Goal: Task Accomplishment & Management: Manage account settings

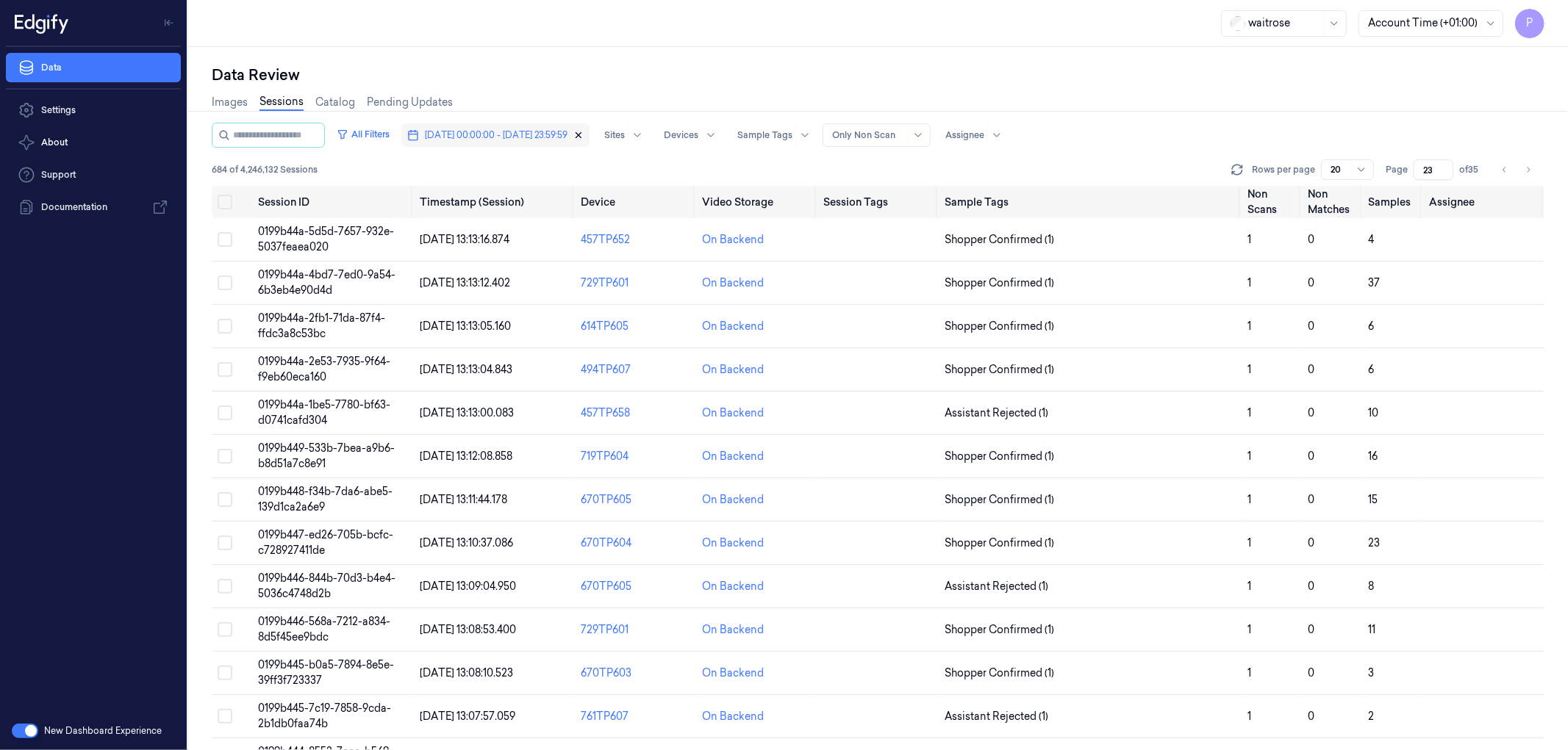
click at [583, 138] on icon "button" at bounding box center [579, 135] width 10 height 10
type input "1"
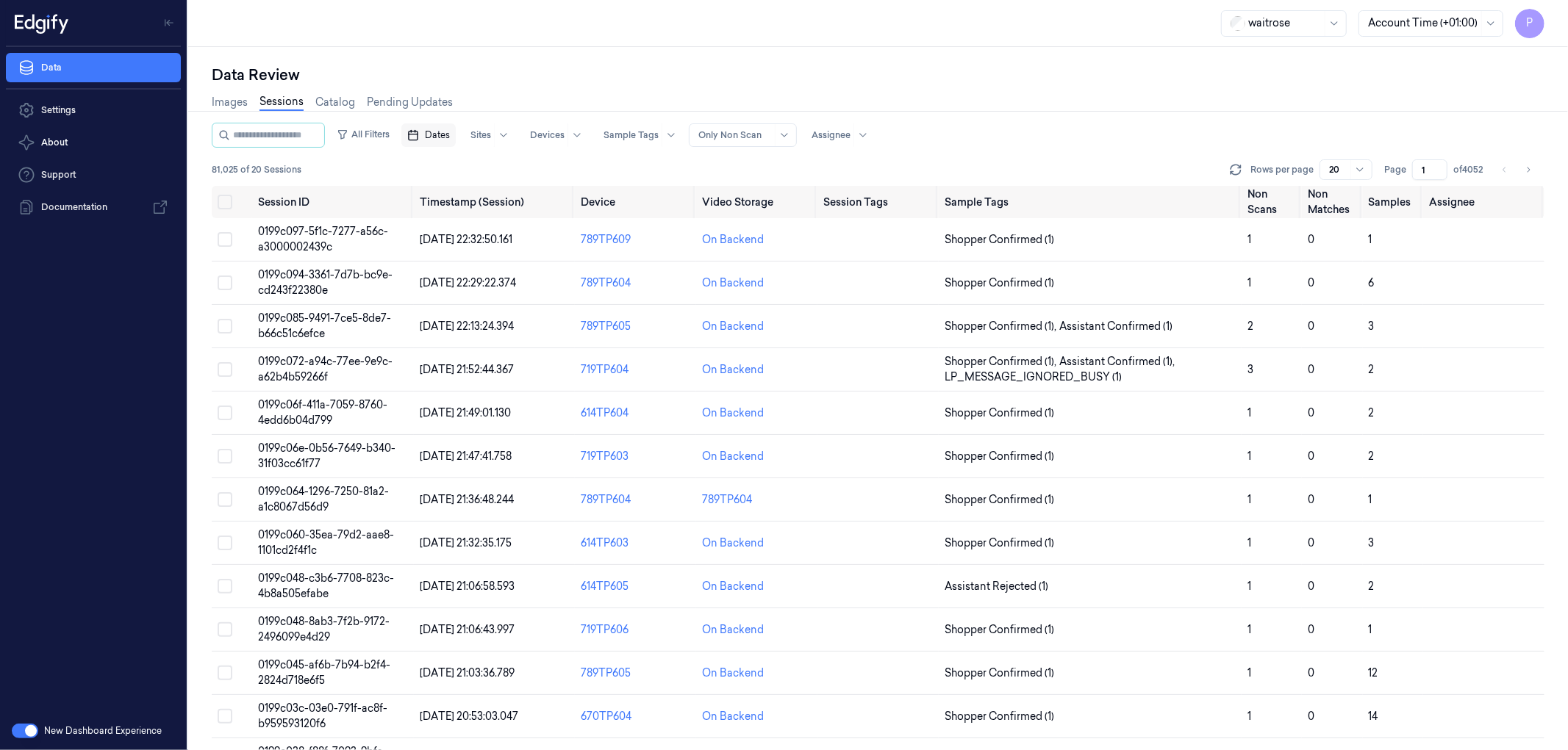
click at [450, 138] on span "Dates" at bounding box center [437, 135] width 25 height 13
click at [444, 253] on button "5" at bounding box center [442, 253] width 23 height 23
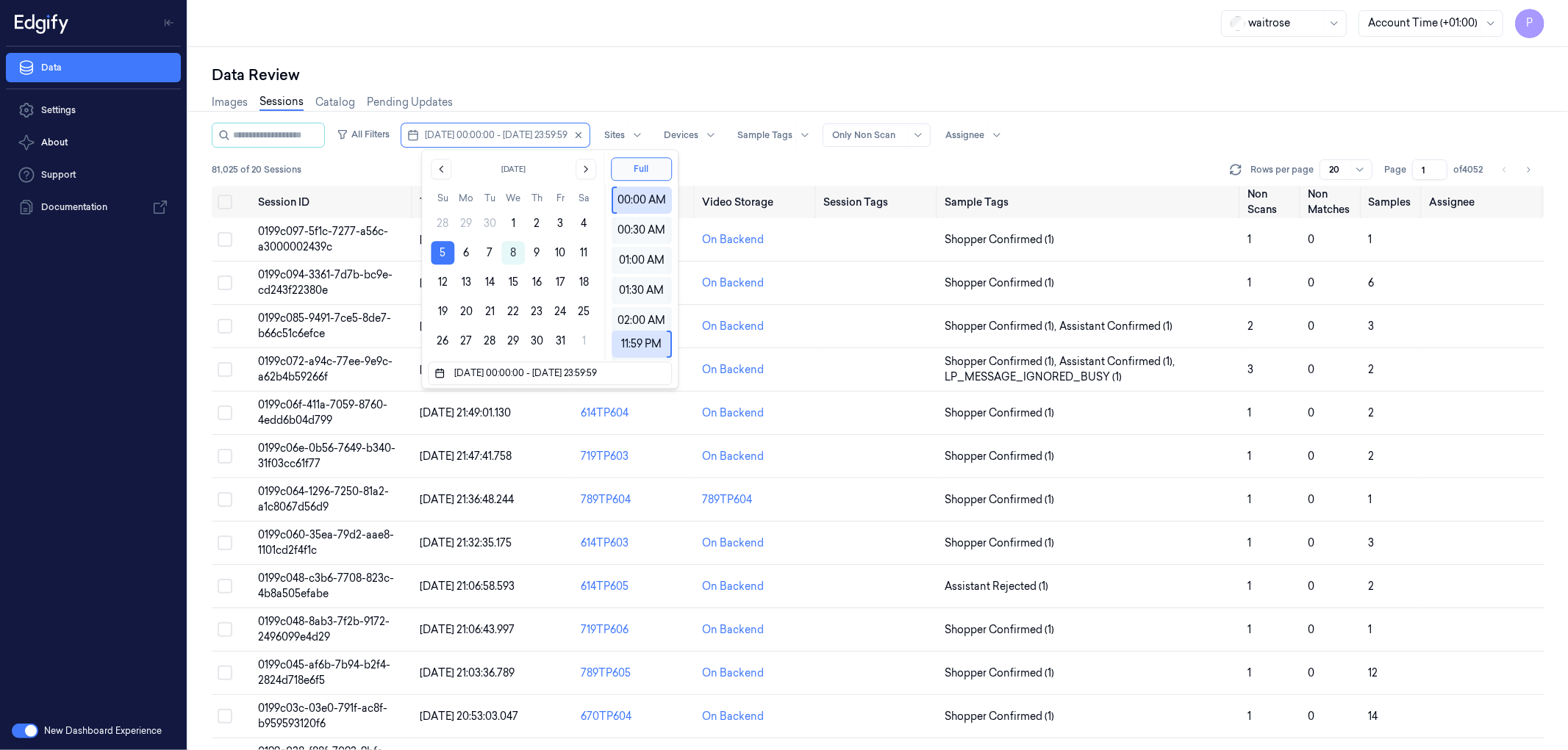
click at [671, 79] on div "Data Review" at bounding box center [878, 75] width 1333 height 21
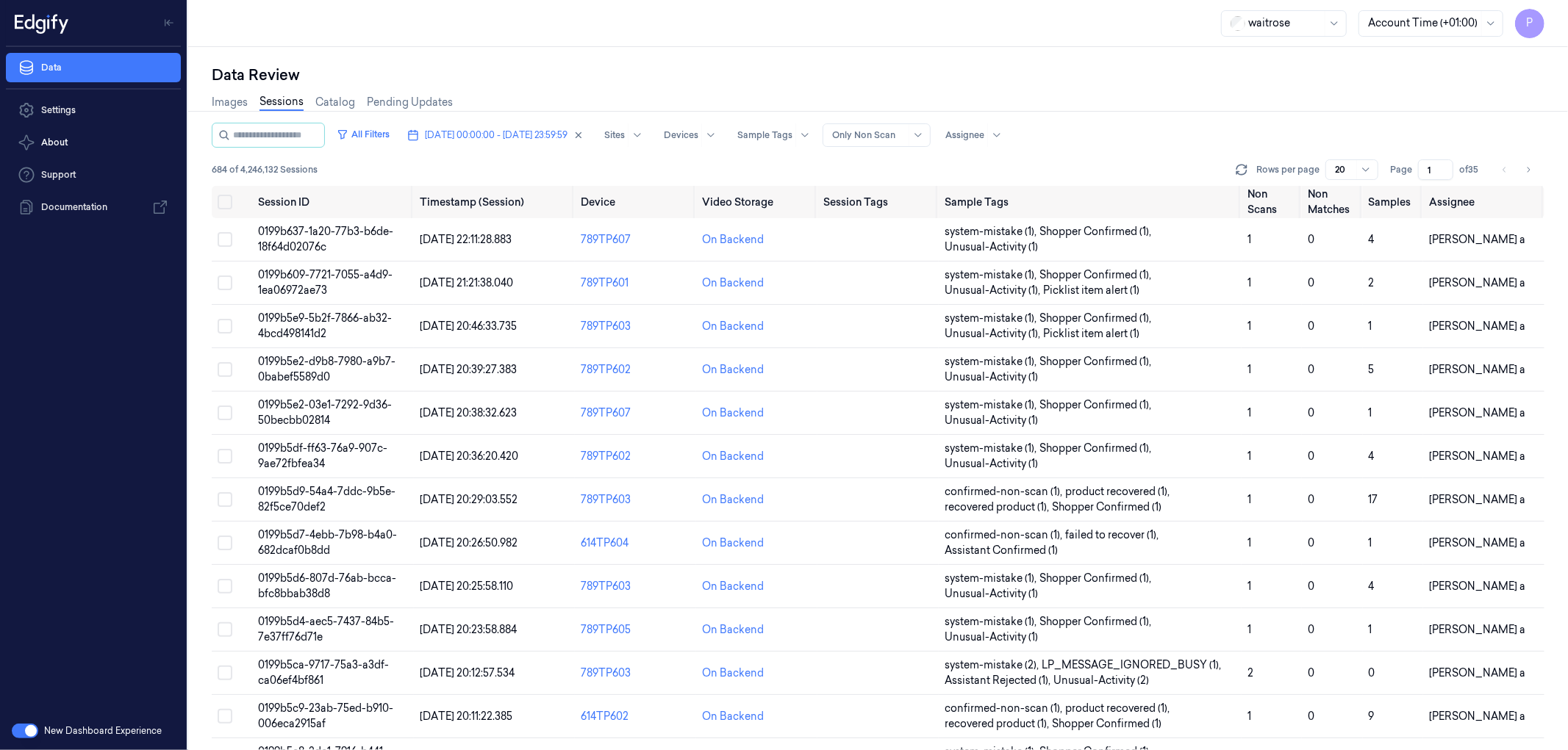
drag, startPoint x: 1430, startPoint y: 168, endPoint x: 1418, endPoint y: 169, distance: 12.0
click at [1044, 169] on input "1" at bounding box center [1436, 170] width 35 height 21
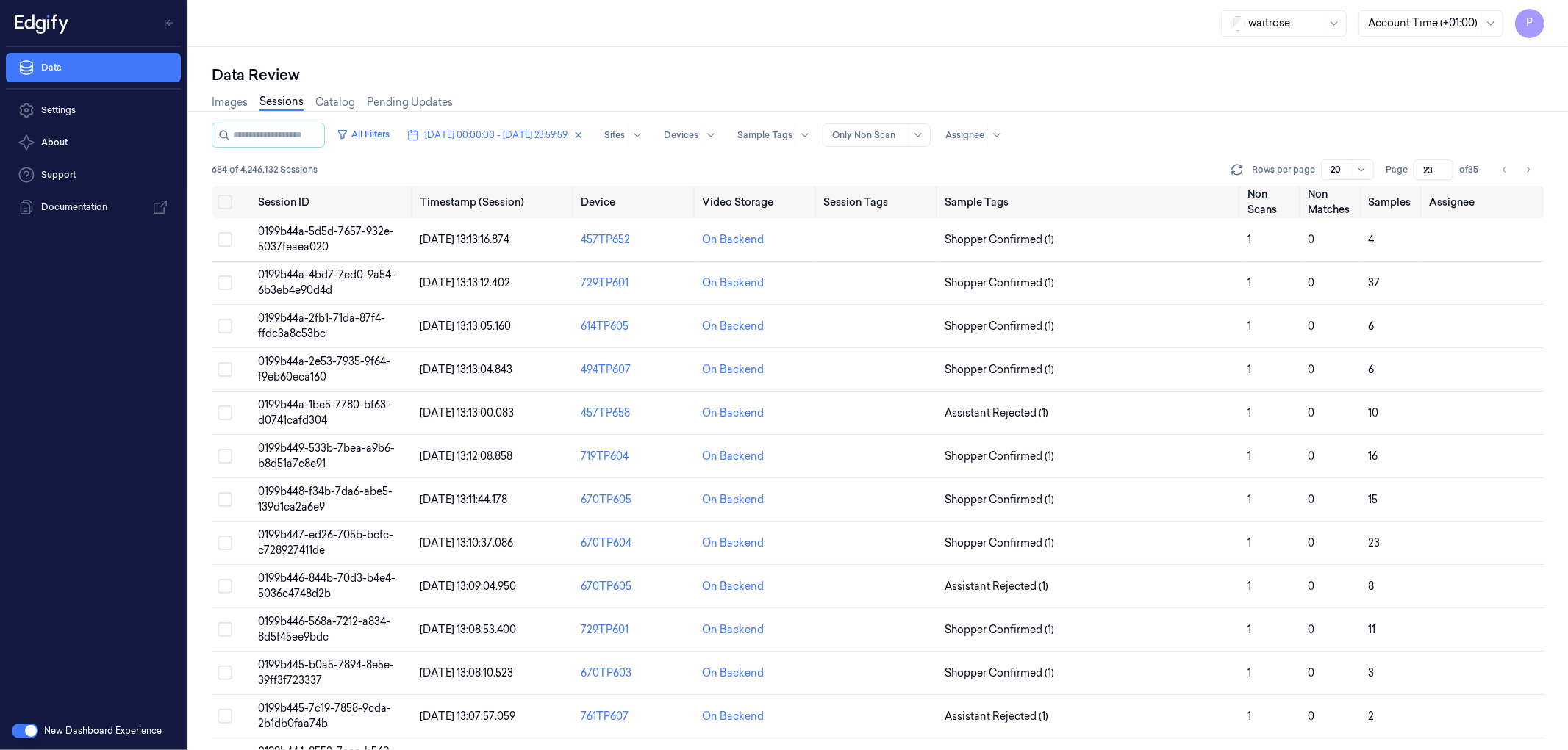
click at [1044, 99] on div "Images Sessions Catalog Pending Updates" at bounding box center [878, 104] width 1333 height 37
click at [1044, 170] on button "Go to previous page" at bounding box center [1505, 170] width 21 height 21
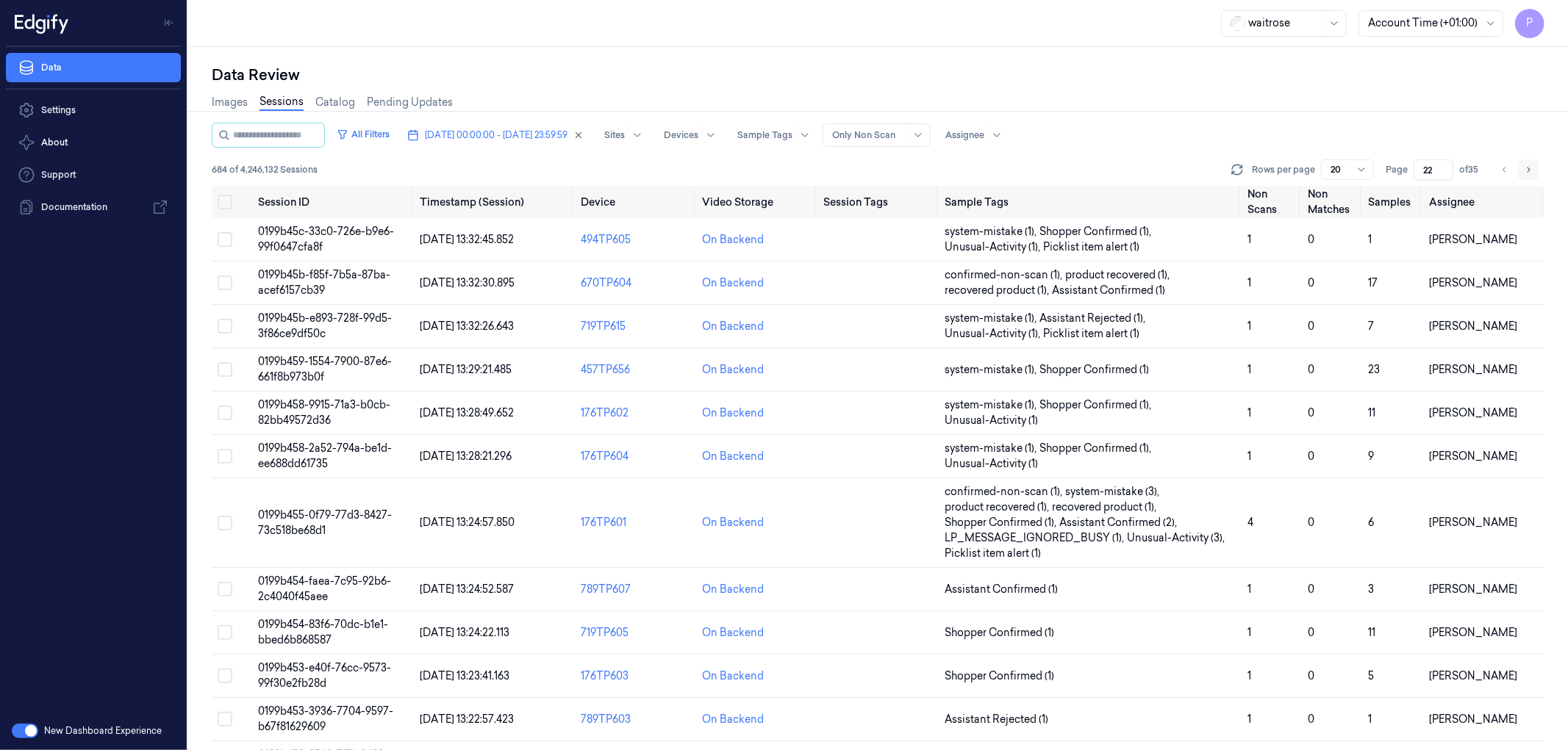
click at [1044, 171] on button "Go to next page" at bounding box center [1528, 170] width 21 height 21
type input "23"
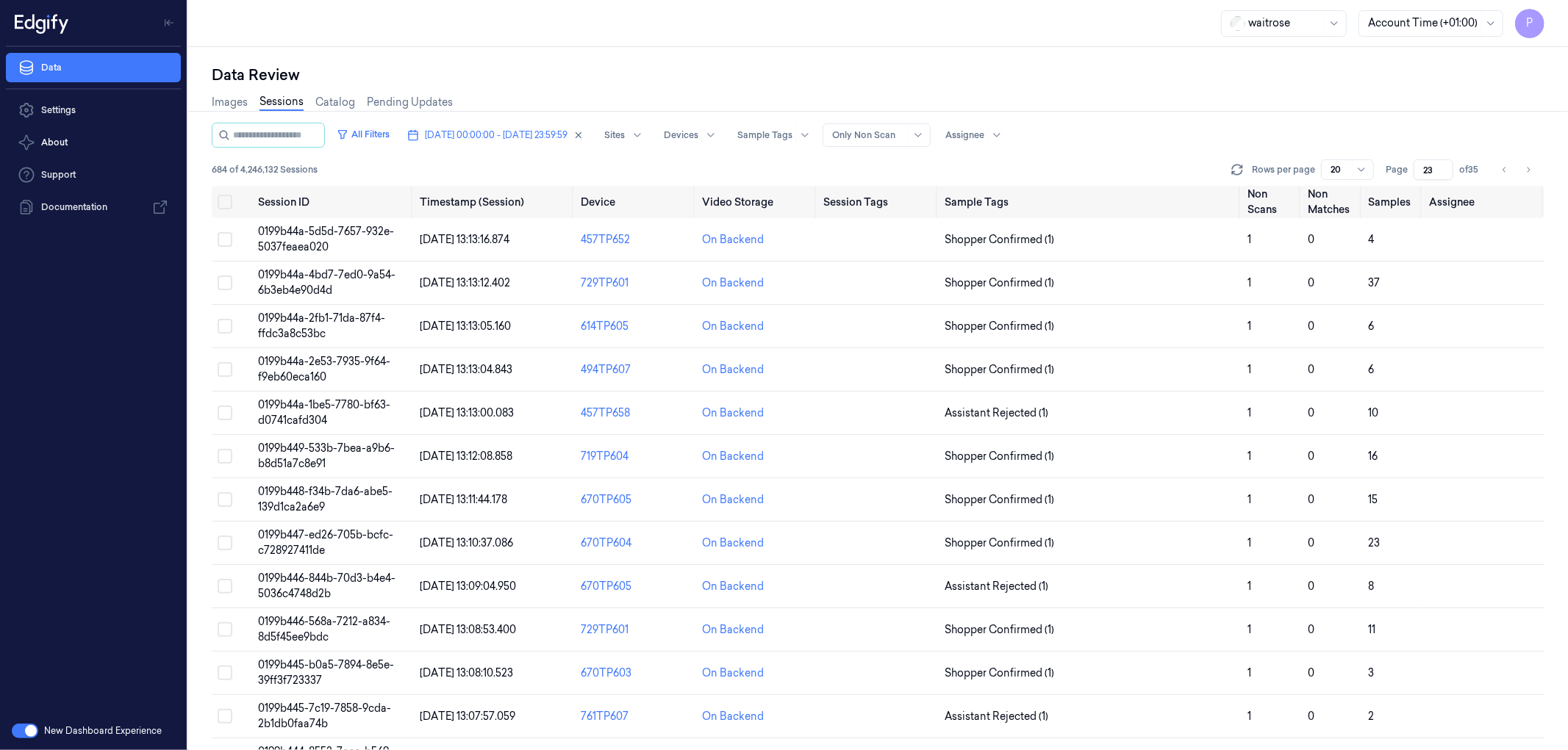
click at [1044, 120] on div "Images Sessions Catalog Pending Updates" at bounding box center [878, 104] width 1333 height 37
click at [222, 202] on button "Select all" at bounding box center [224, 202] width 15 height 15
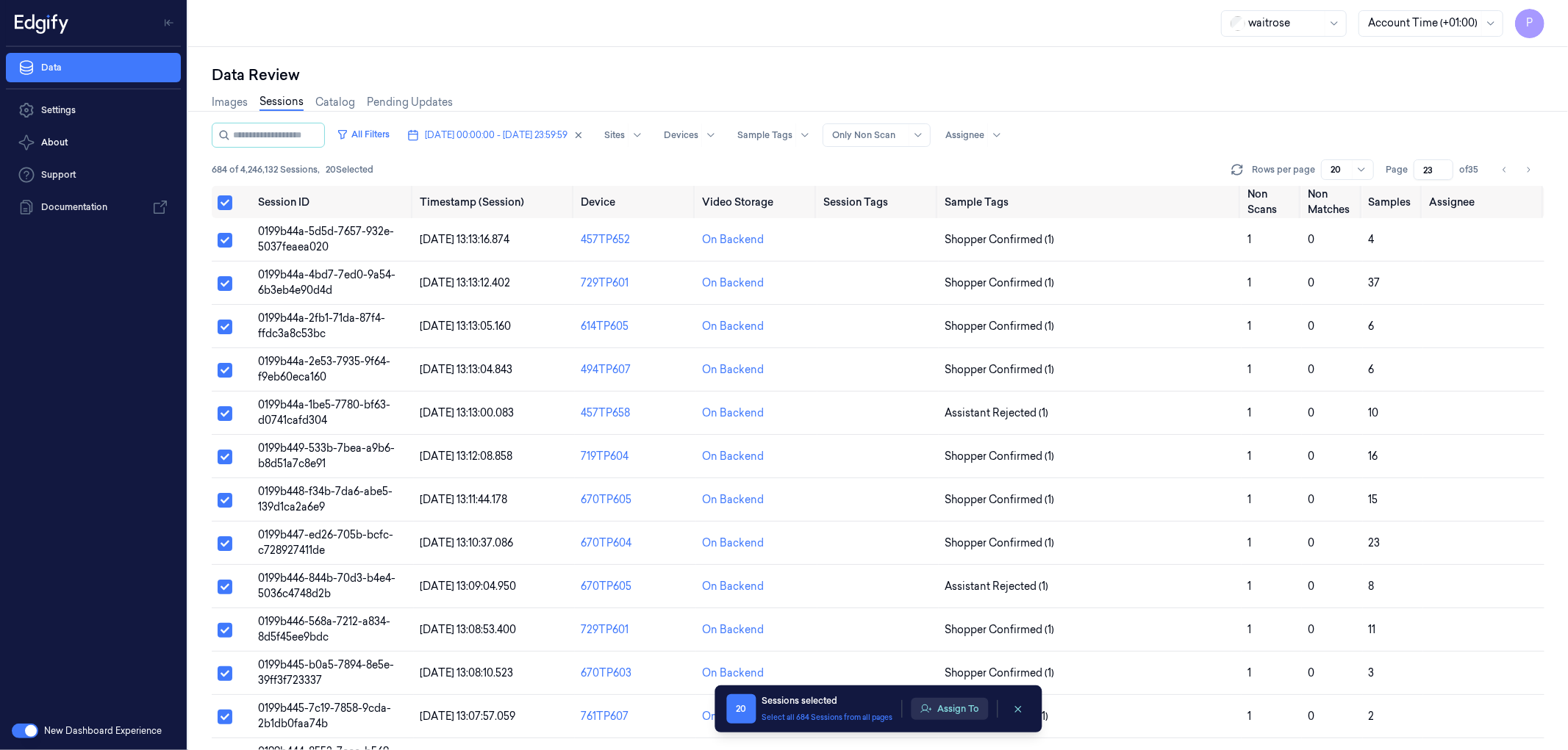
click at [964, 456] on button "Assign To" at bounding box center [948, 708] width 77 height 22
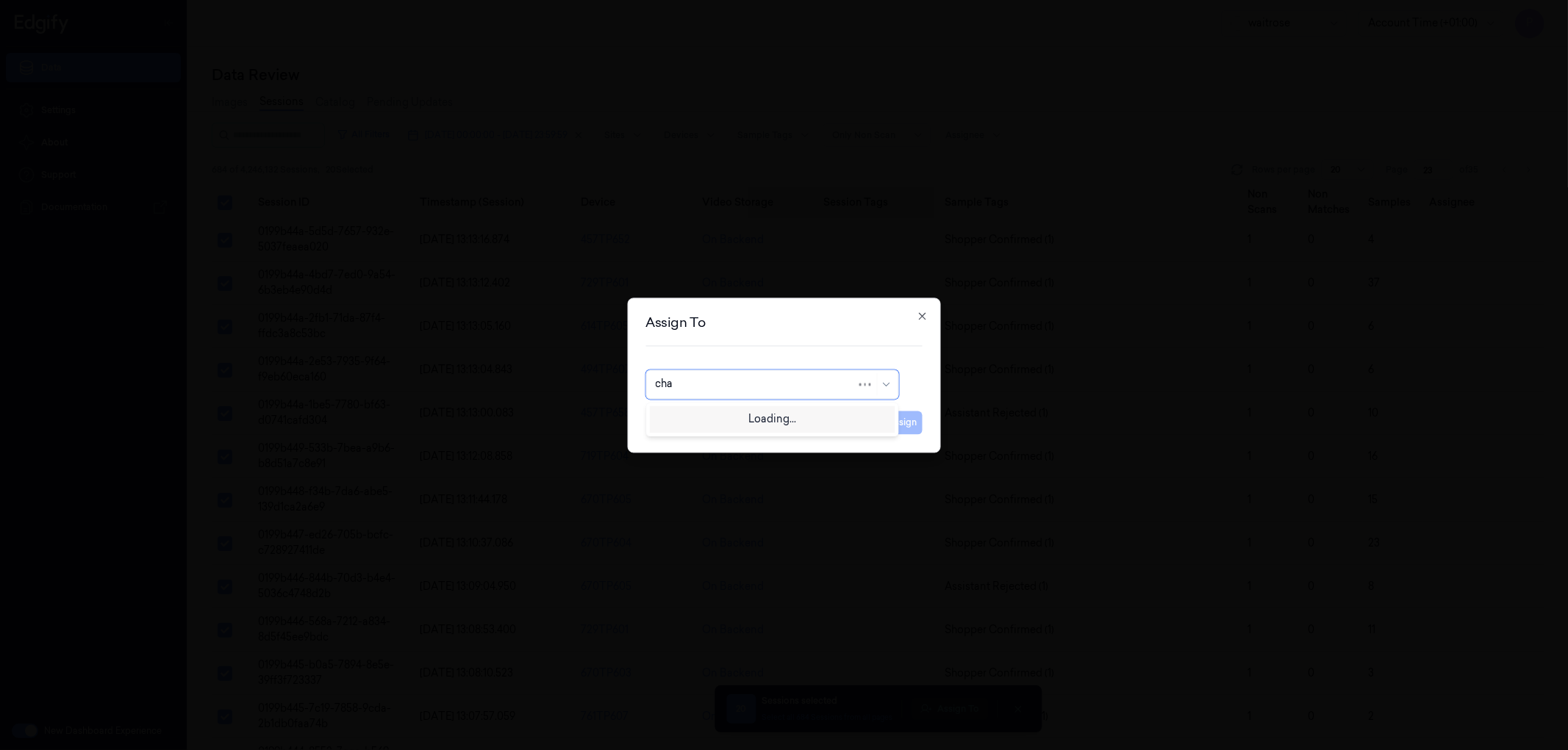
type input "chan"
click at [691, 423] on div "[PERSON_NAME] a" at bounding box center [703, 418] width 96 height 16
click at [909, 417] on button "Assign" at bounding box center [902, 422] width 41 height 23
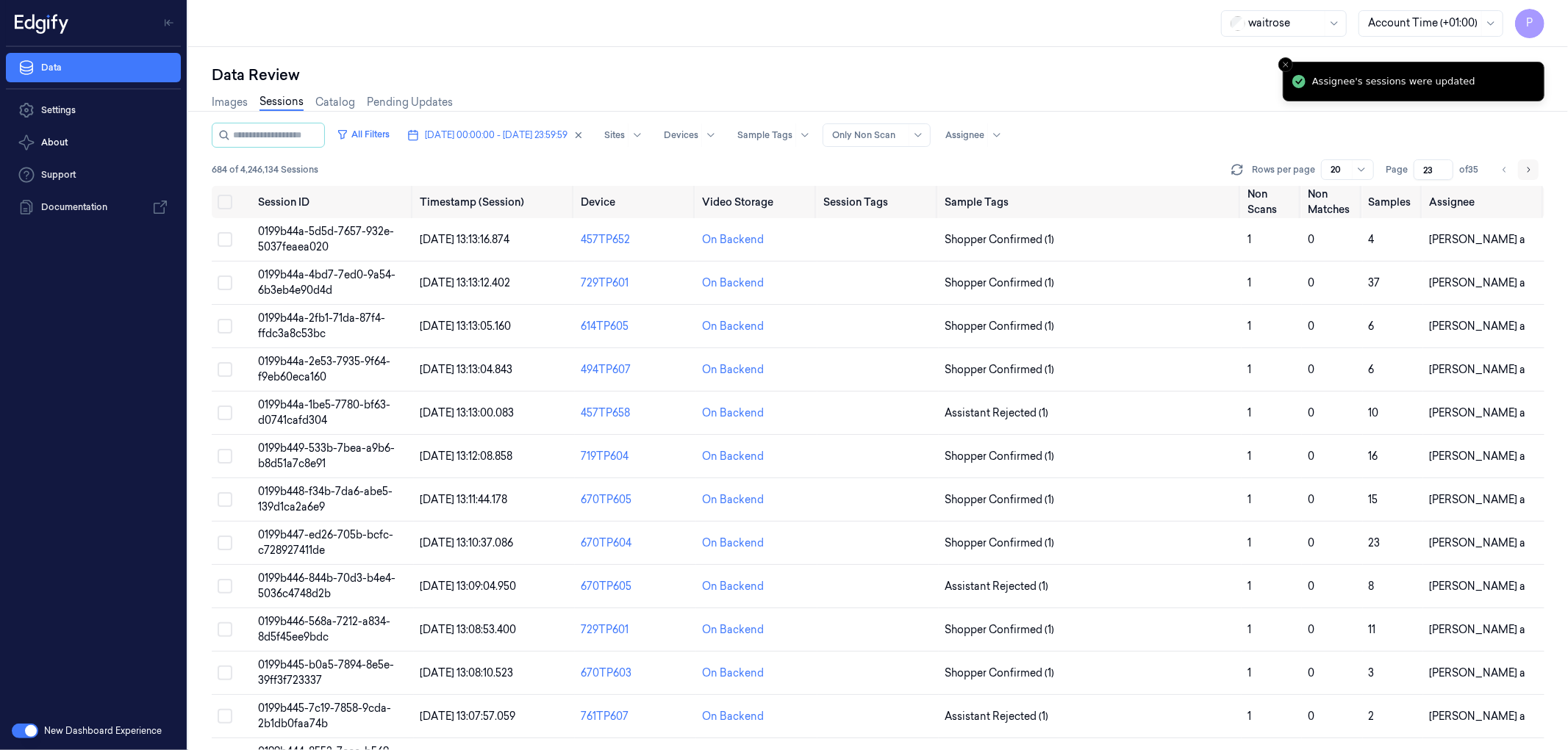
click at [1044, 171] on icon "Go to next page" at bounding box center [1528, 170] width 9 height 12
type input "24"
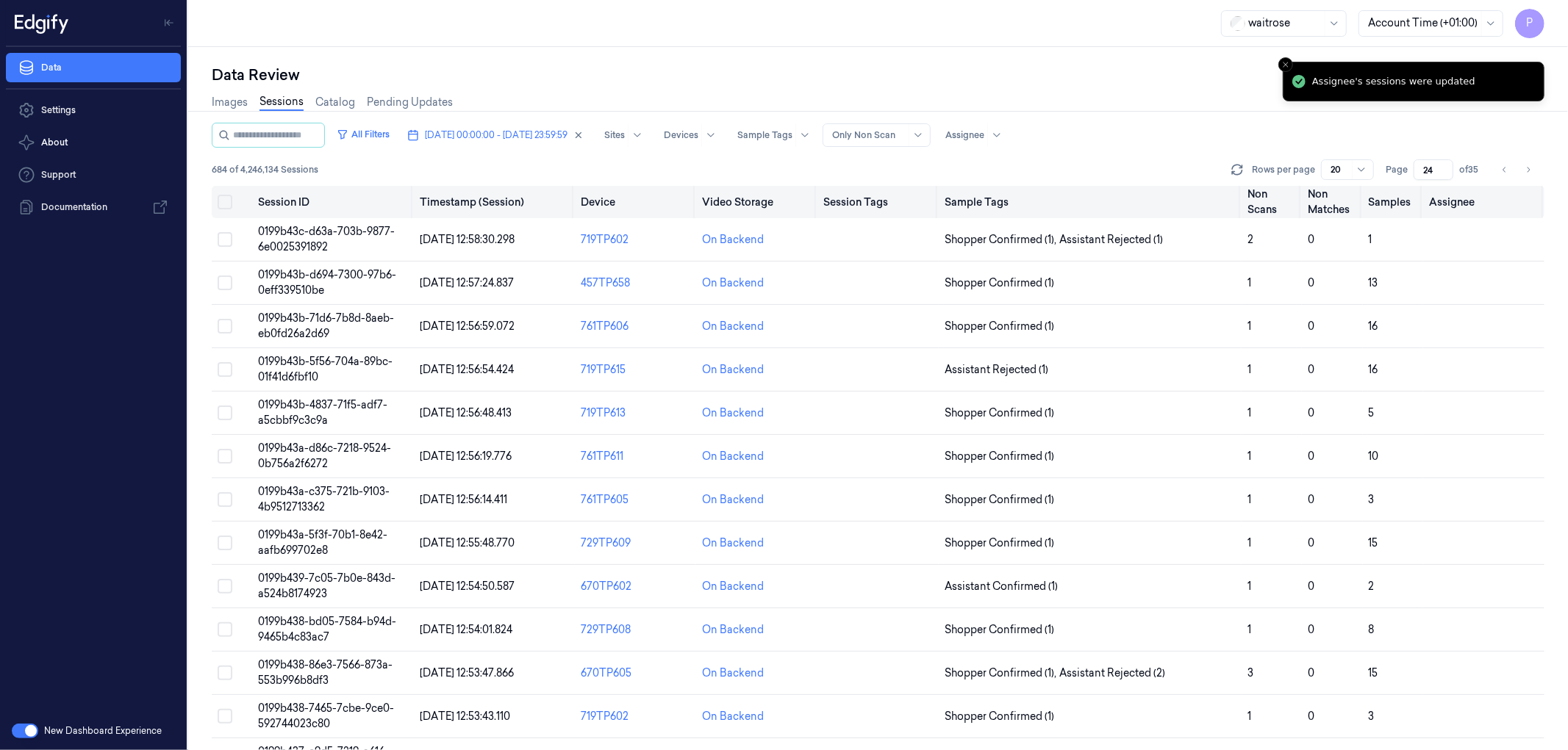
click at [224, 198] on button "Select all" at bounding box center [224, 202] width 15 height 15
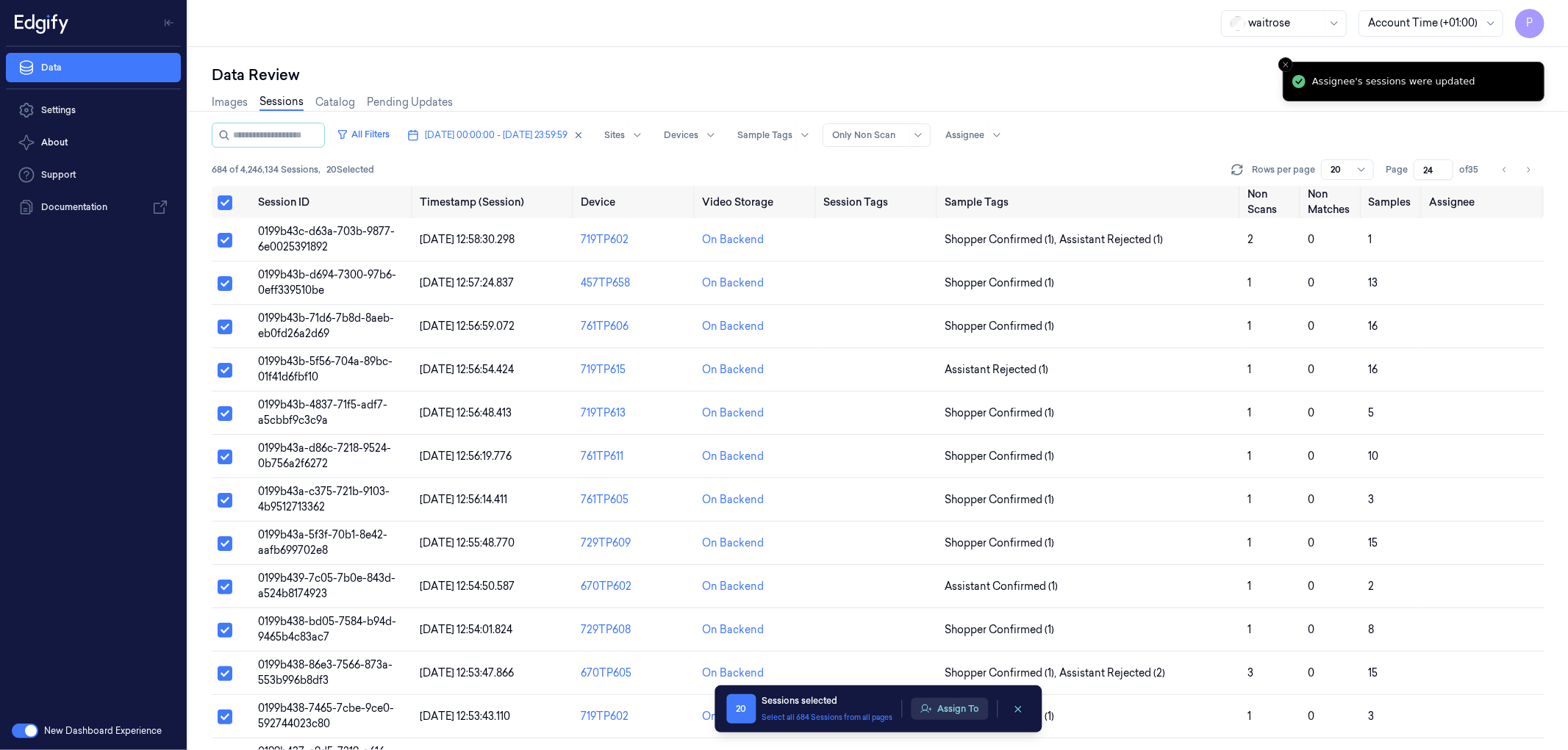
click at [967, 456] on button "Assign To" at bounding box center [948, 708] width 77 height 22
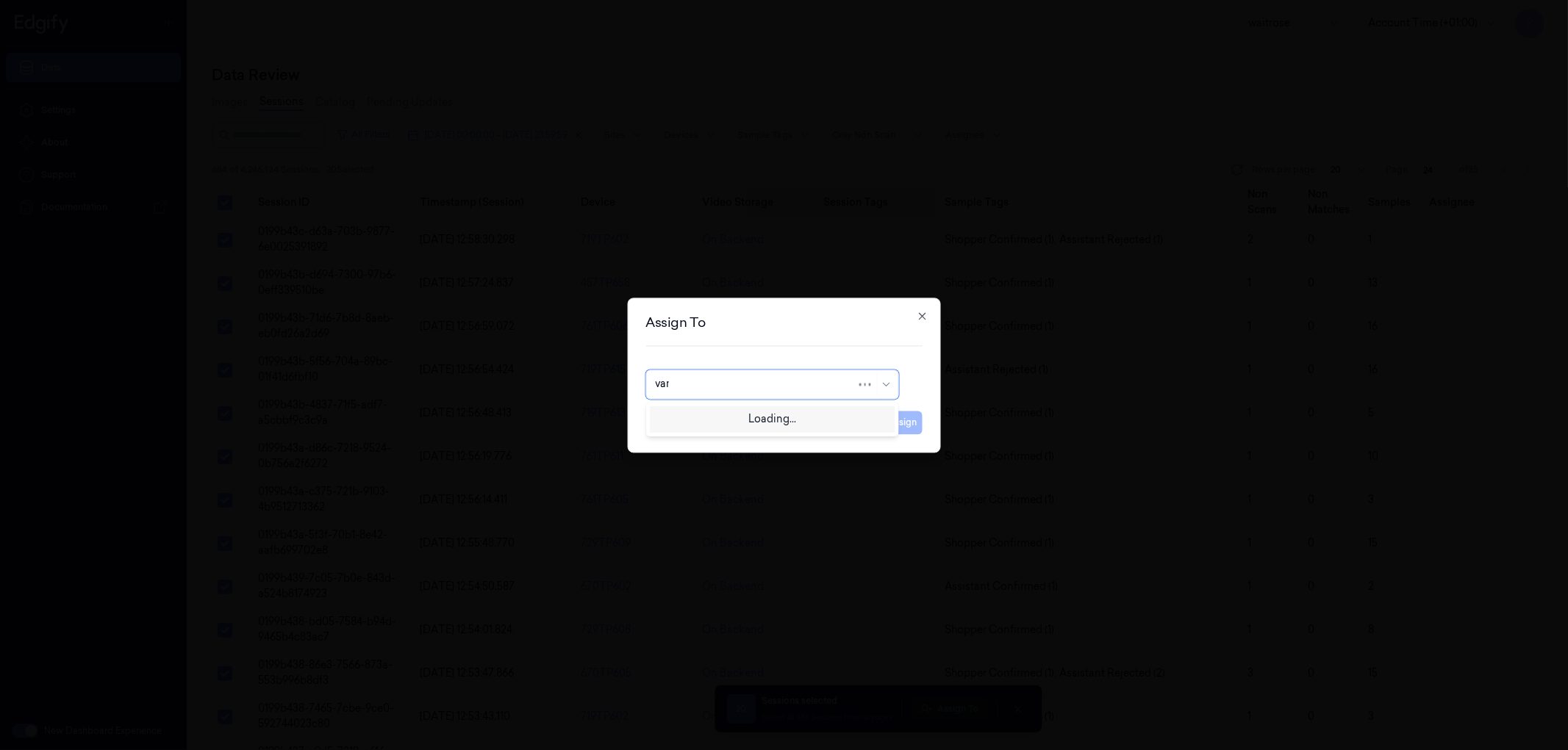
type input "vars"
click at [713, 448] on div "[PERSON_NAME] g" at bounding box center [772, 442] width 234 height 16
click at [908, 417] on button "Assign" at bounding box center [902, 422] width 41 height 23
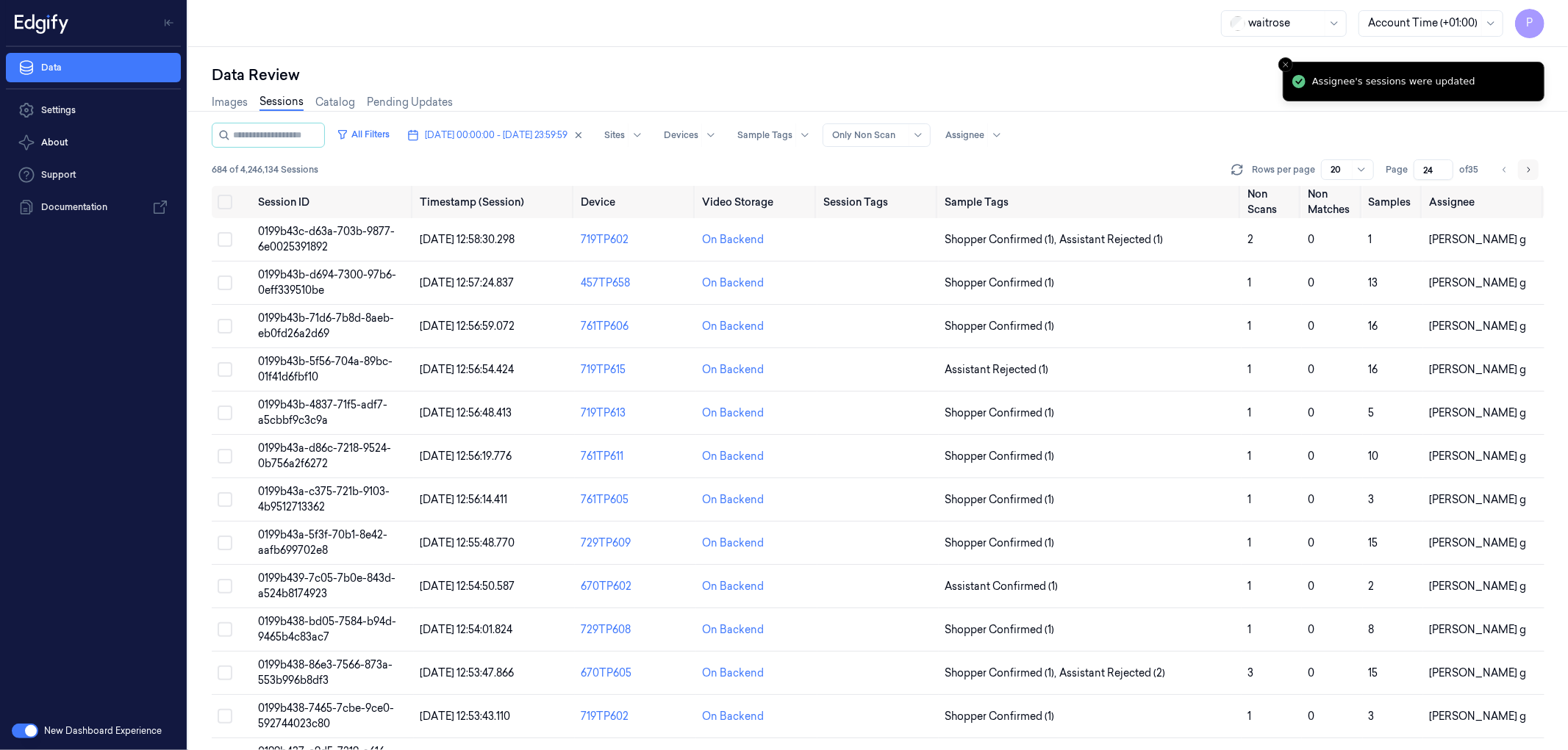
click at [1044, 166] on icon "Go to next page" at bounding box center [1528, 170] width 9 height 12
type input "25"
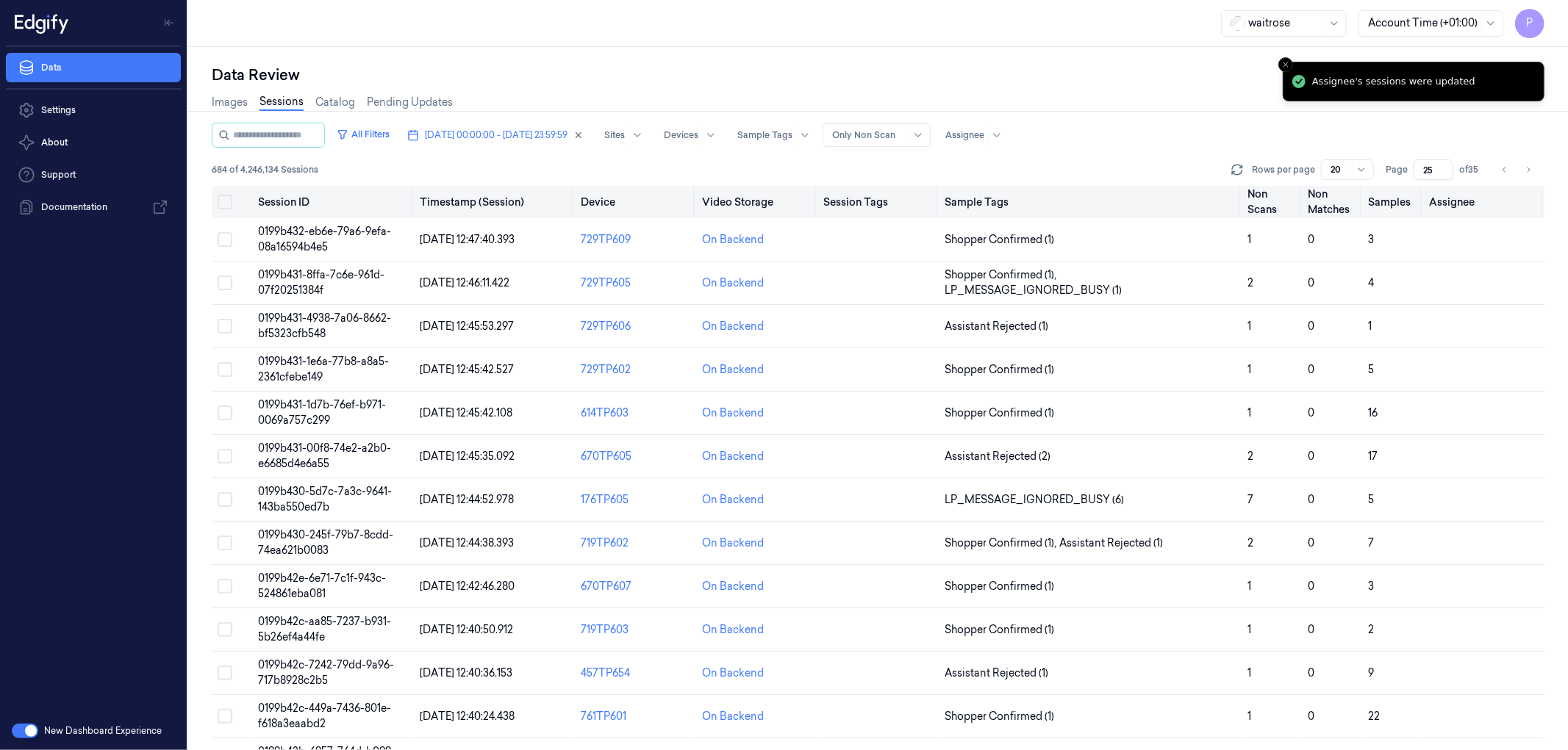
click at [228, 202] on button "Select all" at bounding box center [224, 202] width 15 height 15
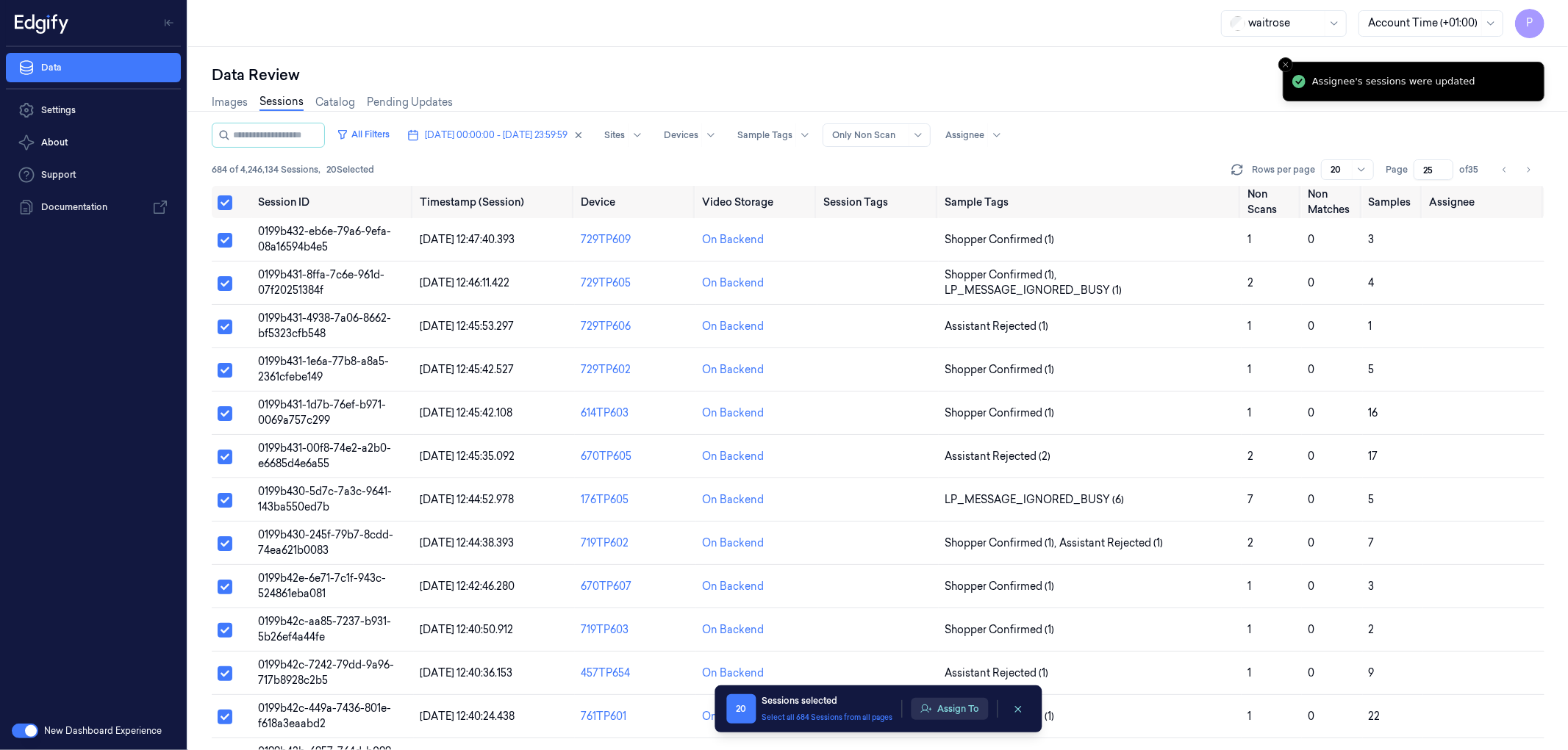
click at [952, 456] on button "Assign To" at bounding box center [948, 708] width 77 height 22
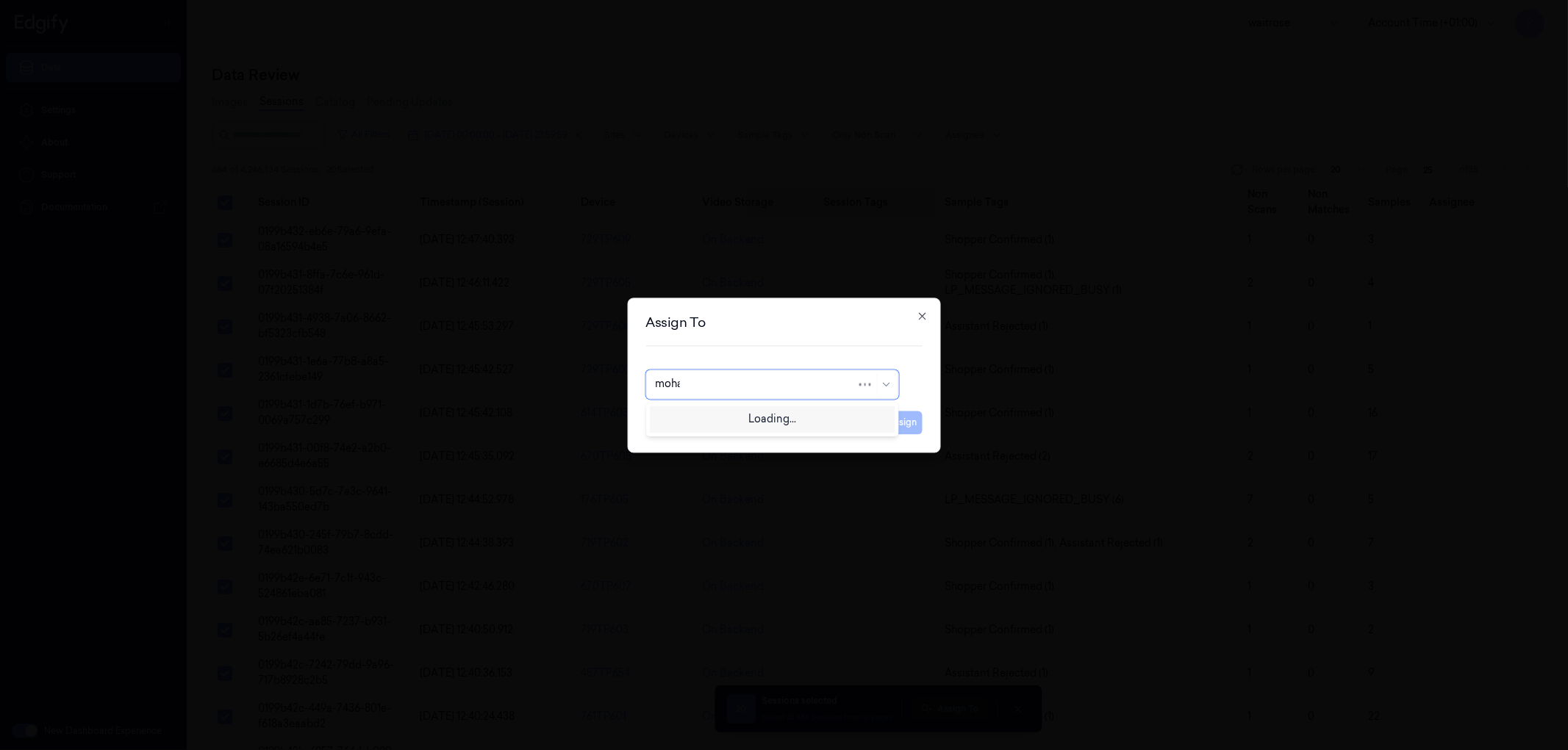
type input "mohan"
click at [714, 420] on div "[PERSON_NAME]" at bounding box center [699, 418] width 88 height 16
click at [898, 427] on button "Assign" at bounding box center [902, 422] width 41 height 23
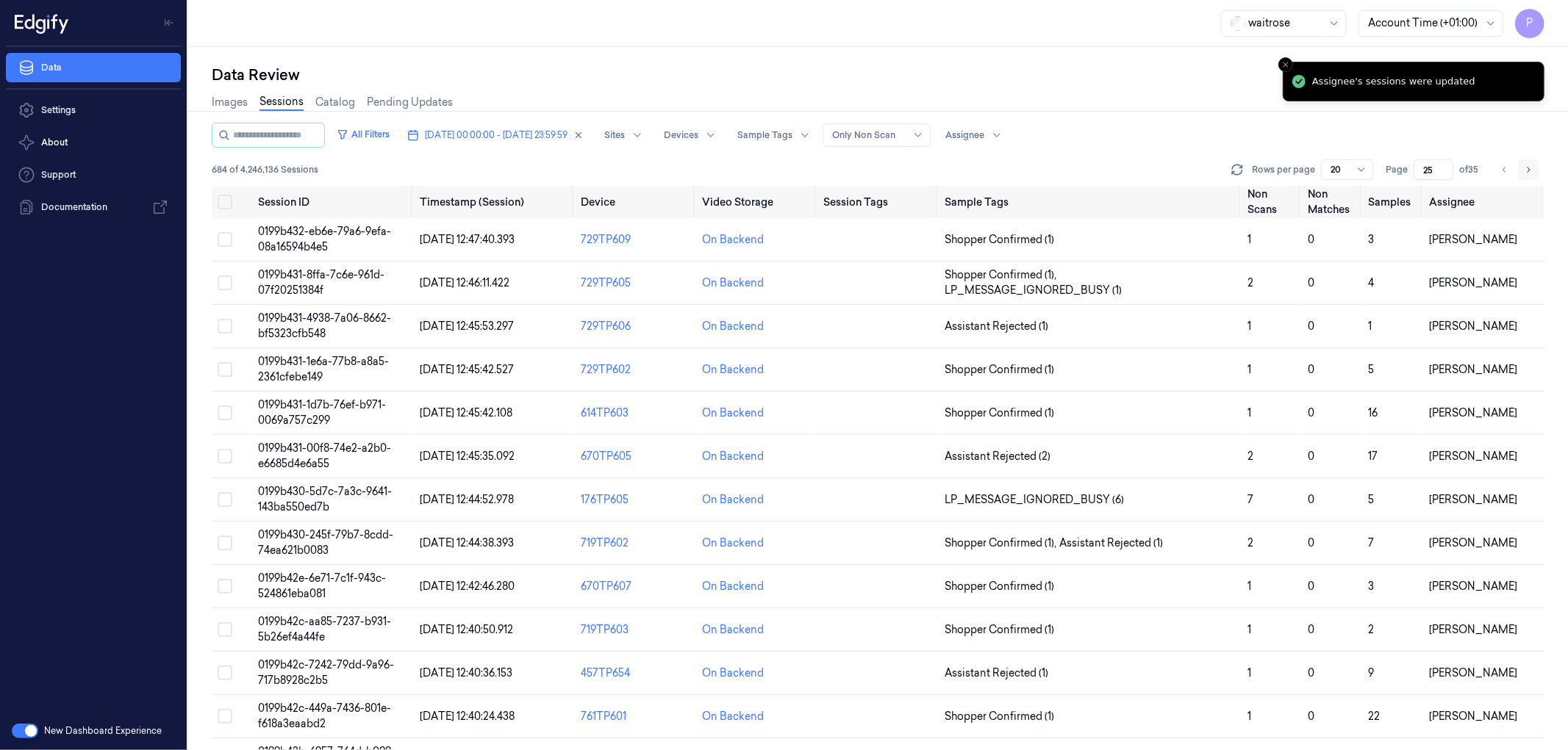
click at [1044, 173] on icon "Go to next page" at bounding box center [1528, 170] width 9 height 12
type input "26"
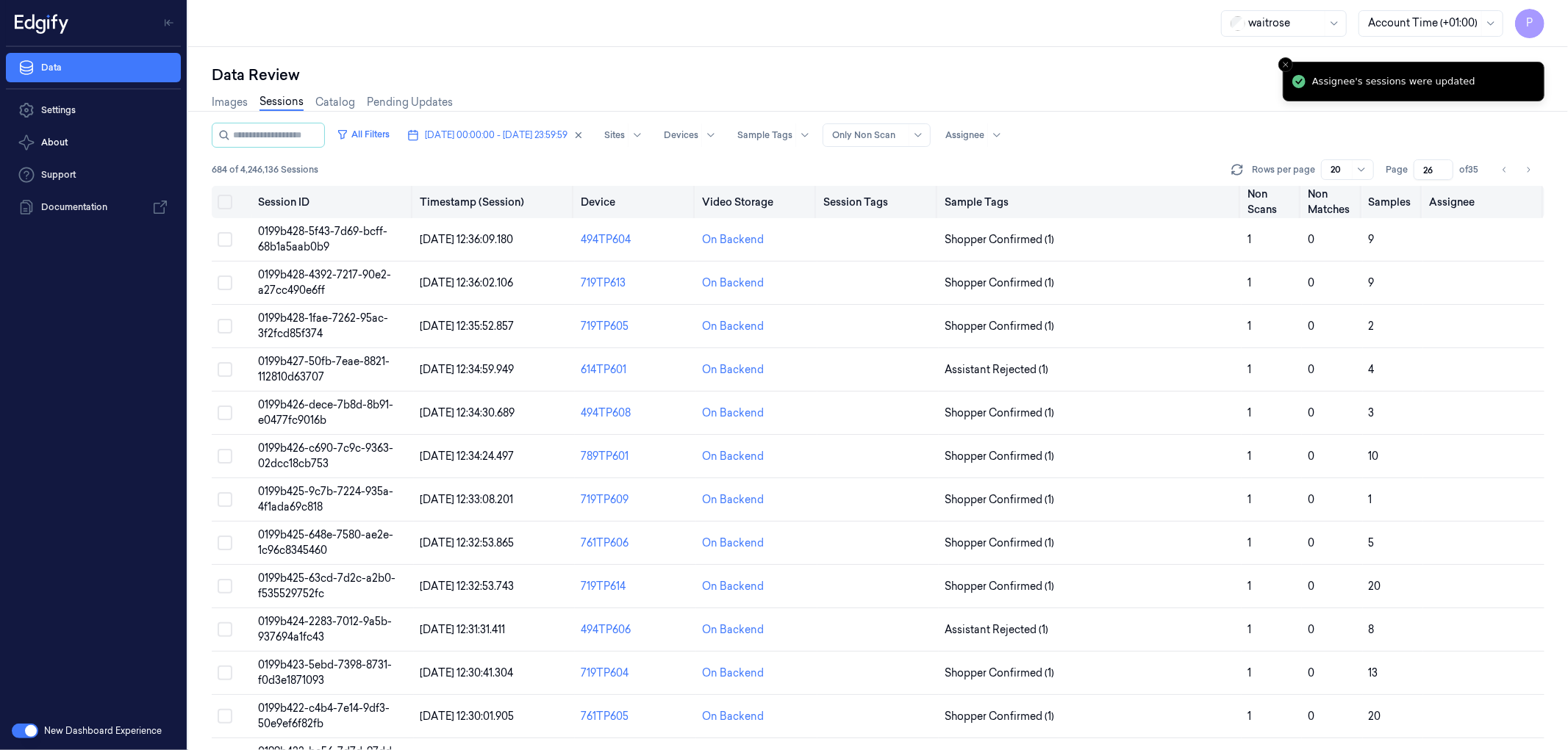
click at [226, 198] on button "Select all" at bounding box center [224, 202] width 15 height 15
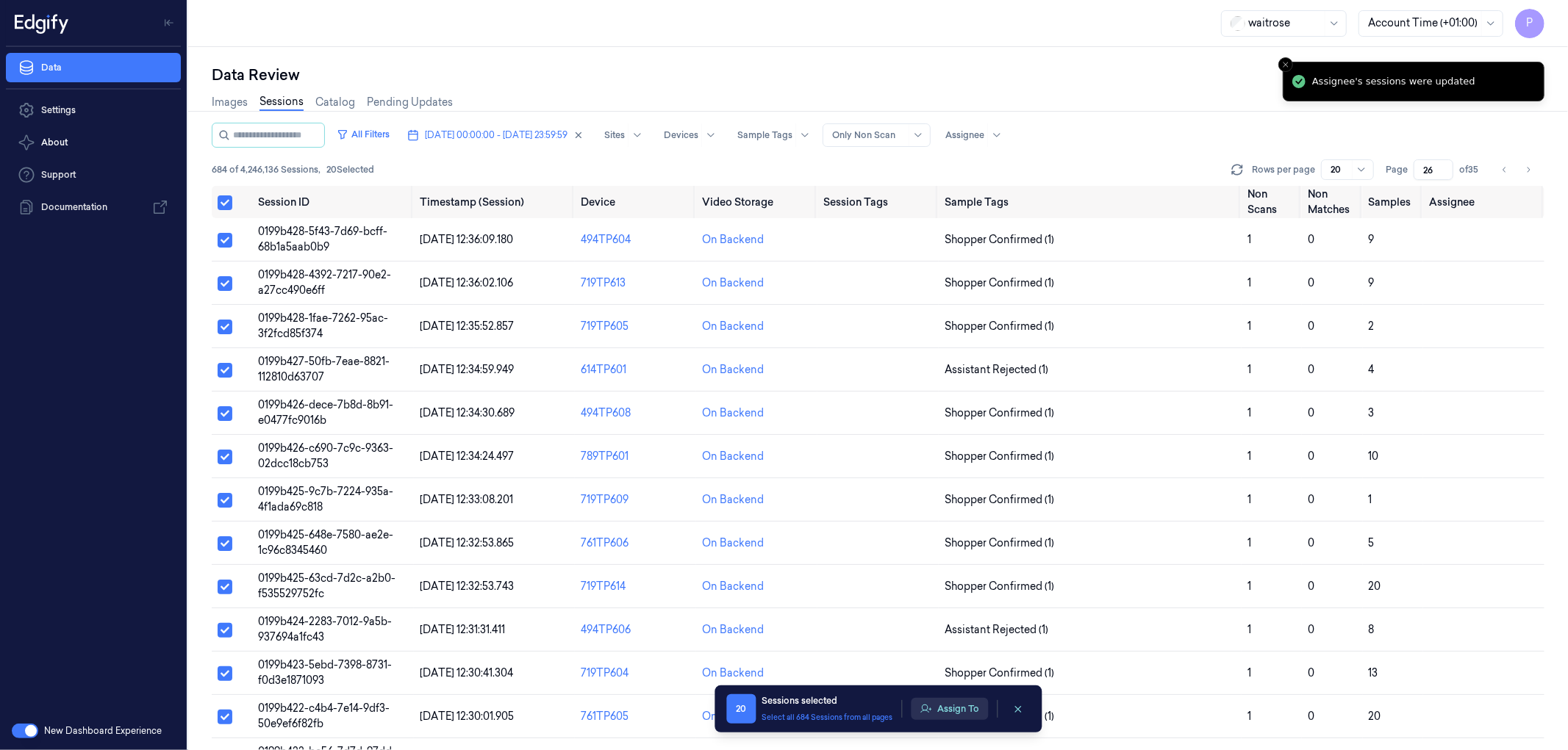
click at [944, 456] on button "Assign To" at bounding box center [948, 708] width 77 height 22
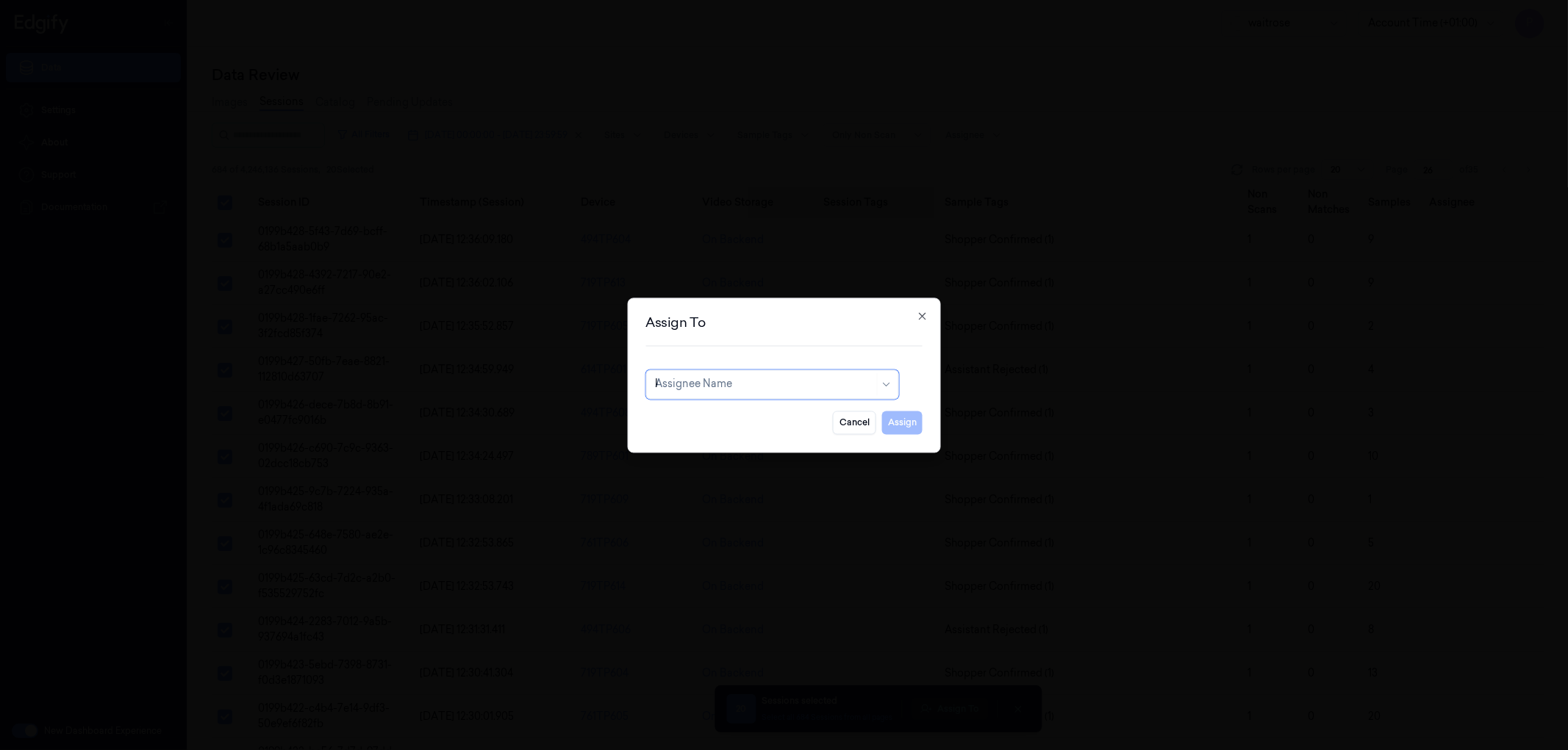
type input "ko"
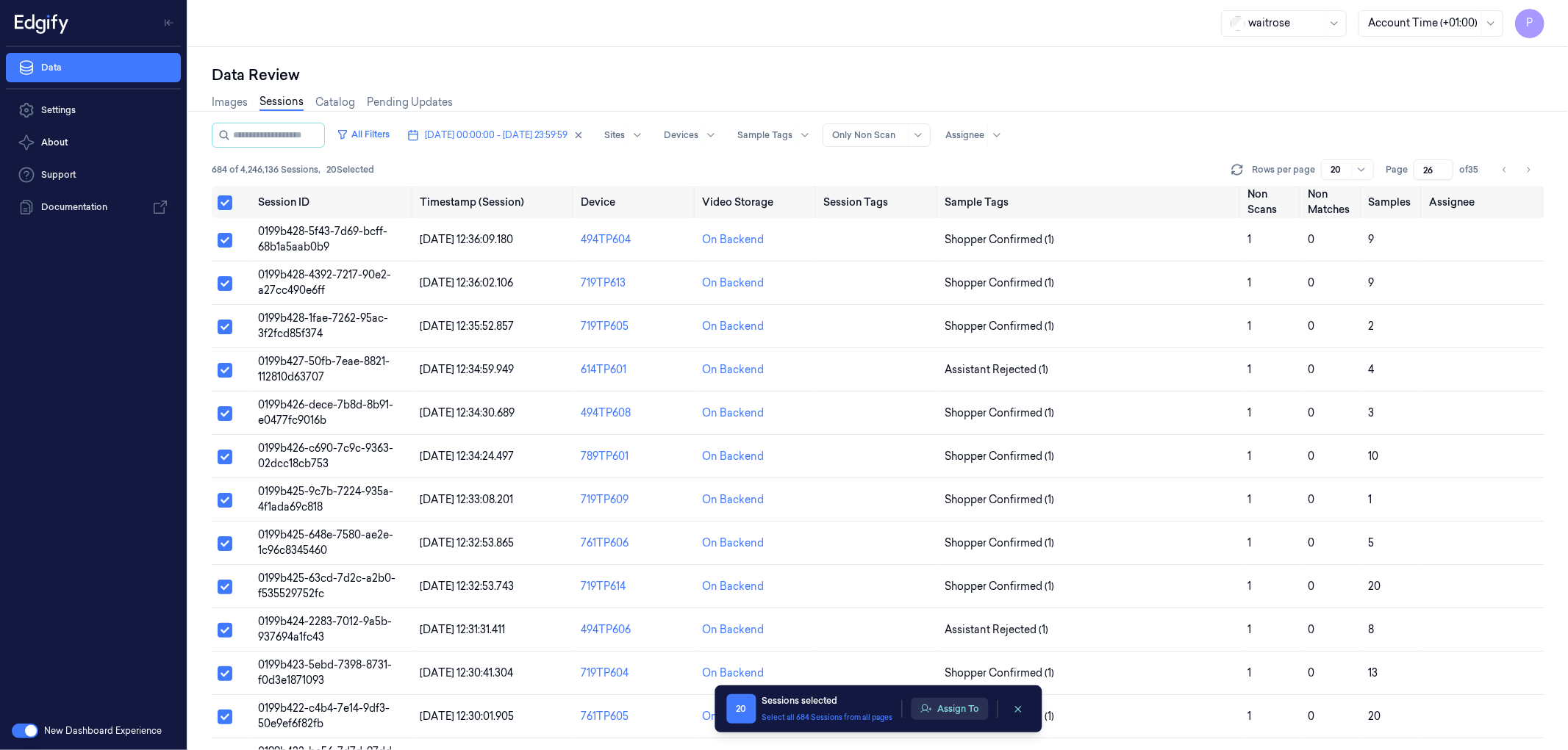
click at [935, 456] on button "Assign To" at bounding box center [948, 708] width 77 height 22
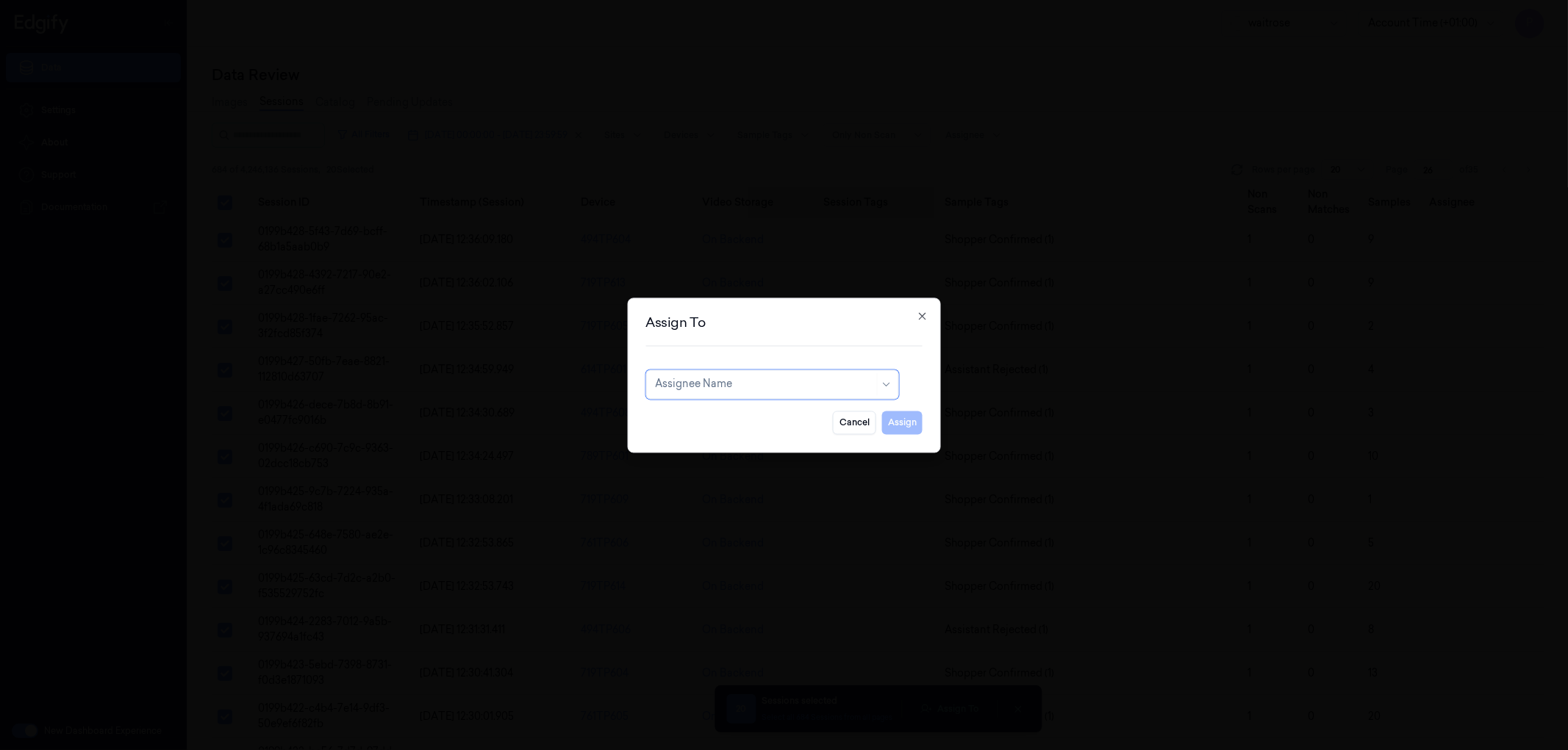
click at [732, 382] on div at bounding box center [764, 385] width 219 height 16
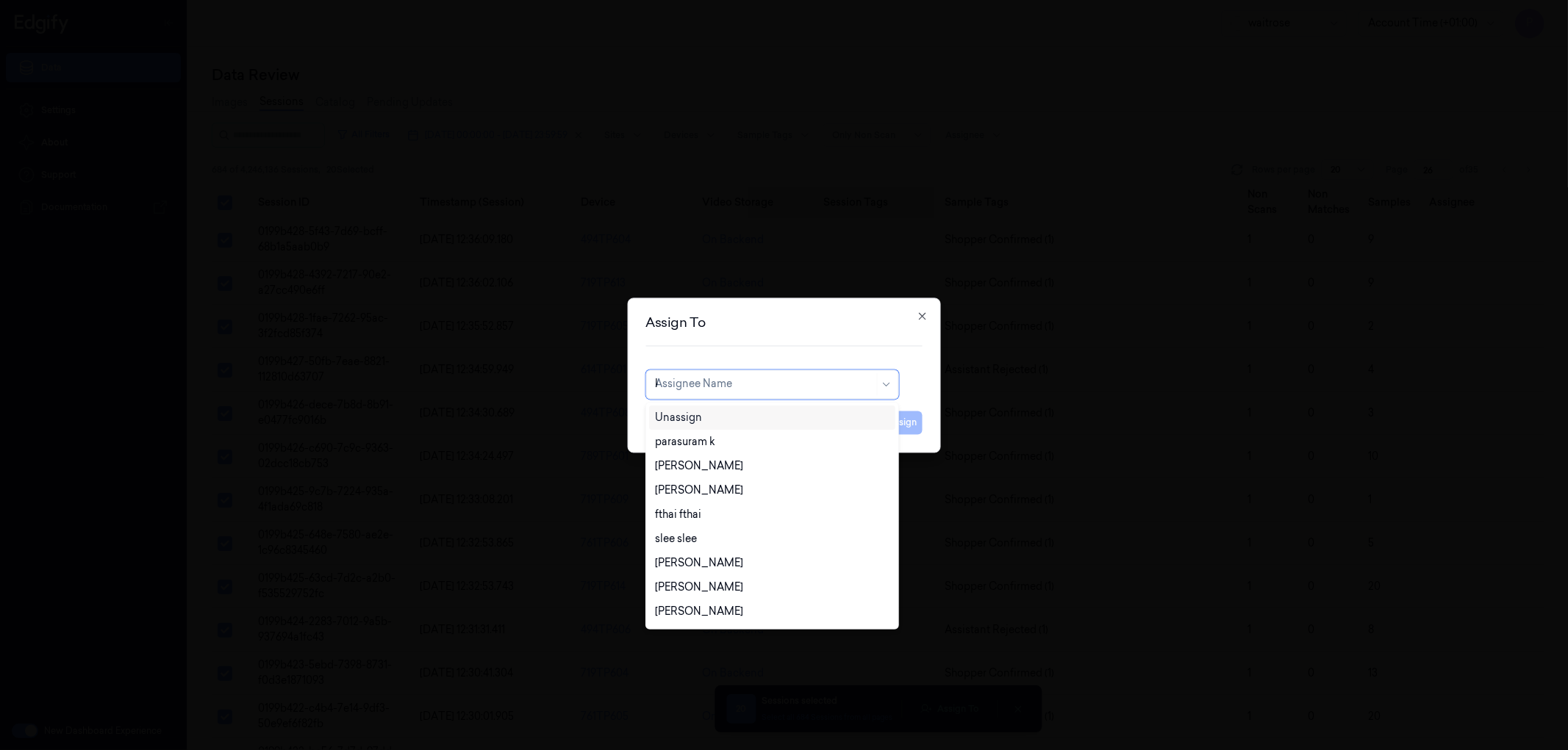
type input "ko"
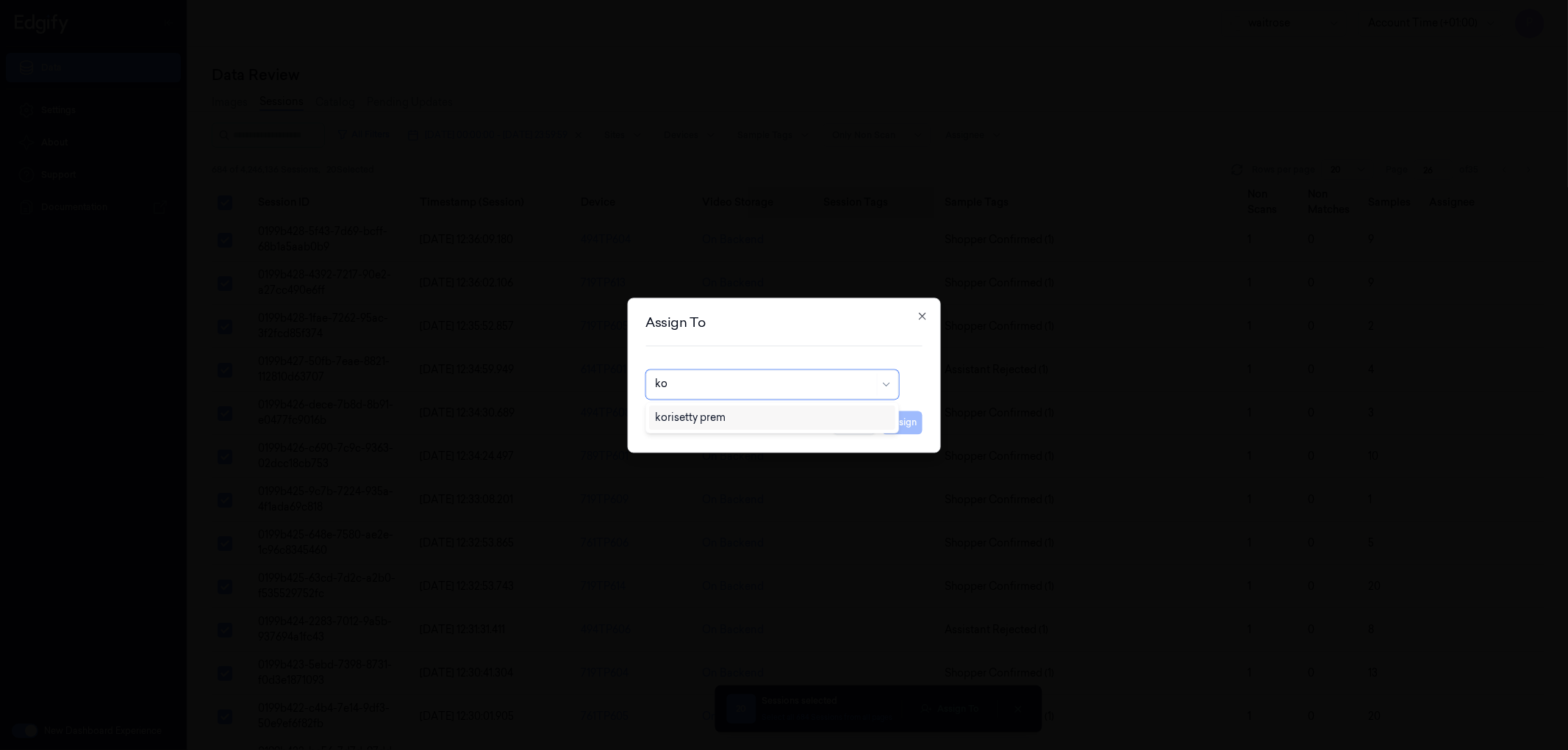
click at [728, 413] on div "korisetty prem" at bounding box center [772, 418] width 234 height 16
click at [900, 422] on button "Assign" at bounding box center [902, 422] width 41 height 23
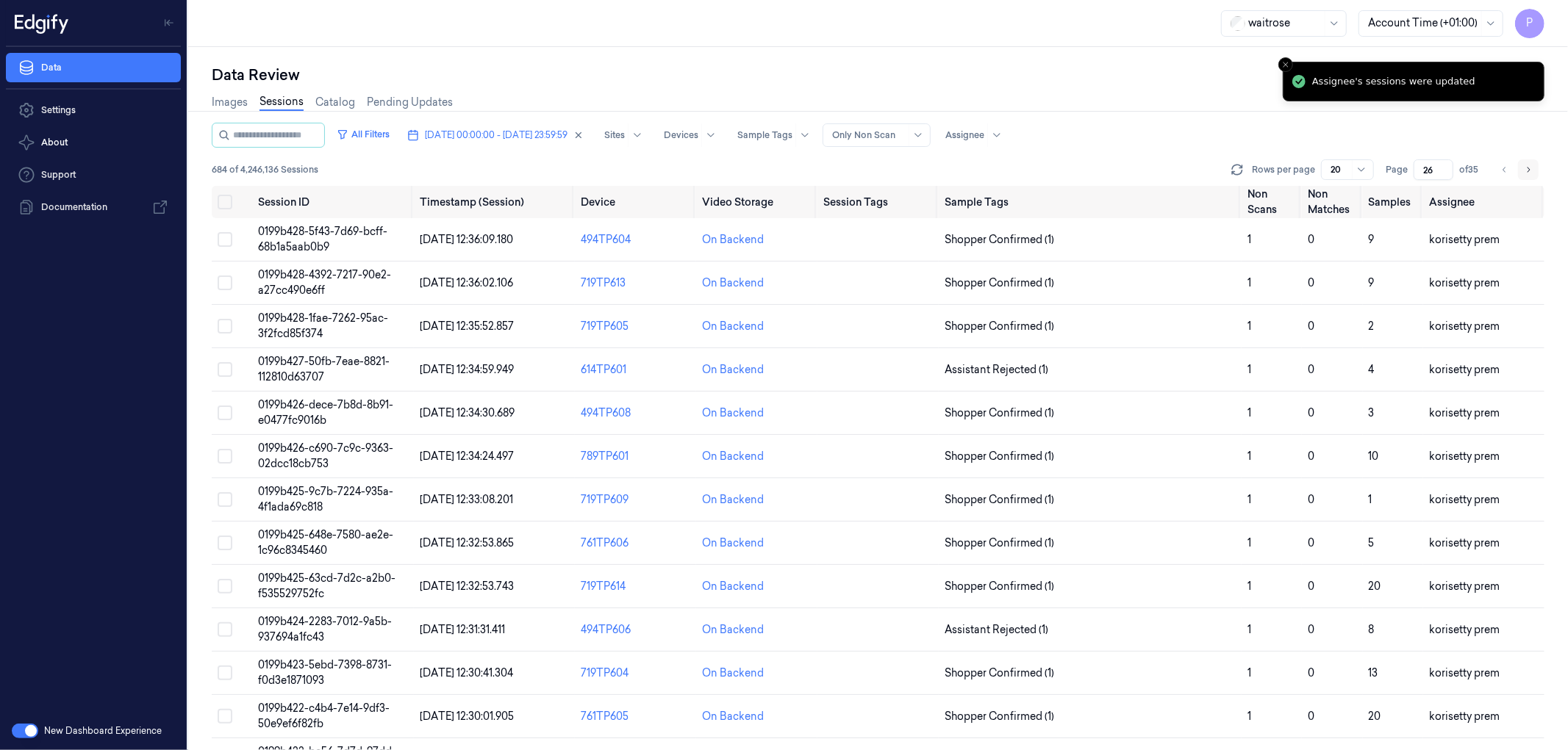
click at [1044, 172] on button "Go to next page" at bounding box center [1528, 170] width 21 height 21
type input "27"
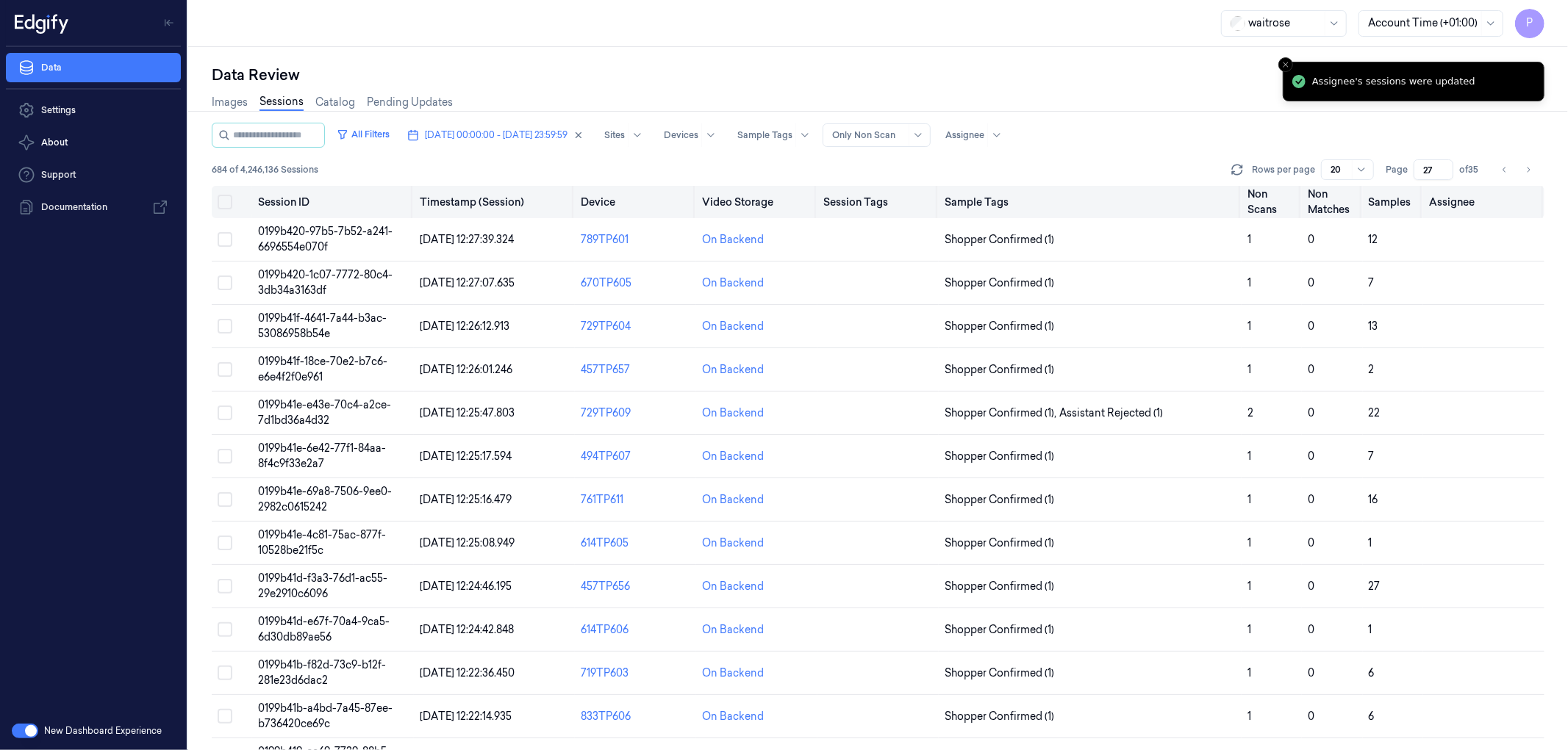
click at [226, 202] on button "Select all" at bounding box center [224, 202] width 15 height 15
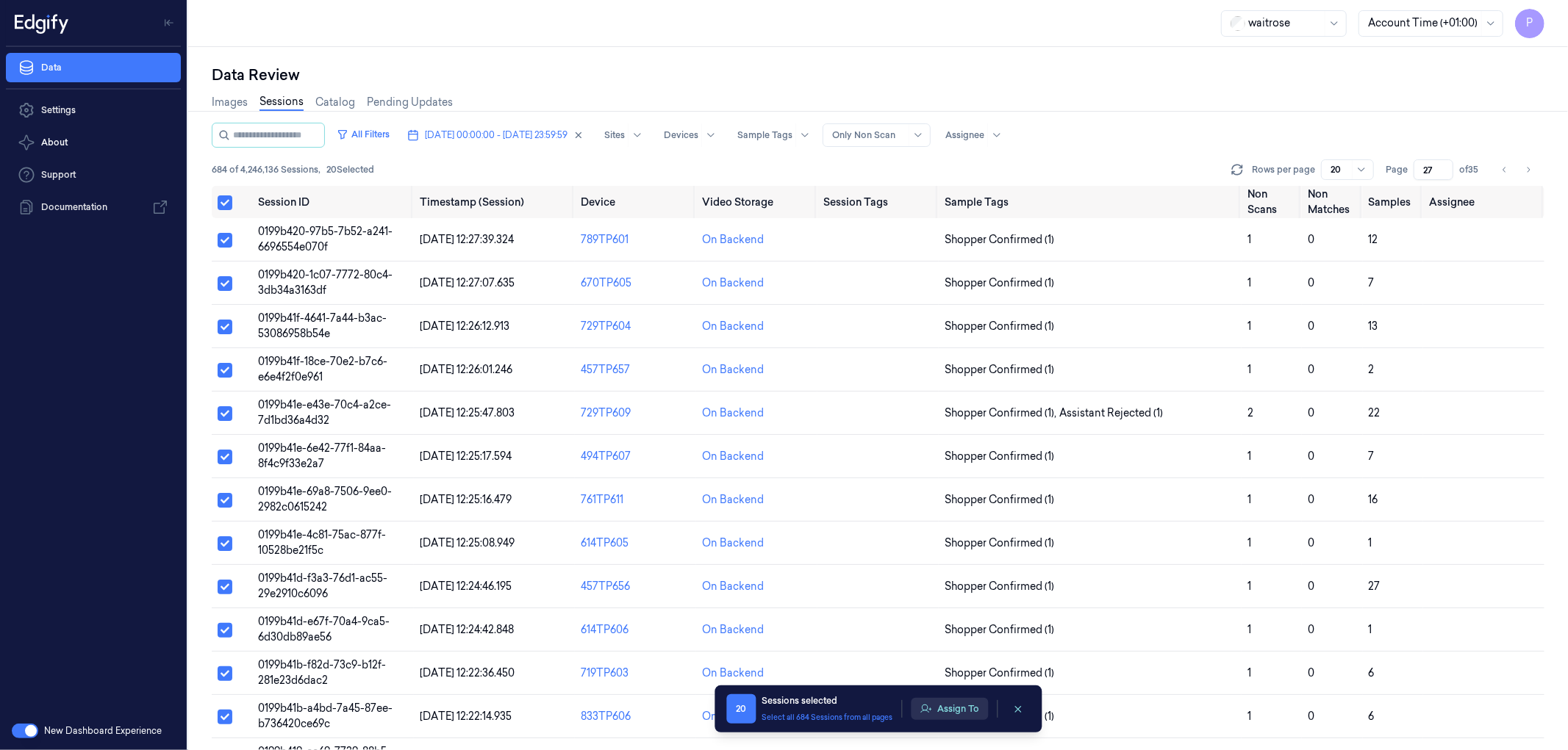
click at [941, 456] on button "Assign To" at bounding box center [948, 708] width 77 height 22
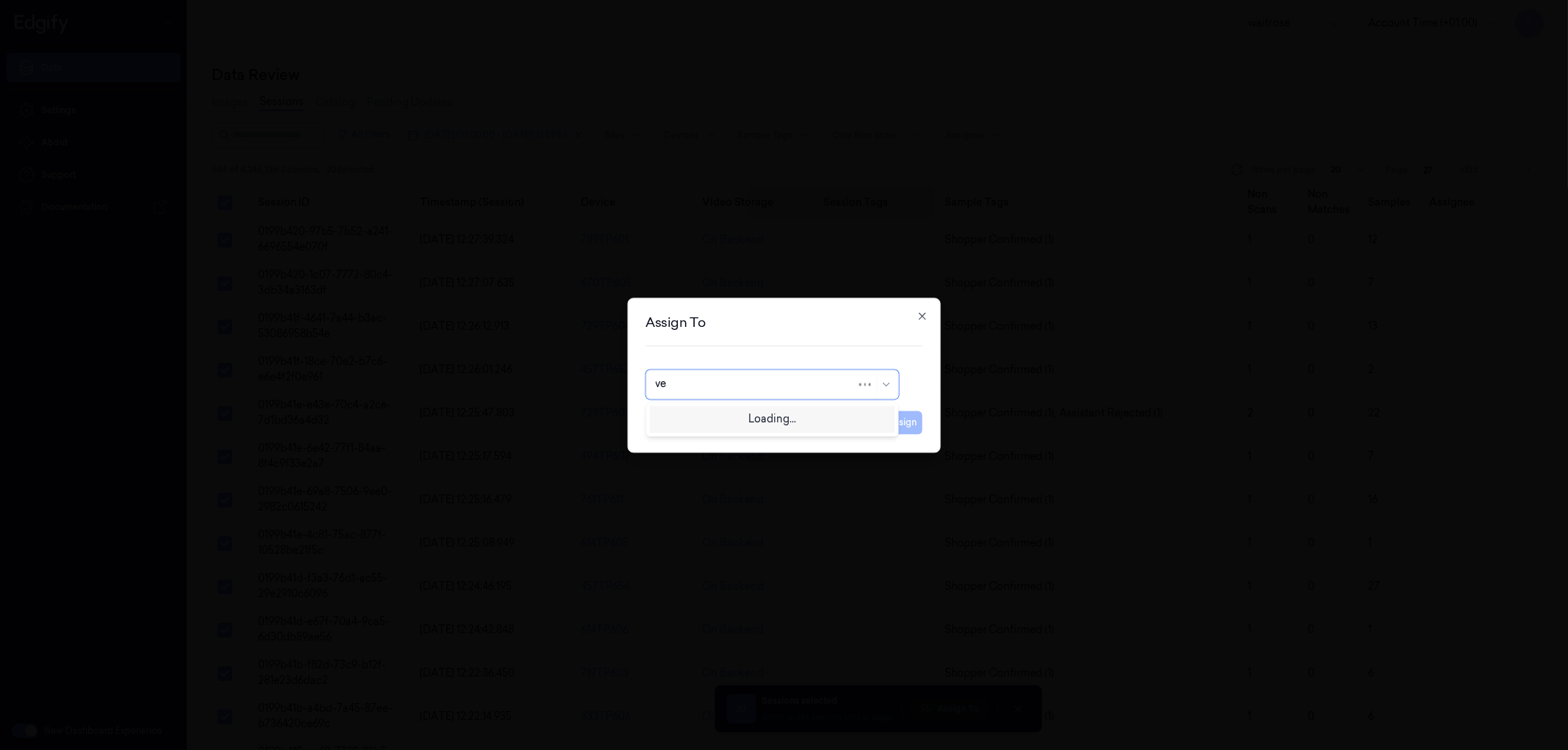
type input "ven"
click at [759, 413] on div "ven kataiah" at bounding box center [772, 418] width 234 height 16
click at [892, 417] on button "Assign" at bounding box center [902, 422] width 41 height 23
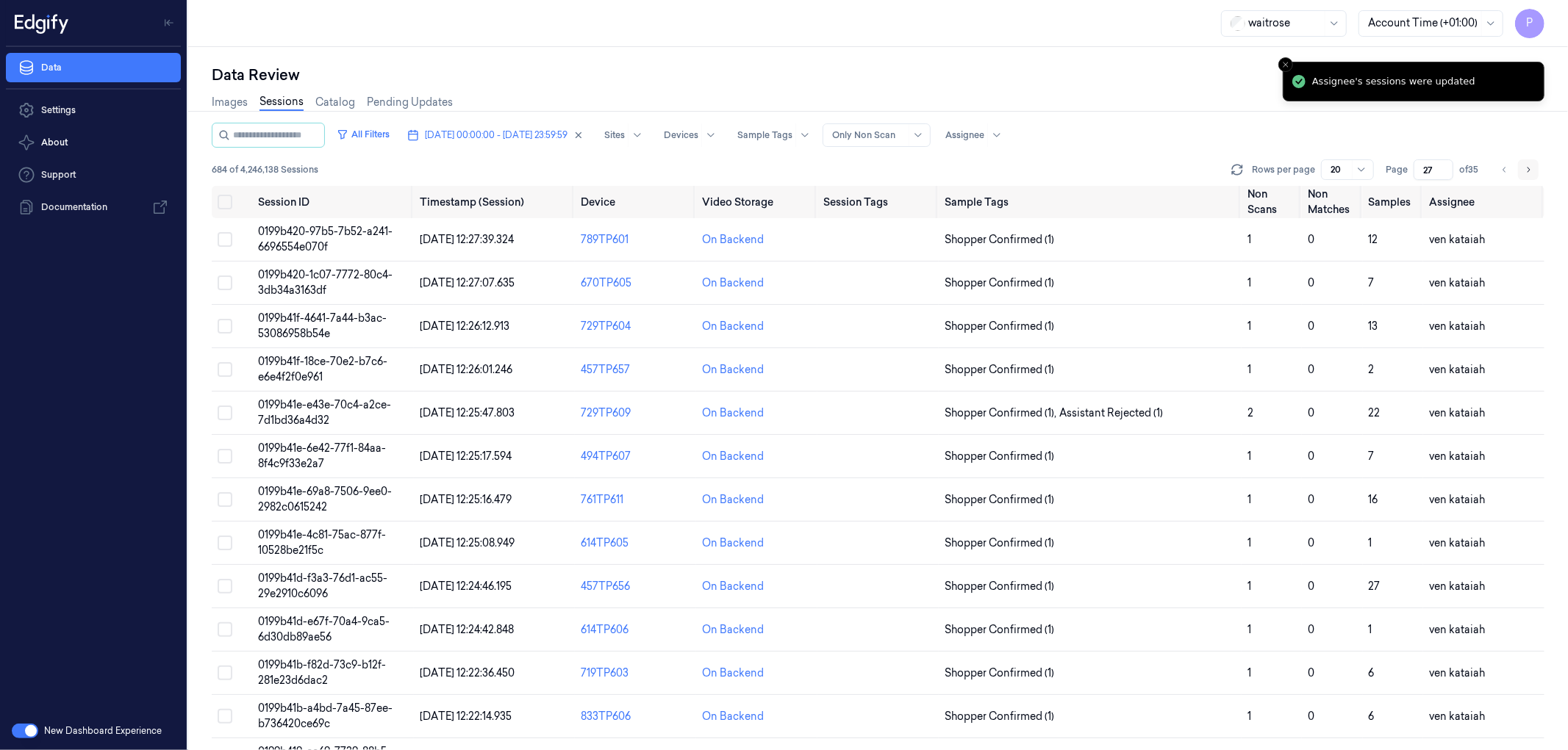
click at [1044, 171] on icon "Go to next page" at bounding box center [1528, 170] width 9 height 12
type input "28"
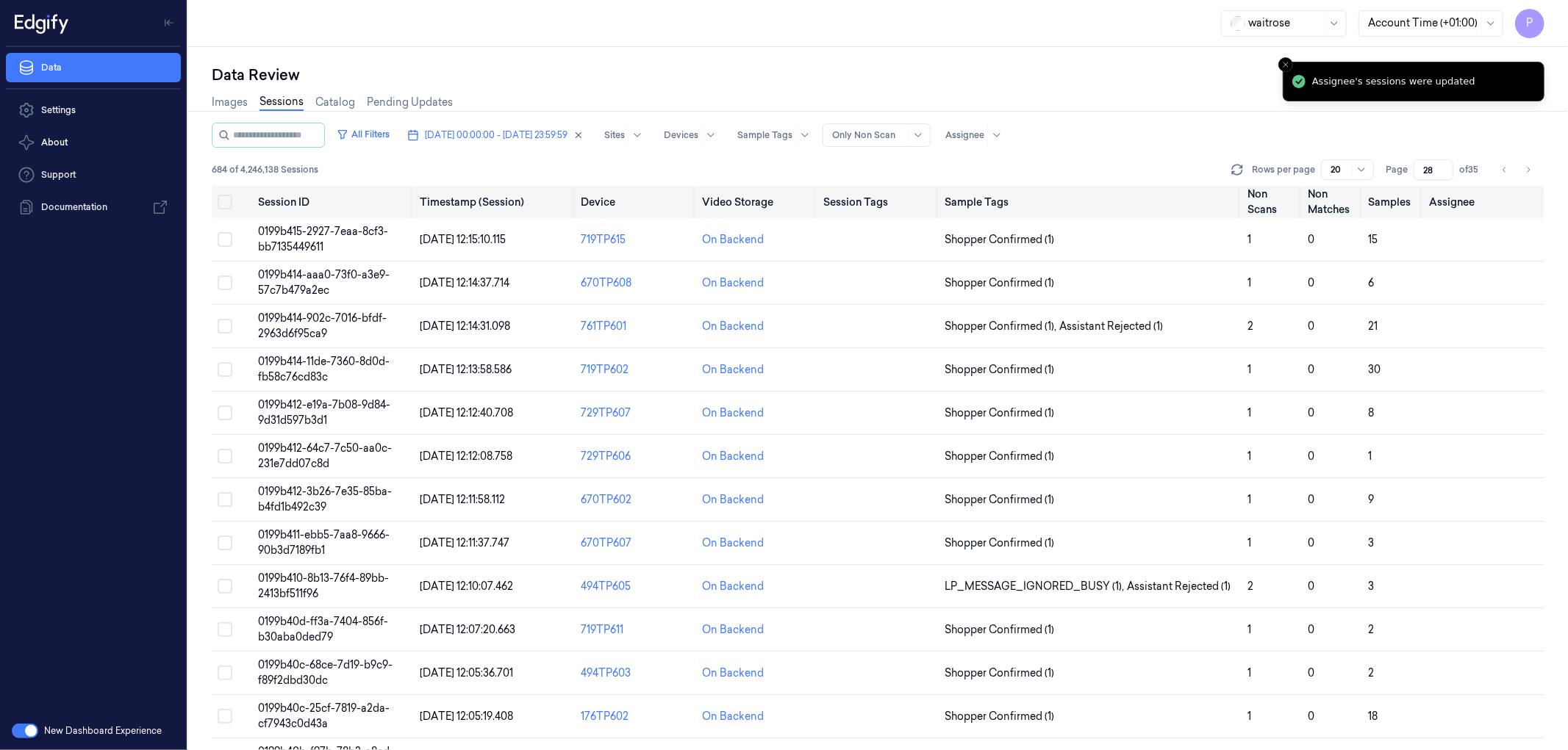
click at [223, 201] on button "Select all" at bounding box center [224, 202] width 15 height 15
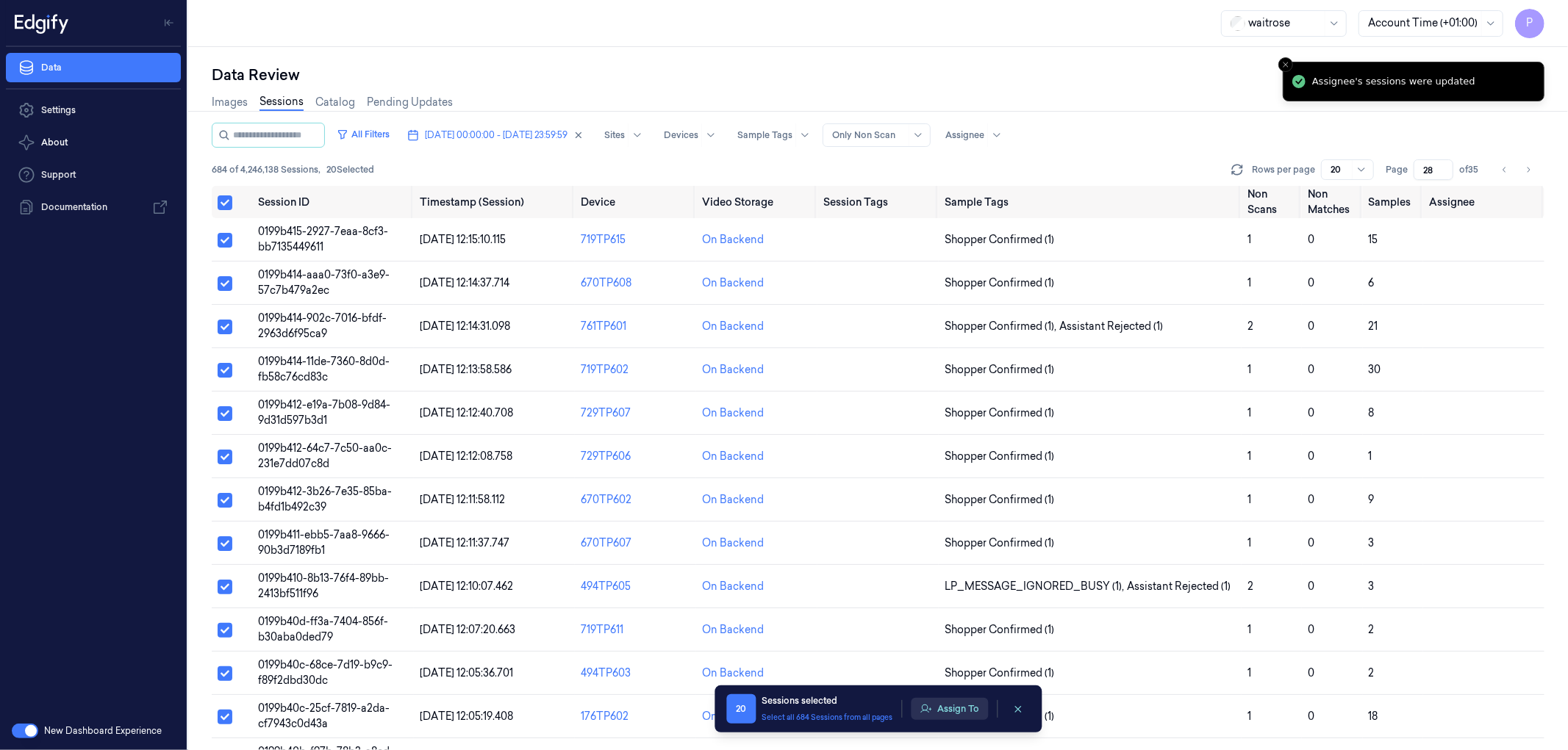
click at [945, 456] on button "Assign To" at bounding box center [948, 708] width 77 height 22
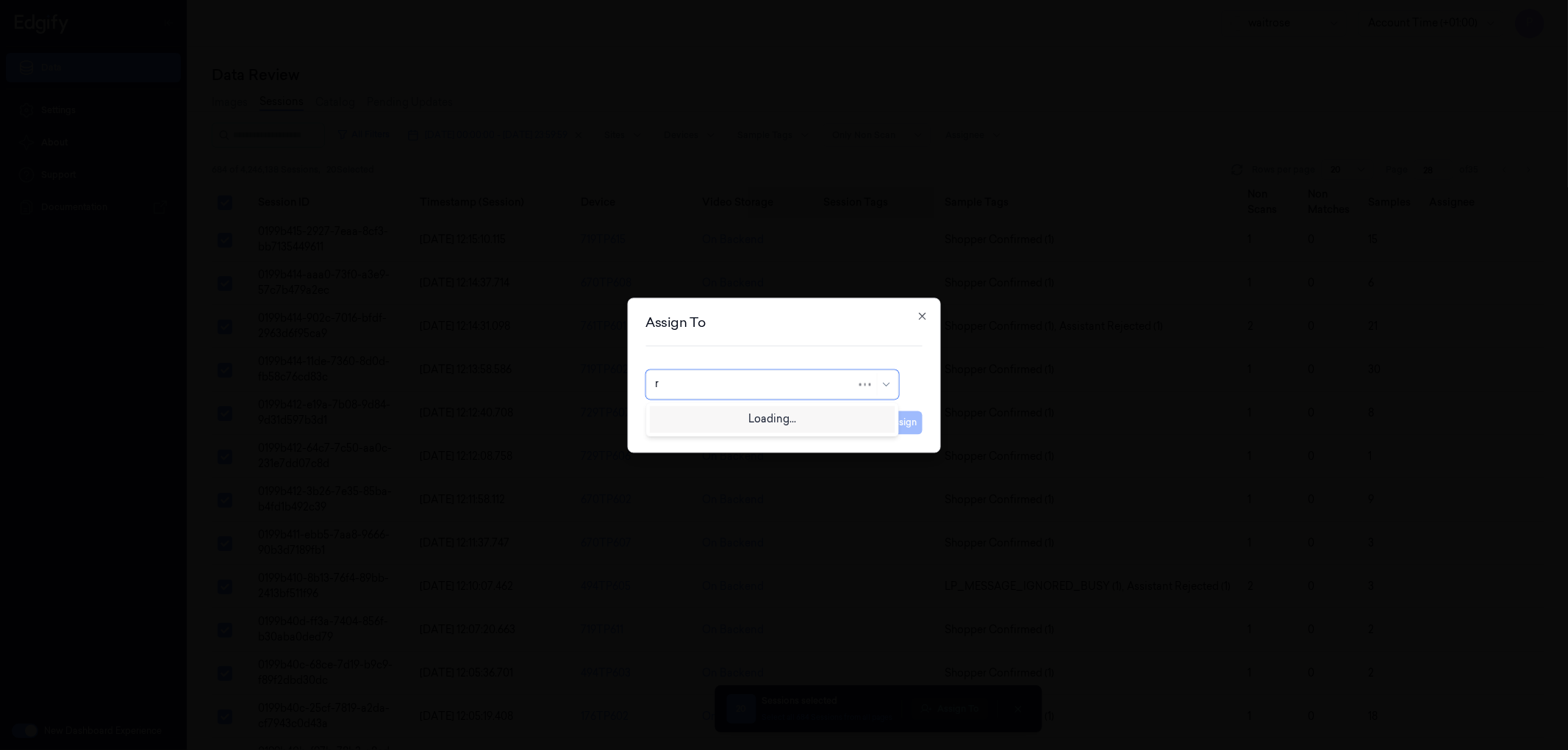
type input "ru"
click at [744, 417] on div "rupa a" at bounding box center [772, 418] width 234 height 16
click at [912, 427] on button "Assign" at bounding box center [902, 422] width 41 height 23
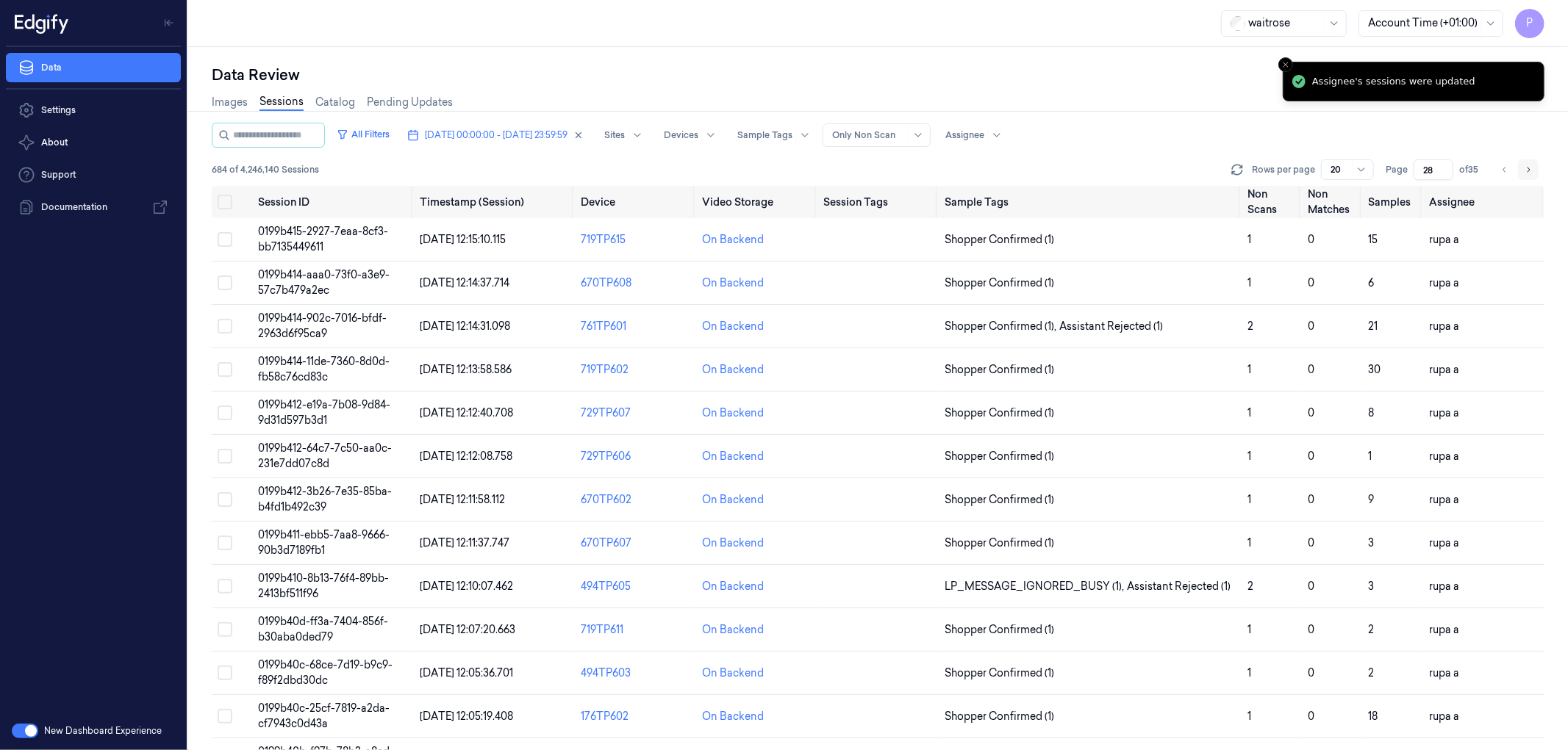
click at [1044, 171] on icon "Go to next page" at bounding box center [1528, 170] width 9 height 12
type input "29"
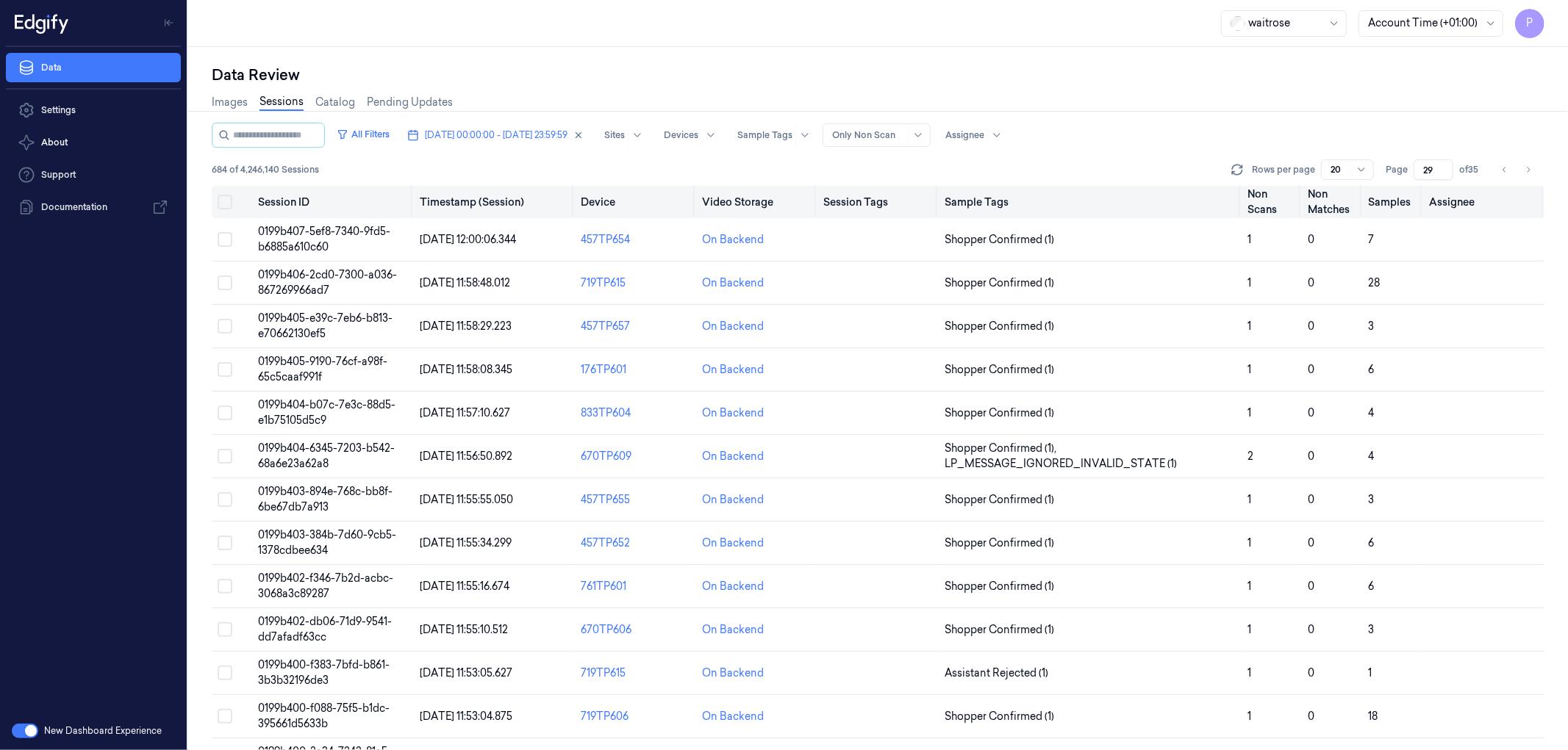
click at [222, 207] on button "Select all" at bounding box center [224, 202] width 15 height 15
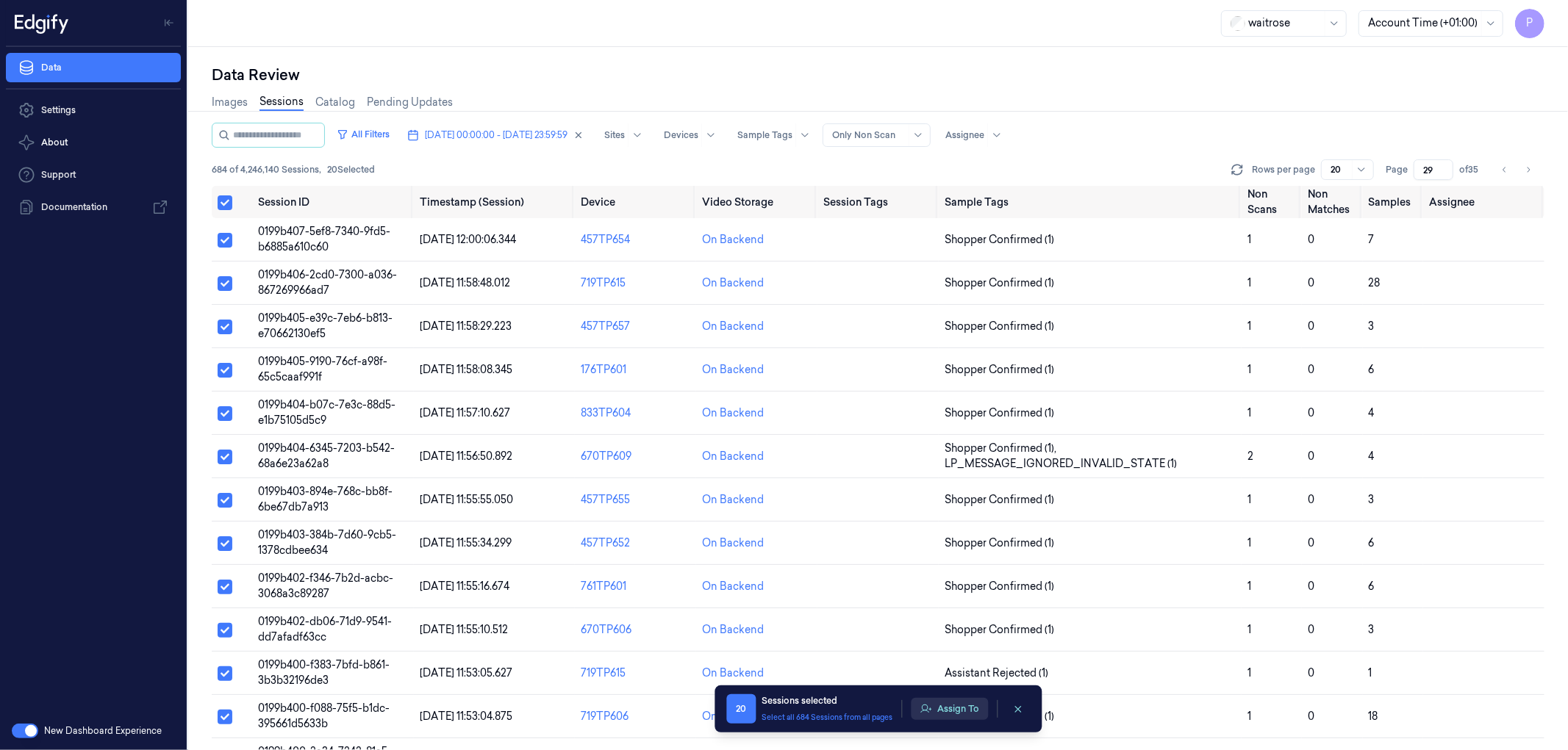
click at [937, 456] on button "Assign To" at bounding box center [948, 708] width 77 height 22
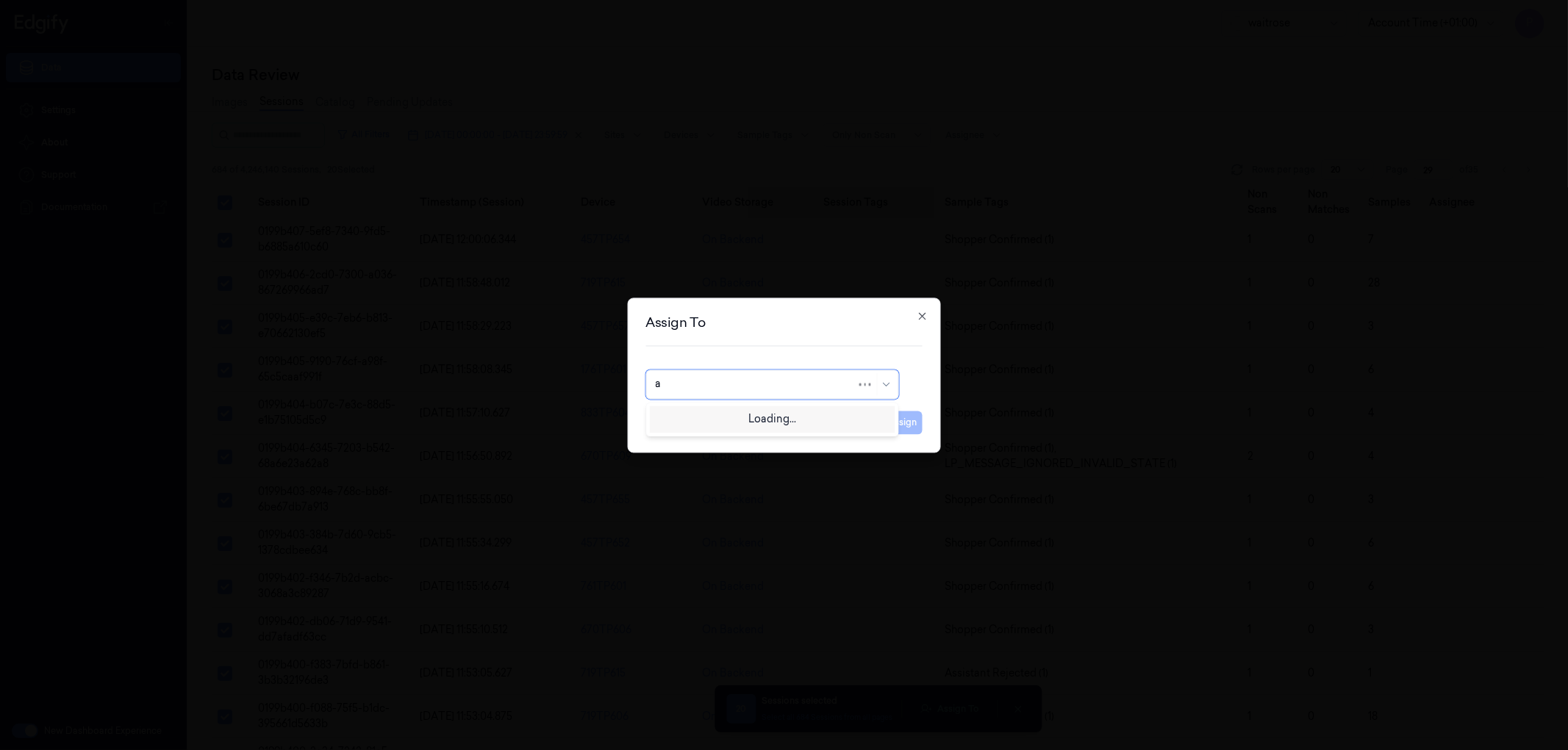
type input "an"
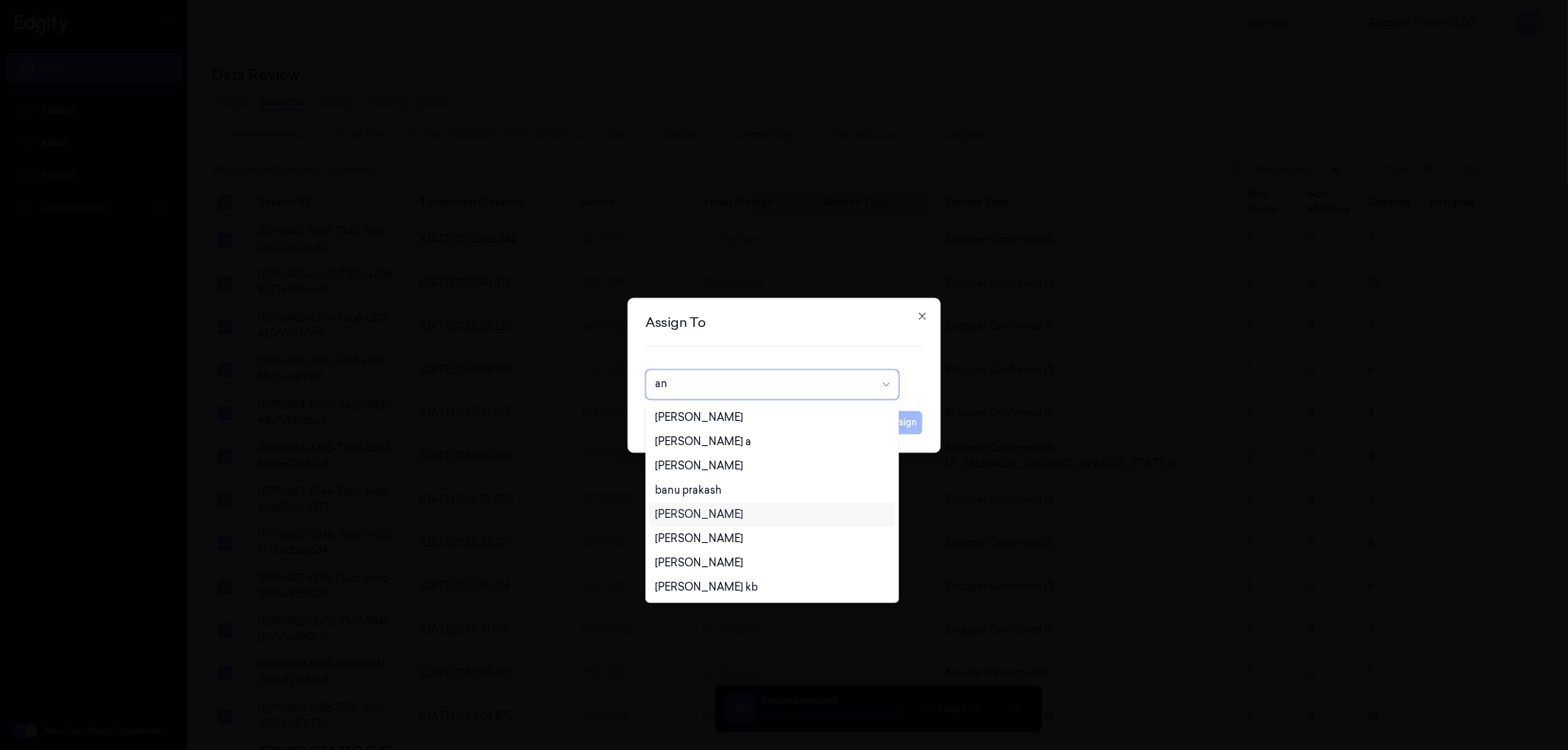
click at [704, 456] on div "[PERSON_NAME]" at bounding box center [772, 515] width 246 height 24
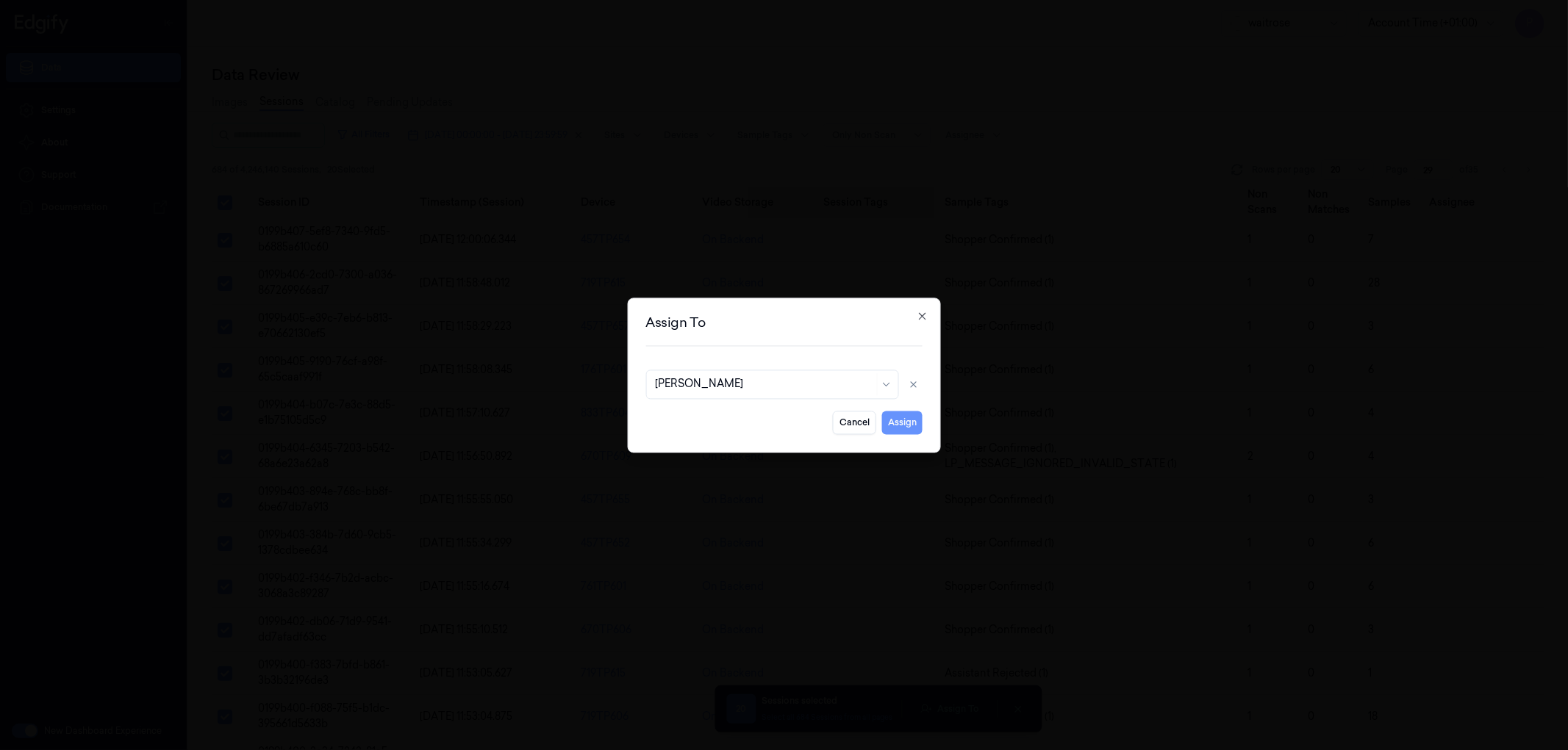
click at [910, 427] on button "Assign" at bounding box center [902, 422] width 41 height 23
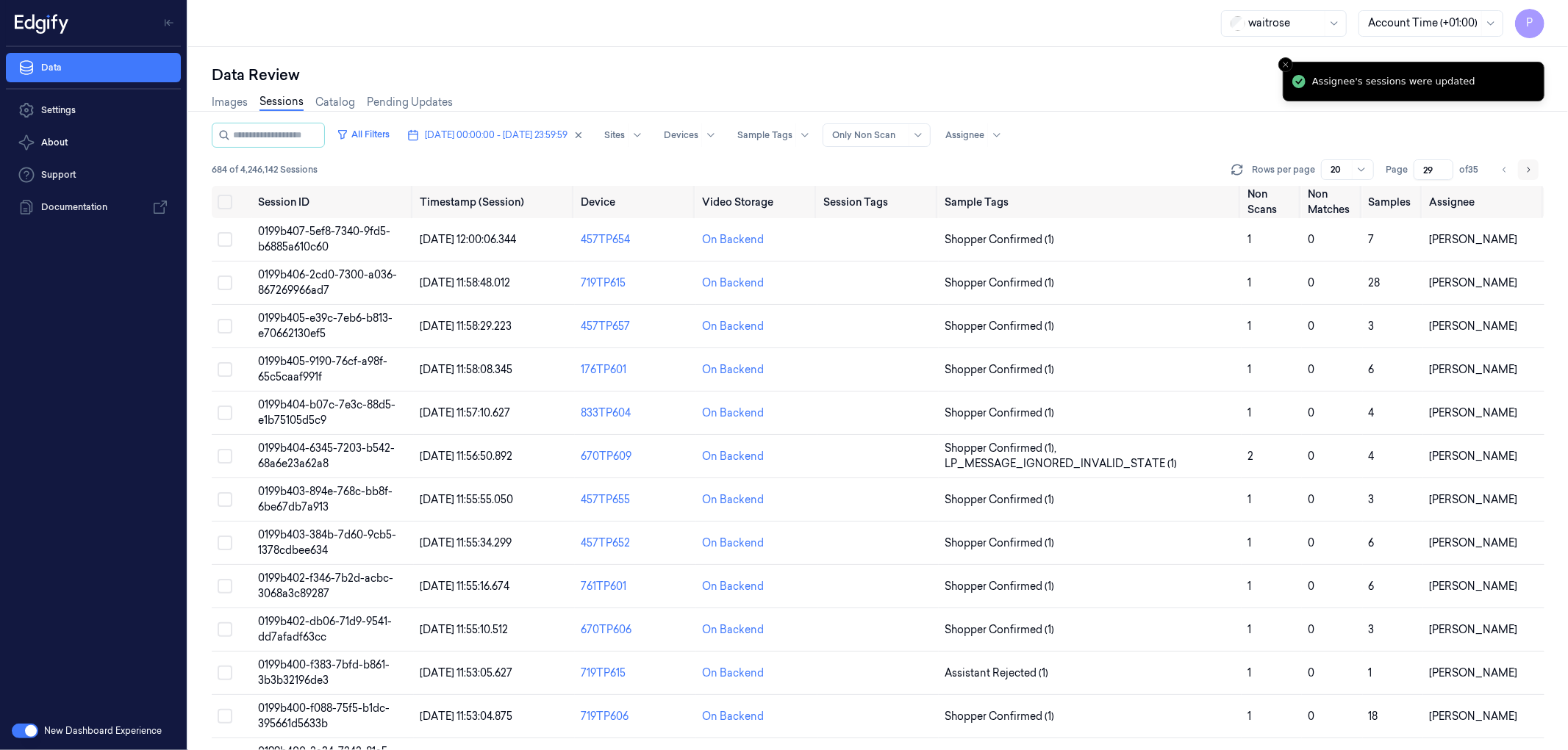
click at [1044, 171] on button "Go to next page" at bounding box center [1528, 170] width 21 height 21
type input "30"
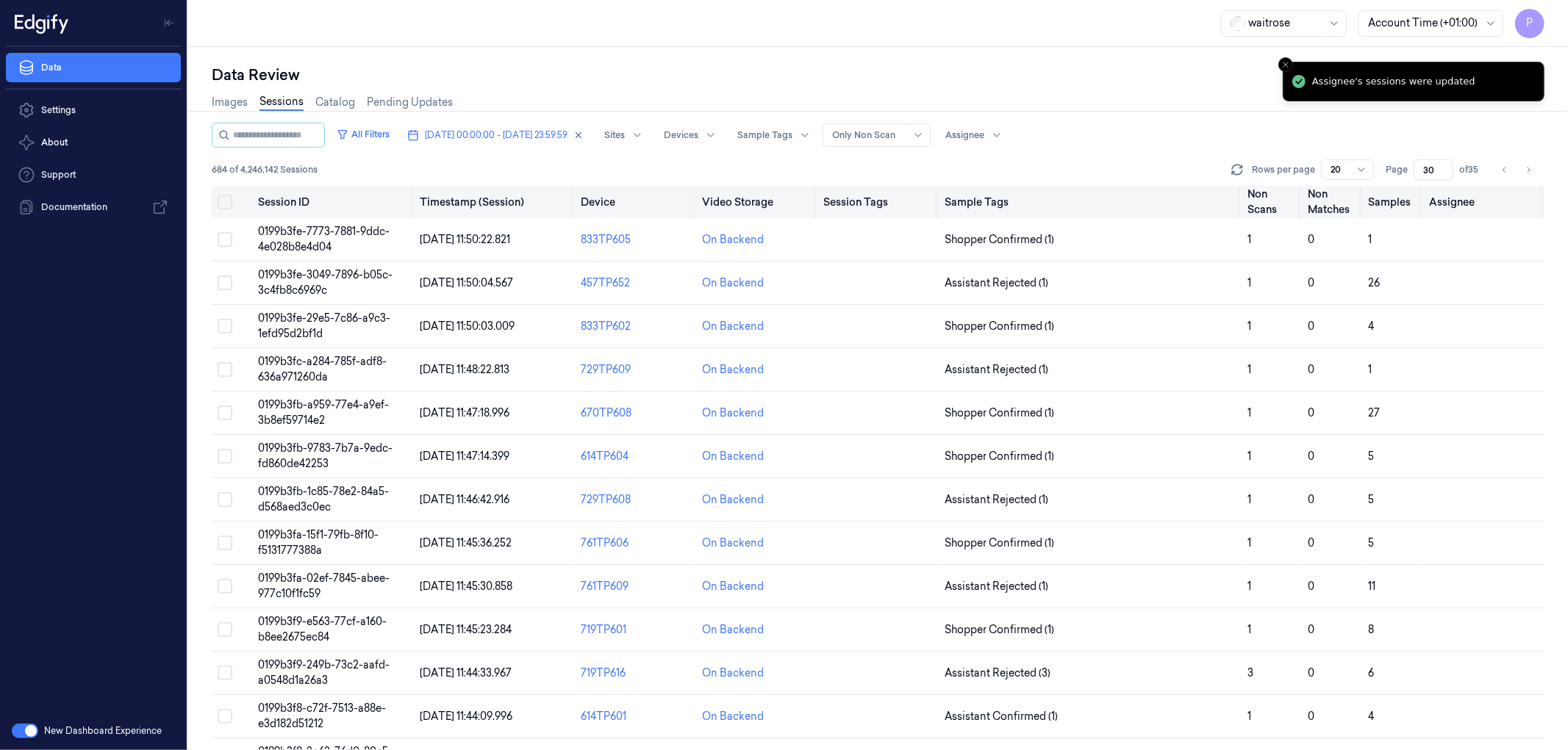
click at [227, 201] on button "Select all" at bounding box center [224, 202] width 15 height 15
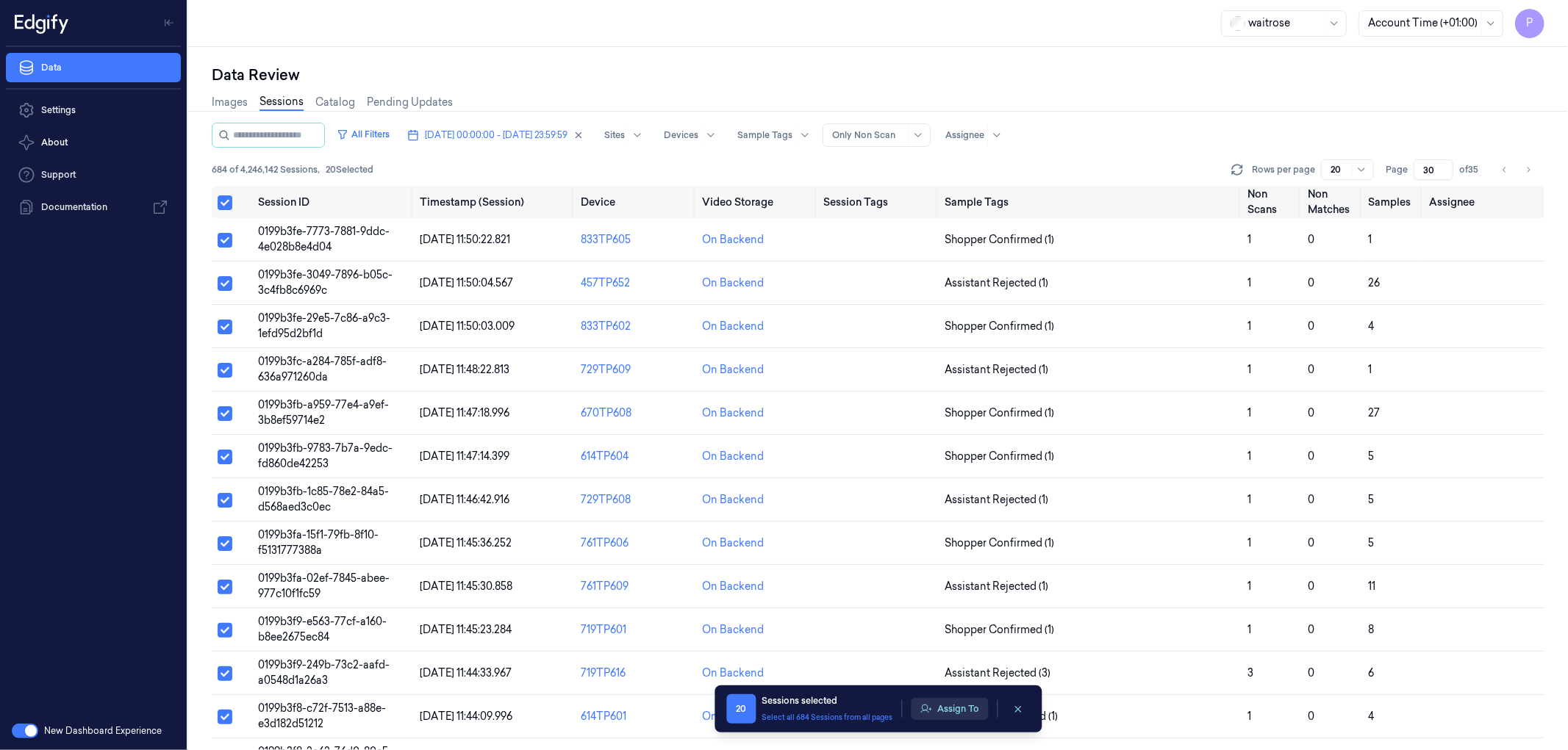
click at [967, 456] on button "Assign To" at bounding box center [948, 708] width 77 height 22
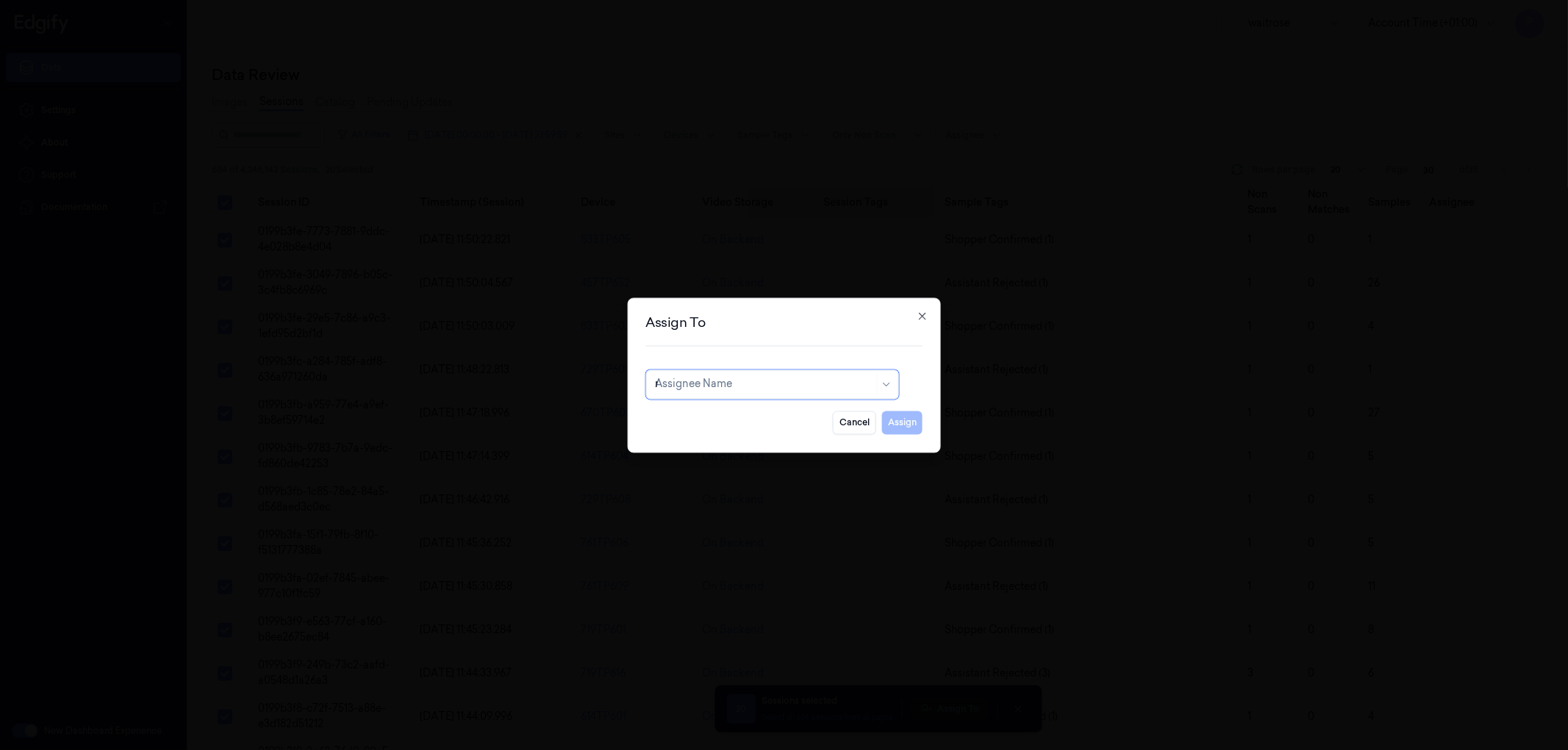
type input "ro"
click at [736, 413] on div "[PERSON_NAME]" at bounding box center [772, 418] width 234 height 16
click at [895, 424] on button "Assign" at bounding box center [902, 422] width 41 height 23
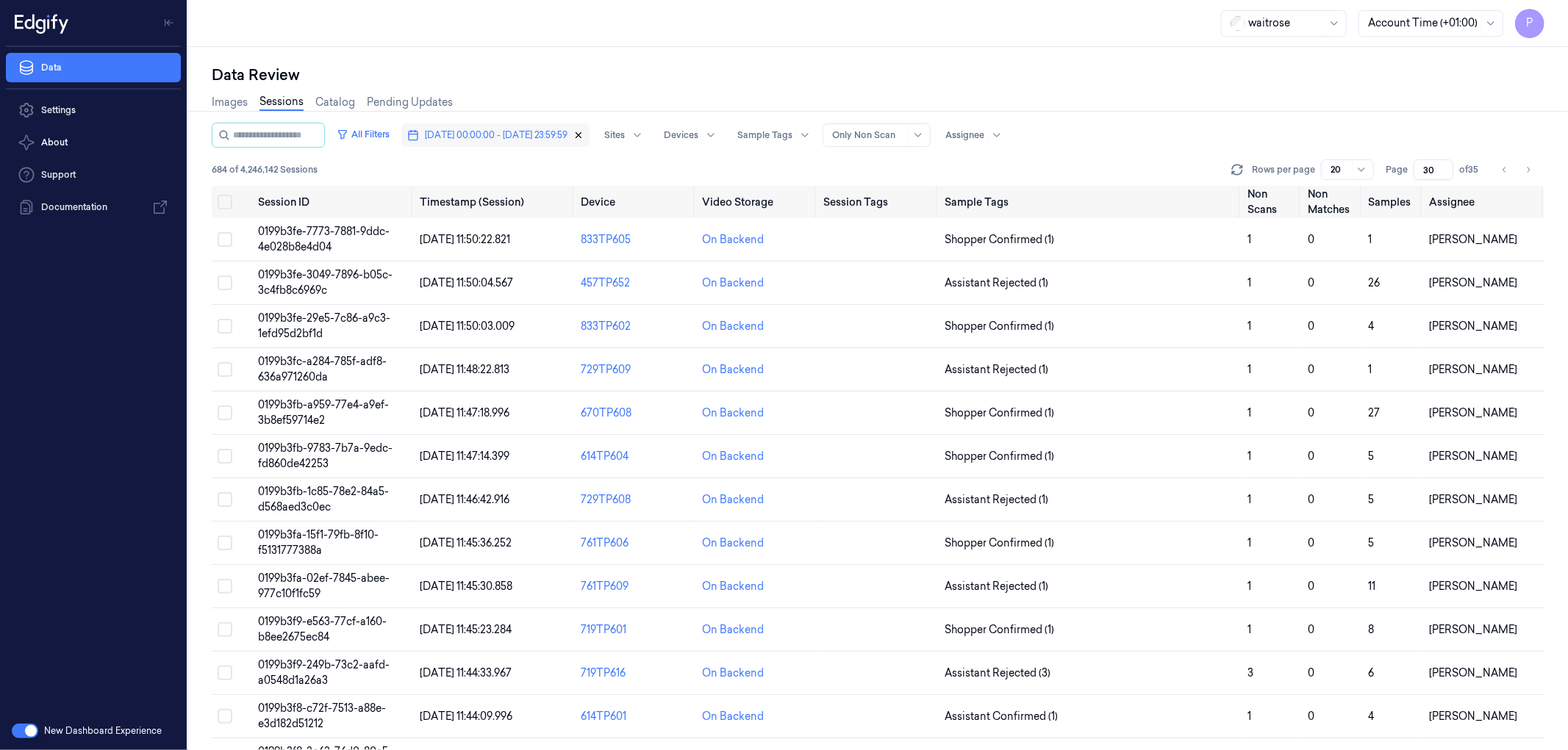
click at [583, 133] on icon "button" at bounding box center [579, 135] width 10 height 10
type input "1"
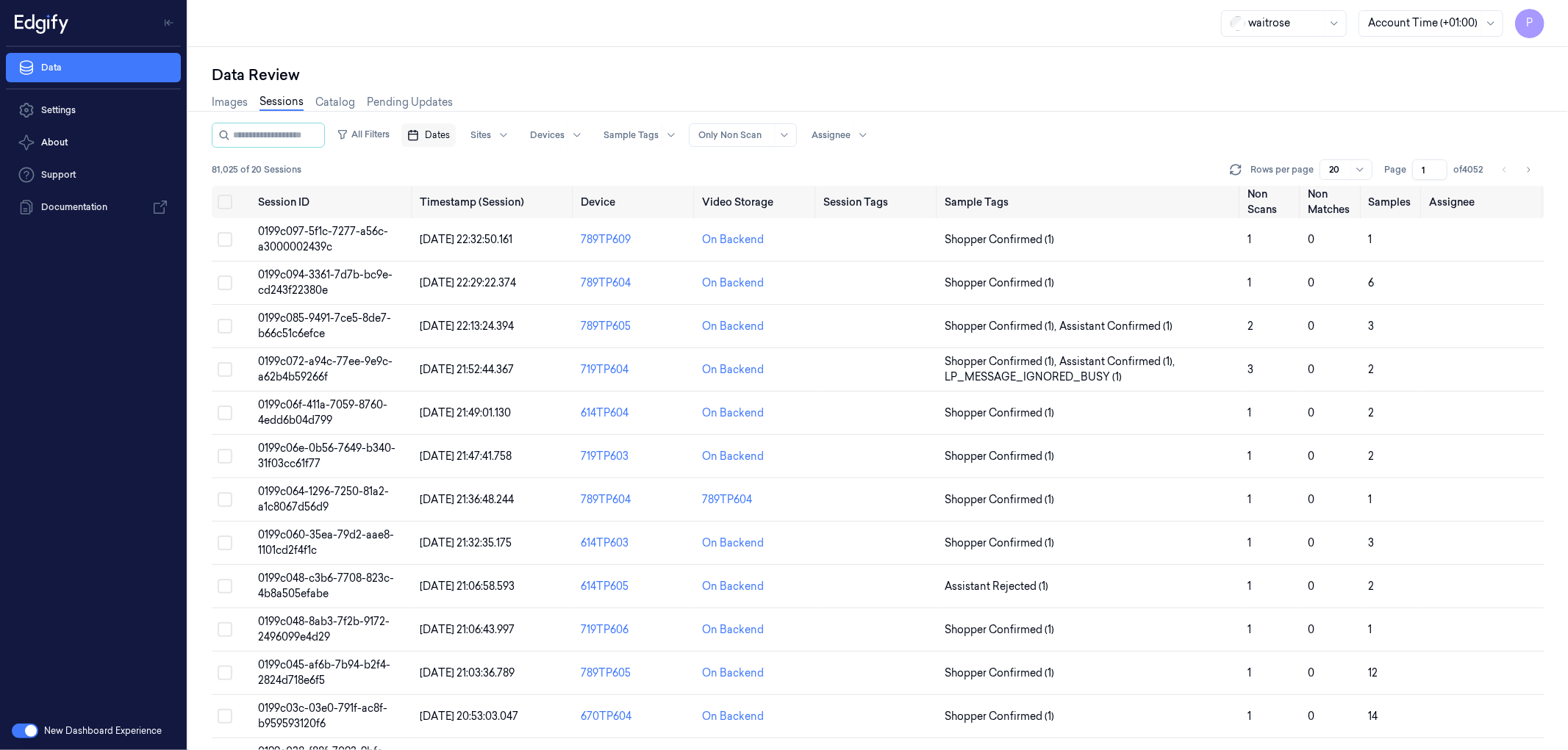
click at [450, 135] on span "Dates" at bounding box center [437, 135] width 25 height 13
click at [481, 253] on button "7" at bounding box center [489, 253] width 23 height 23
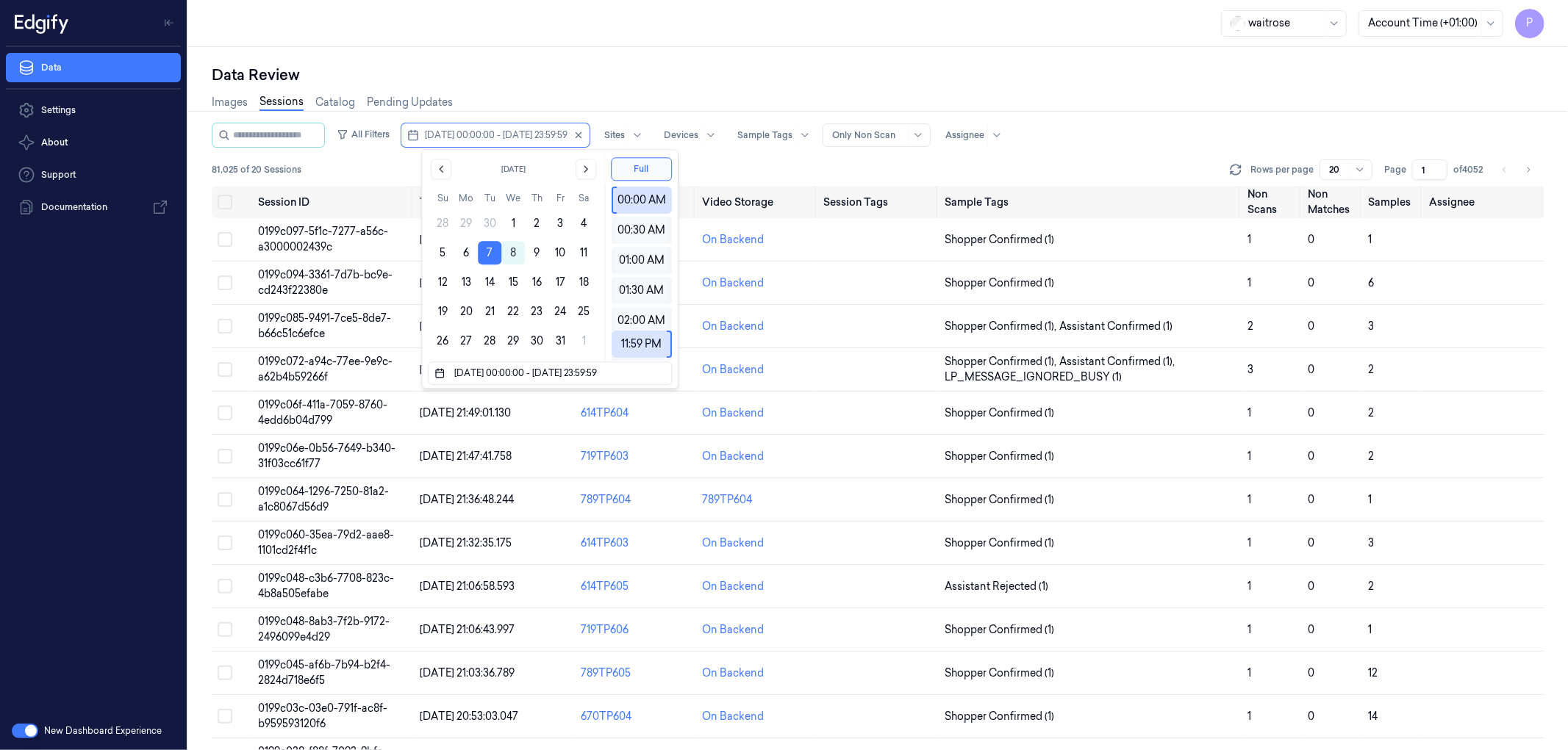
click at [584, 78] on div "Data Review" at bounding box center [878, 75] width 1333 height 21
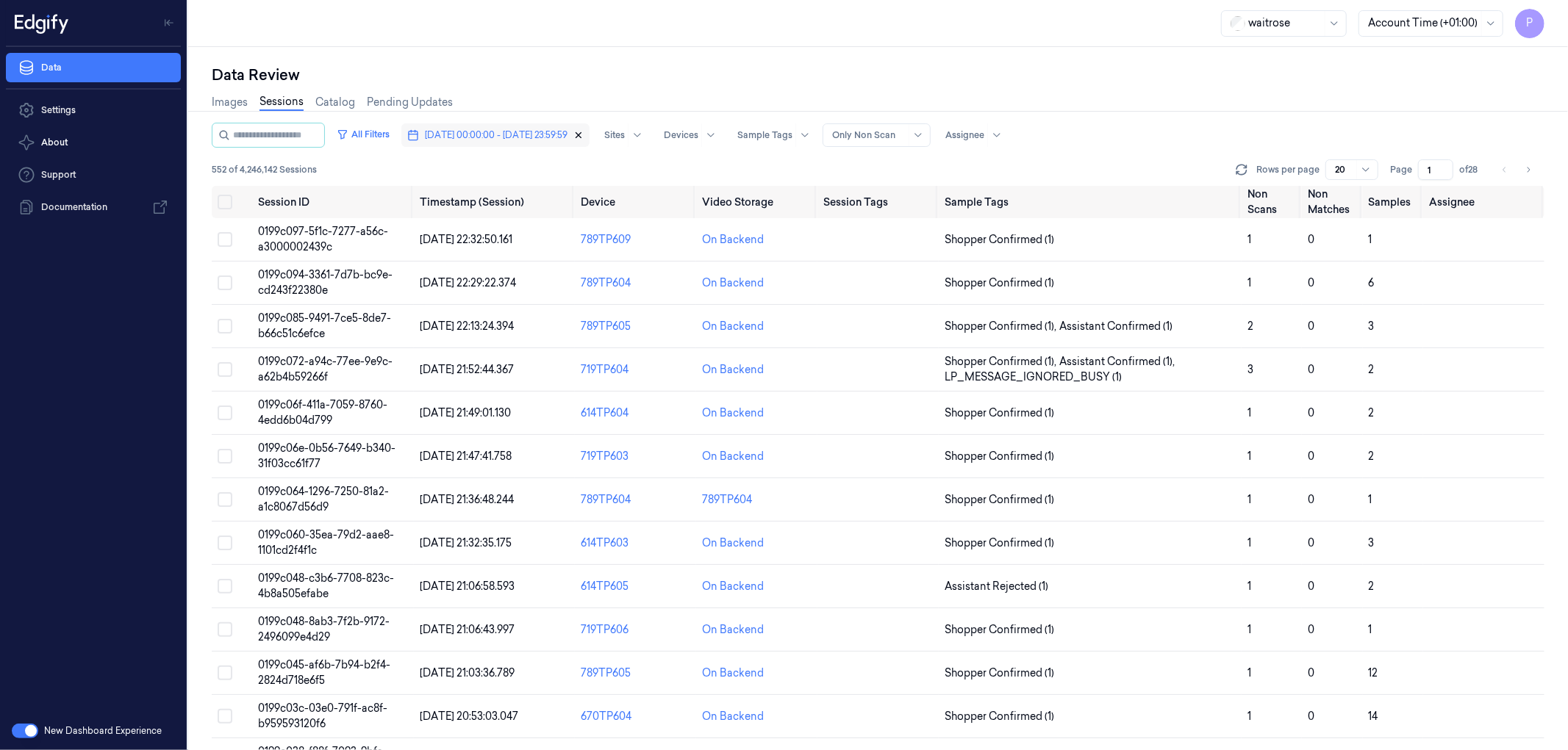
click at [583, 134] on icon "button" at bounding box center [579, 135] width 10 height 10
click at [446, 138] on span "Dates" at bounding box center [437, 135] width 25 height 13
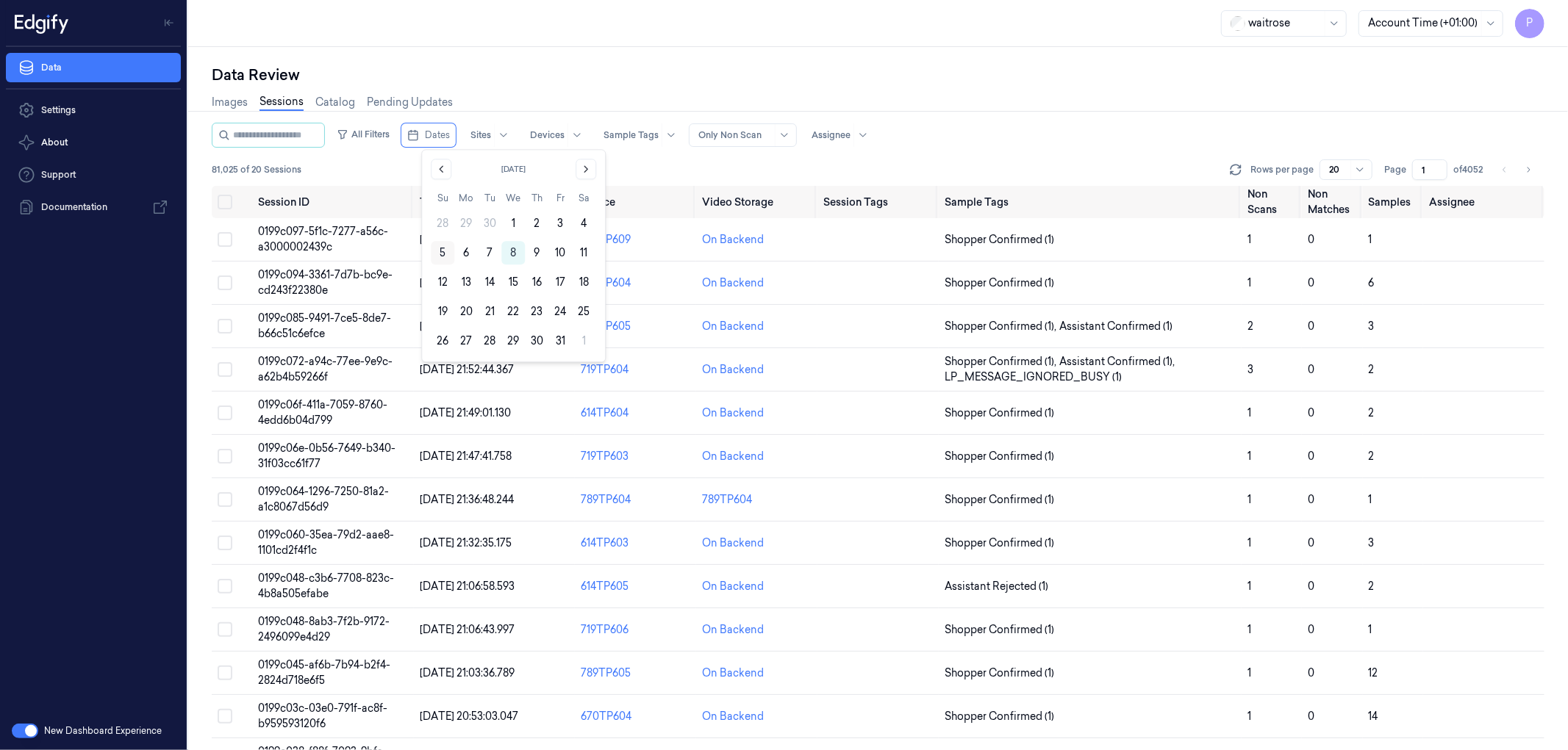
click at [443, 253] on button "5" at bounding box center [442, 253] width 23 height 23
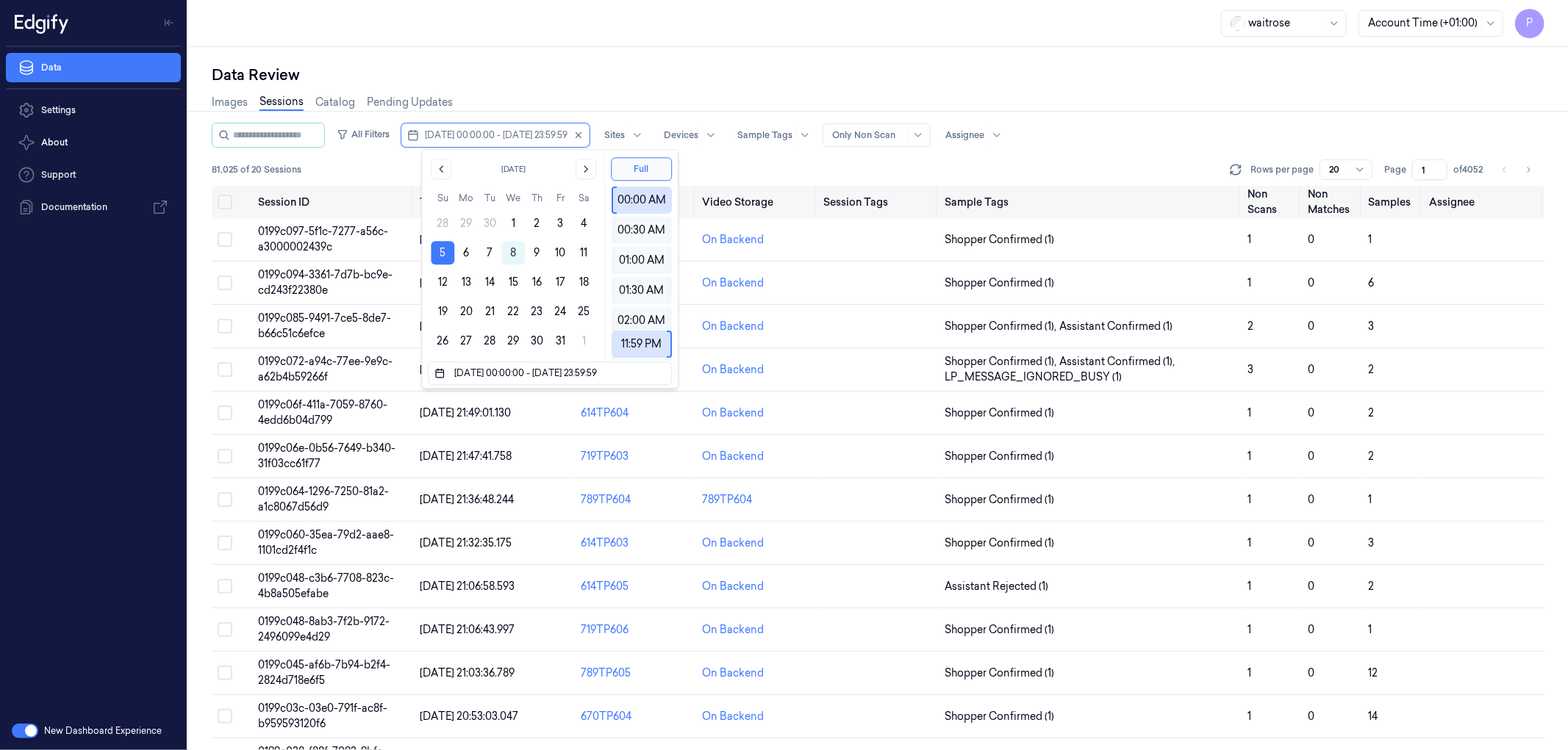
click at [857, 54] on div "Data Review Images Sessions Catalog Pending Updates All Filters [DATE] 00:00:00…" at bounding box center [877, 398] width 1379 height 703
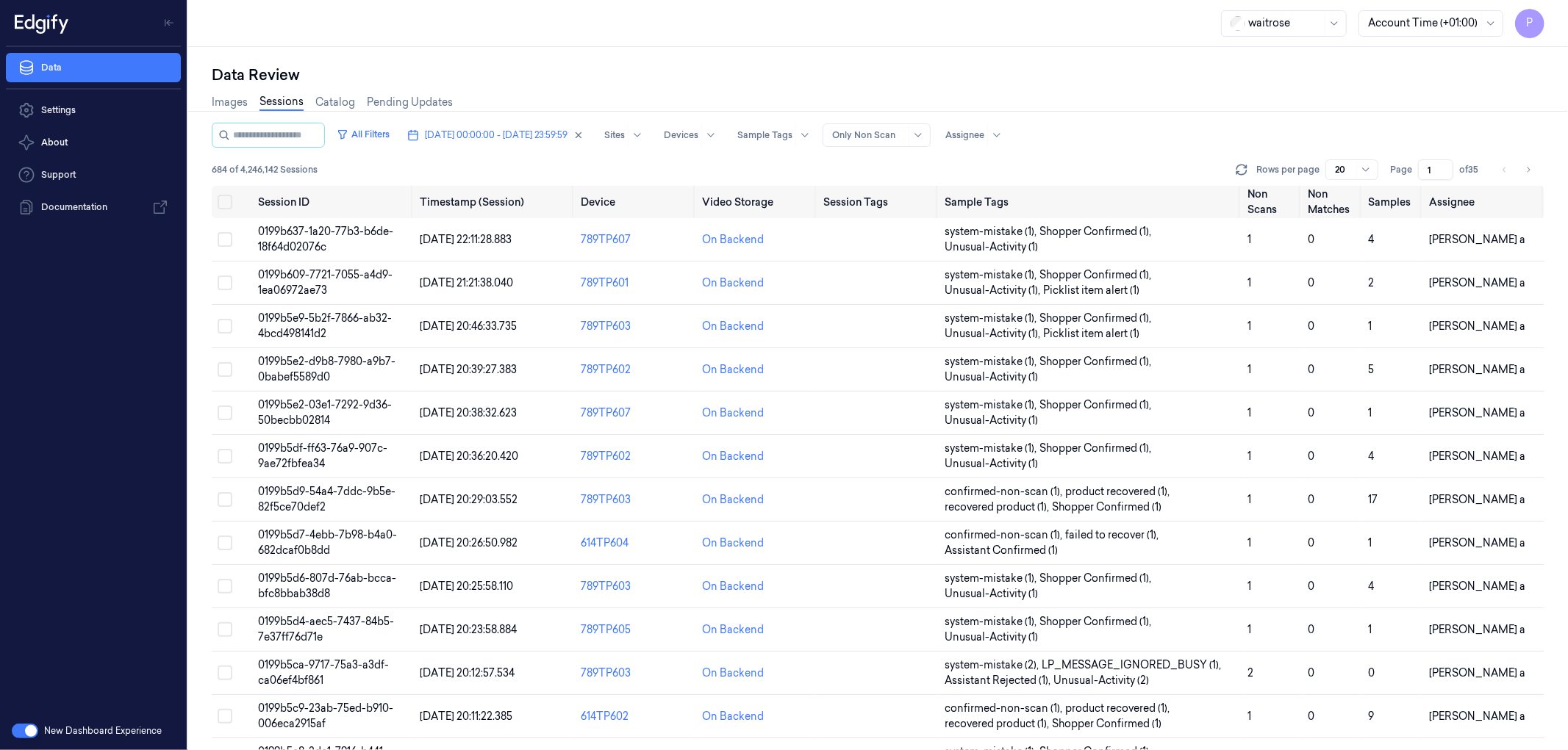
click at [1044, 170] on input "1" at bounding box center [1436, 170] width 35 height 21
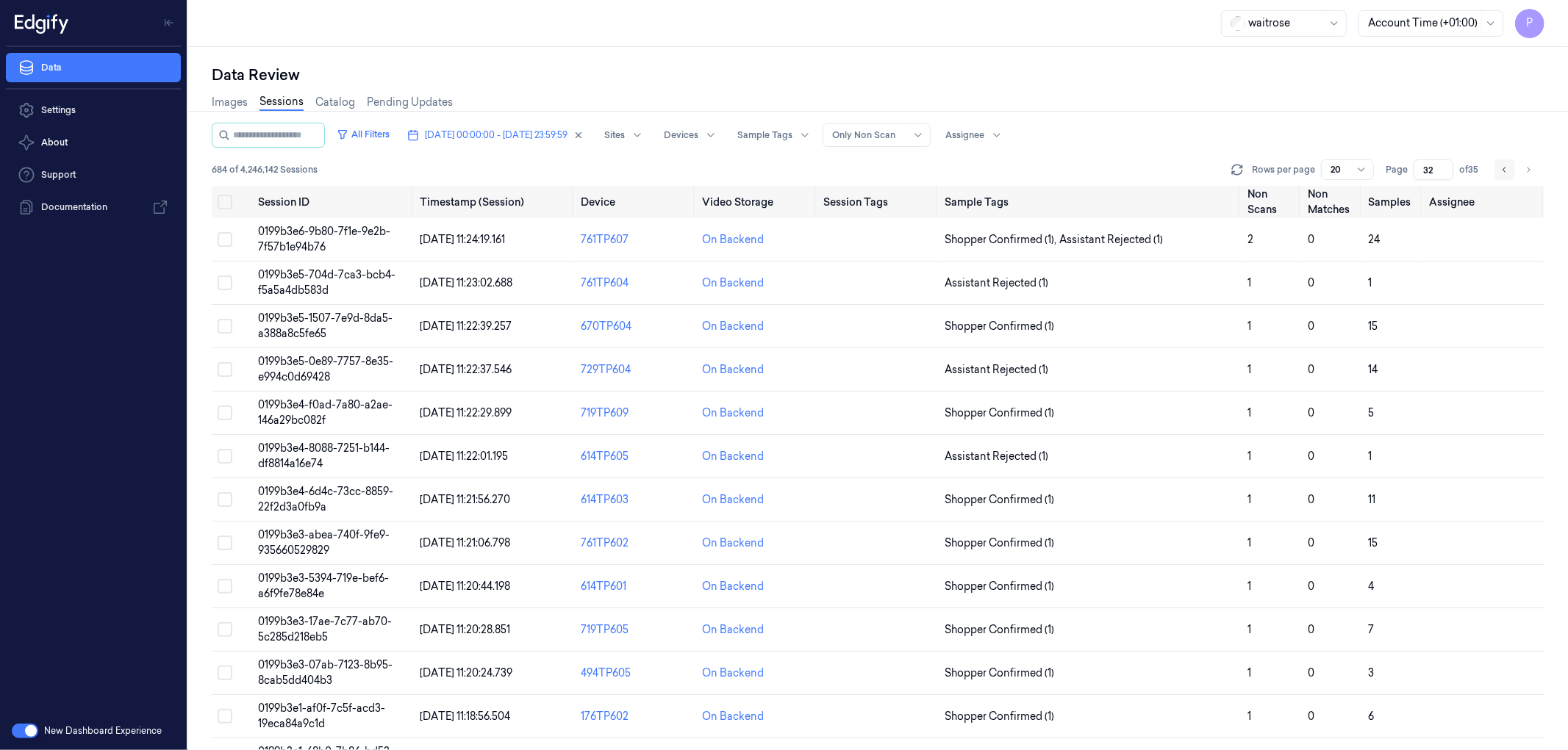
click at [1044, 163] on icon "Go to previous page" at bounding box center [1505, 170] width 9 height 12
click at [1044, 136] on div "All Filters [DATE] 00:00:00 - [DATE] 23:59:59 Sites Devices Sample Tags Alert T…" at bounding box center [878, 135] width 1333 height 25
click at [1044, 172] on icon "Go to previous page" at bounding box center [1505, 170] width 9 height 12
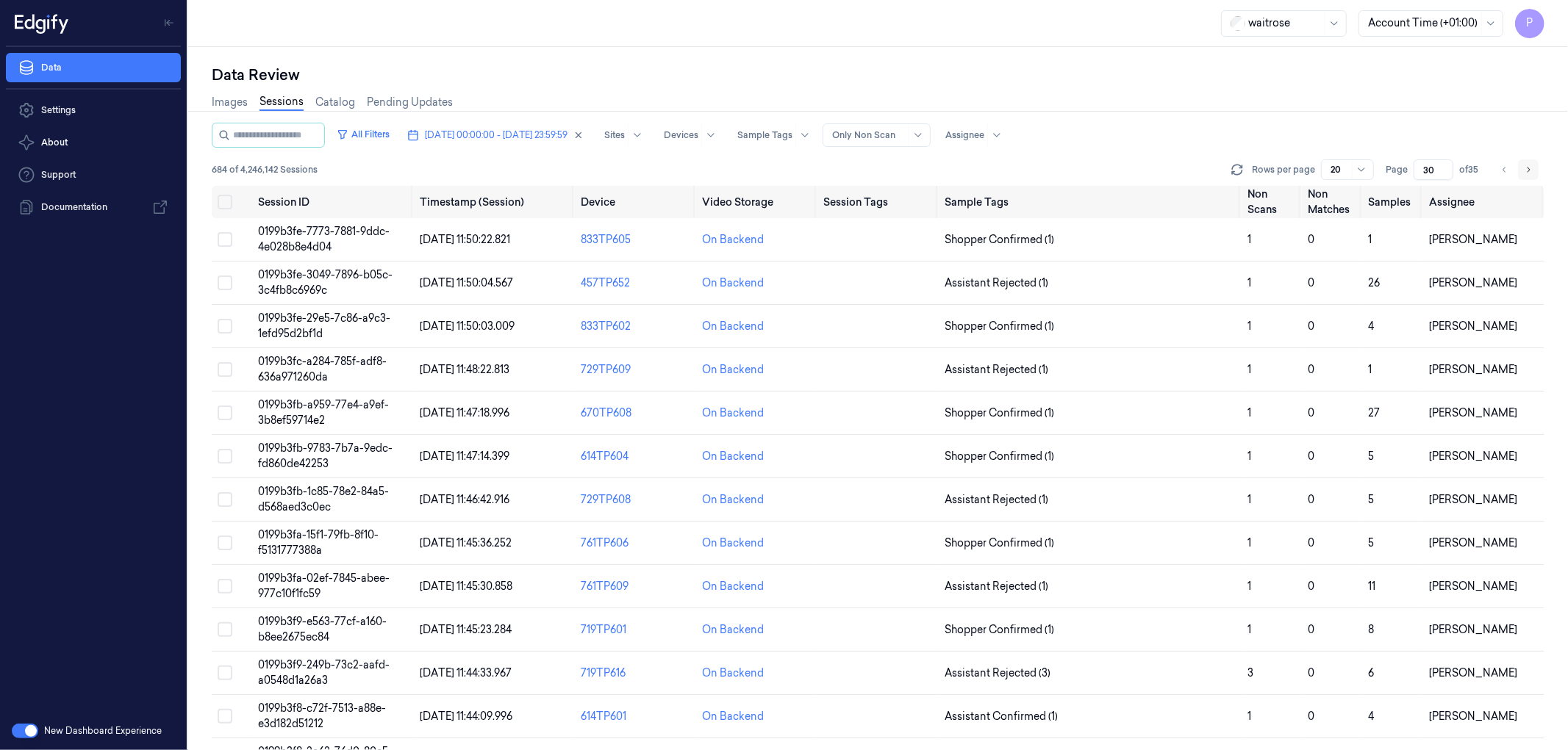
click at [1044, 163] on icon "Go to next page" at bounding box center [1528, 170] width 9 height 12
type input "31"
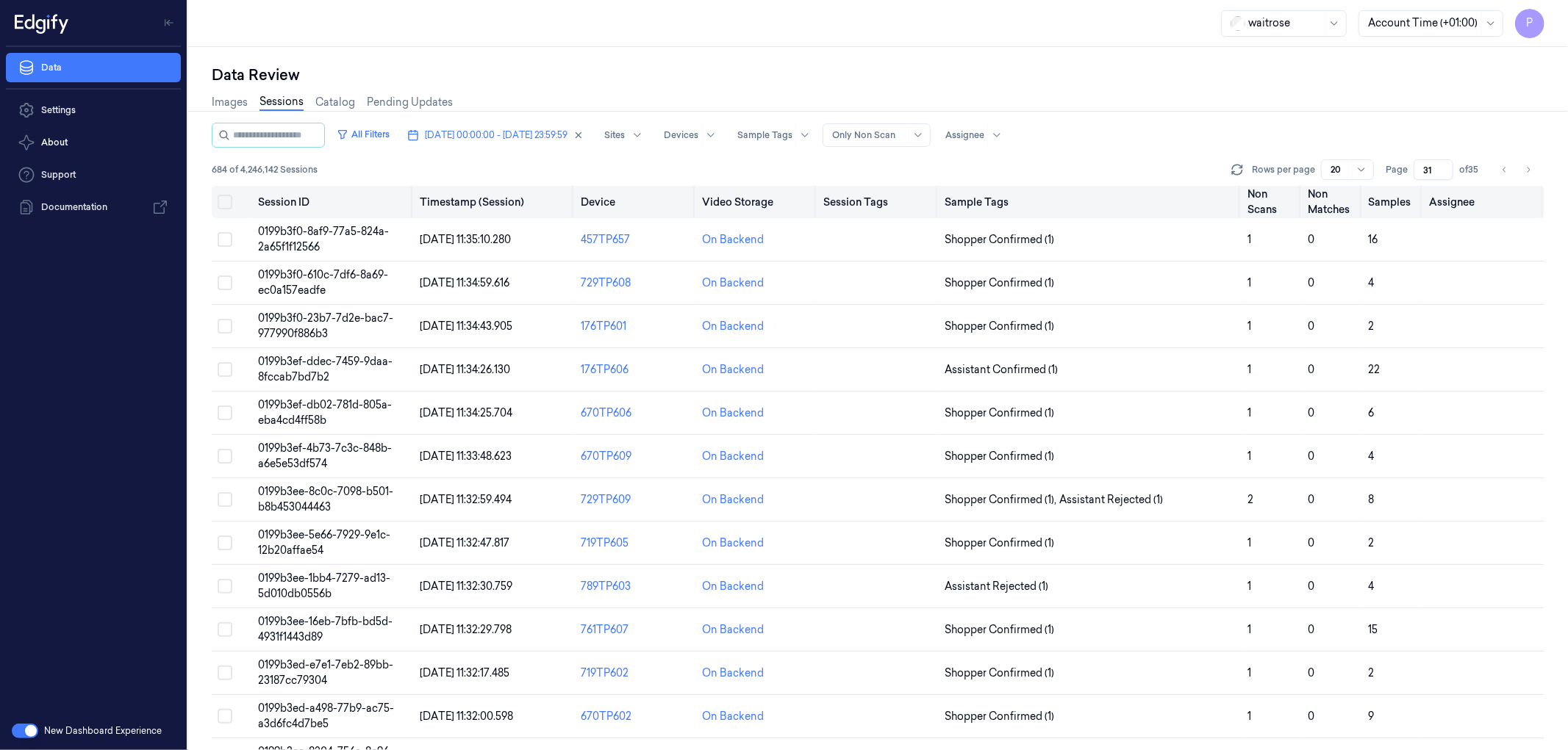
click at [222, 202] on button "Select all" at bounding box center [224, 202] width 15 height 15
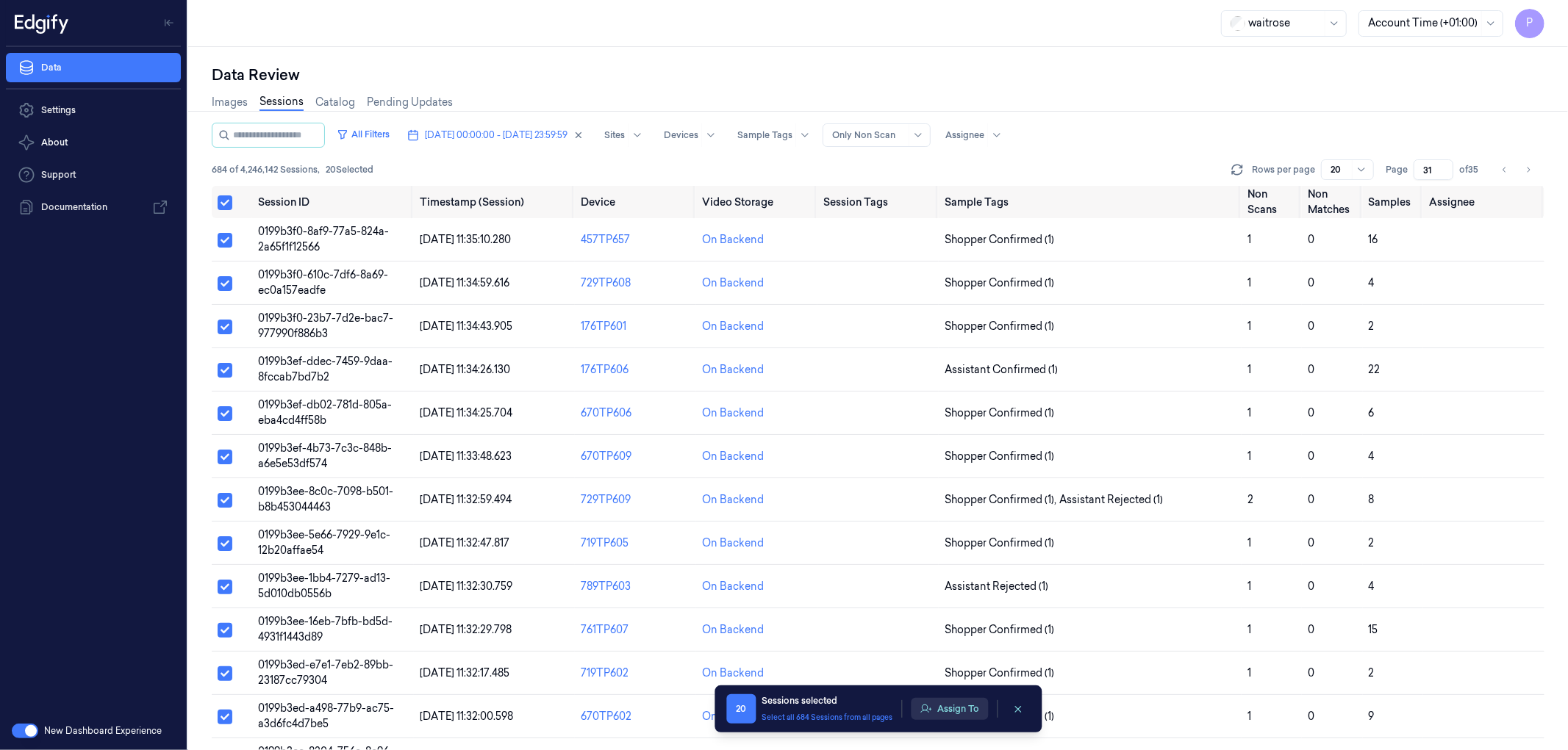
click at [952, 456] on button "Assign To" at bounding box center [948, 708] width 77 height 22
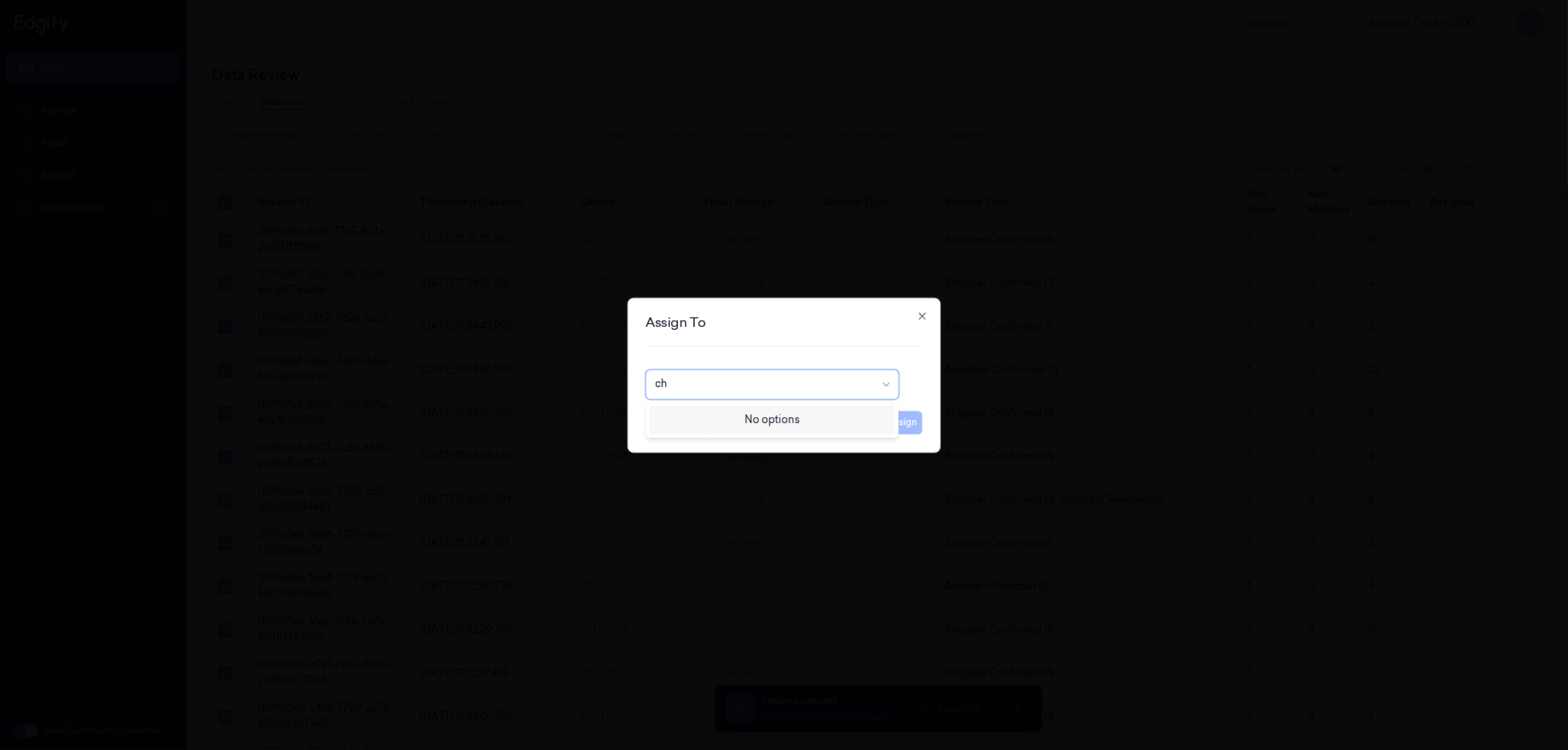
type input "cha"
click at [725, 446] on div "[PERSON_NAME] a" at bounding box center [772, 442] width 234 height 16
click at [909, 429] on button "Assign" at bounding box center [902, 422] width 41 height 23
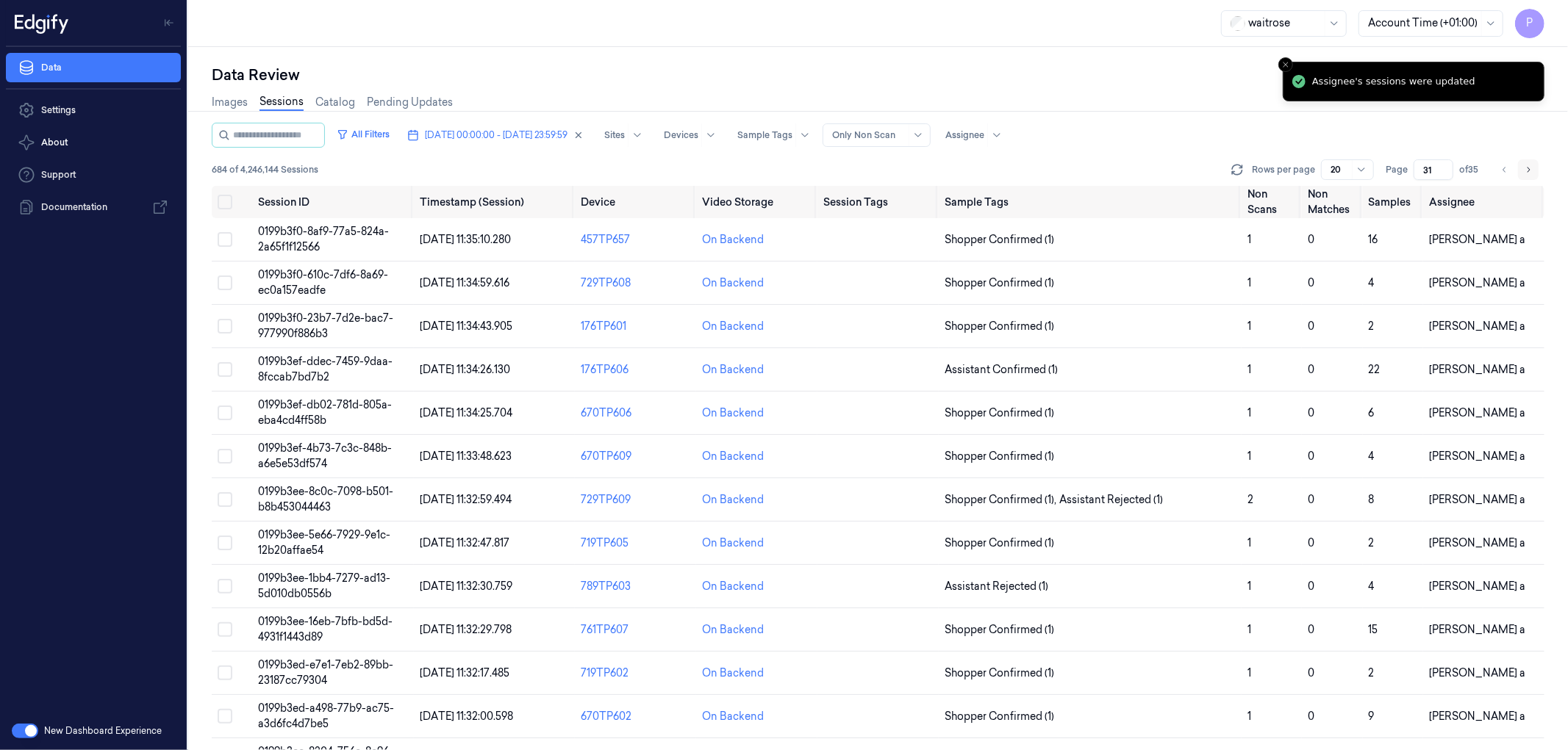
click at [1044, 166] on icon "Go to next page" at bounding box center [1528, 170] width 9 height 12
type input "32"
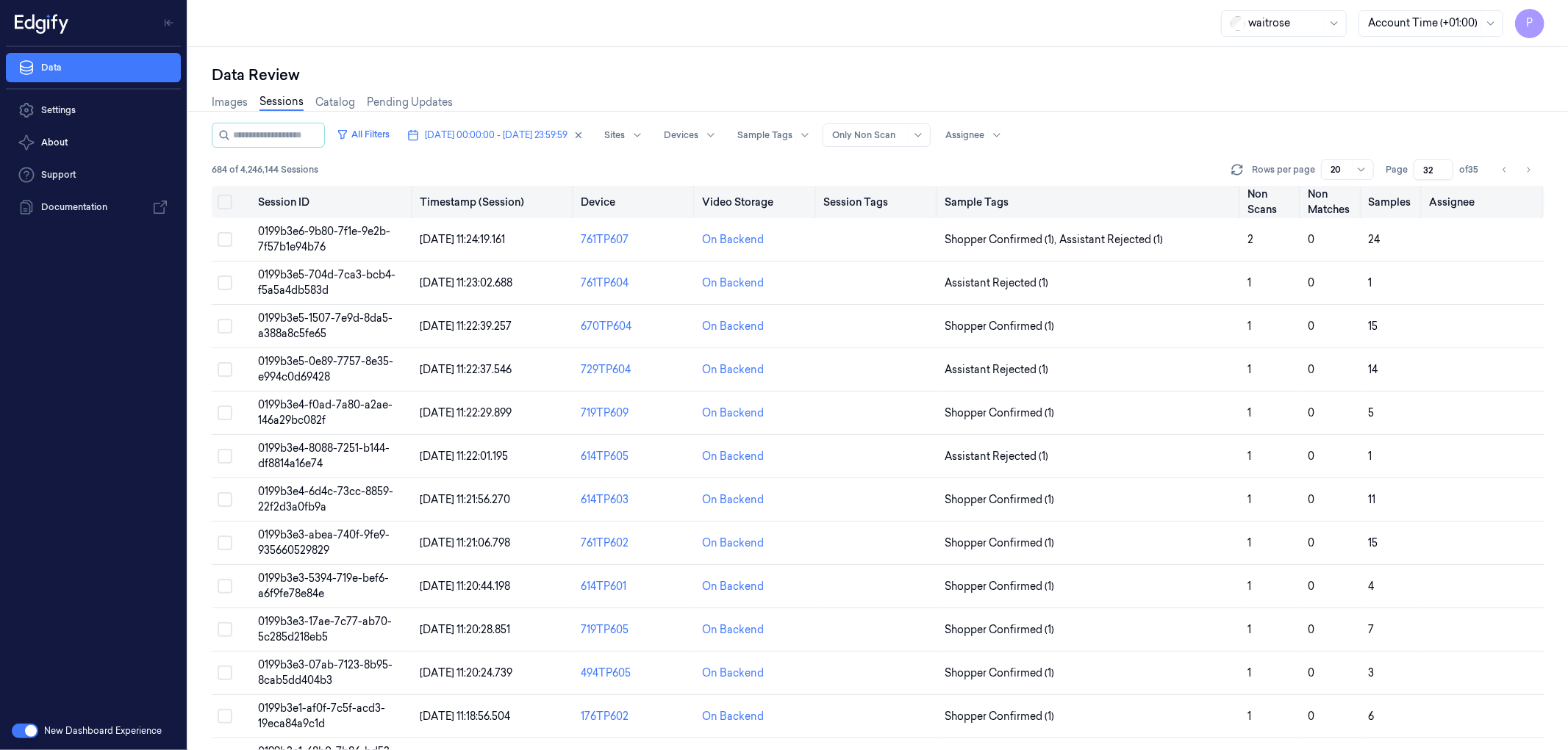
click at [221, 200] on button "Select all" at bounding box center [224, 202] width 15 height 15
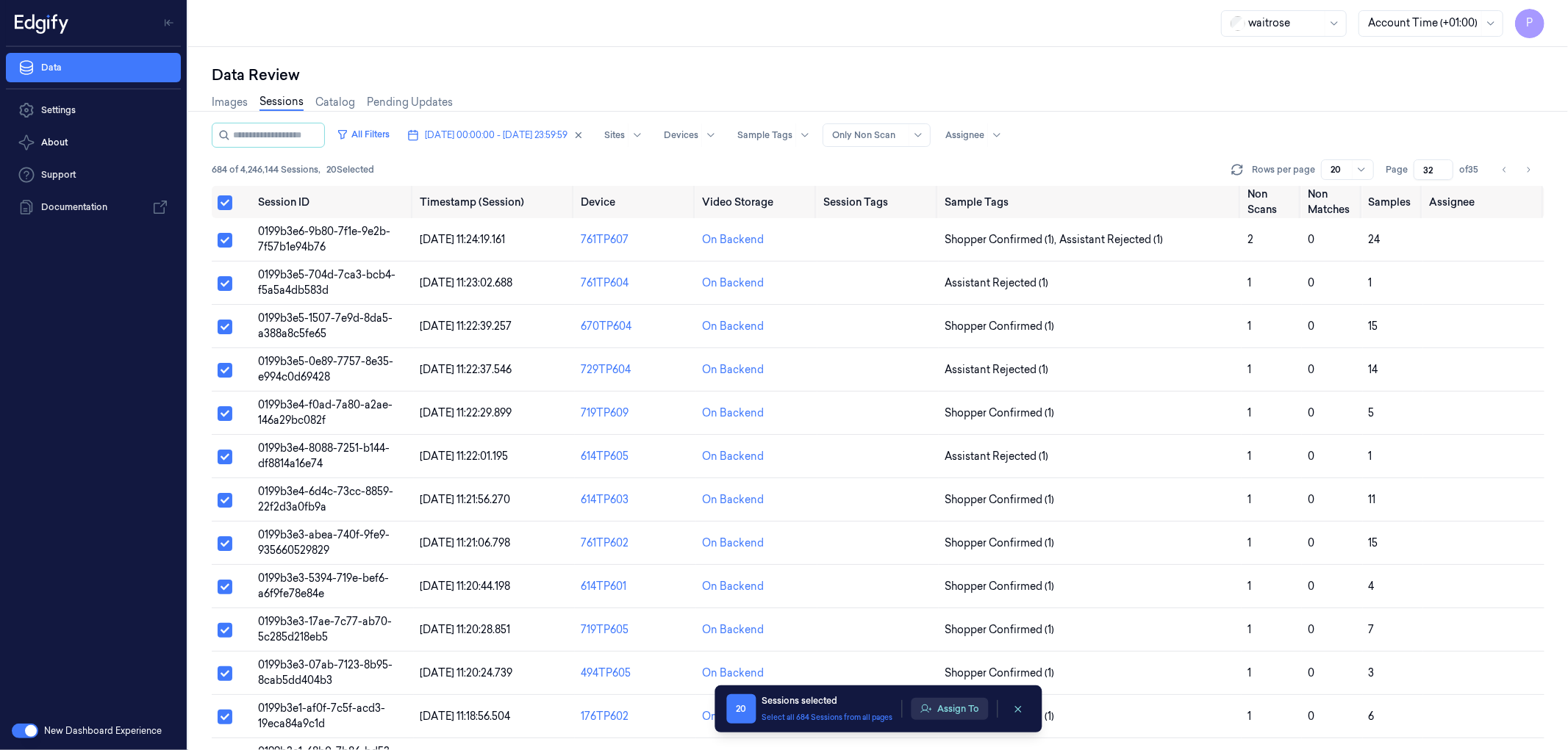
click at [959, 456] on button "Assign To" at bounding box center [948, 708] width 77 height 22
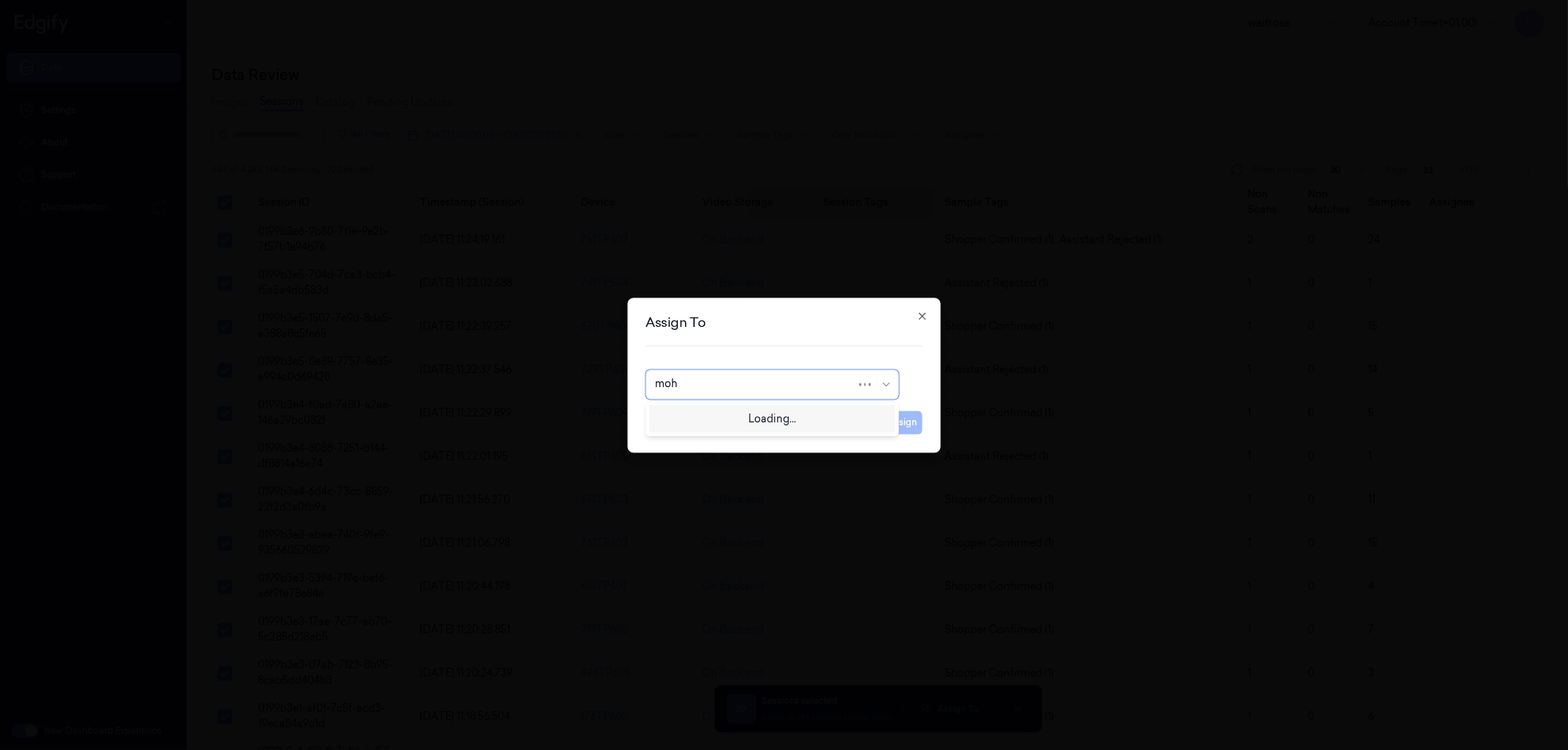
type input "moha"
click at [726, 417] on div "[PERSON_NAME]" at bounding box center [772, 418] width 234 height 16
click at [891, 427] on button "Assign" at bounding box center [902, 422] width 41 height 23
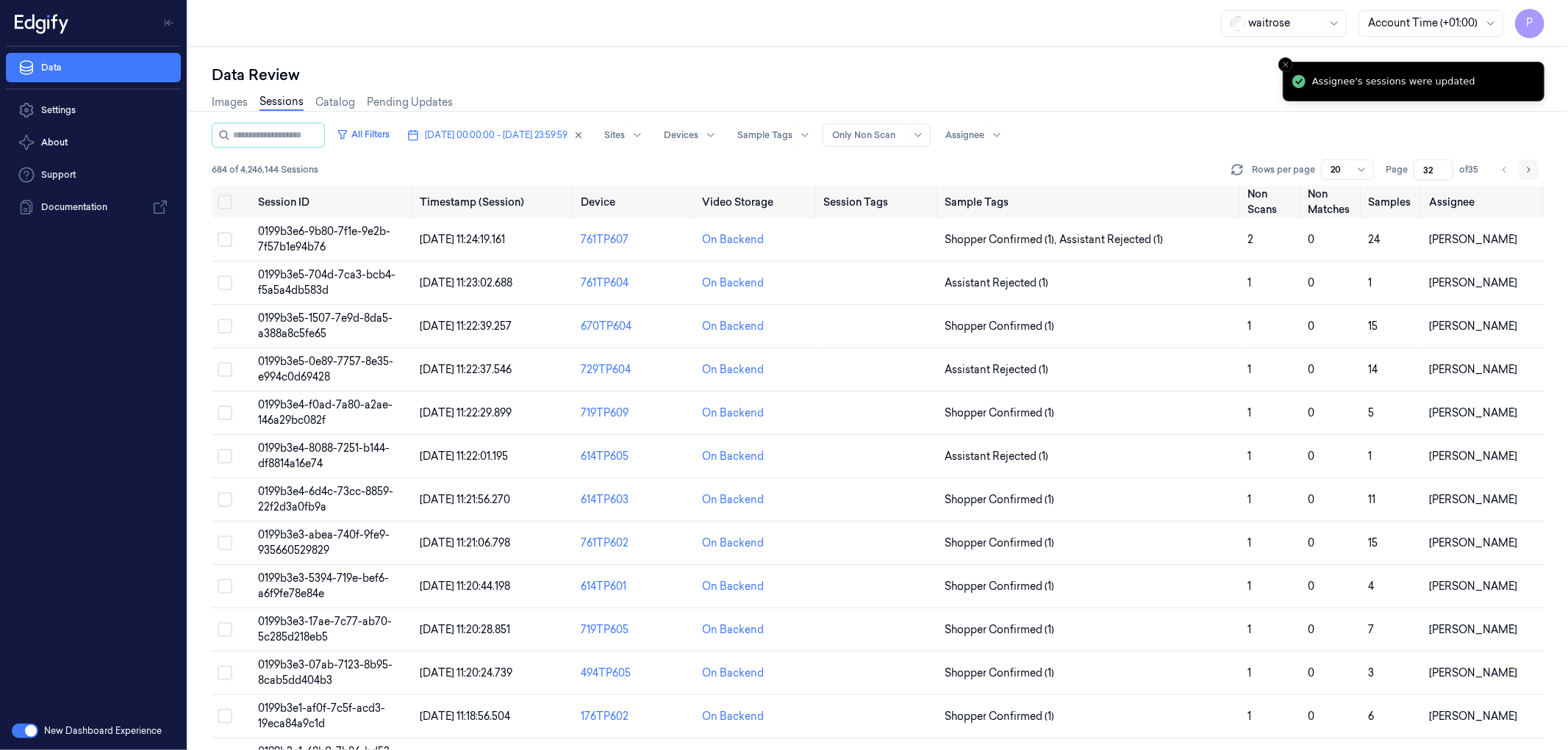
click at [1044, 173] on icon "Go to next page" at bounding box center [1528, 170] width 9 height 12
type input "33"
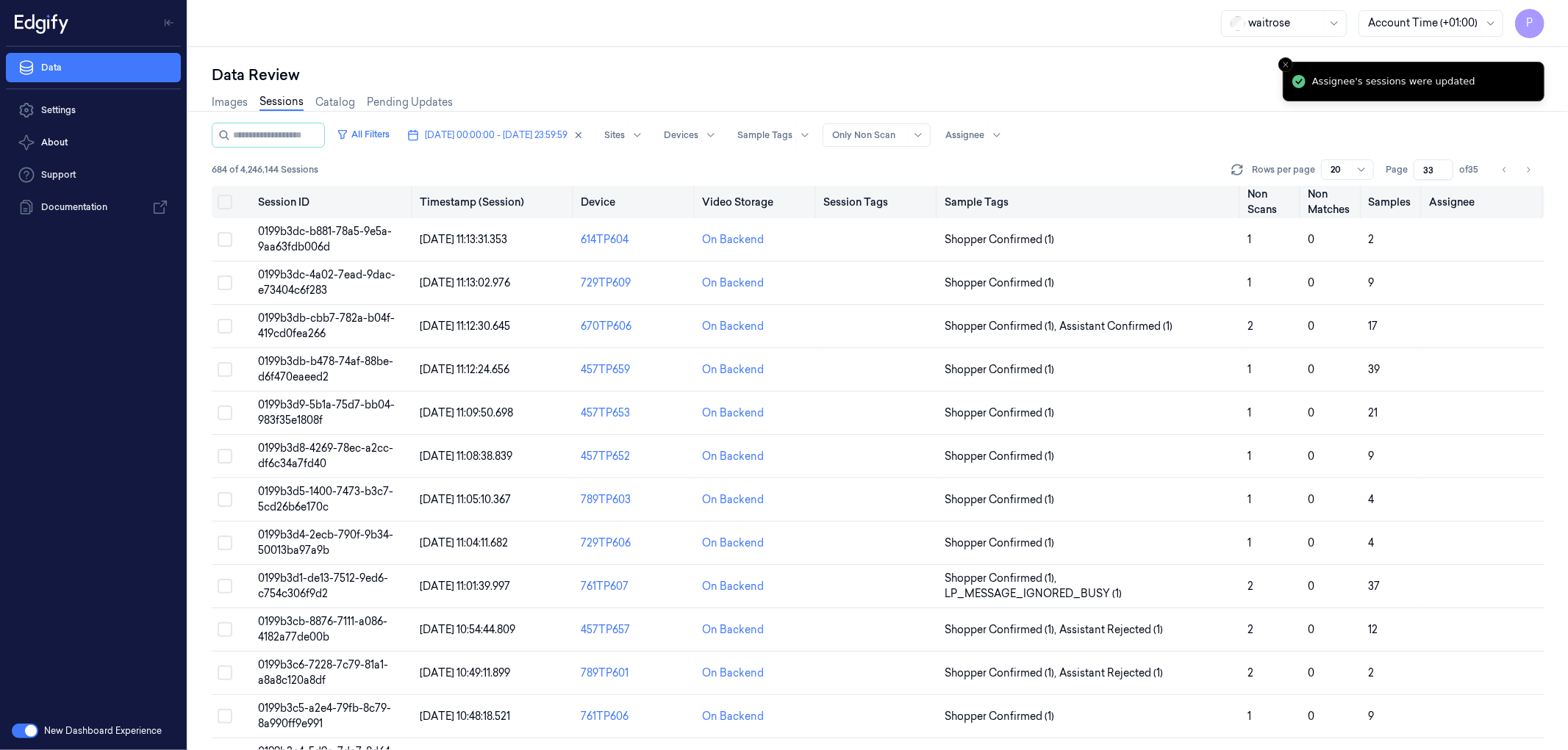
click at [226, 202] on button "Select all" at bounding box center [224, 202] width 15 height 15
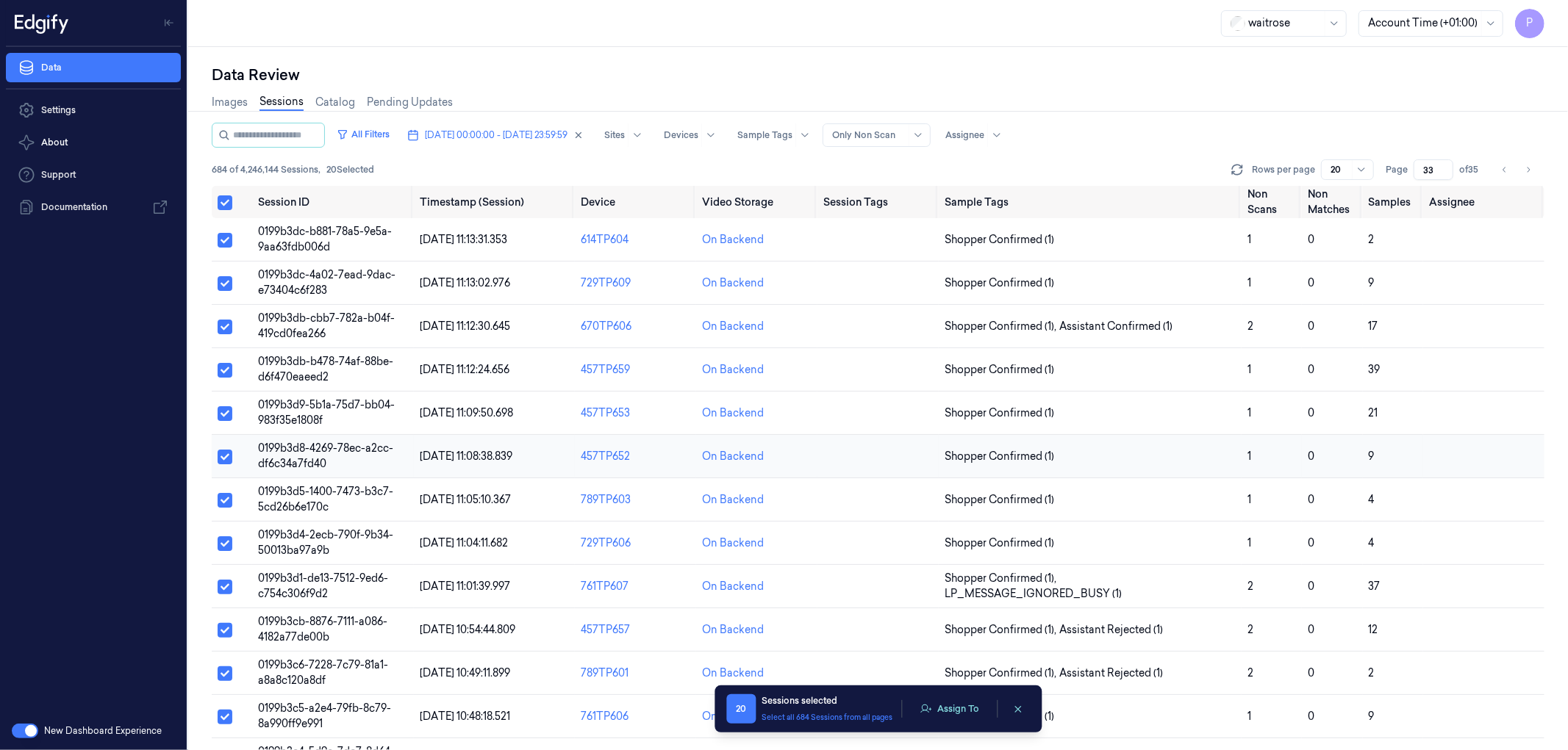
type button "on"
click at [953, 456] on button "Assign To" at bounding box center [948, 708] width 77 height 22
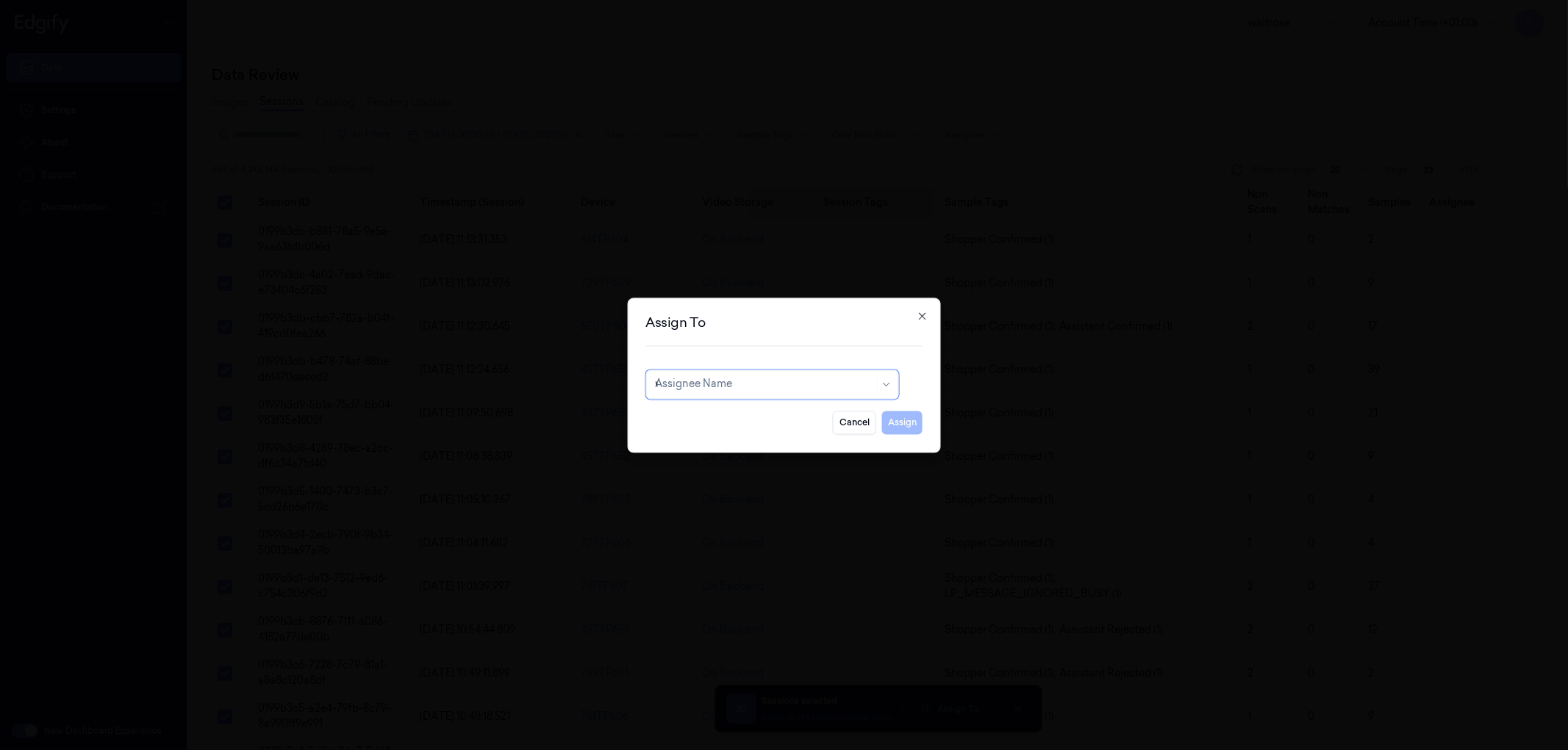
type input "ve"
click at [701, 437] on div "ven kataiah" at bounding box center [683, 442] width 56 height 16
click at [894, 424] on button "Assign" at bounding box center [902, 422] width 41 height 23
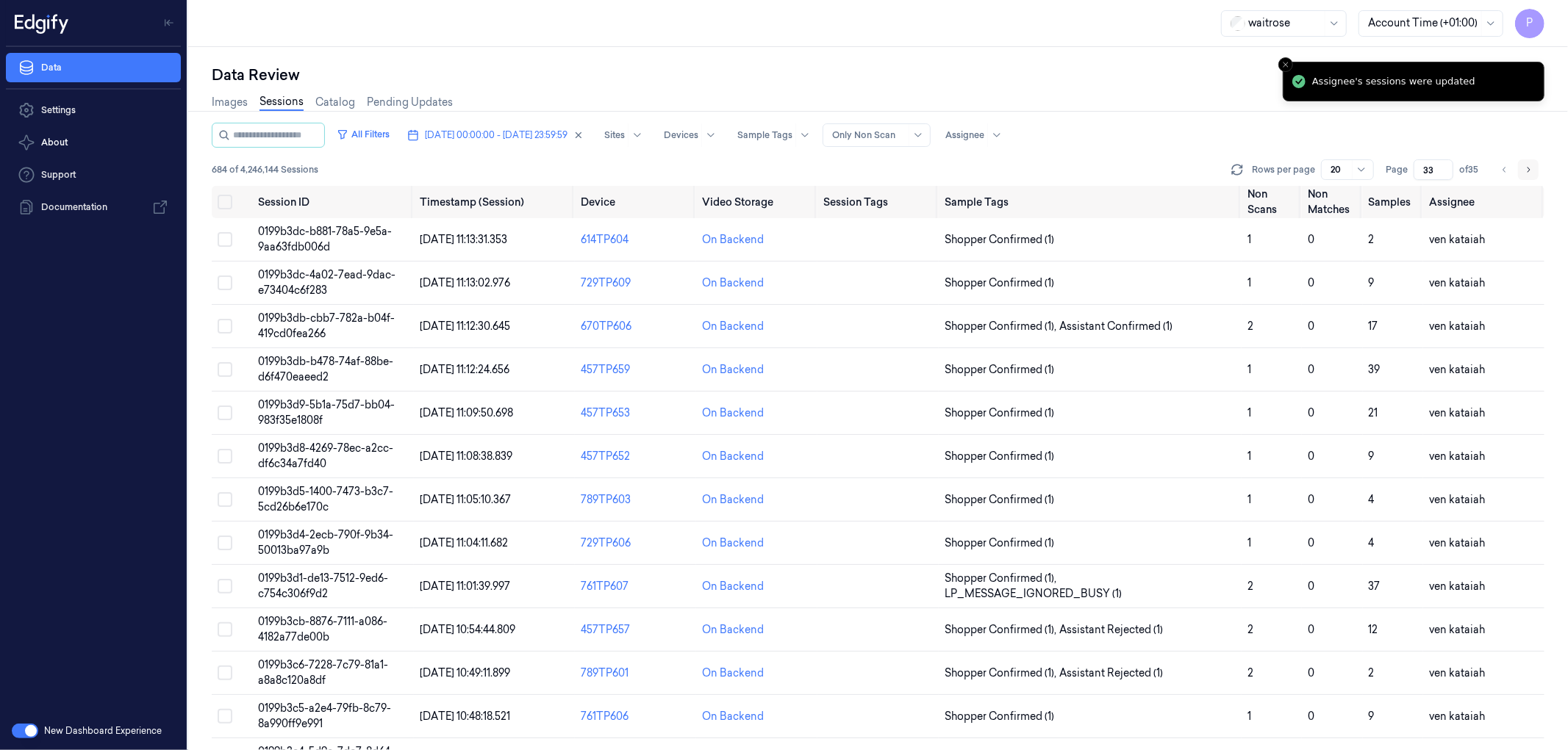
click at [1044, 164] on icon "Go to next page" at bounding box center [1528, 170] width 9 height 12
type input "34"
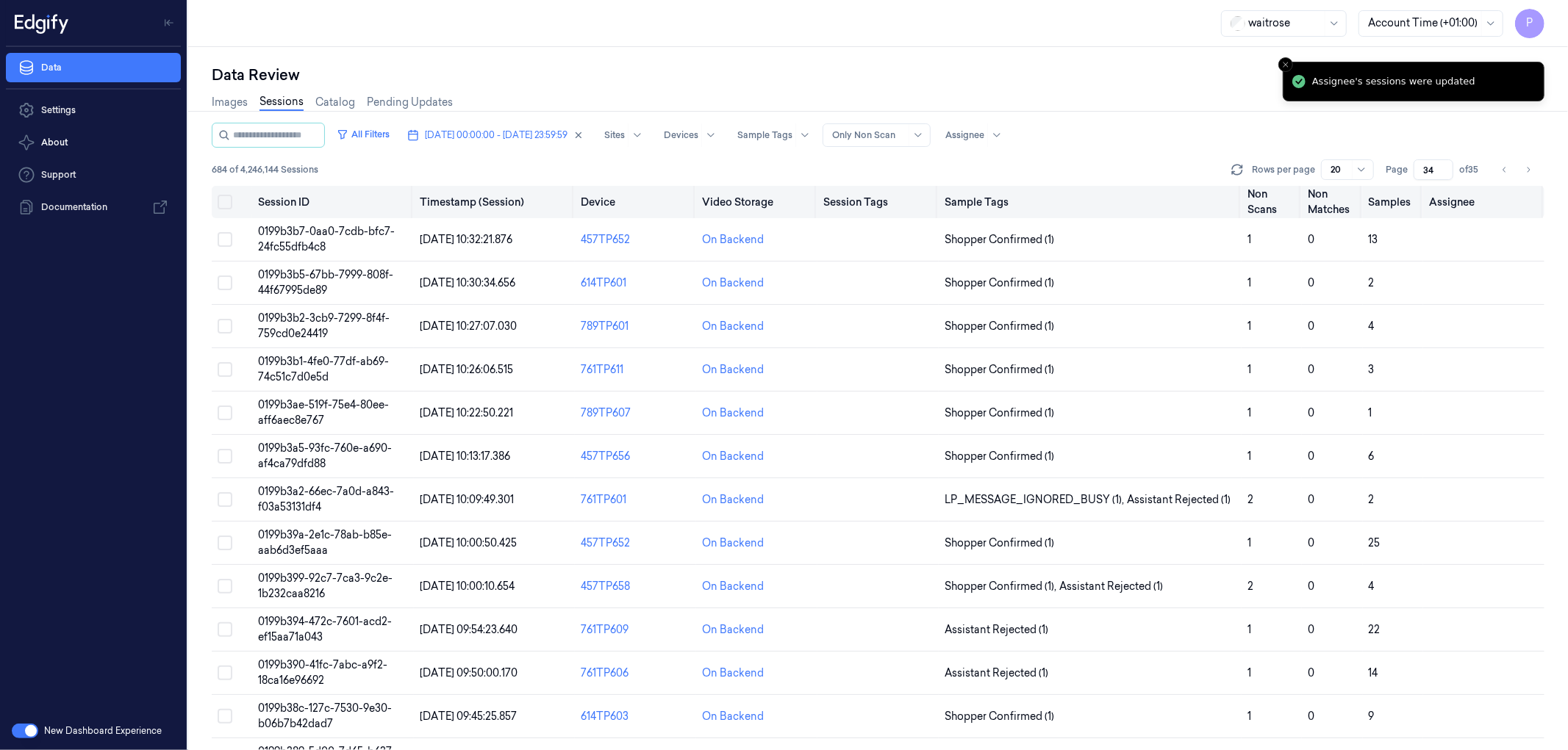
click at [221, 203] on button "on" at bounding box center [224, 202] width 15 height 15
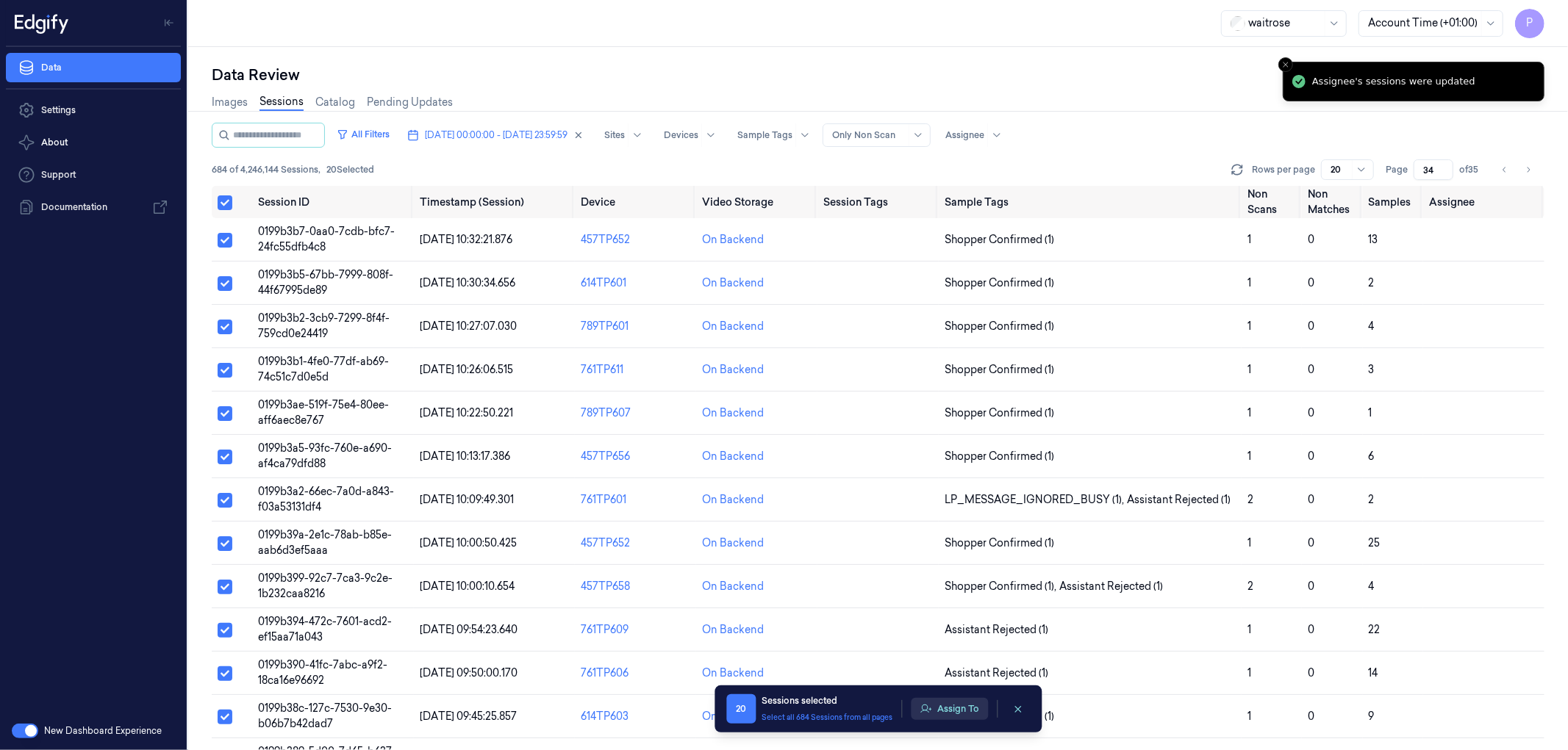
click at [945, 456] on button "Assign To" at bounding box center [948, 708] width 77 height 22
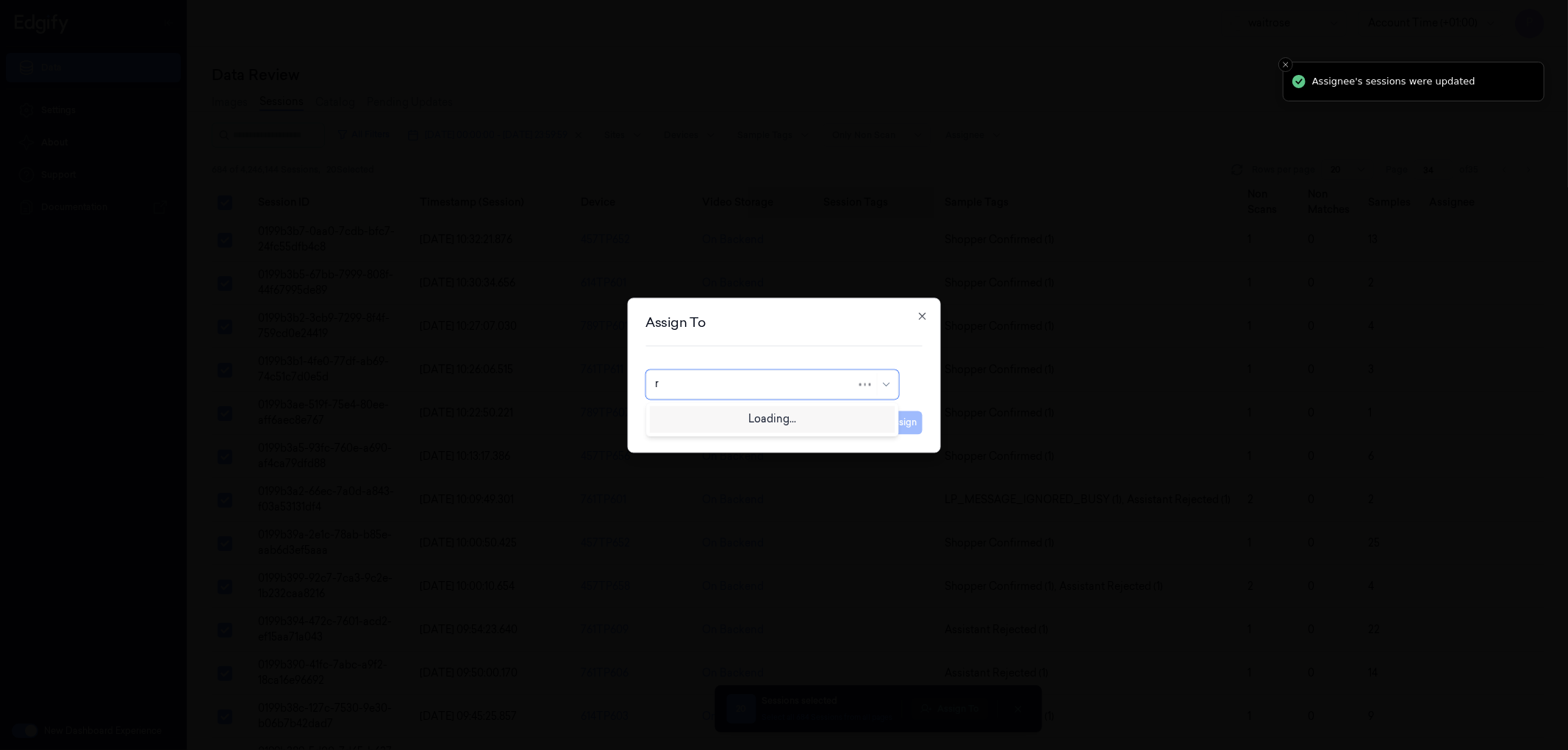
type input "ru"
click at [740, 421] on div "rupa a" at bounding box center [772, 418] width 234 height 16
click at [893, 425] on button "Assign" at bounding box center [902, 422] width 41 height 23
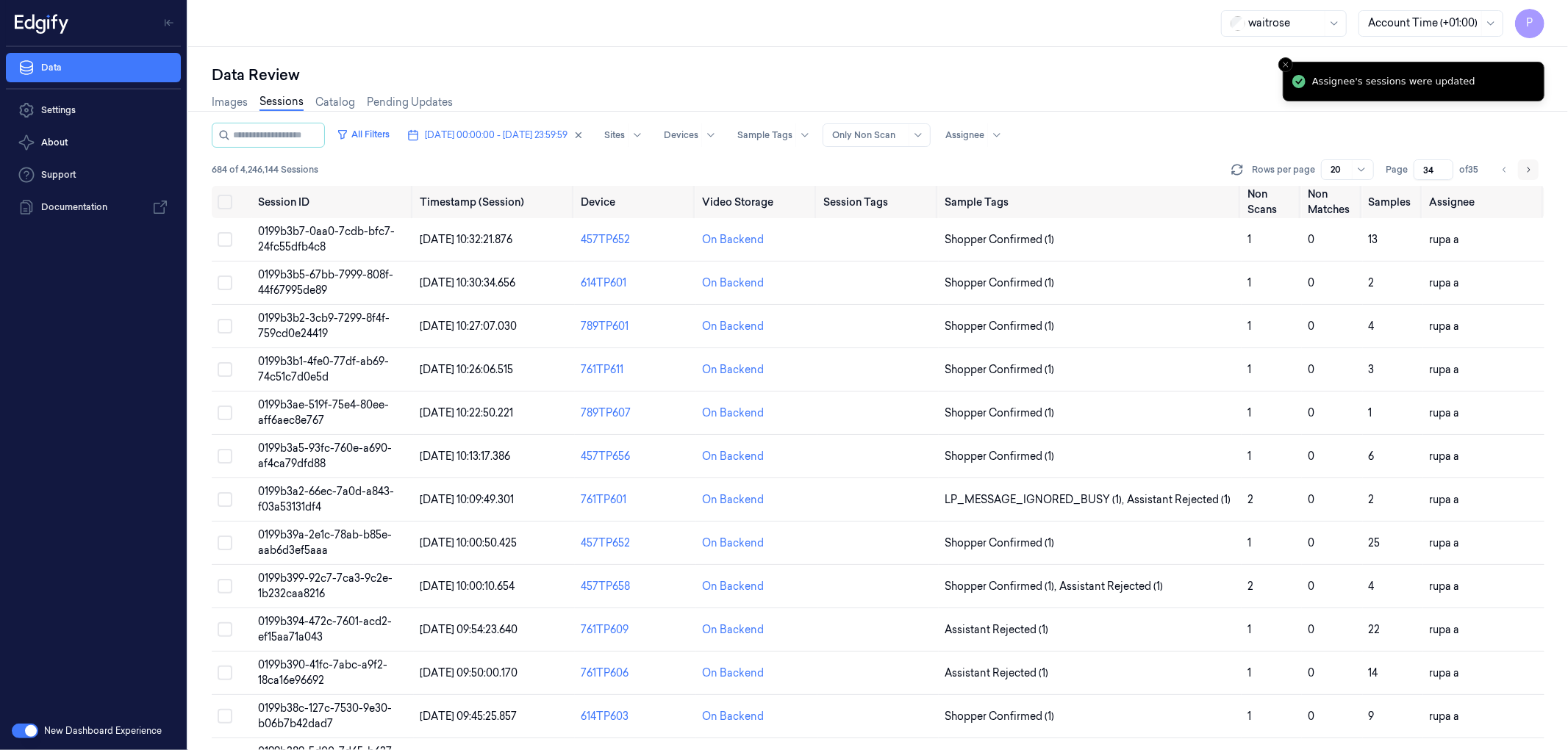
click at [1044, 170] on icon "Go to next page" at bounding box center [1528, 170] width 9 height 12
type input "35"
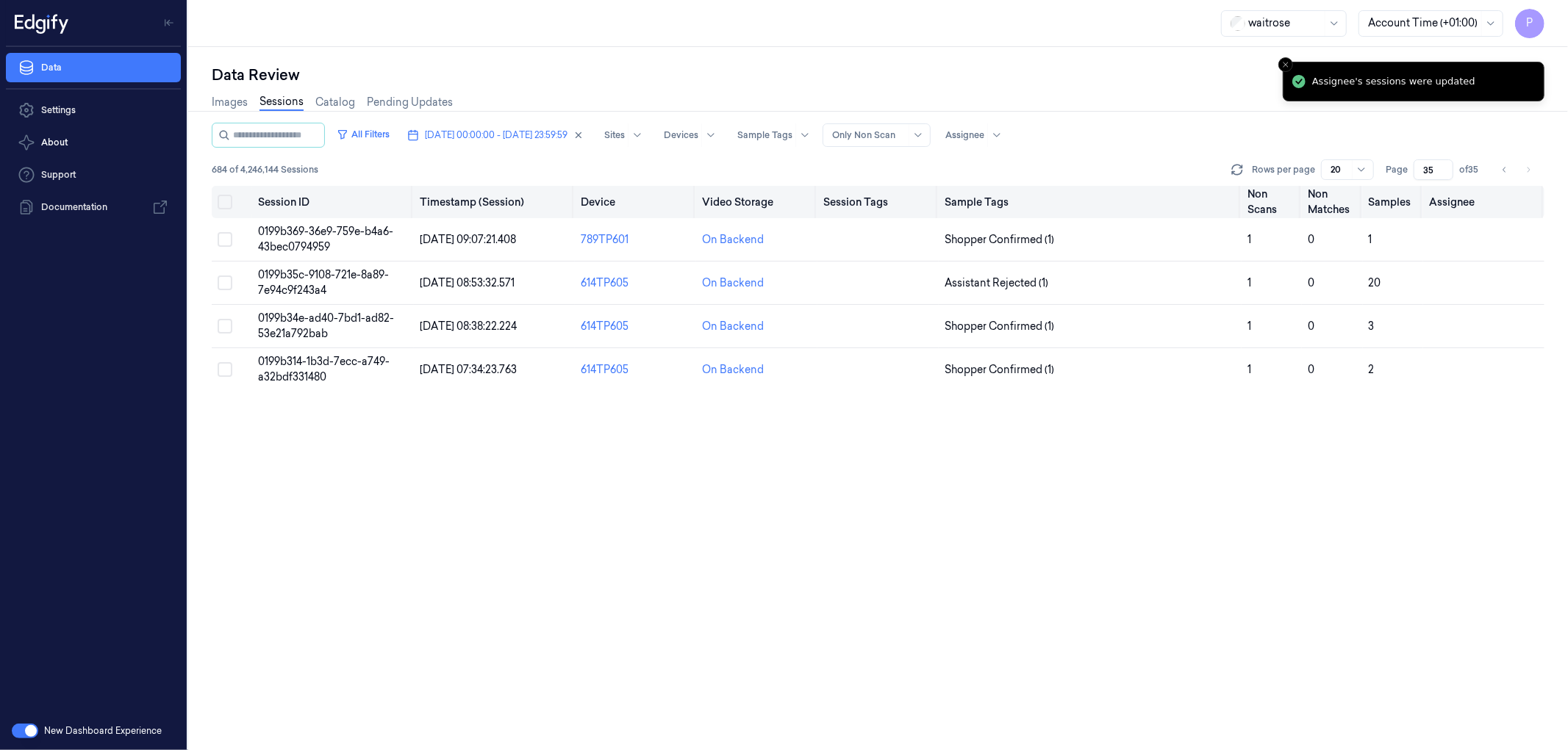
click at [230, 202] on button "on" at bounding box center [224, 202] width 15 height 15
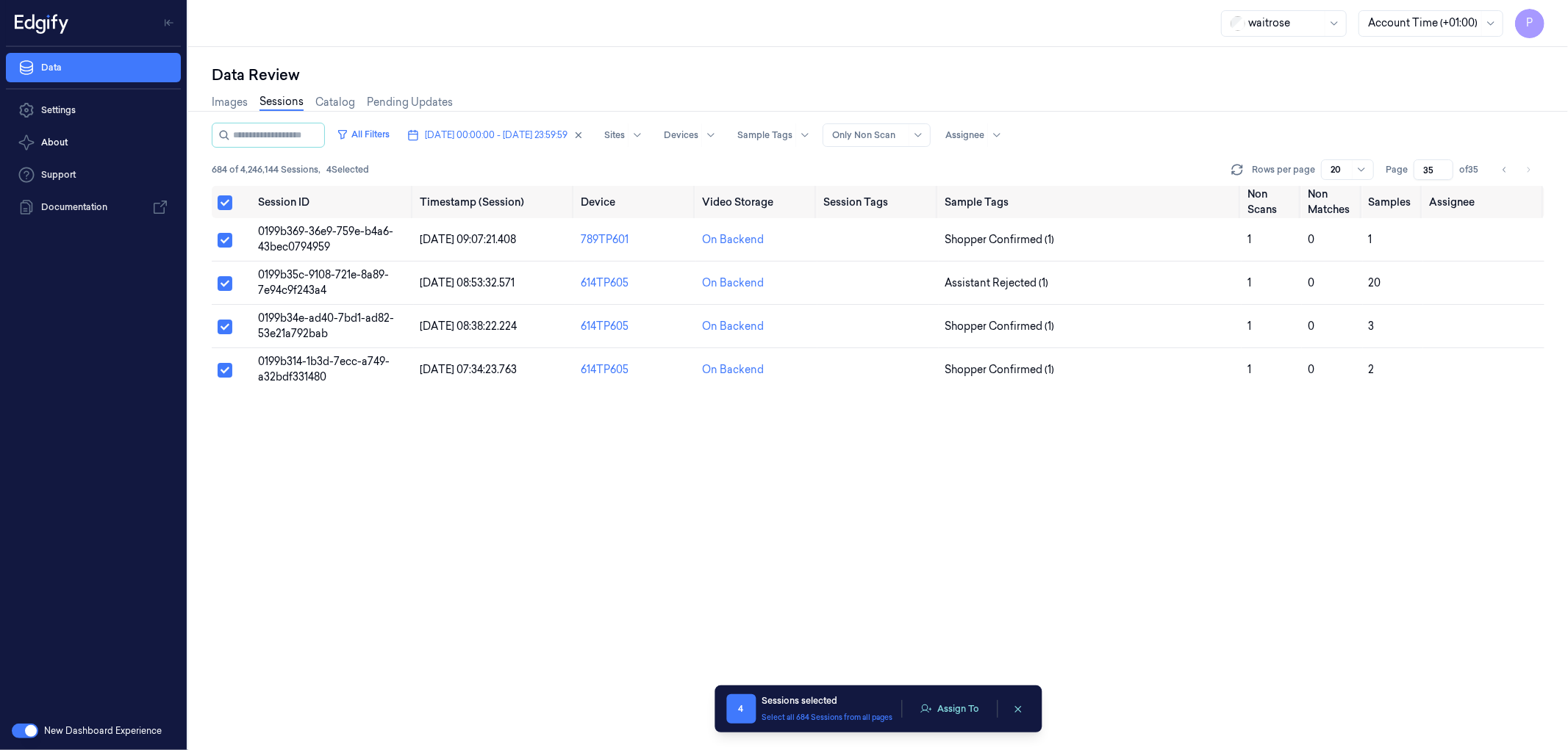
click at [892, 456] on div "Sessions selected" at bounding box center [826, 701] width 131 height 13
click at [954, 456] on button "Assign To" at bounding box center [948, 708] width 77 height 22
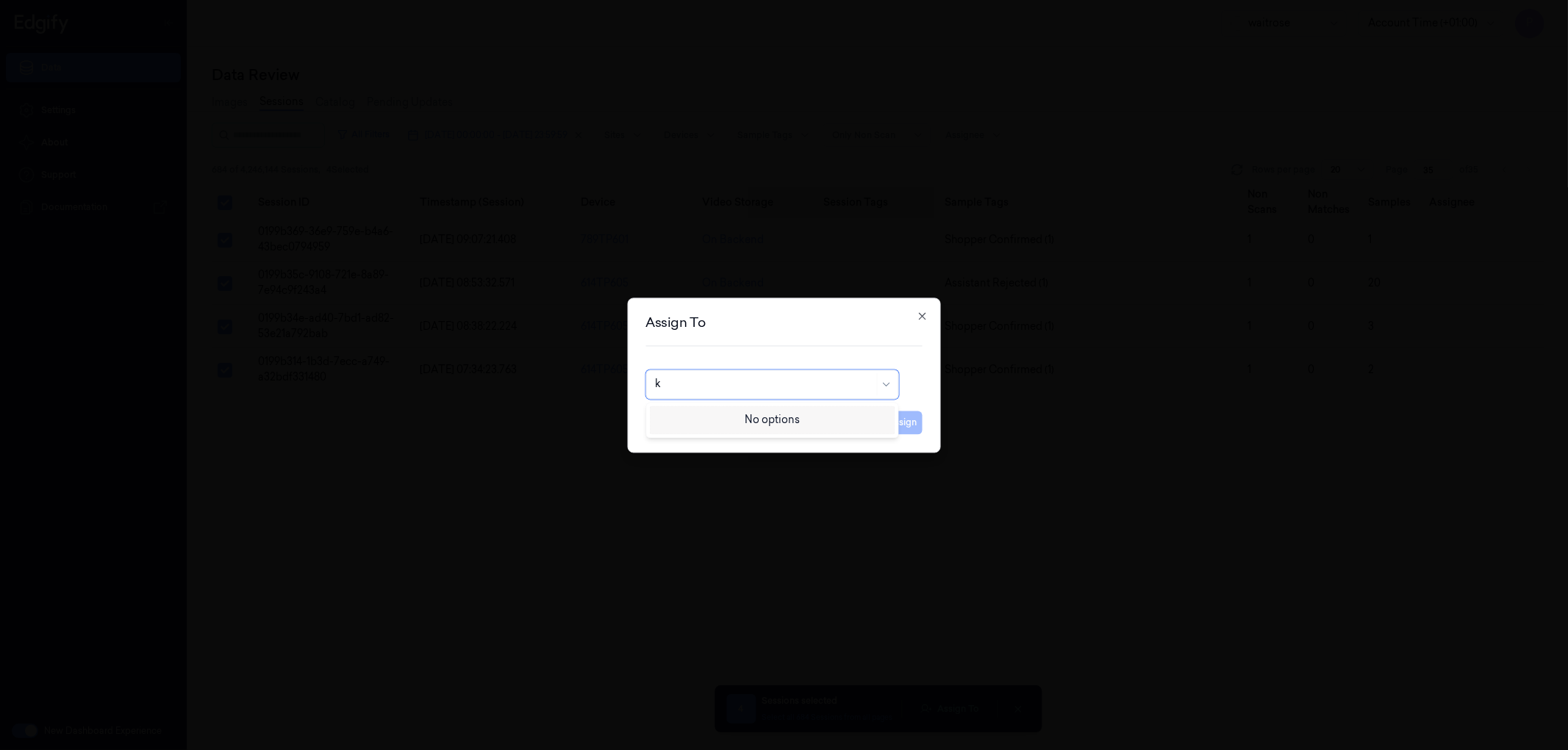
type input "ko"
click at [677, 424] on div "korisetty prem" at bounding box center [691, 418] width 71 height 16
click at [901, 426] on button "Assign" at bounding box center [902, 422] width 41 height 23
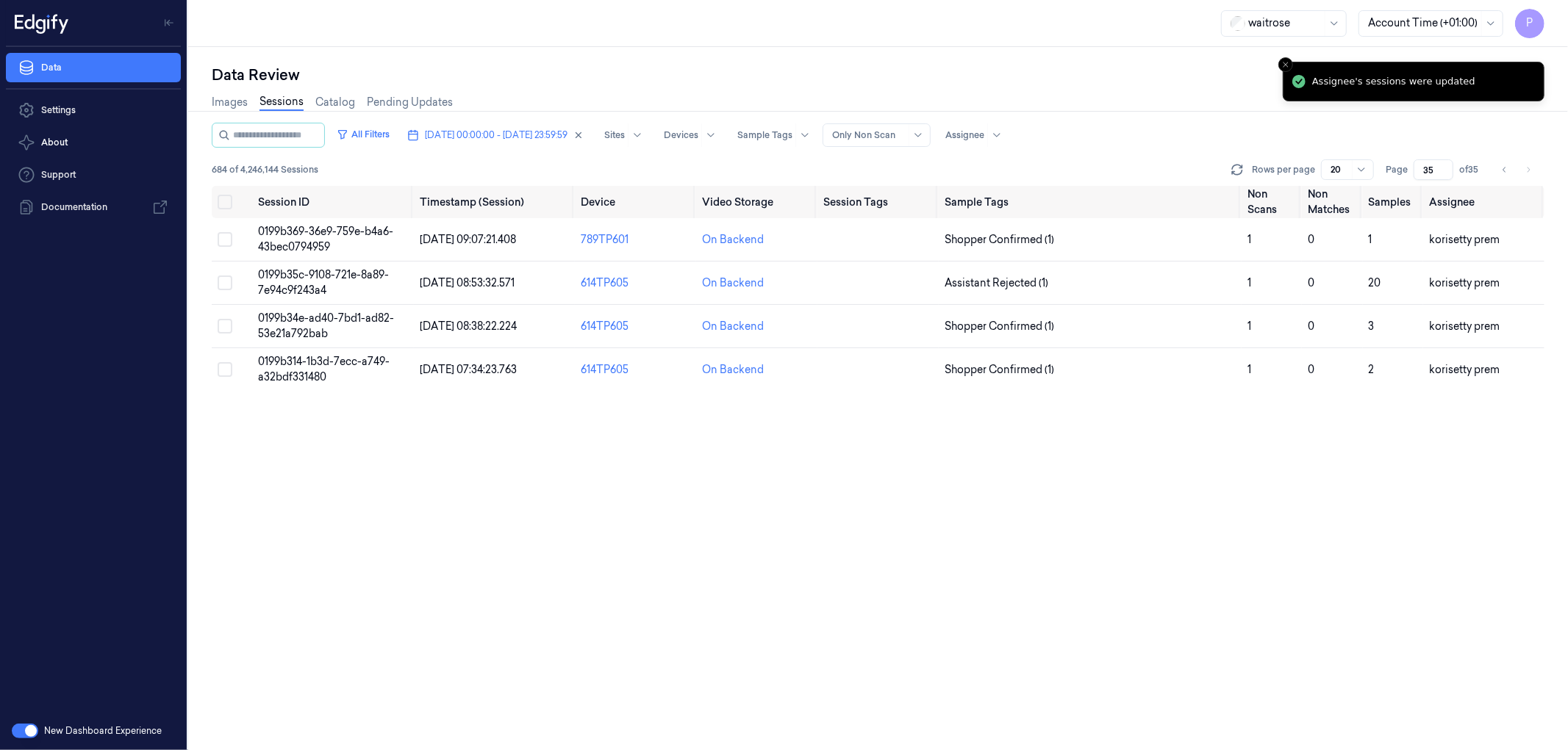
click at [1044, 456] on div "All Filters [DATE] 00:00:00 - [DATE] 23:59:59 Sites Devices Sample Tags Alert T…" at bounding box center [878, 437] width 1333 height 628
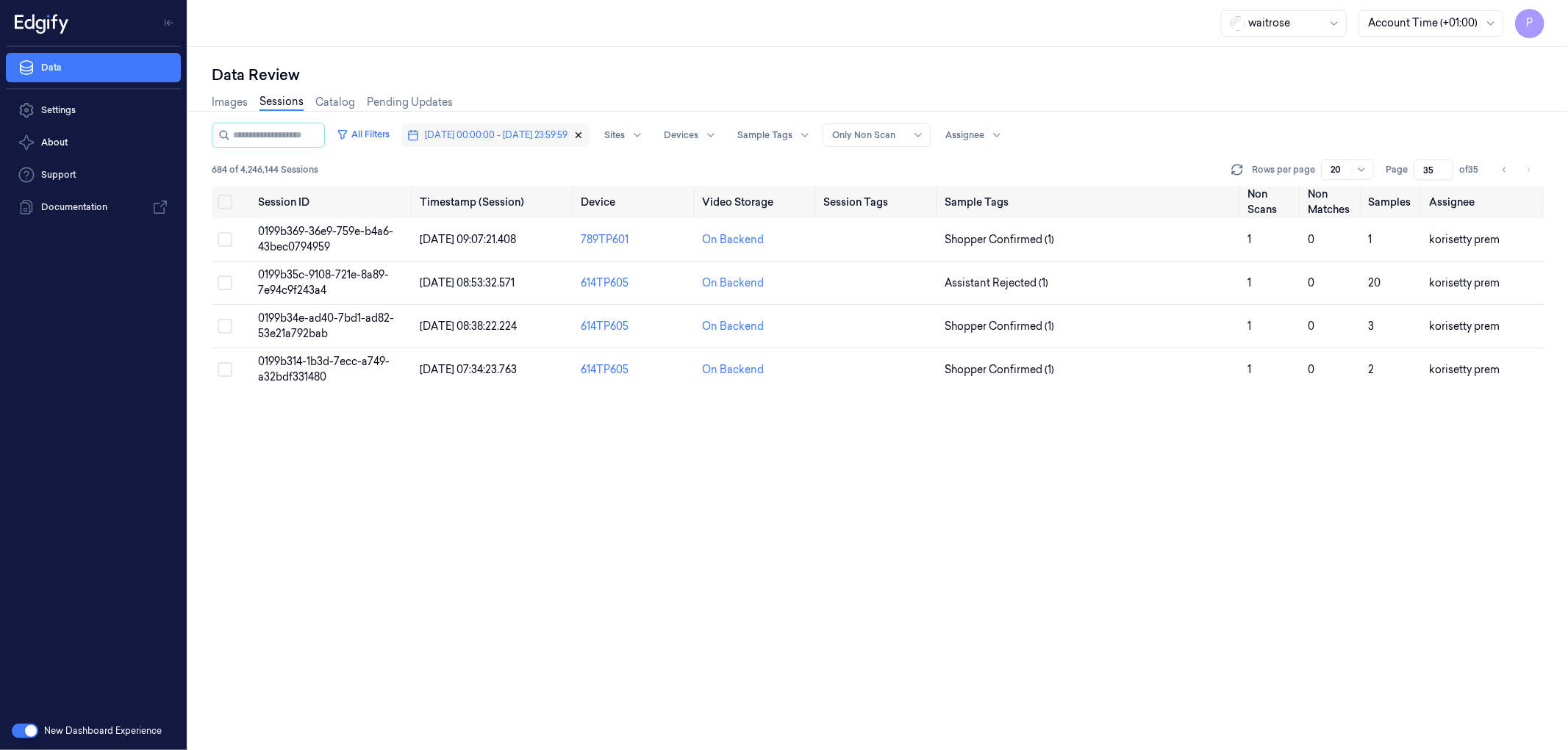
click at [582, 134] on icon "button" at bounding box center [579, 136] width 5 height 5
type input "1"
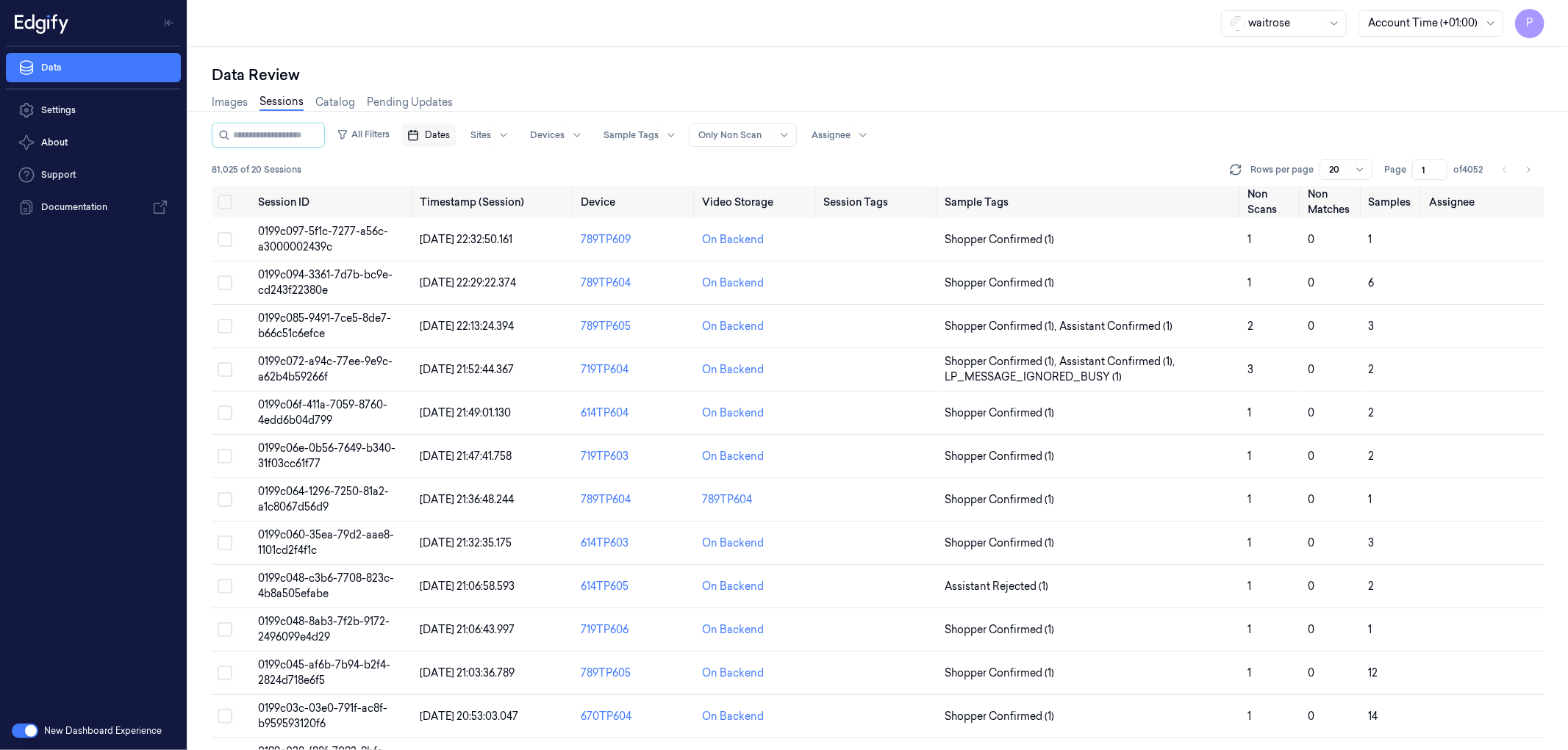
click at [450, 134] on span "Dates" at bounding box center [437, 135] width 25 height 13
click at [466, 253] on button "6" at bounding box center [466, 253] width 23 height 23
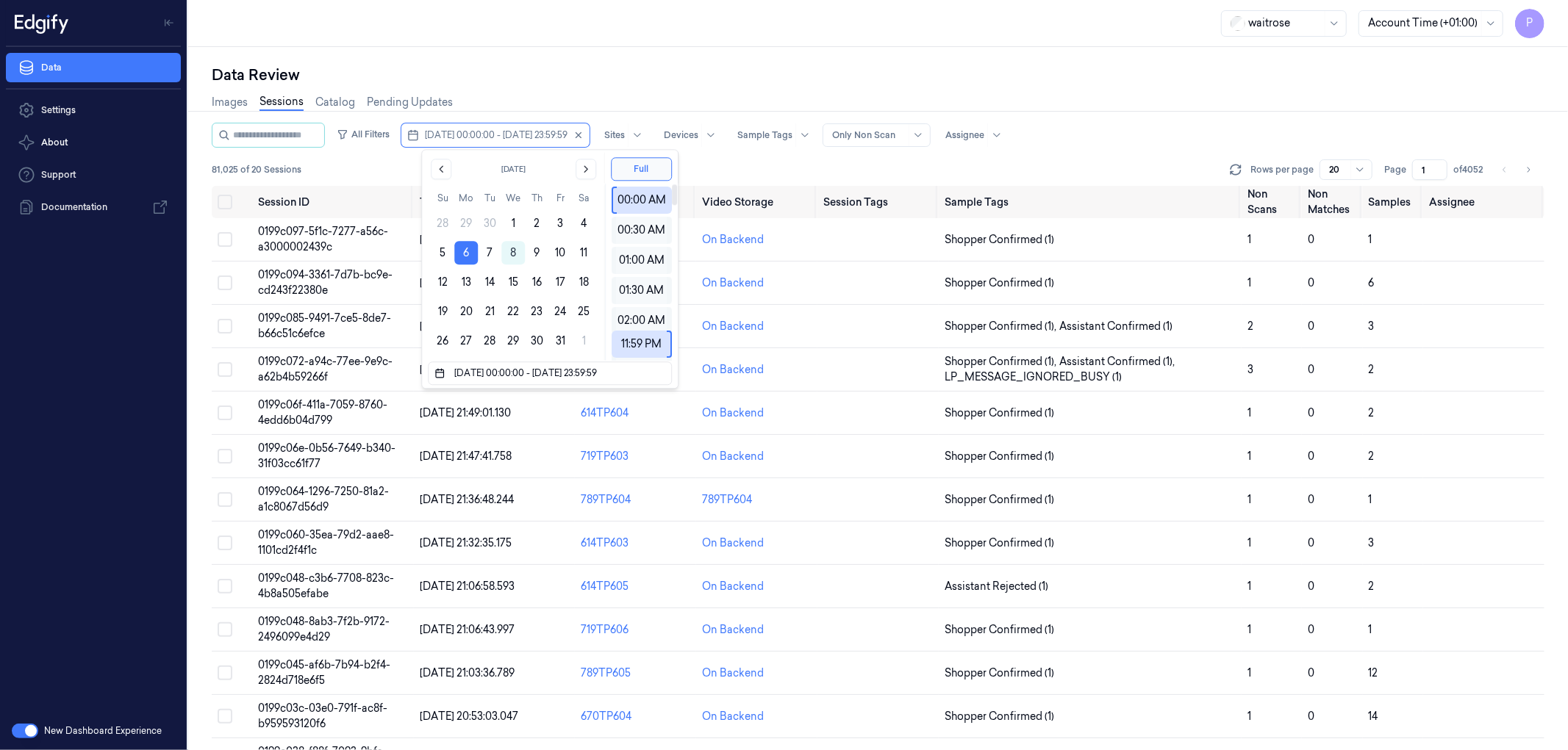
click at [863, 92] on div "Images Sessions Catalog Pending Updates" at bounding box center [878, 104] width 1333 height 37
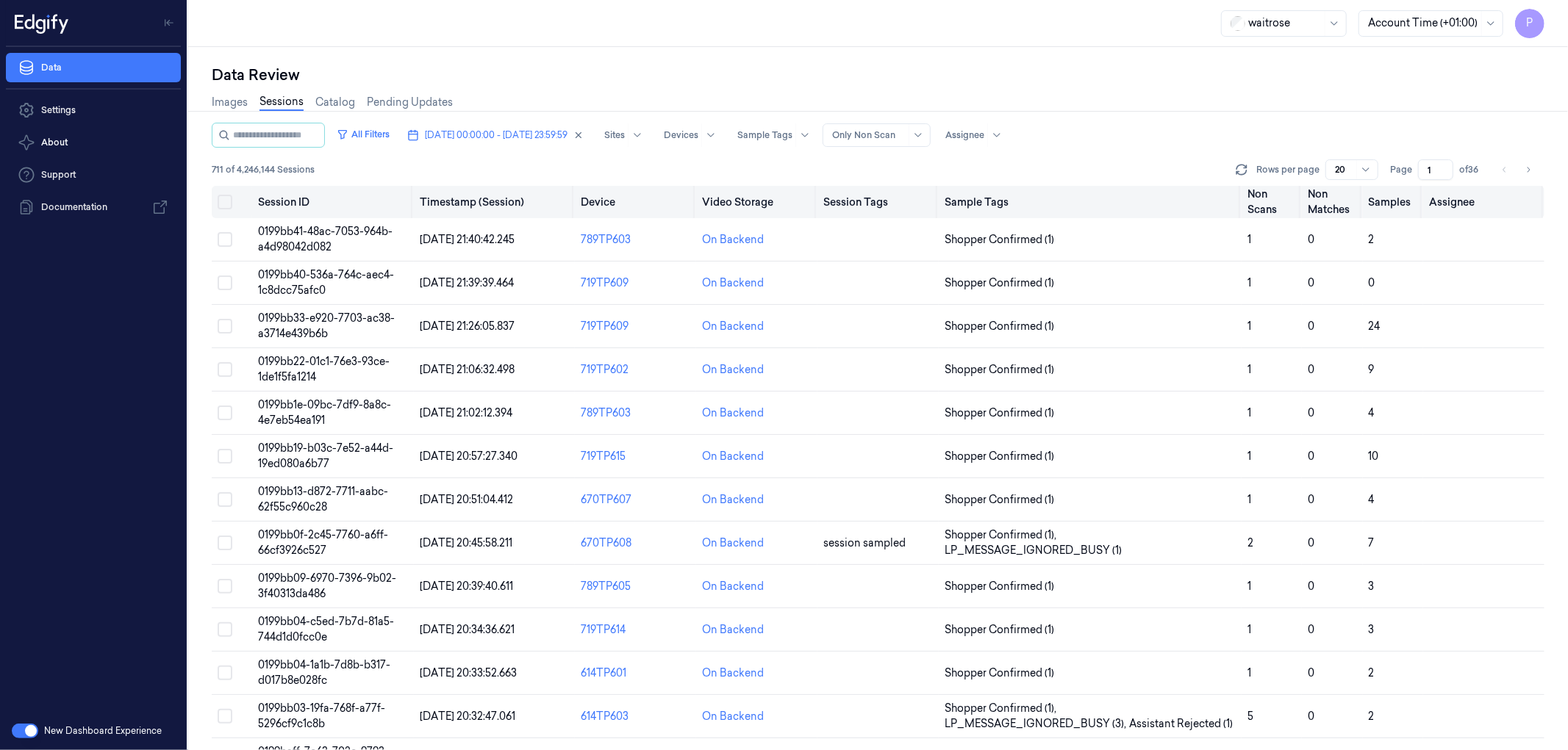
click at [225, 202] on button "Select all" at bounding box center [224, 202] width 15 height 15
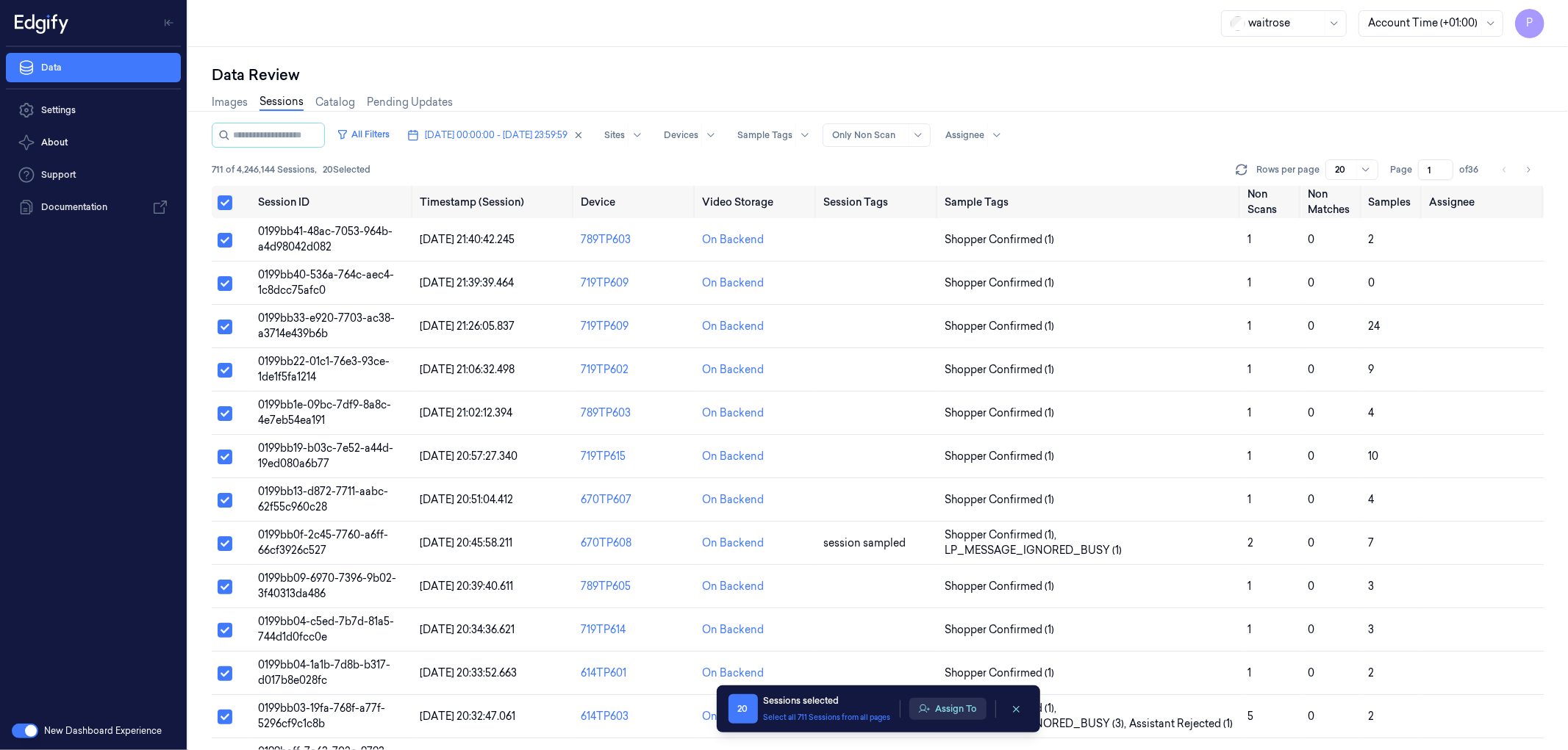
click at [960, 456] on button "Assign To" at bounding box center [948, 708] width 77 height 22
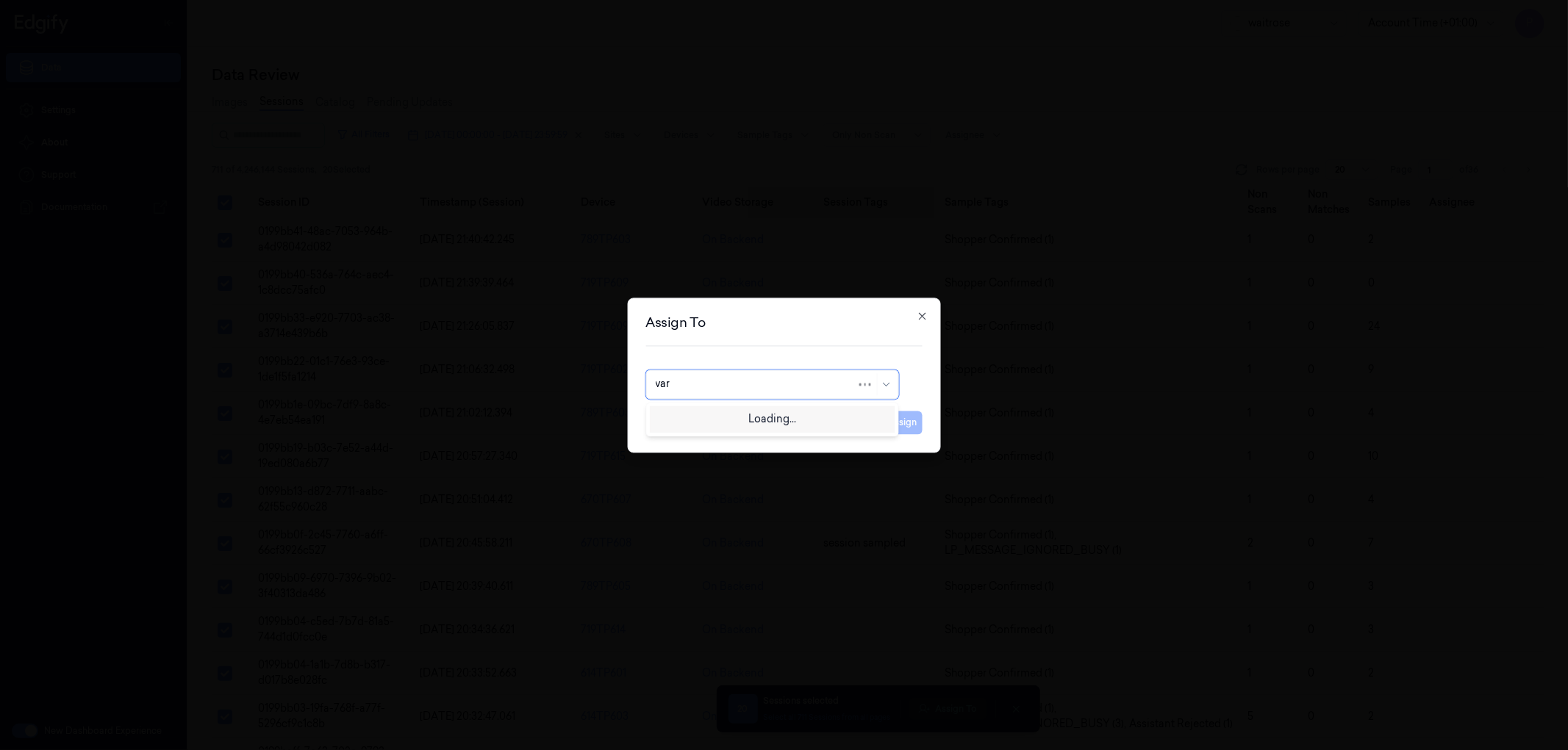
type input "vars"
click at [709, 448] on div "[PERSON_NAME] g" at bounding box center [772, 442] width 234 height 16
click at [899, 431] on button "Assign" at bounding box center [902, 422] width 41 height 23
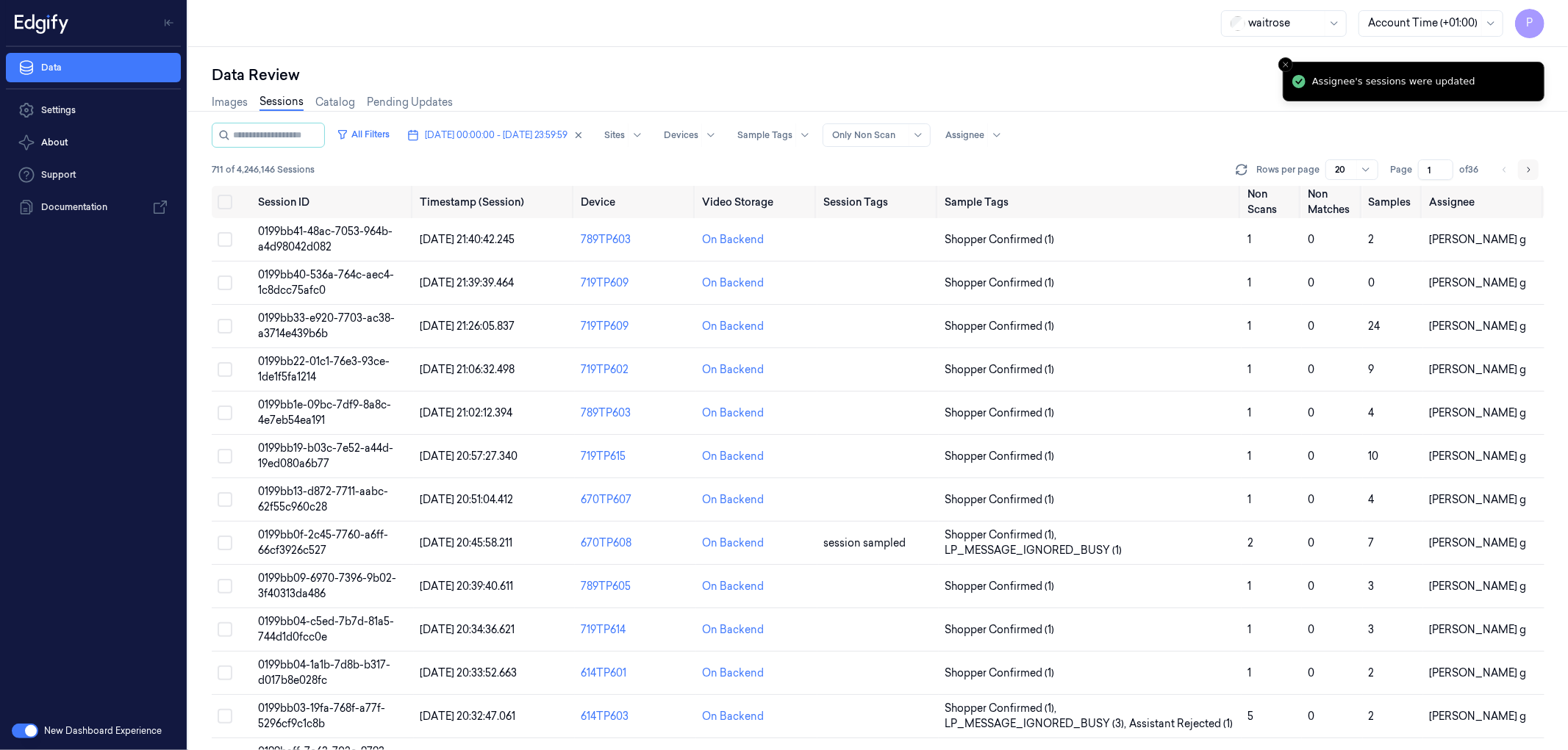
click at [1044, 168] on icon "Go to next page" at bounding box center [1528, 170] width 9 height 12
type input "2"
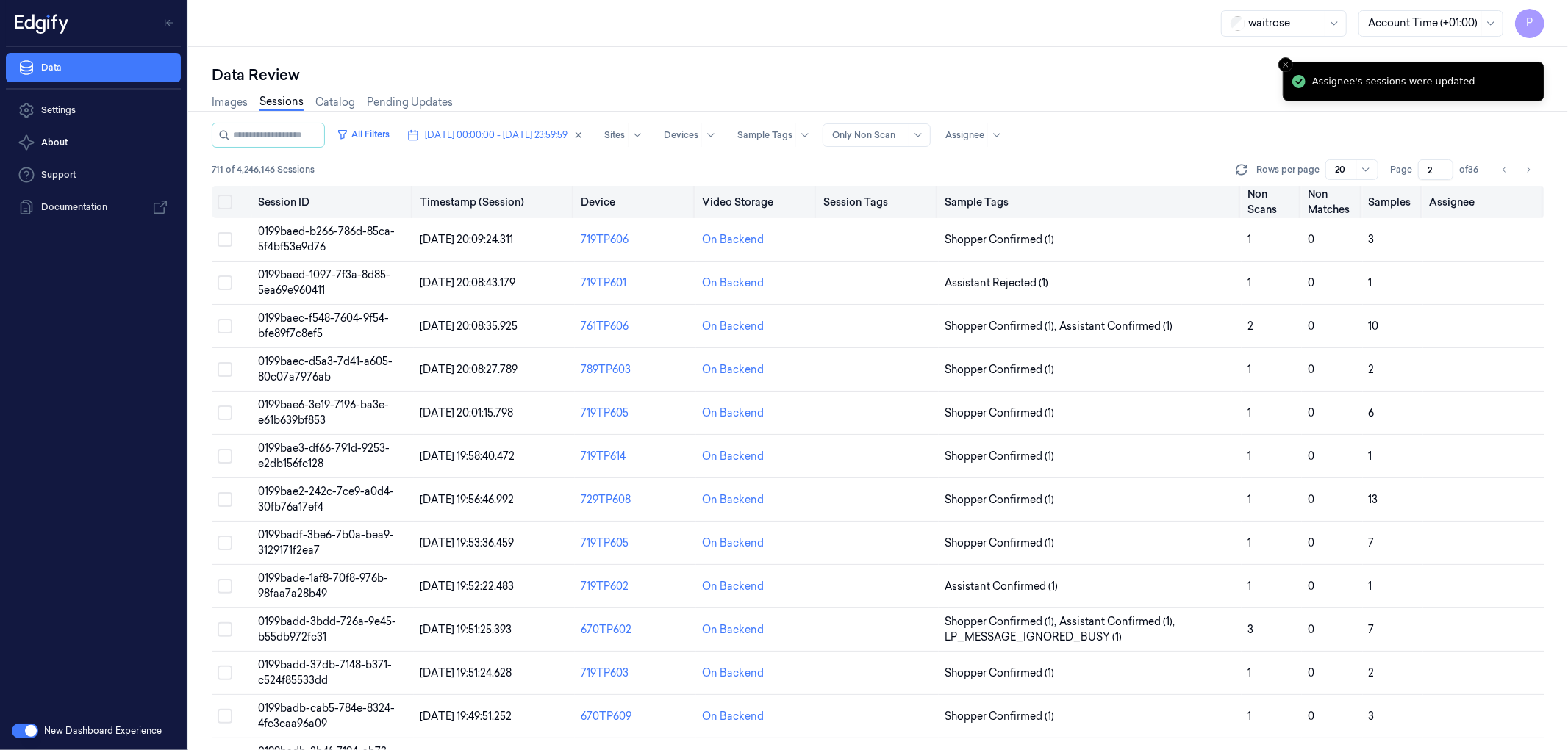
click at [228, 201] on button "Select all" at bounding box center [224, 202] width 15 height 15
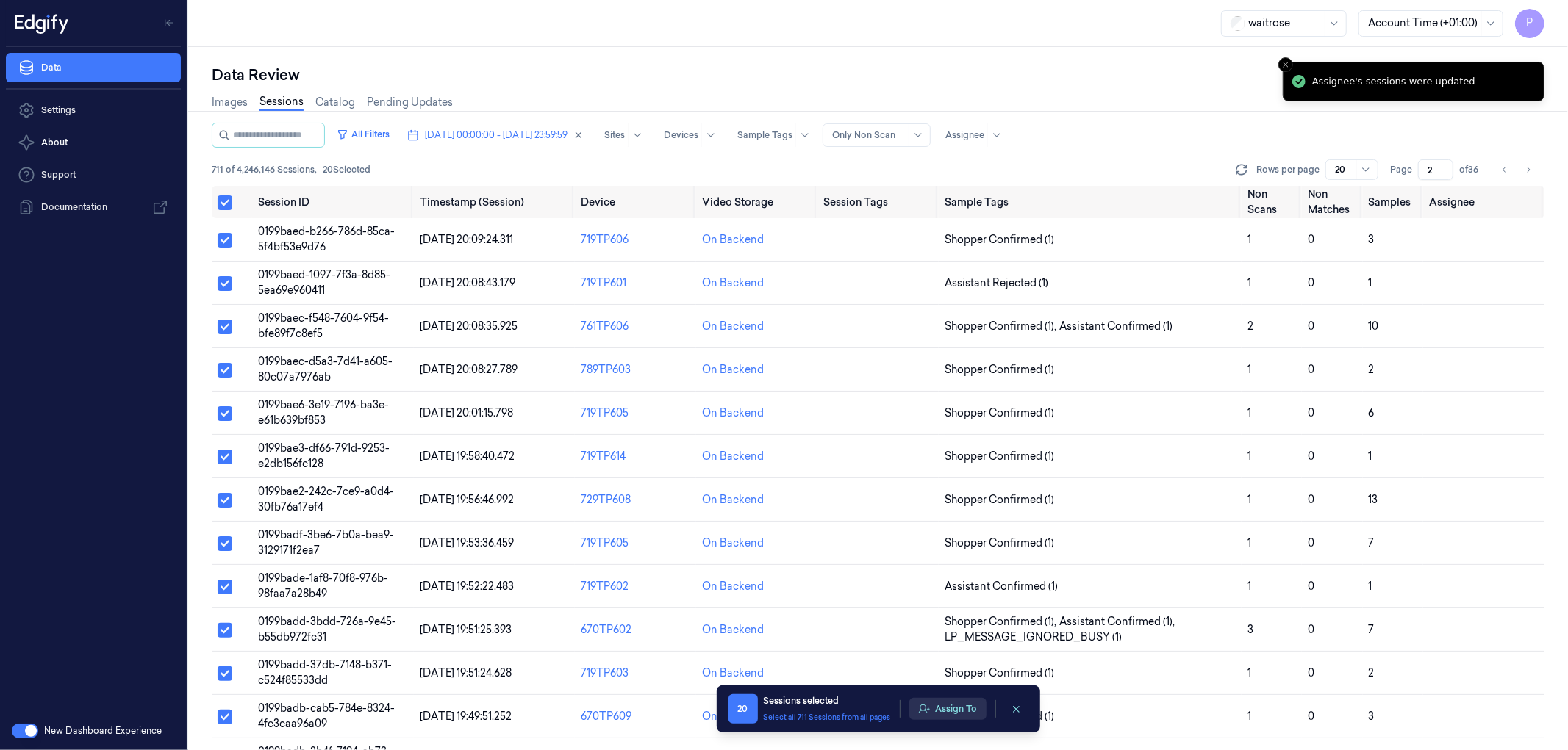
click at [945, 456] on button "Assign To" at bounding box center [948, 708] width 77 height 22
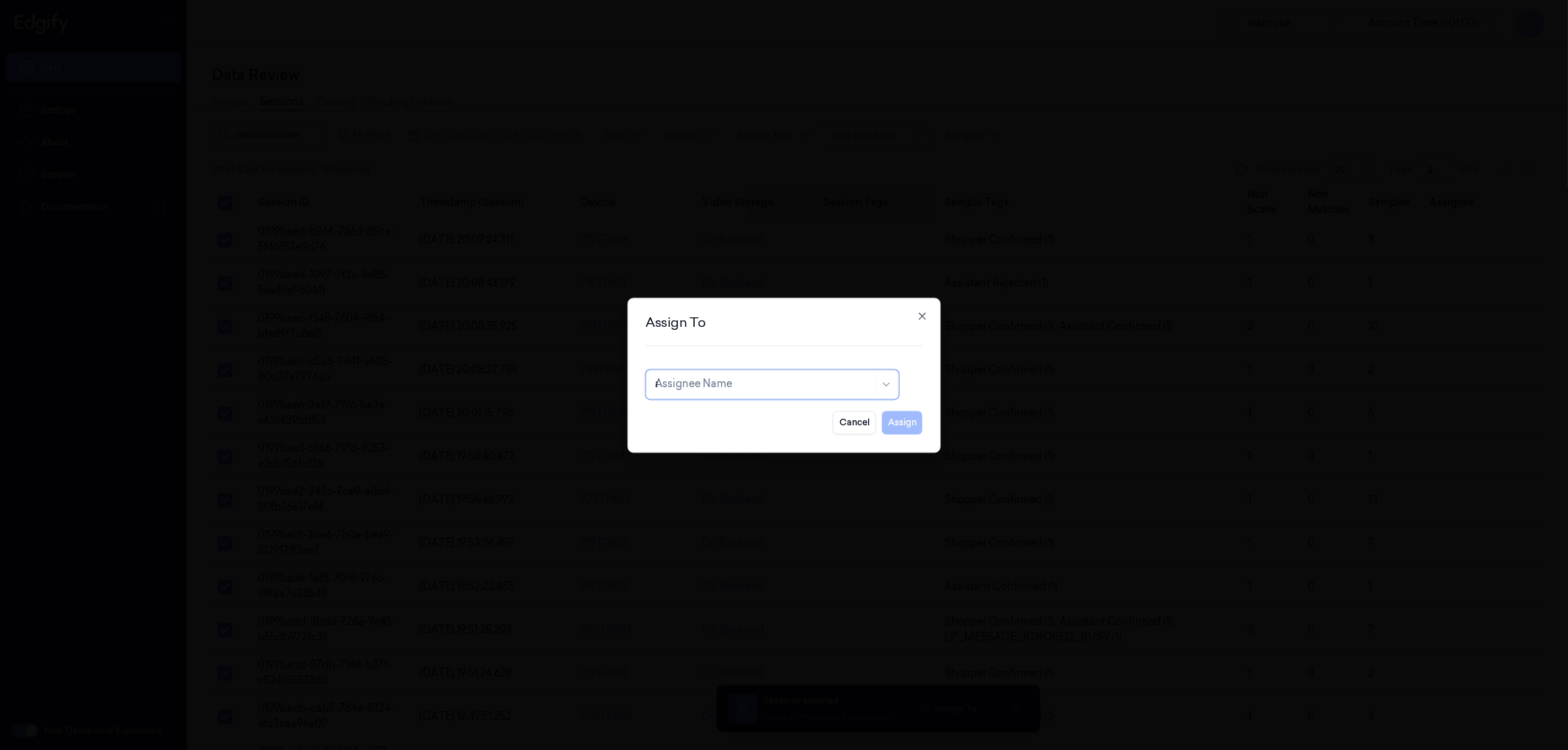
type input "an"
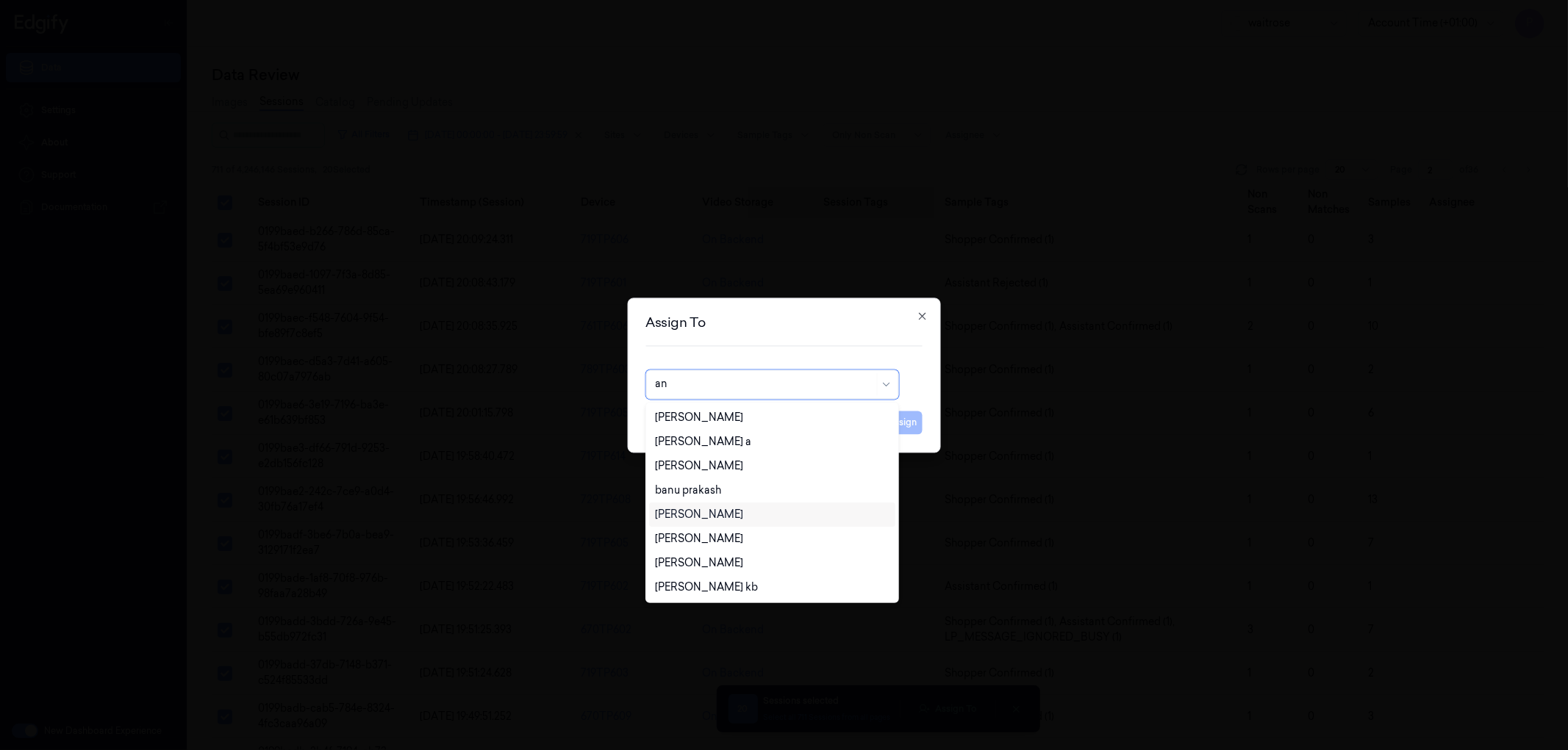
click at [715, 456] on div "[PERSON_NAME]" at bounding box center [699, 515] width 88 height 16
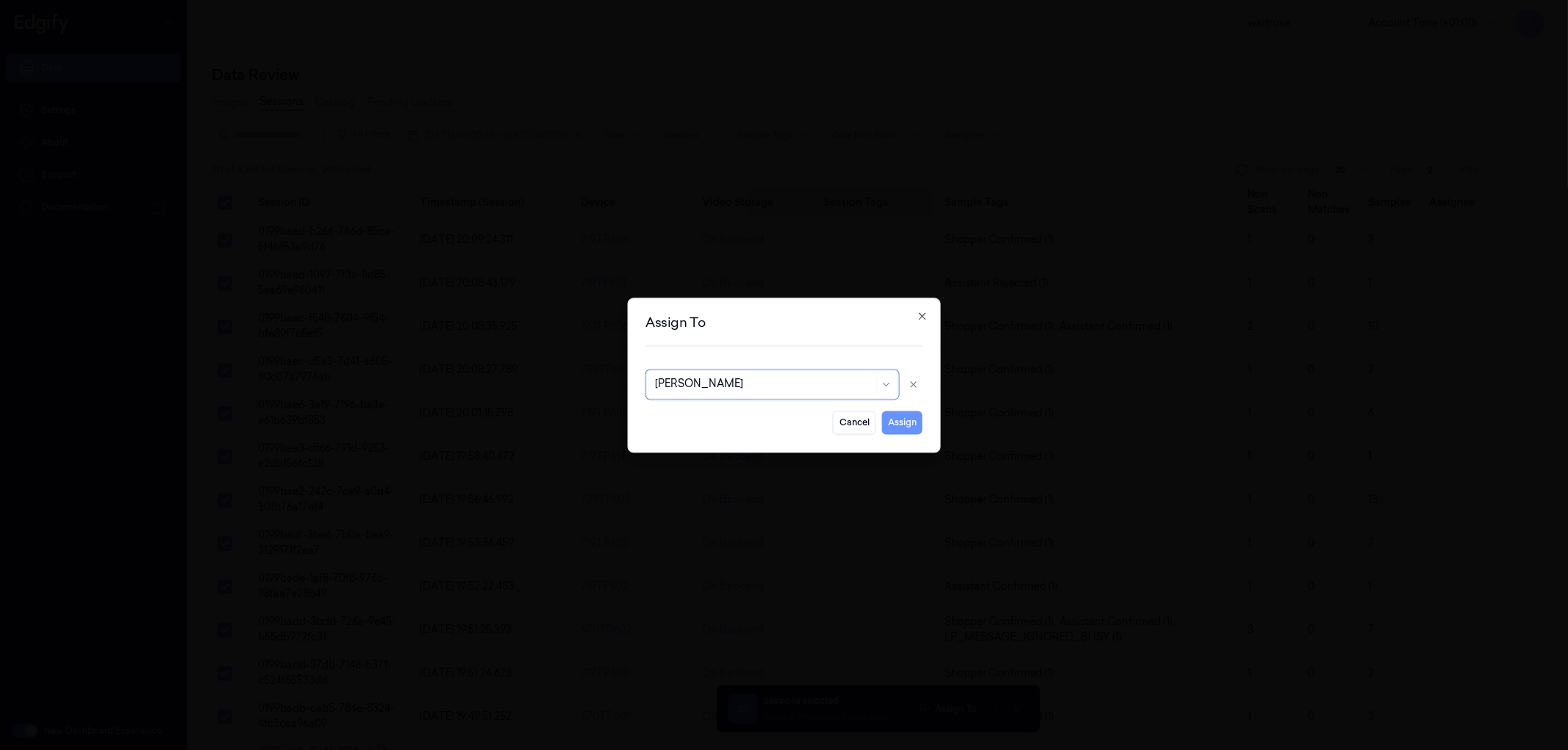
click at [894, 429] on button "Assign" at bounding box center [902, 422] width 41 height 23
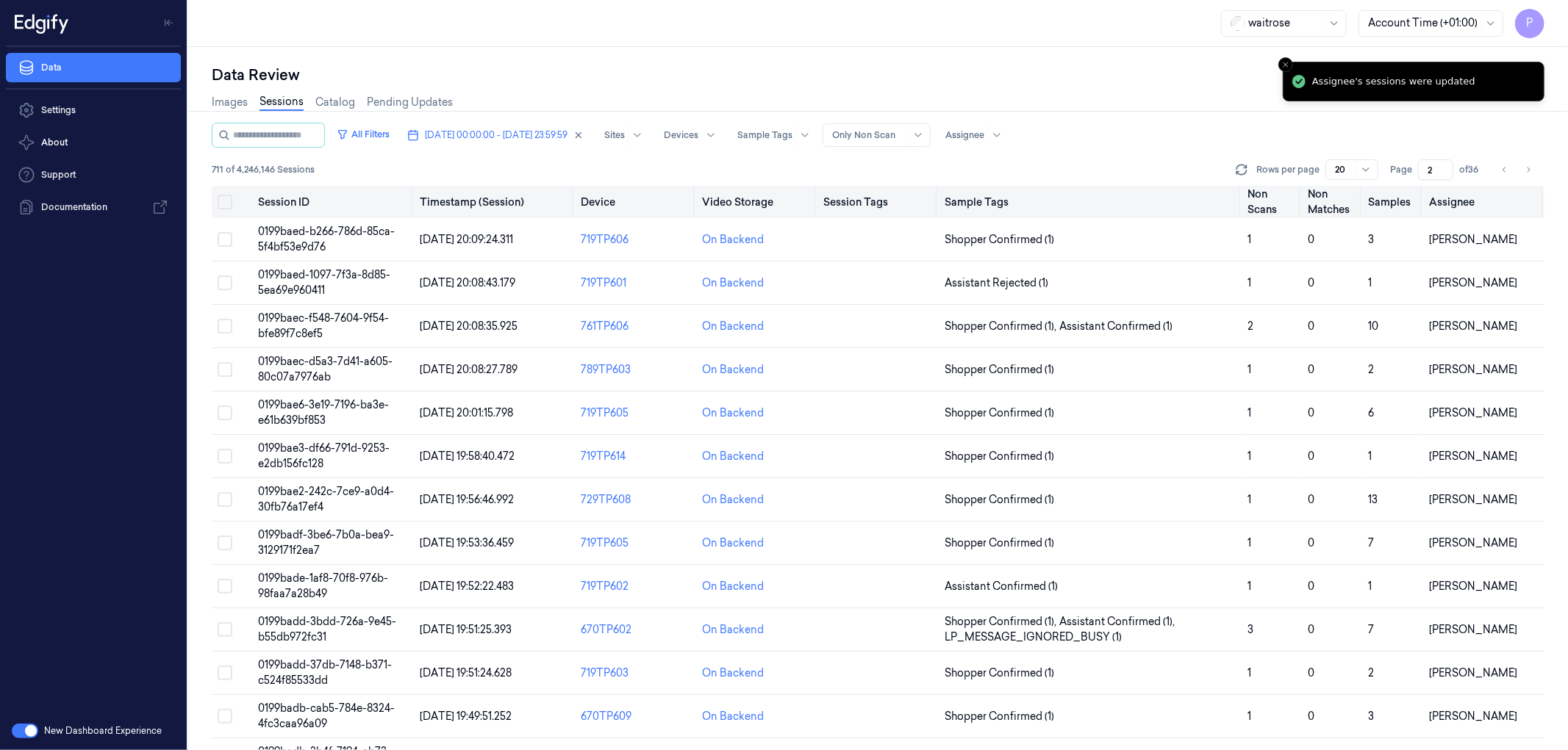
click at [1044, 172] on icon "Go to next page" at bounding box center [1528, 170] width 9 height 12
type input "3"
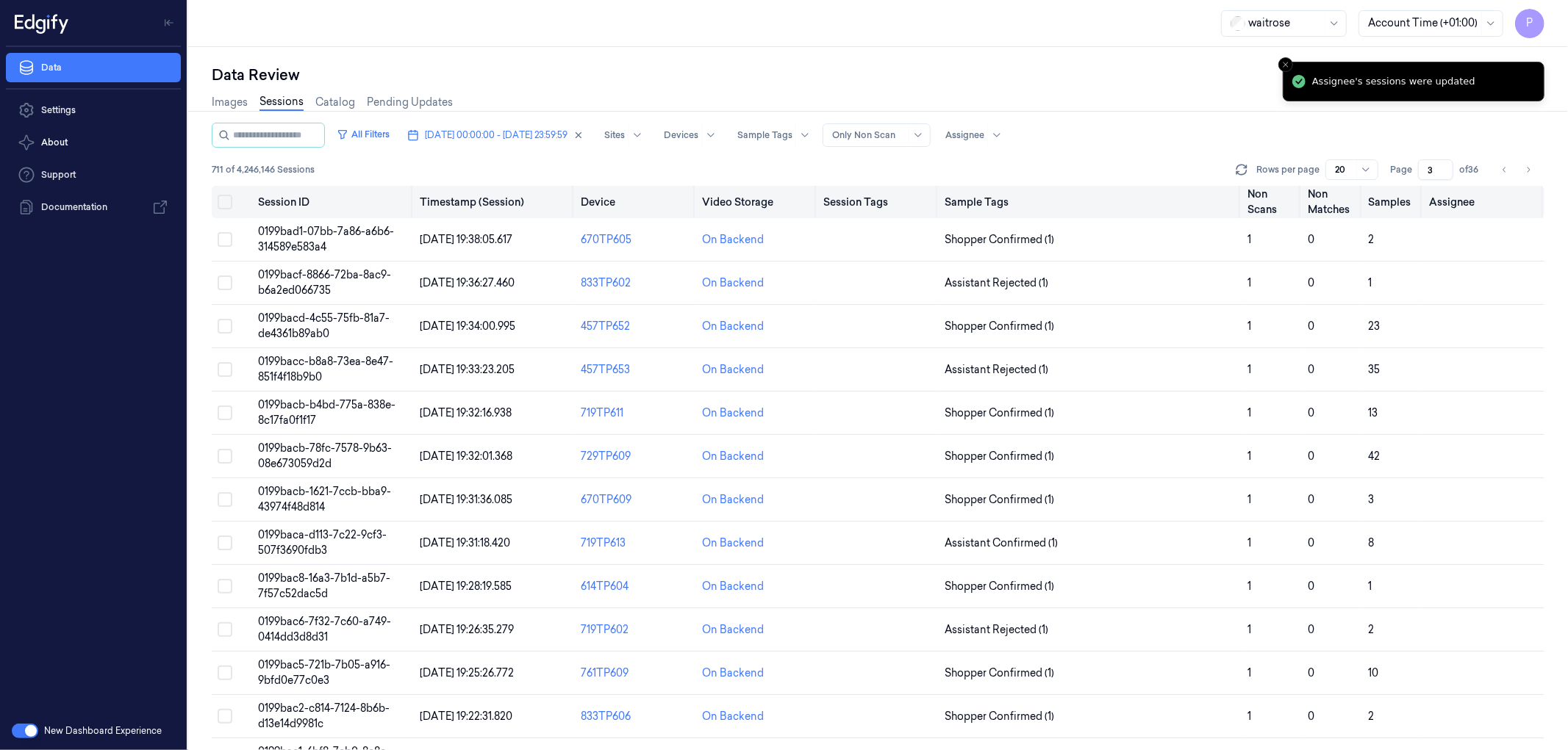
click at [228, 202] on button "Select all" at bounding box center [224, 202] width 15 height 15
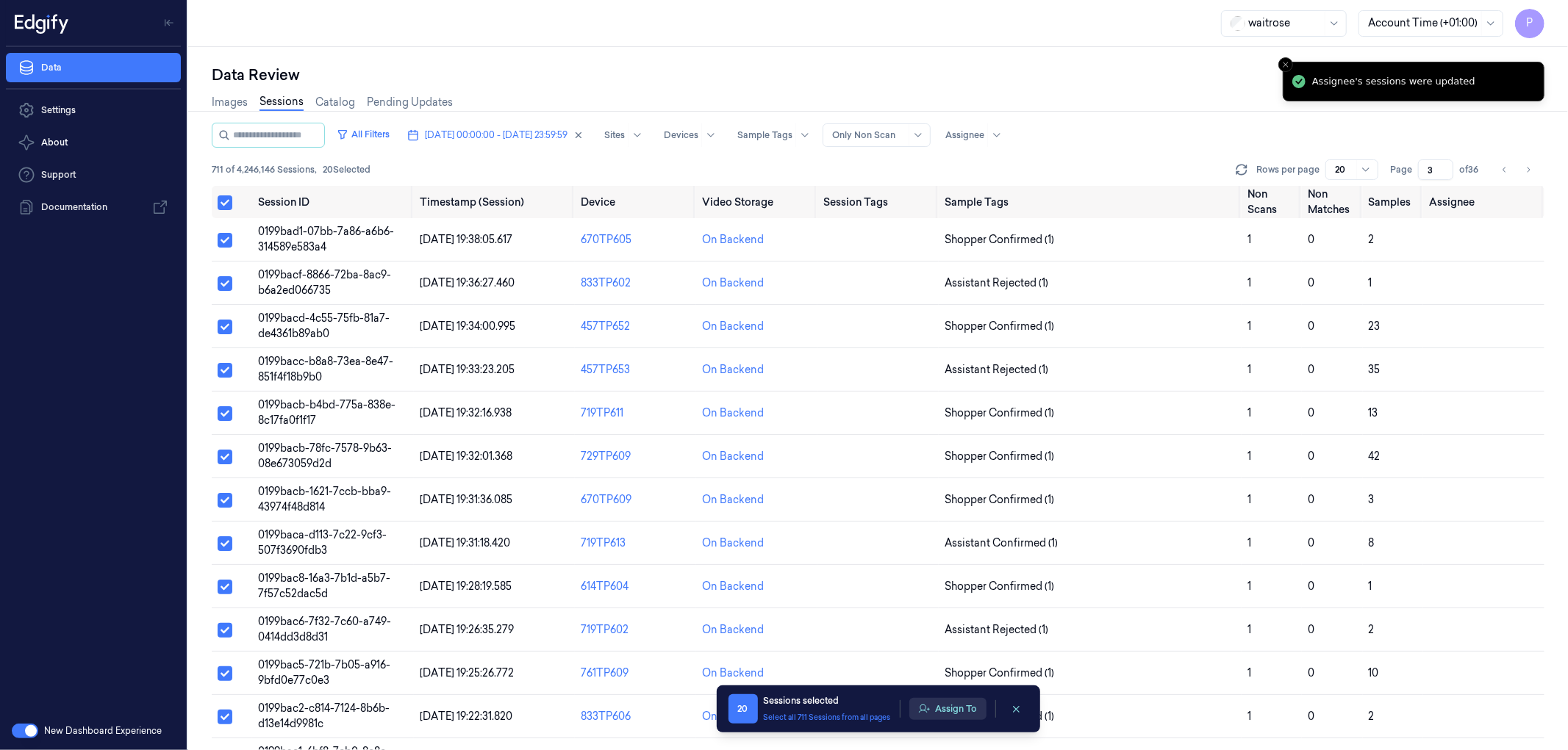
click at [944, 456] on button "Assign To" at bounding box center [948, 708] width 77 height 22
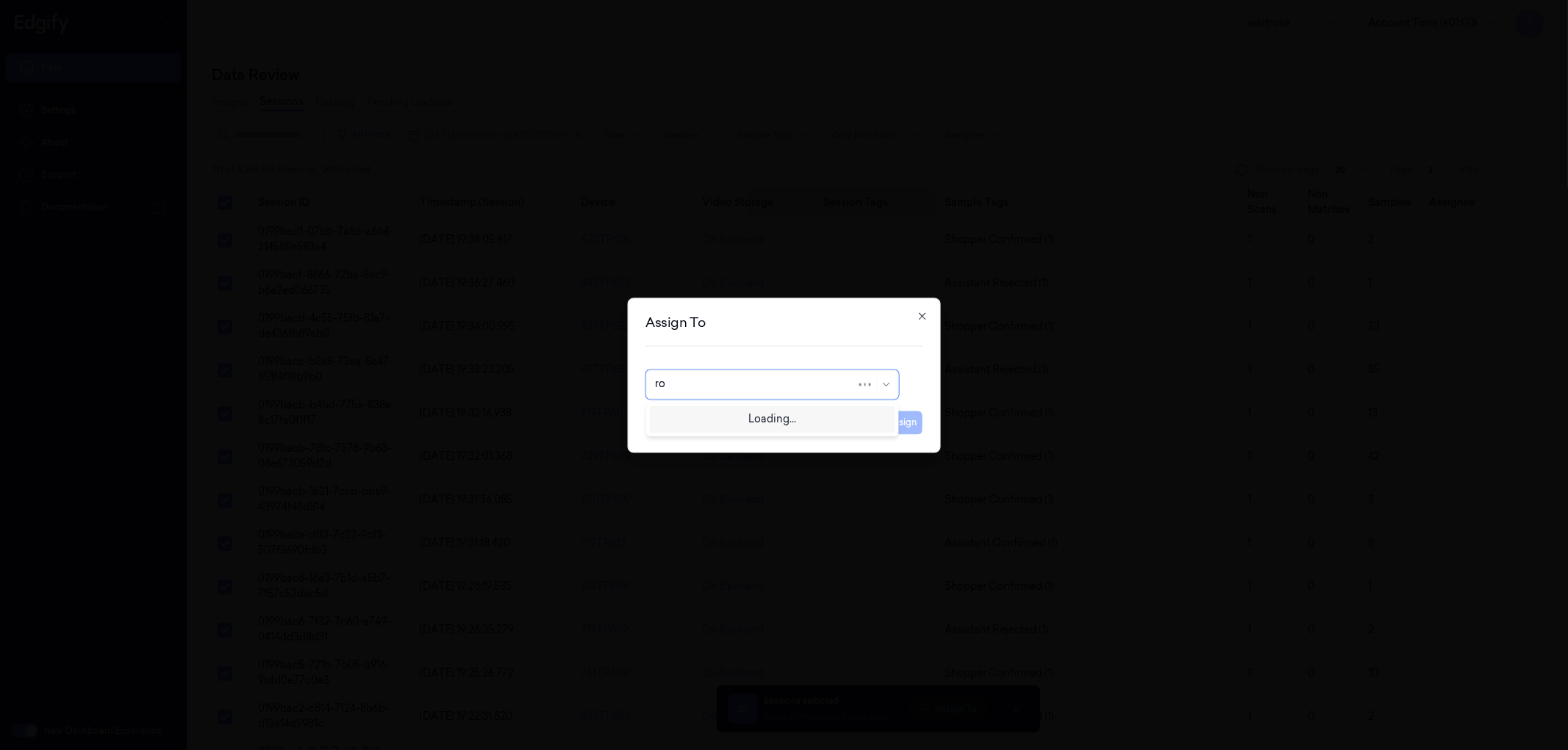
type input "roh"
click at [747, 422] on div "[PERSON_NAME]" at bounding box center [772, 418] width 234 height 16
click at [901, 417] on button "Assign" at bounding box center [902, 422] width 41 height 23
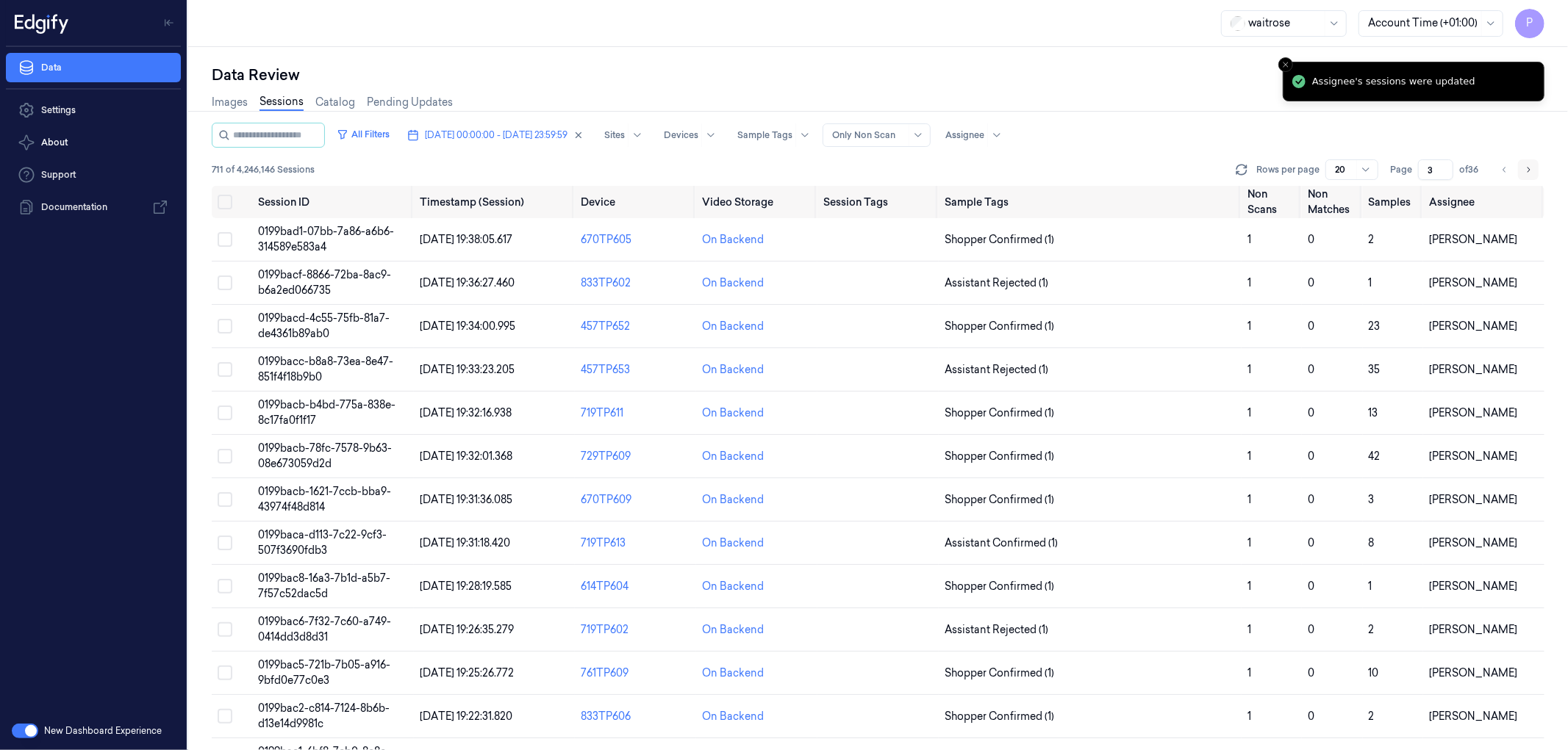
click at [1044, 167] on icon "Go to next page" at bounding box center [1528, 170] width 3 height 5
type input "4"
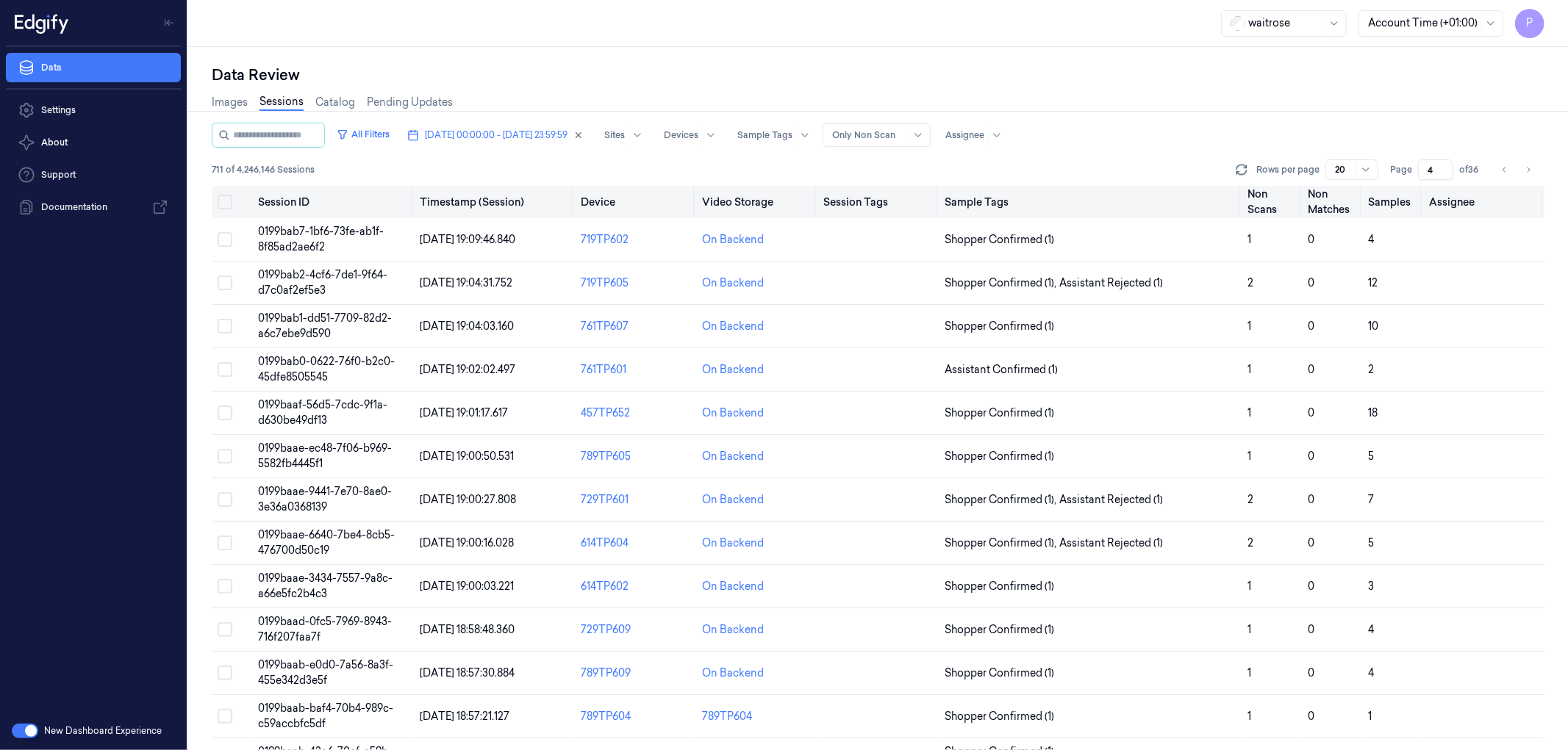
click at [223, 202] on button "Select all" at bounding box center [224, 202] width 15 height 15
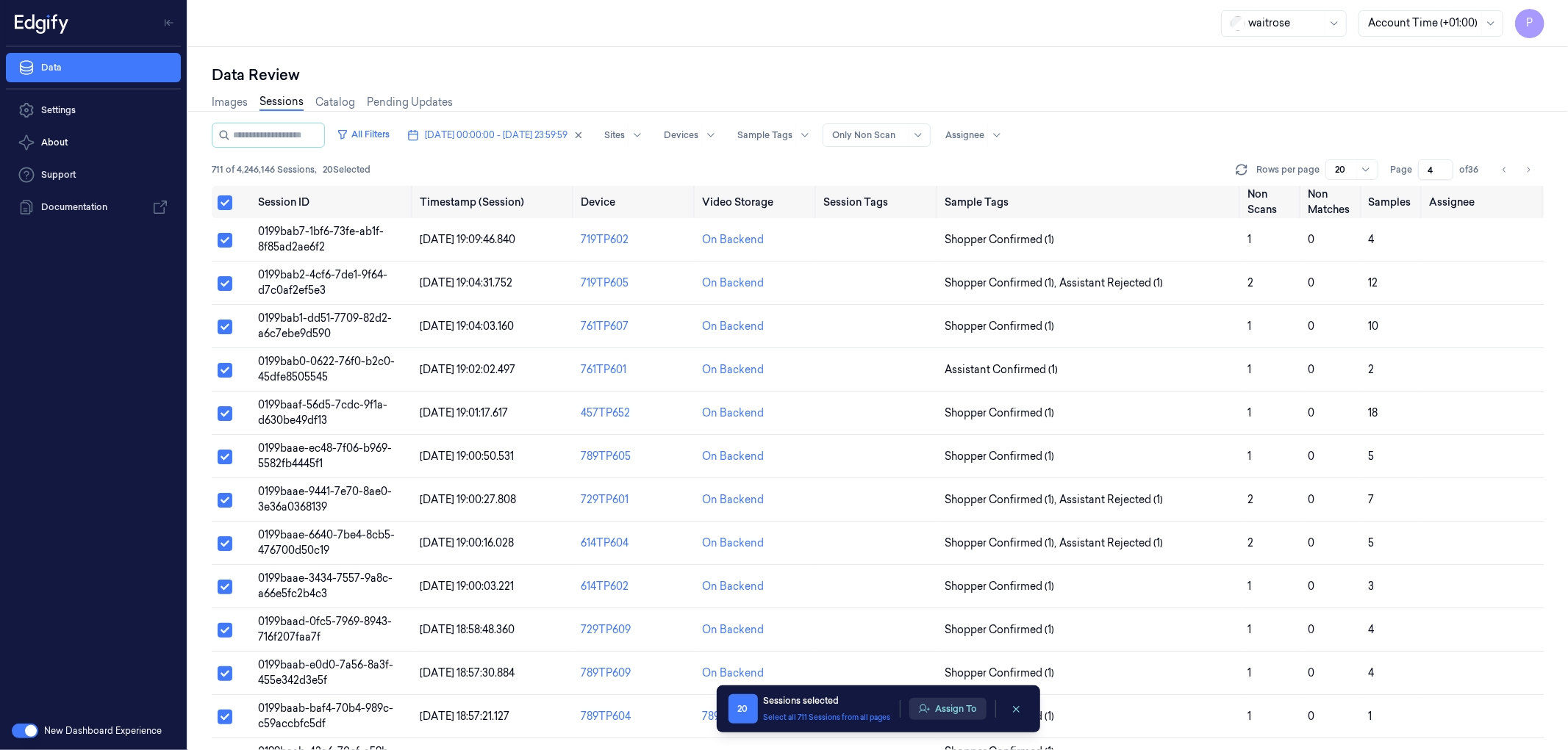
click at [966, 456] on button "Assign To" at bounding box center [948, 708] width 77 height 22
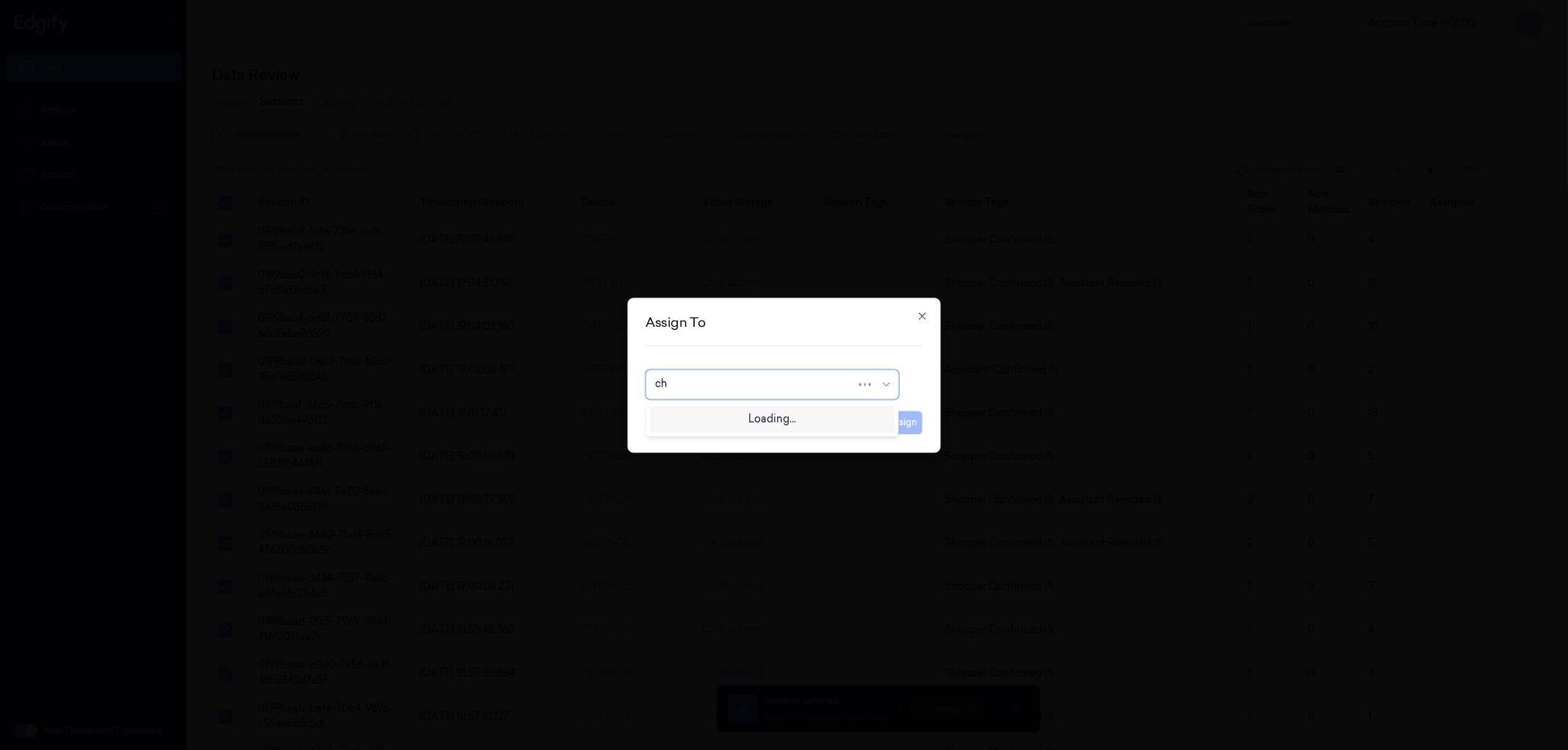
type input "cha"
click at [728, 442] on div "[PERSON_NAME] a" at bounding box center [772, 442] width 234 height 16
click at [903, 420] on button "Assign" at bounding box center [902, 422] width 41 height 23
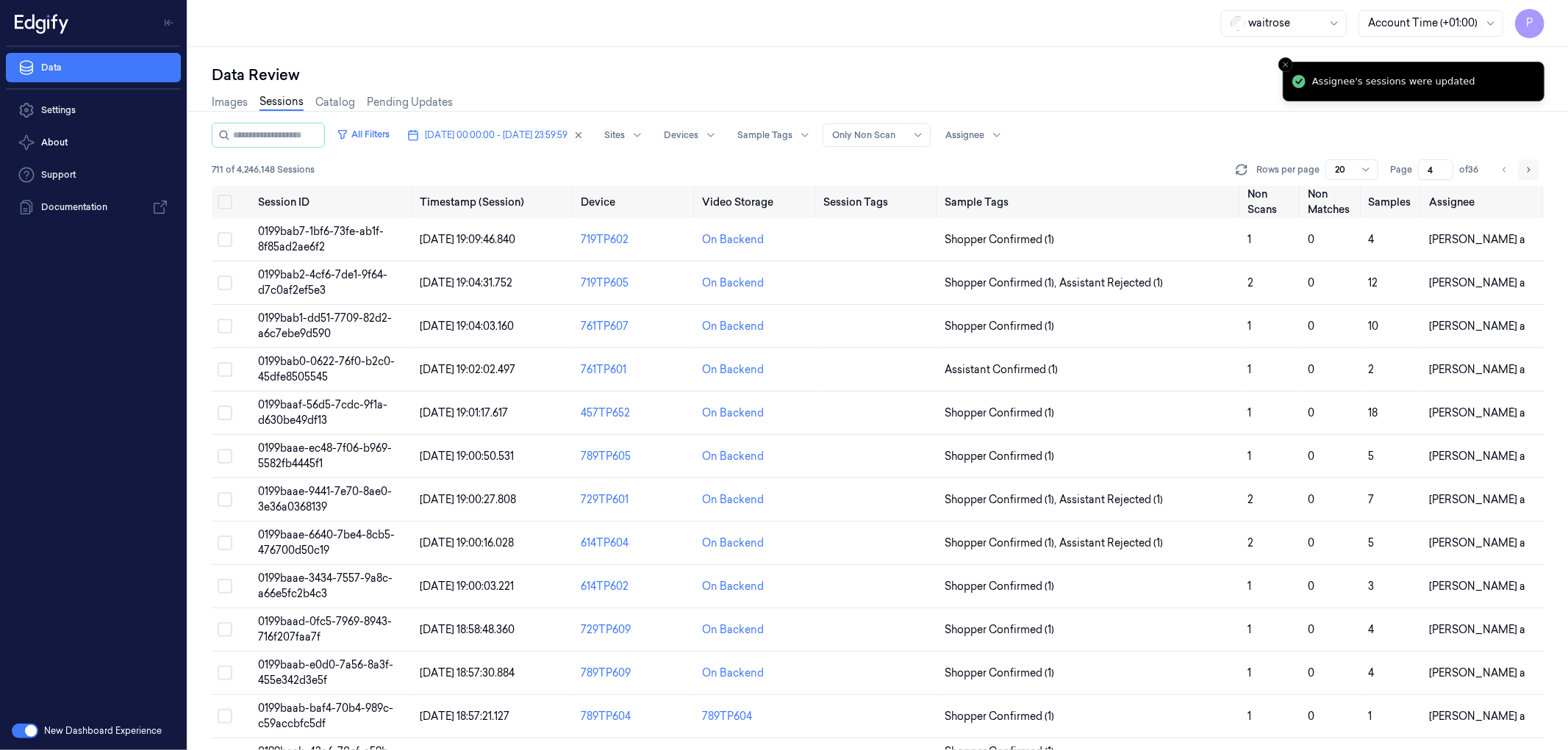
click at [1044, 168] on icon "Go to next page" at bounding box center [1528, 170] width 9 height 12
type input "5"
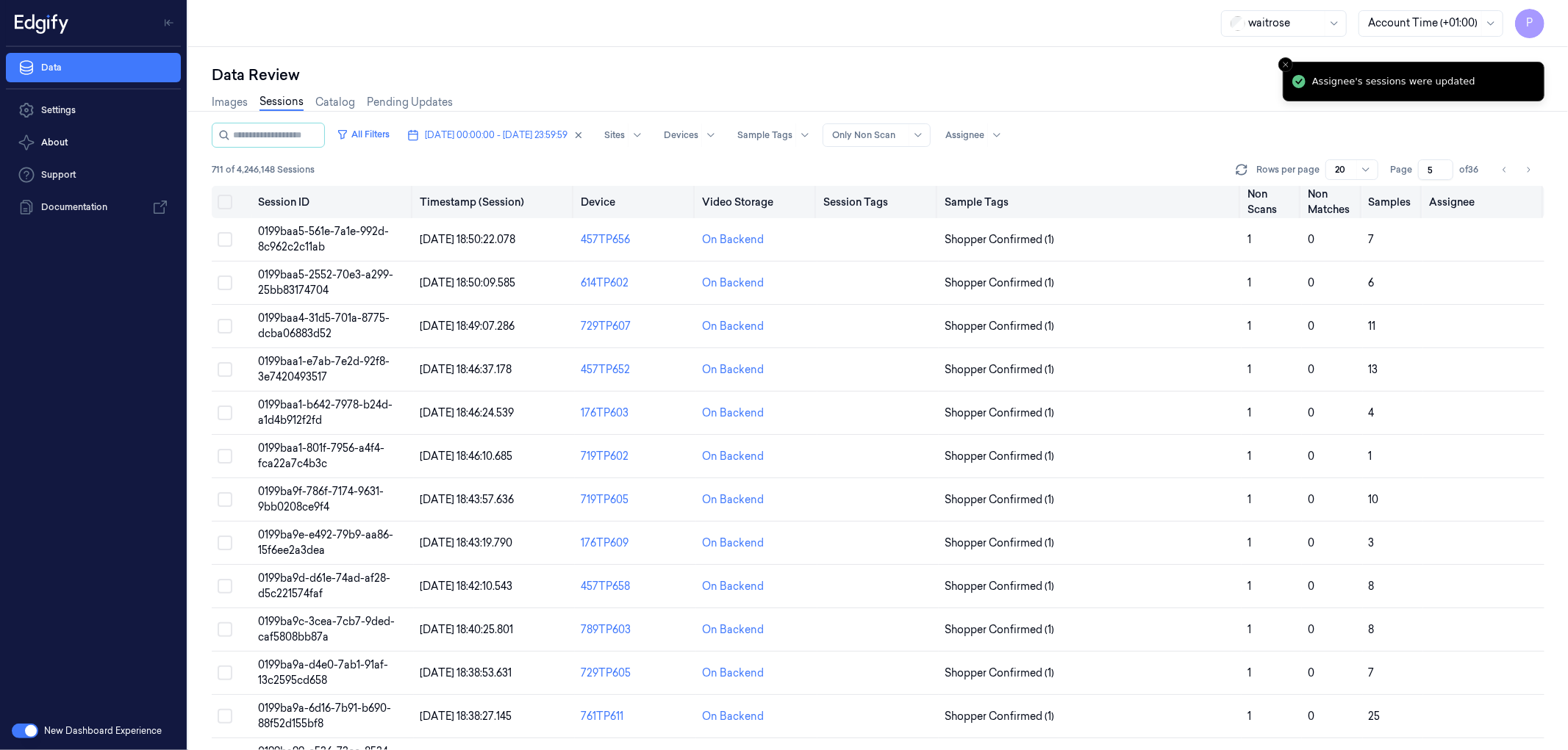
click at [227, 202] on button "Select all" at bounding box center [224, 202] width 15 height 15
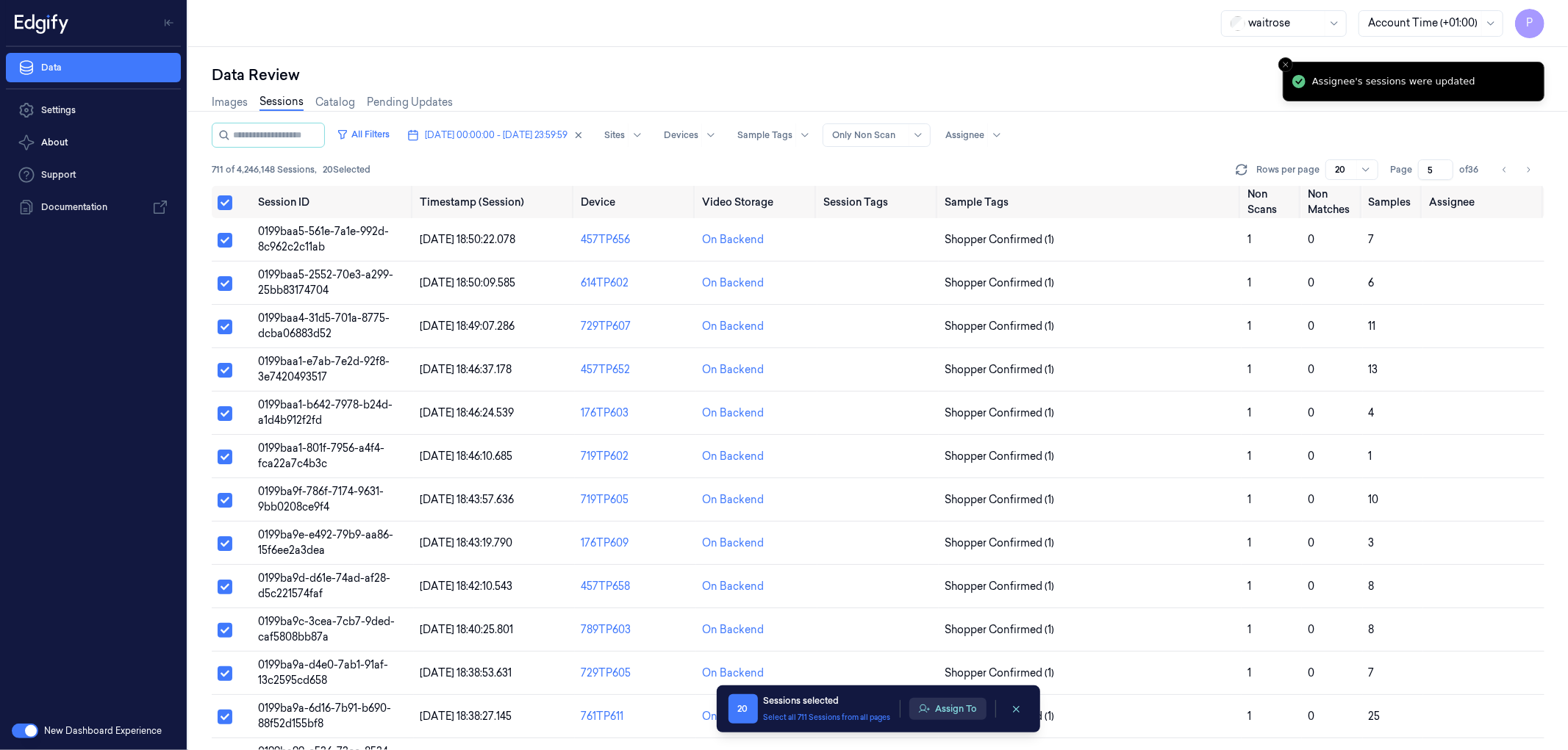
click at [941, 456] on button "Assign To" at bounding box center [948, 708] width 77 height 22
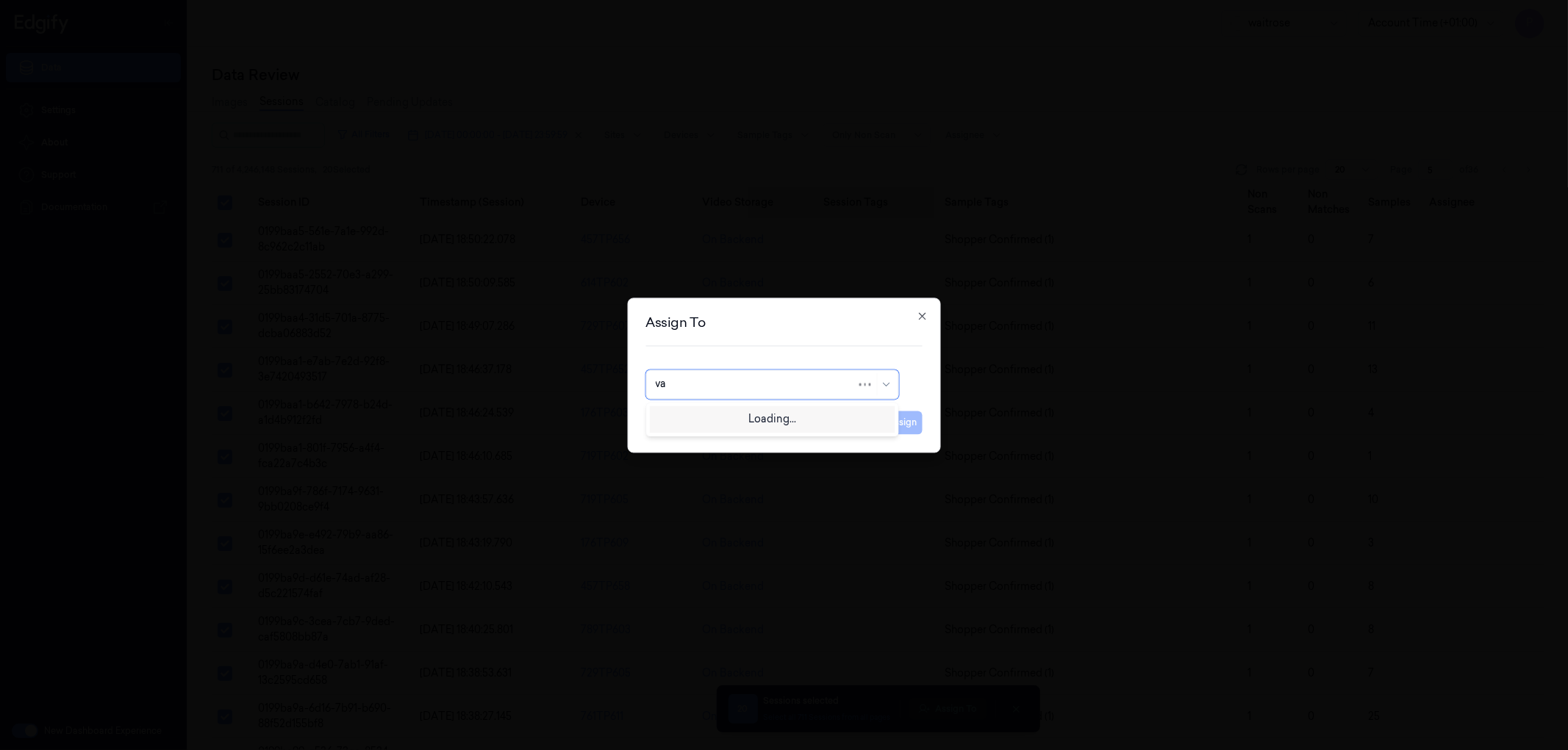
type input "var"
click at [696, 443] on div "[PERSON_NAME] g" at bounding box center [772, 442] width 234 height 16
drag, startPoint x: 901, startPoint y: 427, endPoint x: 1067, endPoint y: 442, distance: 166.7
click at [901, 426] on button "Assign" at bounding box center [902, 422] width 41 height 23
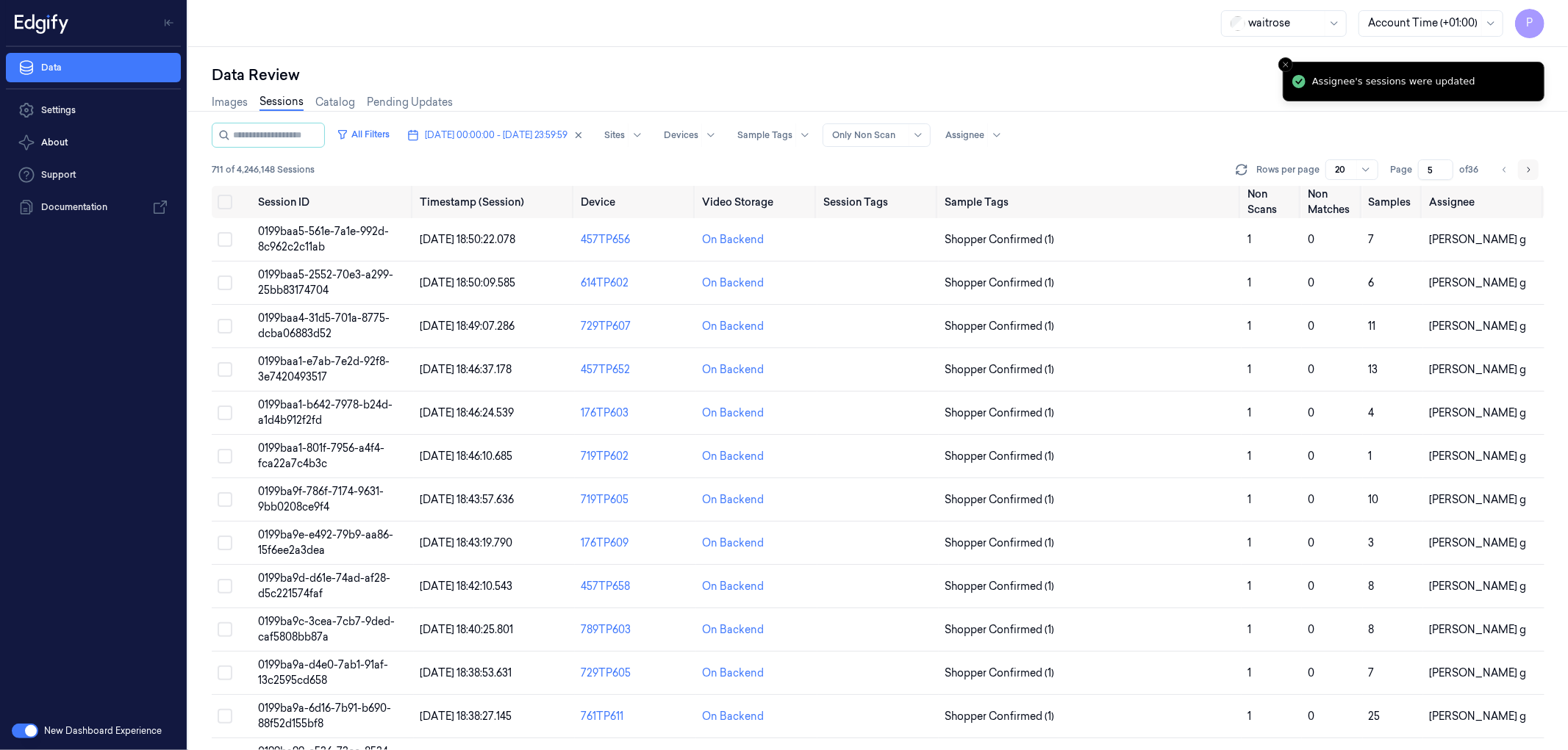
click at [1044, 170] on icon "Go to next page" at bounding box center [1528, 170] width 3 height 5
type input "6"
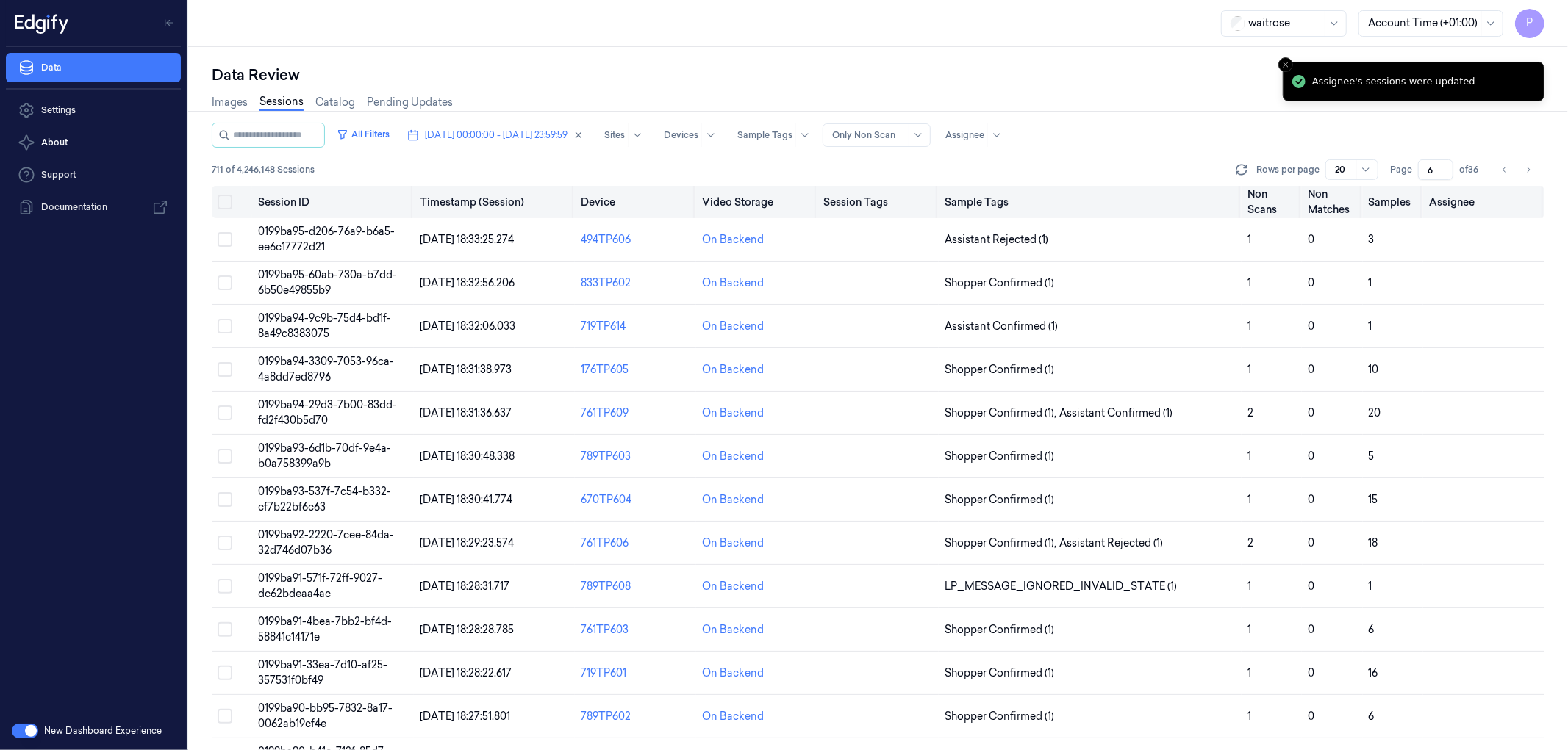
click at [228, 202] on button "Select all" at bounding box center [224, 202] width 15 height 15
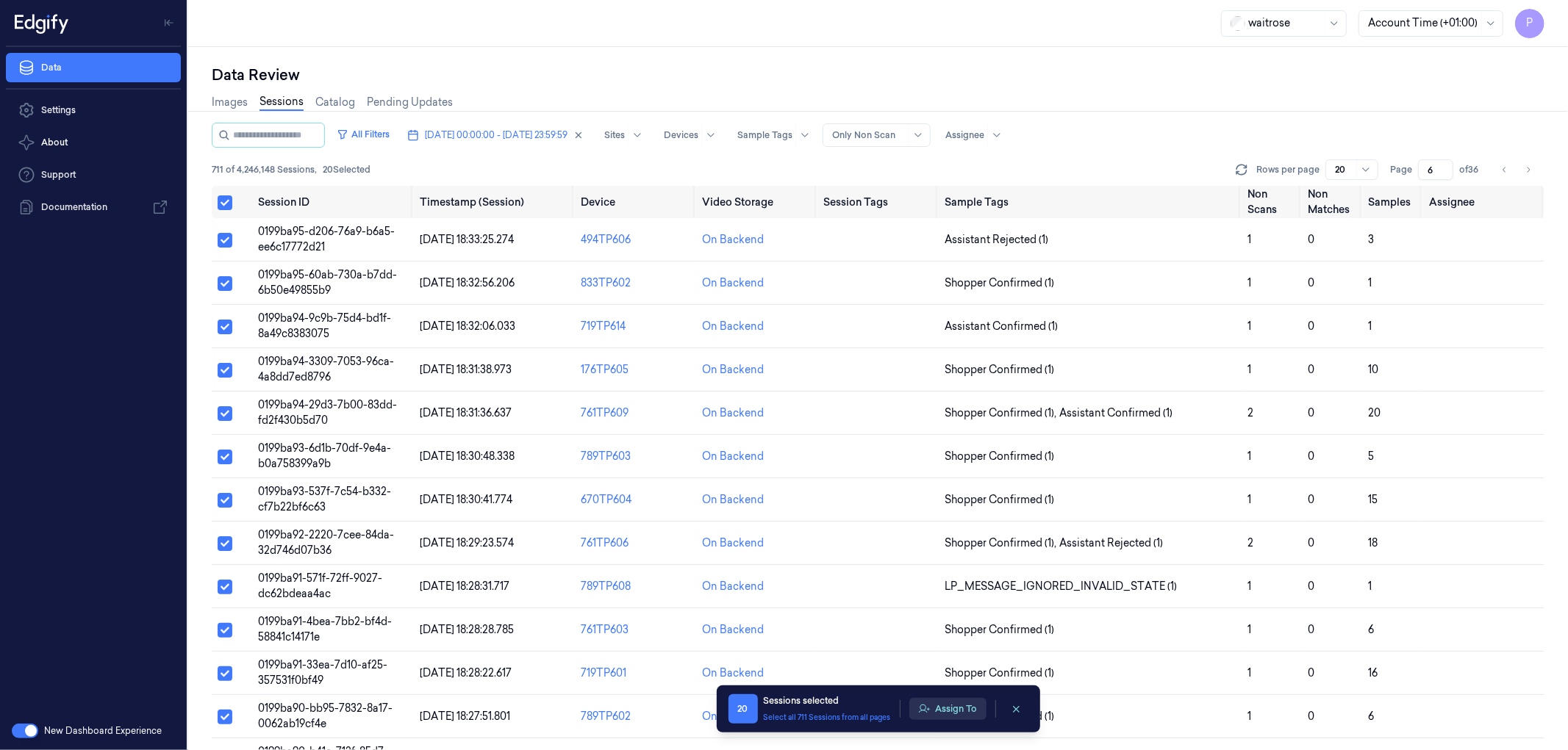
click at [955, 456] on button "Assign To" at bounding box center [948, 708] width 77 height 22
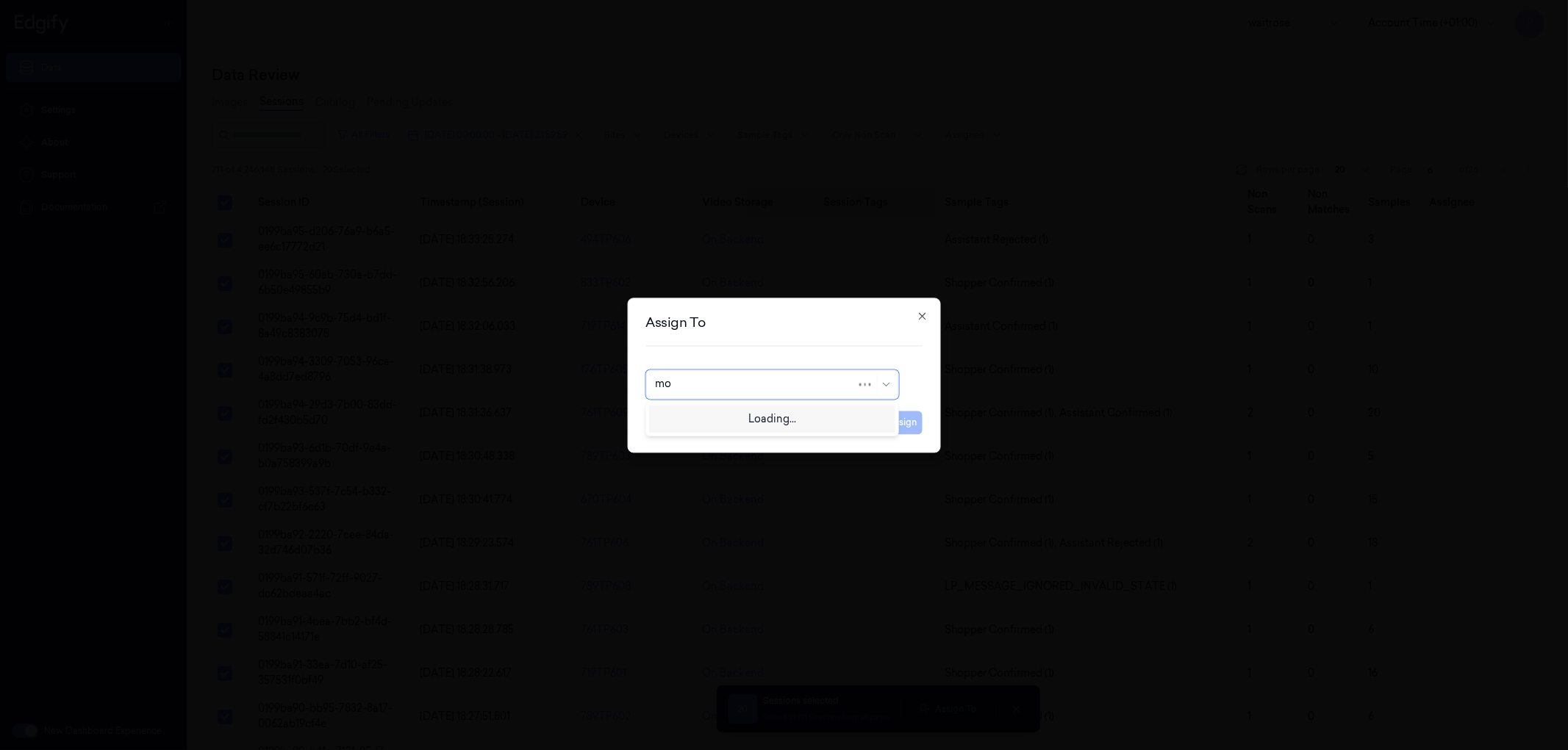
type input "moh"
click at [717, 414] on div "[PERSON_NAME]" at bounding box center [772, 418] width 234 height 16
click at [904, 426] on button "Assign" at bounding box center [902, 422] width 41 height 23
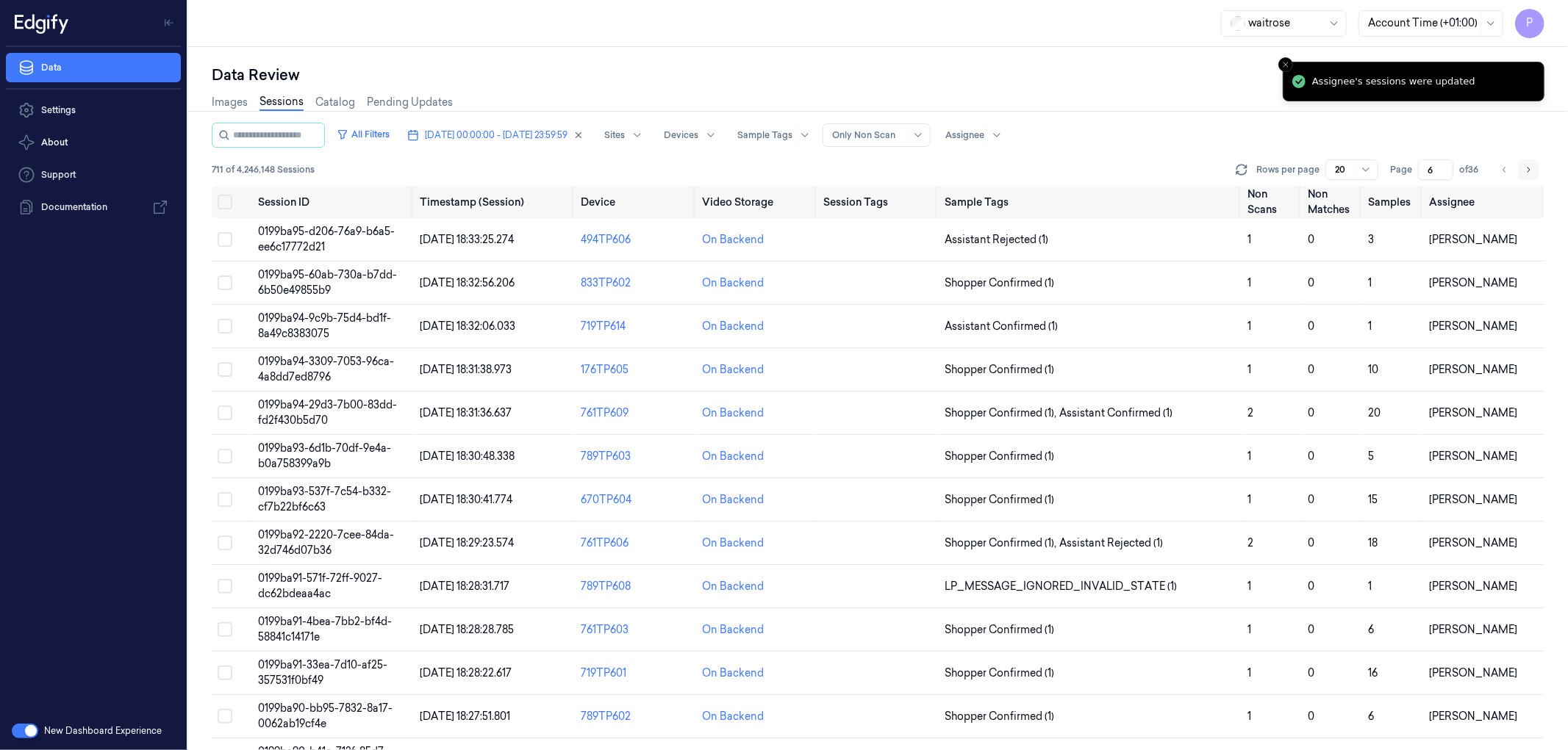
click at [1044, 170] on icon "Go to next page" at bounding box center [1528, 170] width 9 height 12
type input "7"
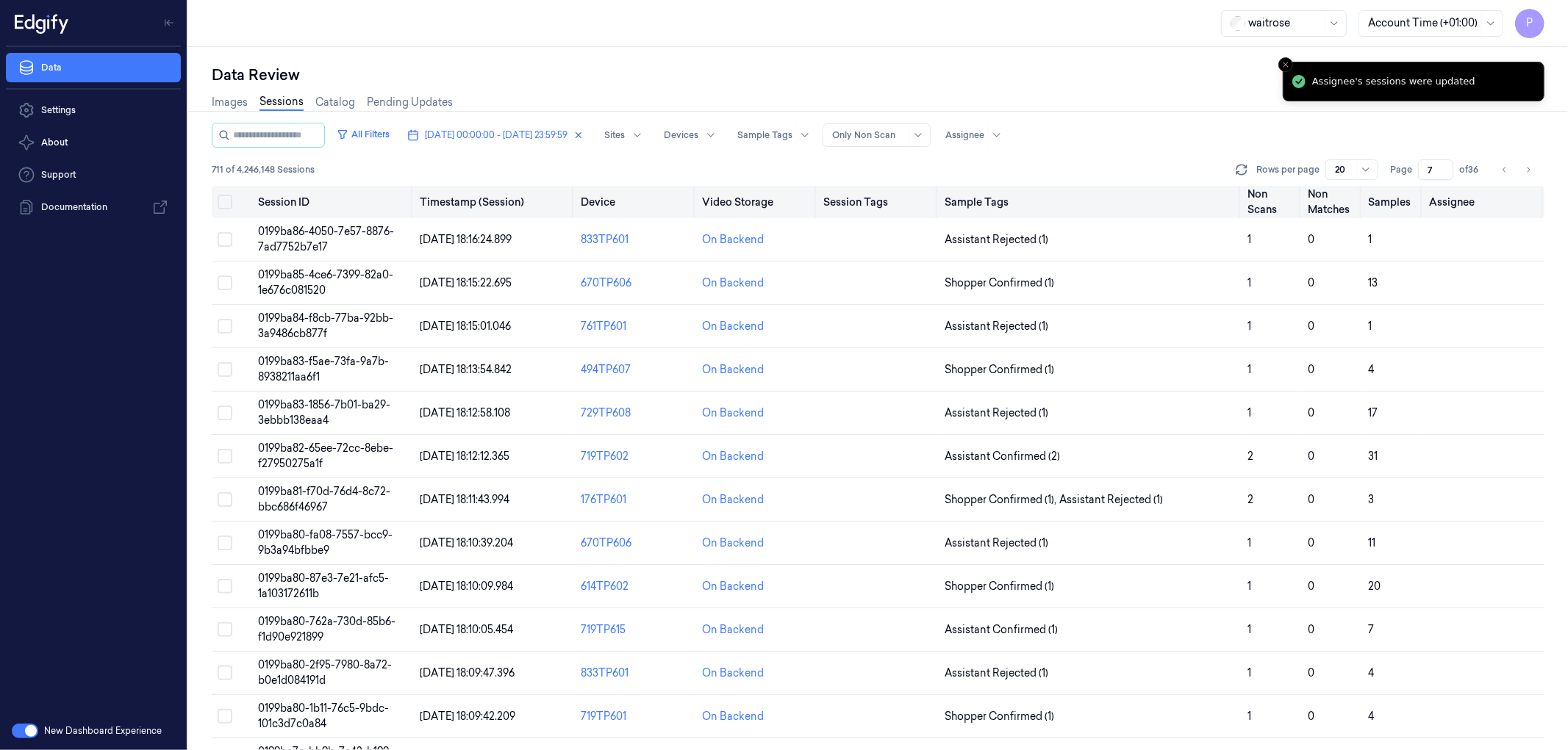
click at [224, 202] on button "Select all" at bounding box center [224, 202] width 15 height 15
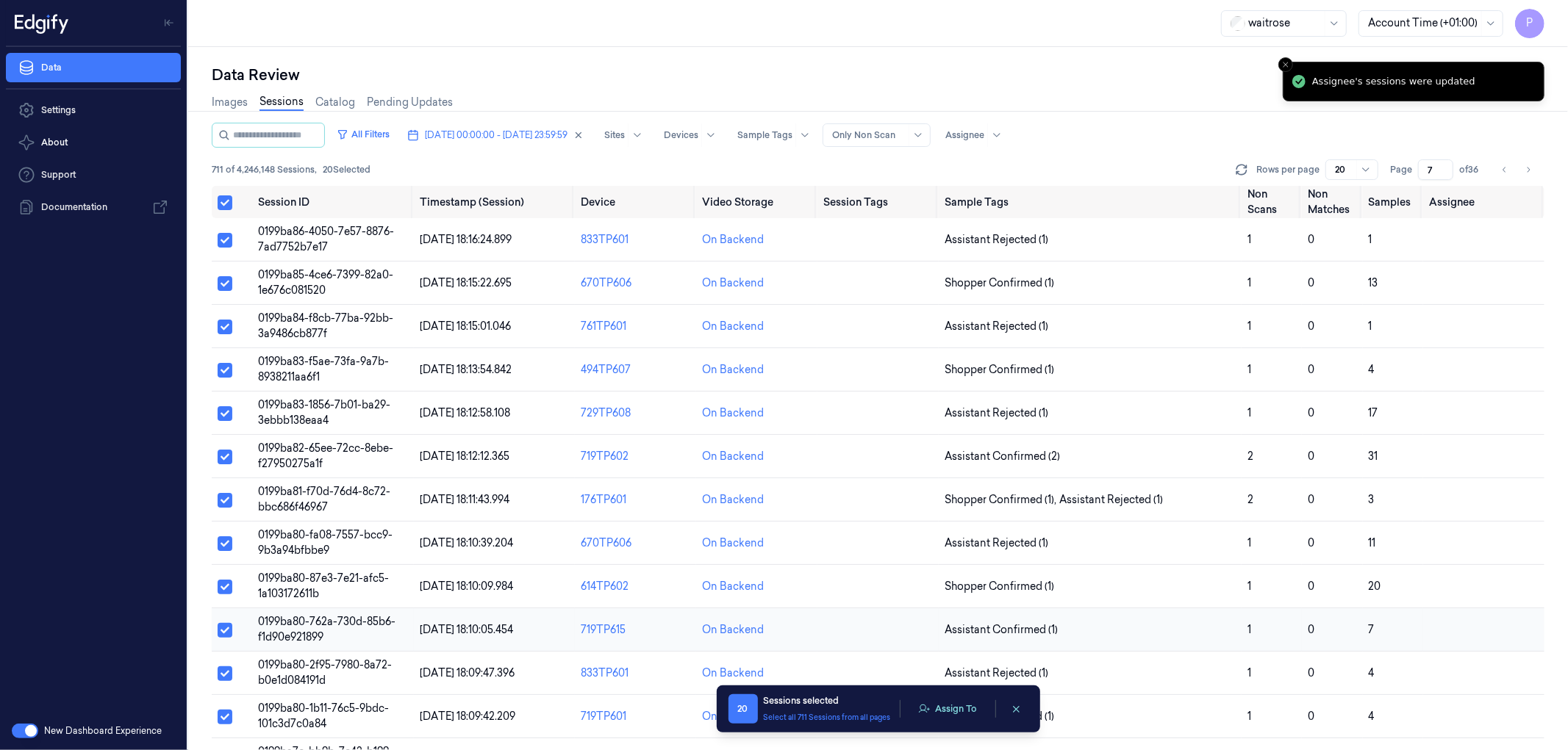
type button "on"
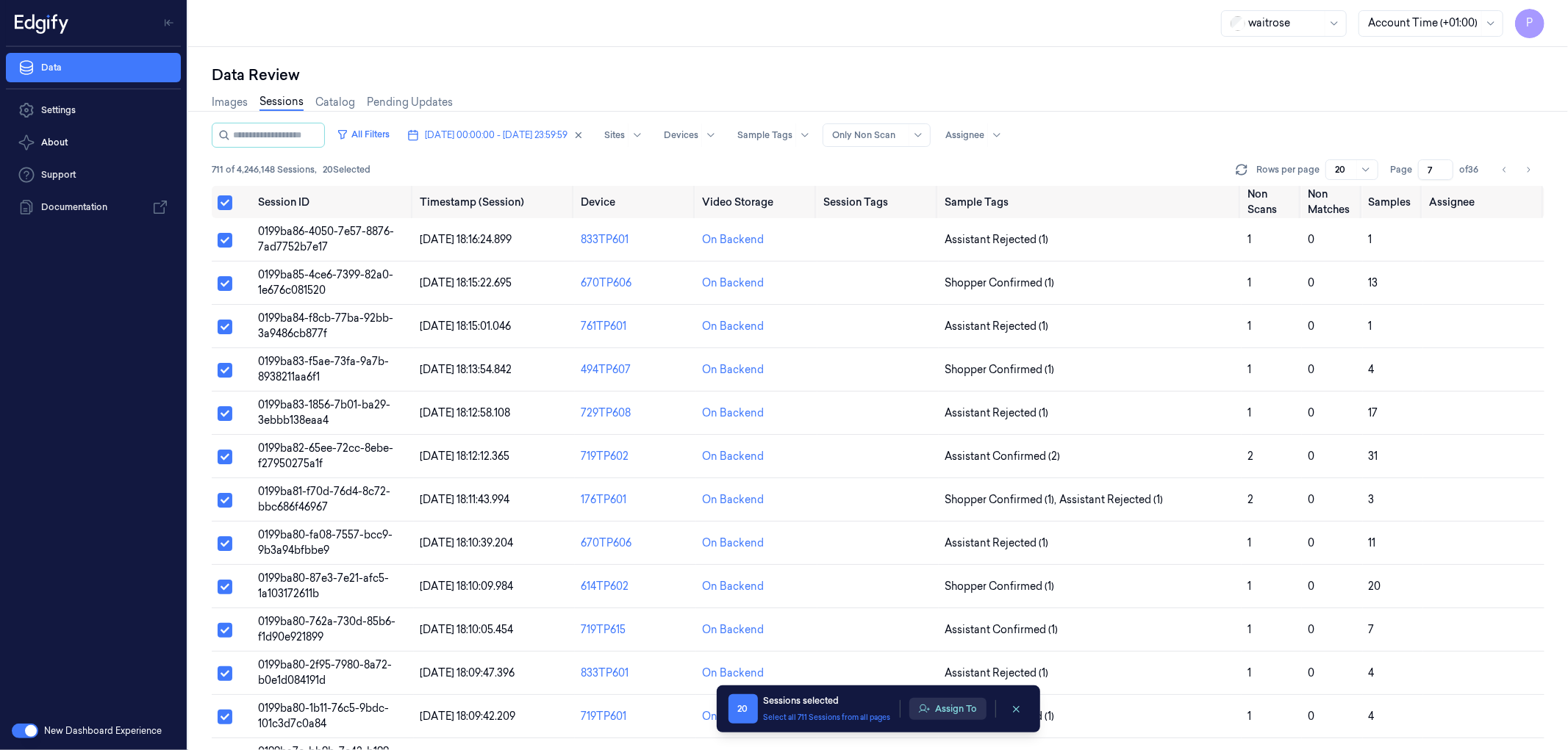
click at [945, 456] on button "Assign To" at bounding box center [948, 708] width 77 height 22
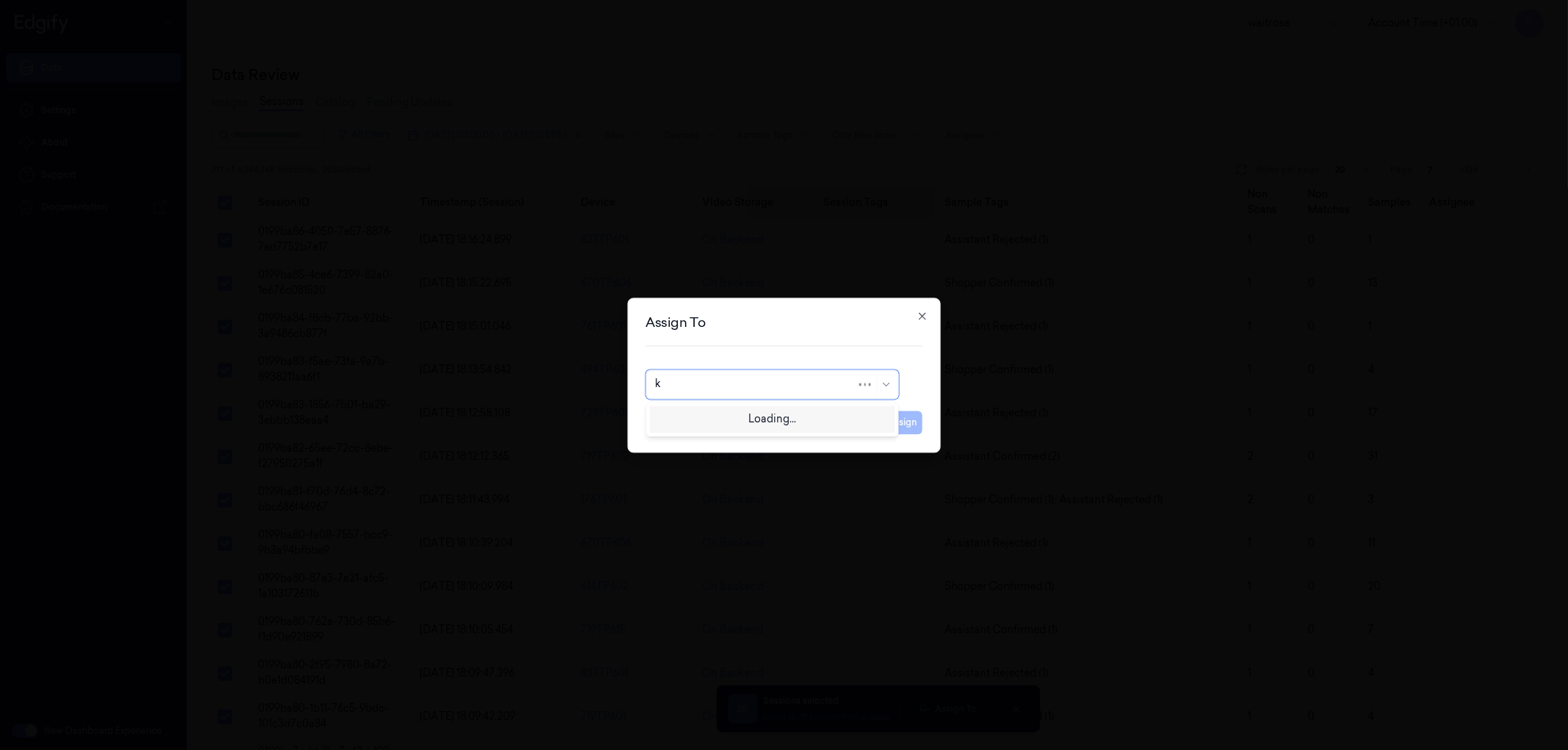
type input "ko"
click at [776, 427] on div "korisetty prem" at bounding box center [772, 418] width 246 height 24
click at [886, 413] on button "Assign" at bounding box center [902, 422] width 41 height 23
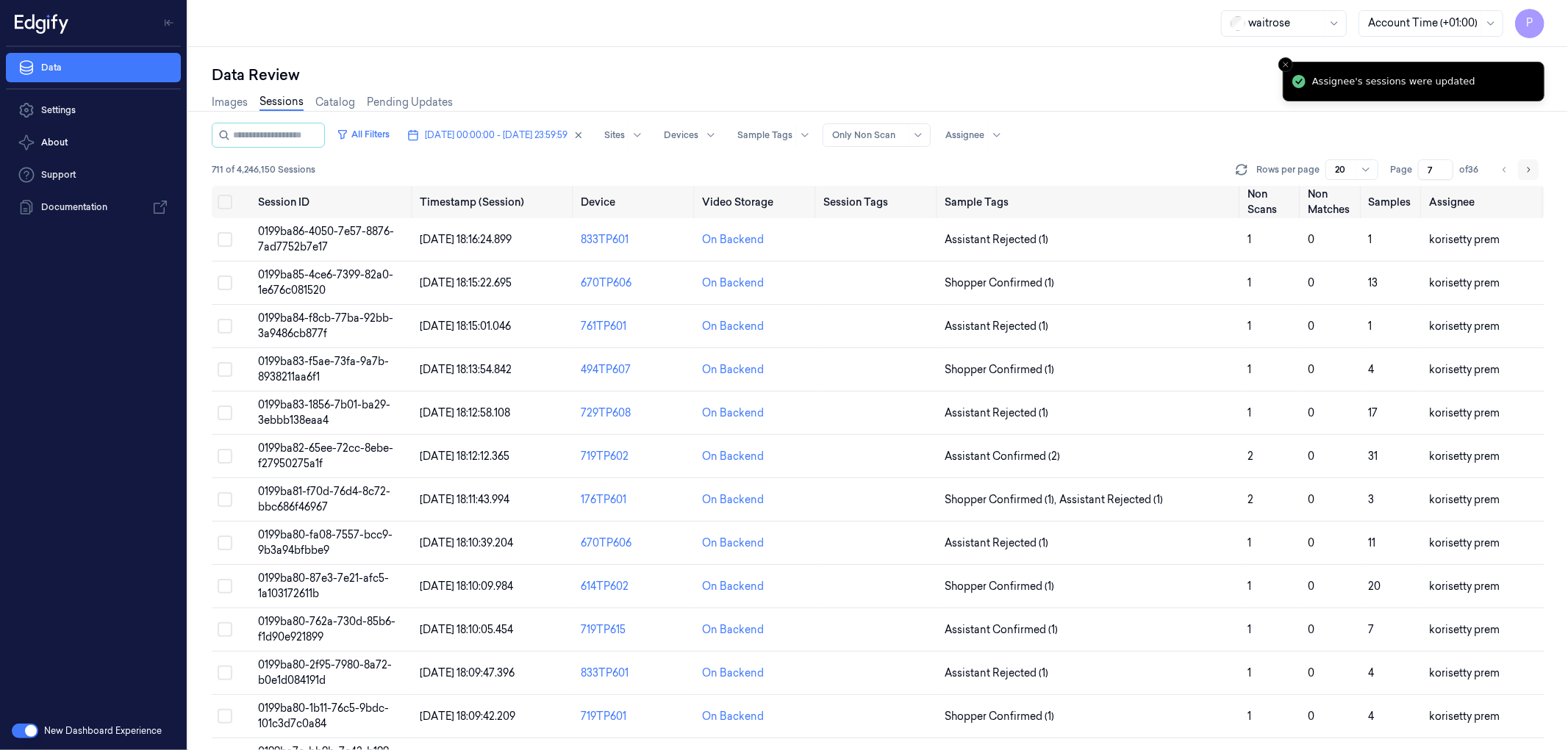
click at [1044, 171] on icon "Go to next page" at bounding box center [1528, 170] width 9 height 12
type input "8"
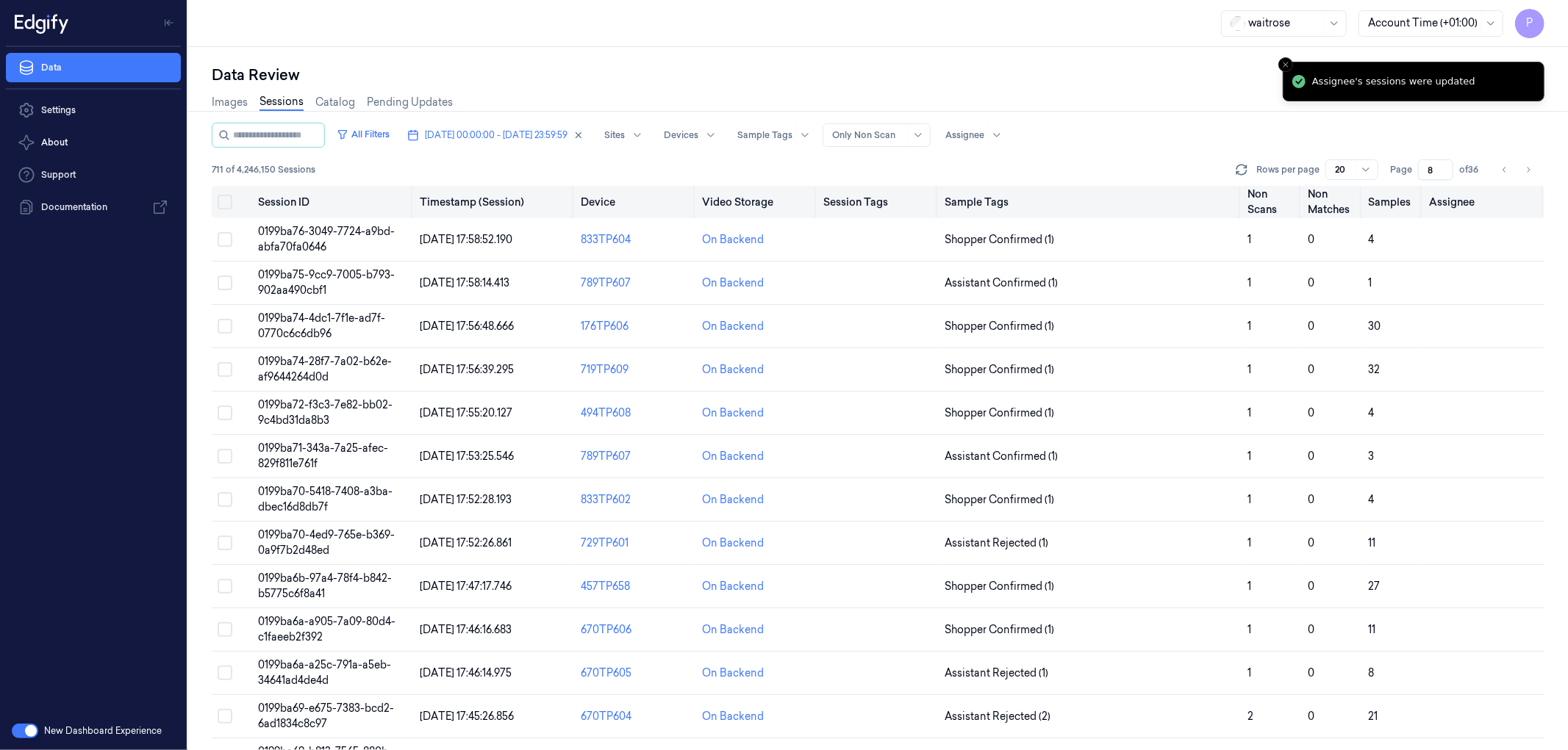
click at [228, 200] on button "Select all" at bounding box center [224, 202] width 15 height 15
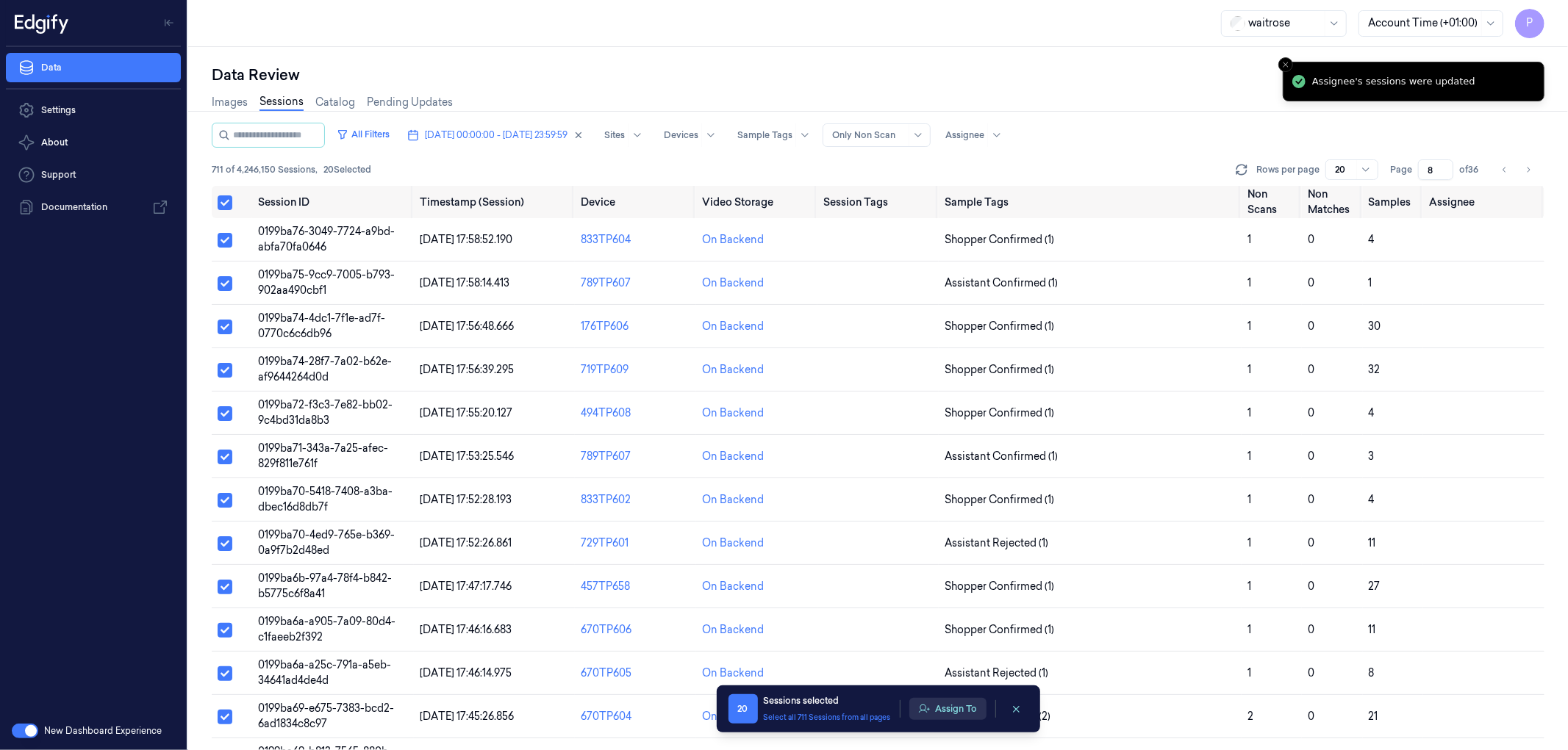
click at [951, 456] on button "Assign To" at bounding box center [948, 708] width 77 height 22
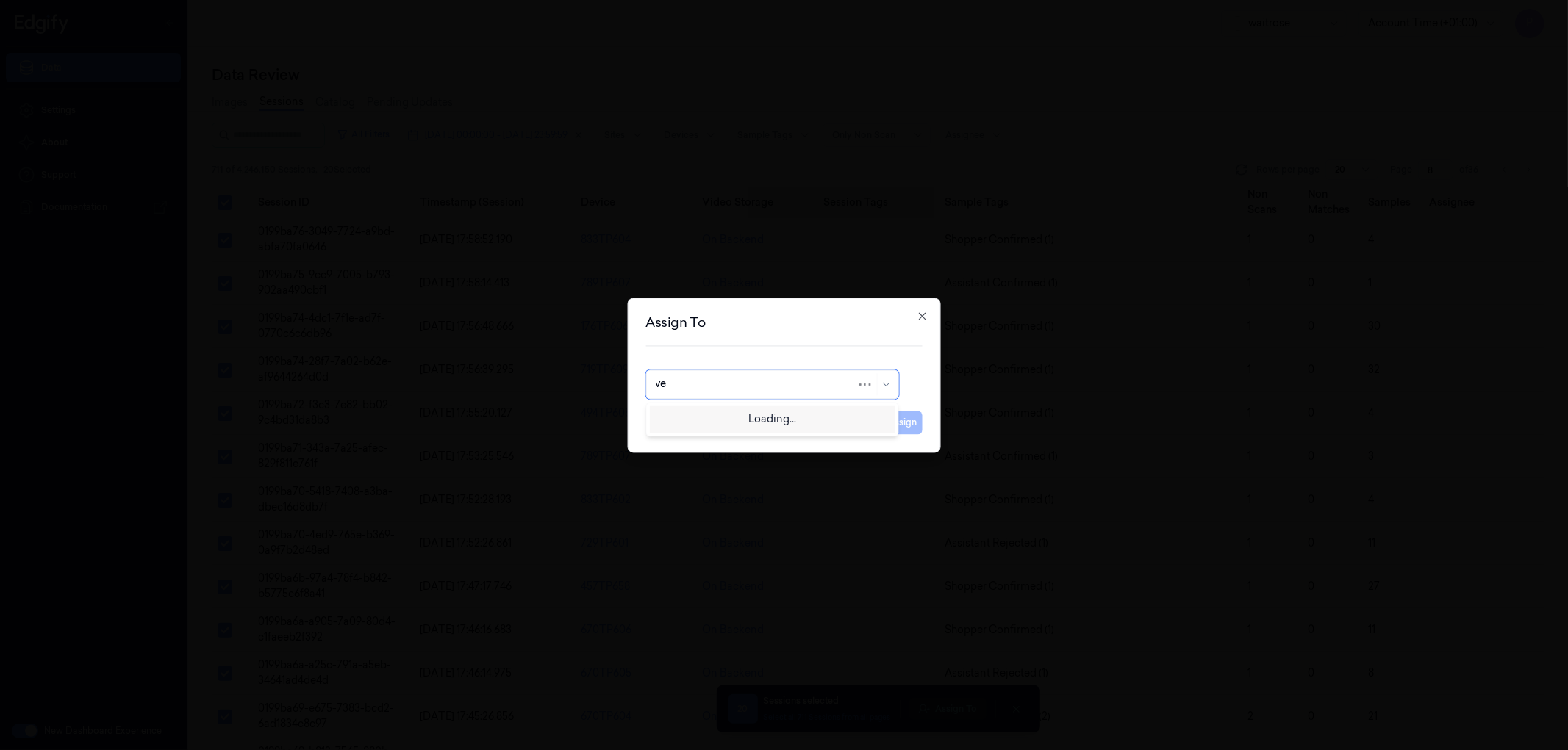
type input "ven"
click at [695, 417] on div "ven kataiah" at bounding box center [683, 418] width 56 height 16
click at [901, 423] on button "Assign" at bounding box center [902, 422] width 41 height 23
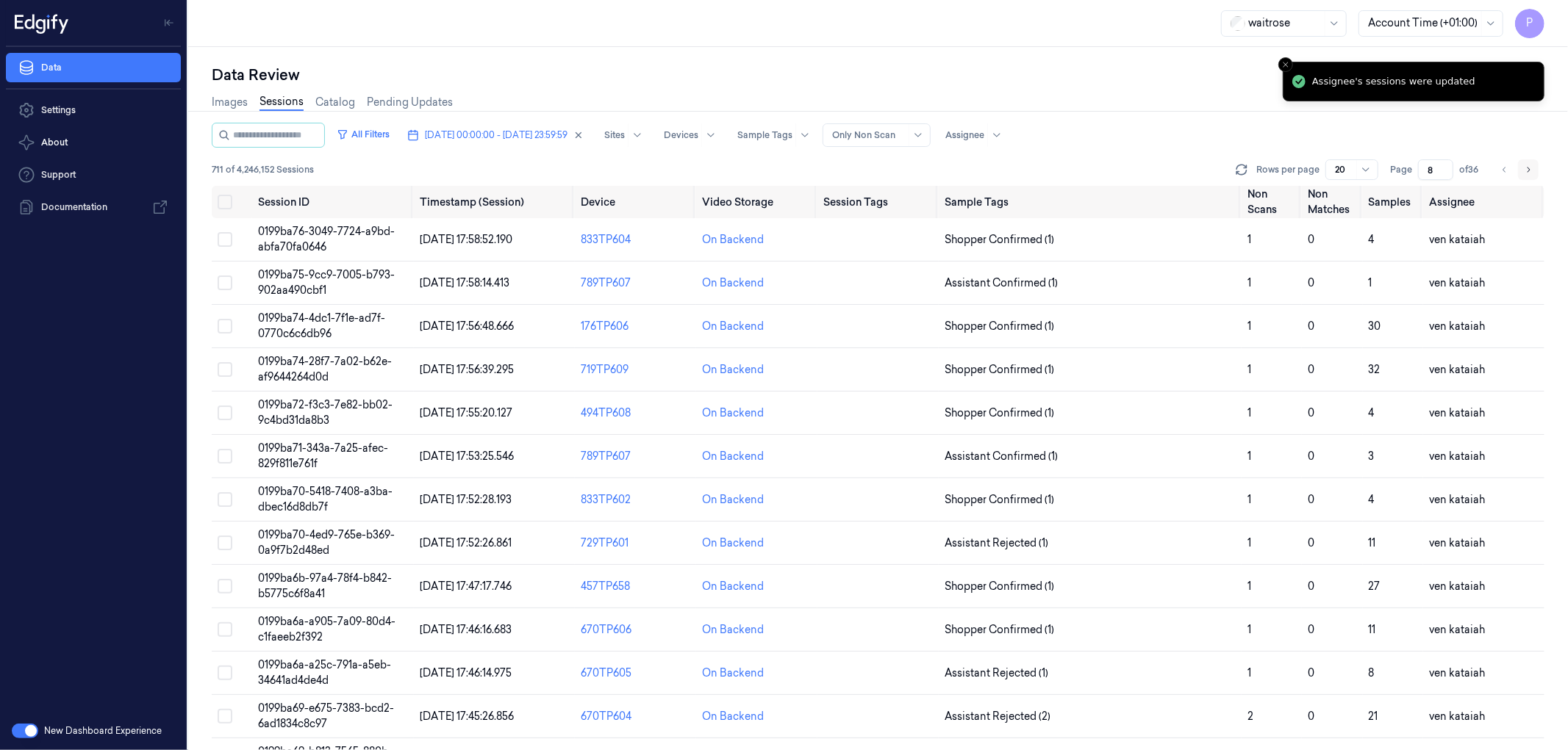
click at [1044, 169] on icon "Go to next page" at bounding box center [1528, 170] width 9 height 12
type input "9"
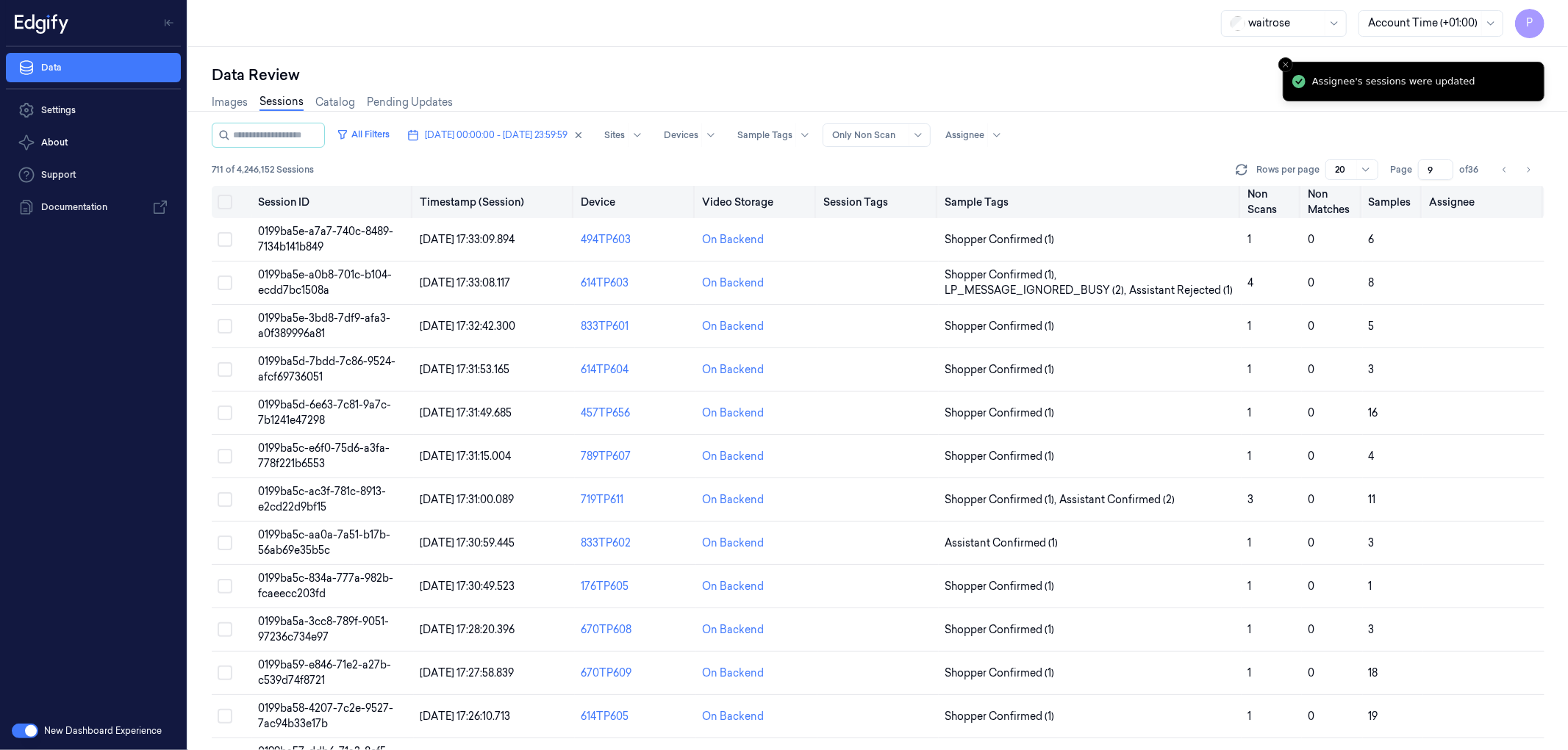
click at [223, 202] on button "Select all" at bounding box center [224, 202] width 15 height 15
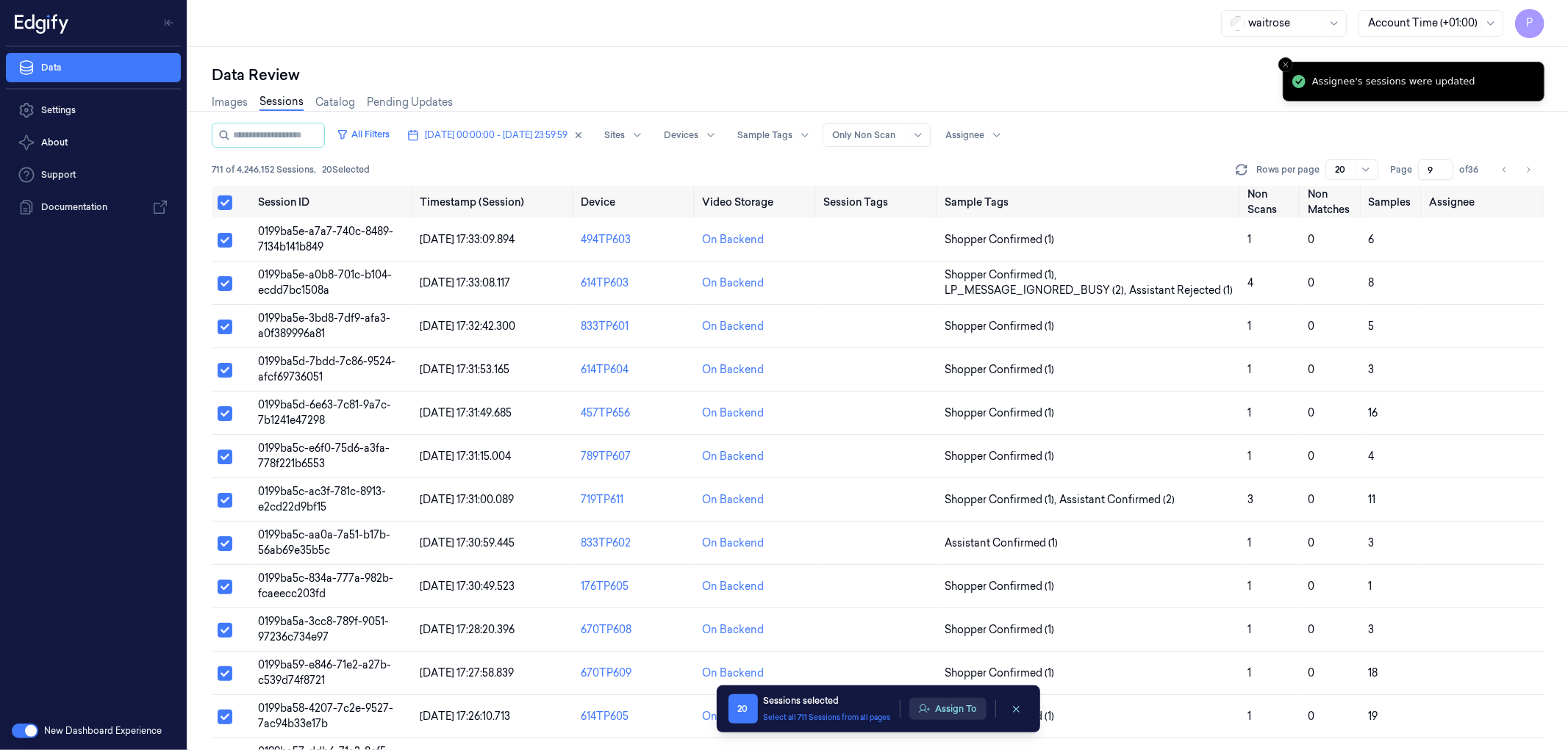
click at [949, 456] on button "Assign To" at bounding box center [948, 708] width 77 height 22
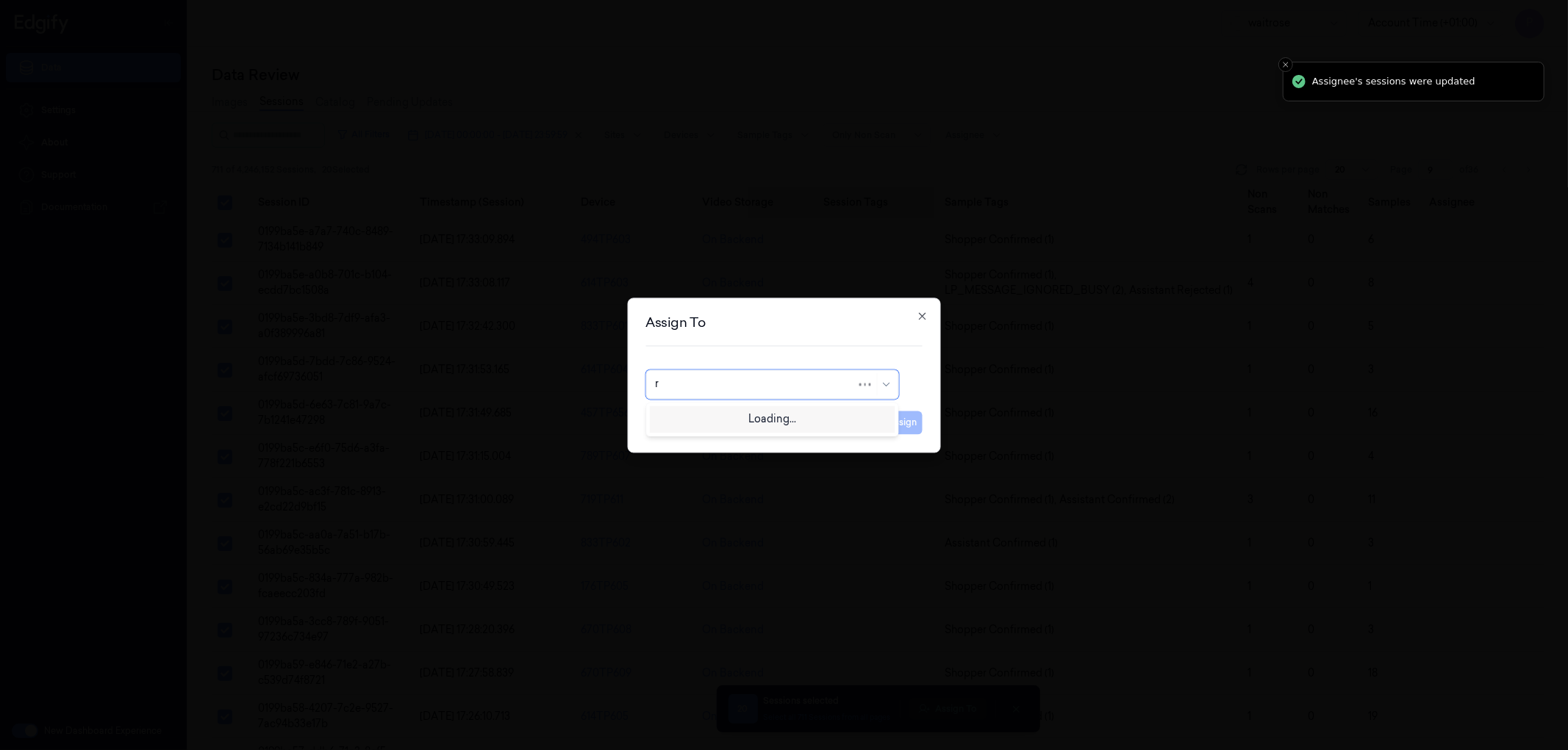
type input "ru"
click at [669, 424] on div "rupa a" at bounding box center [670, 418] width 30 height 16
click at [901, 423] on button "Assign" at bounding box center [902, 422] width 41 height 23
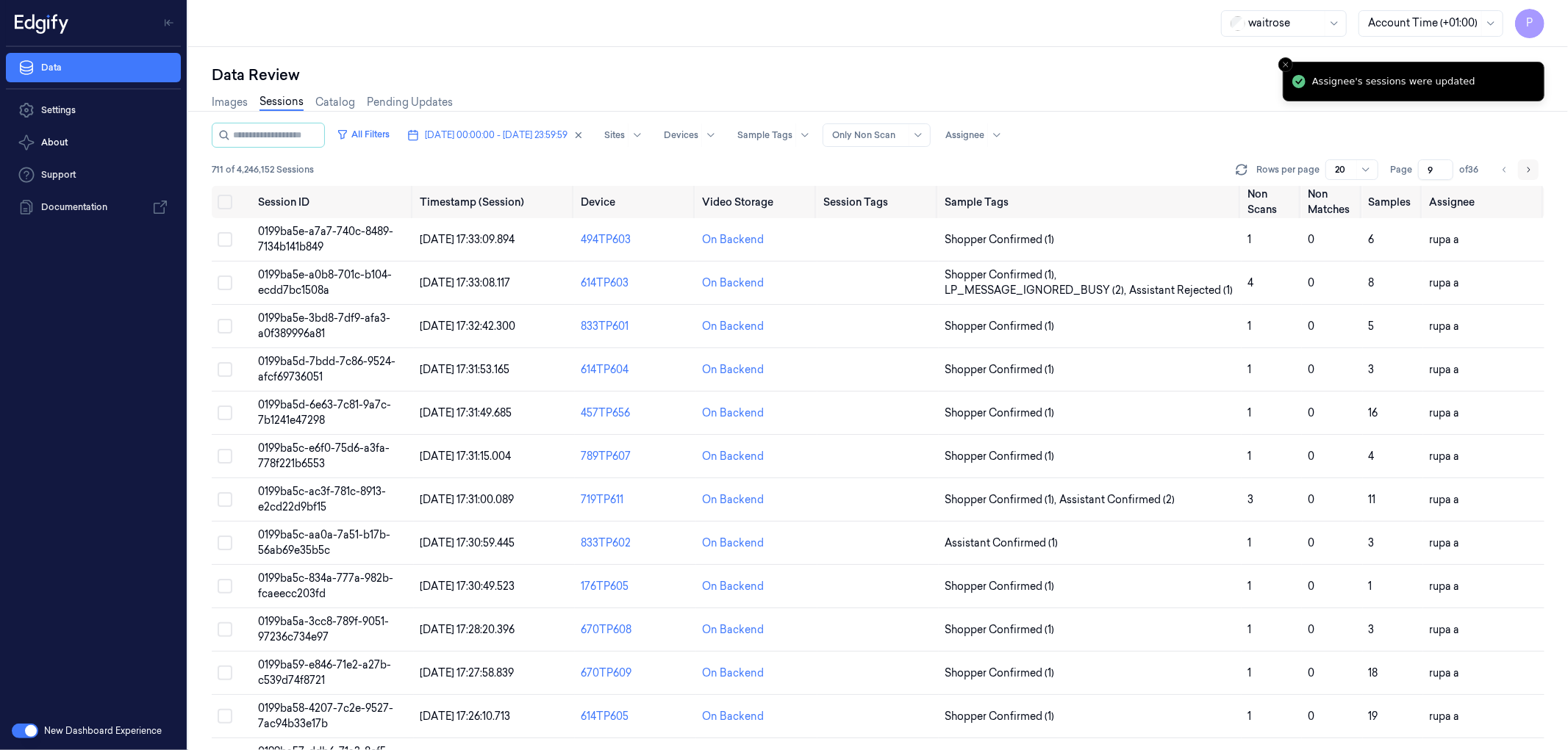
click at [1044, 170] on icon "Go to next page" at bounding box center [1528, 170] width 9 height 12
type input "10"
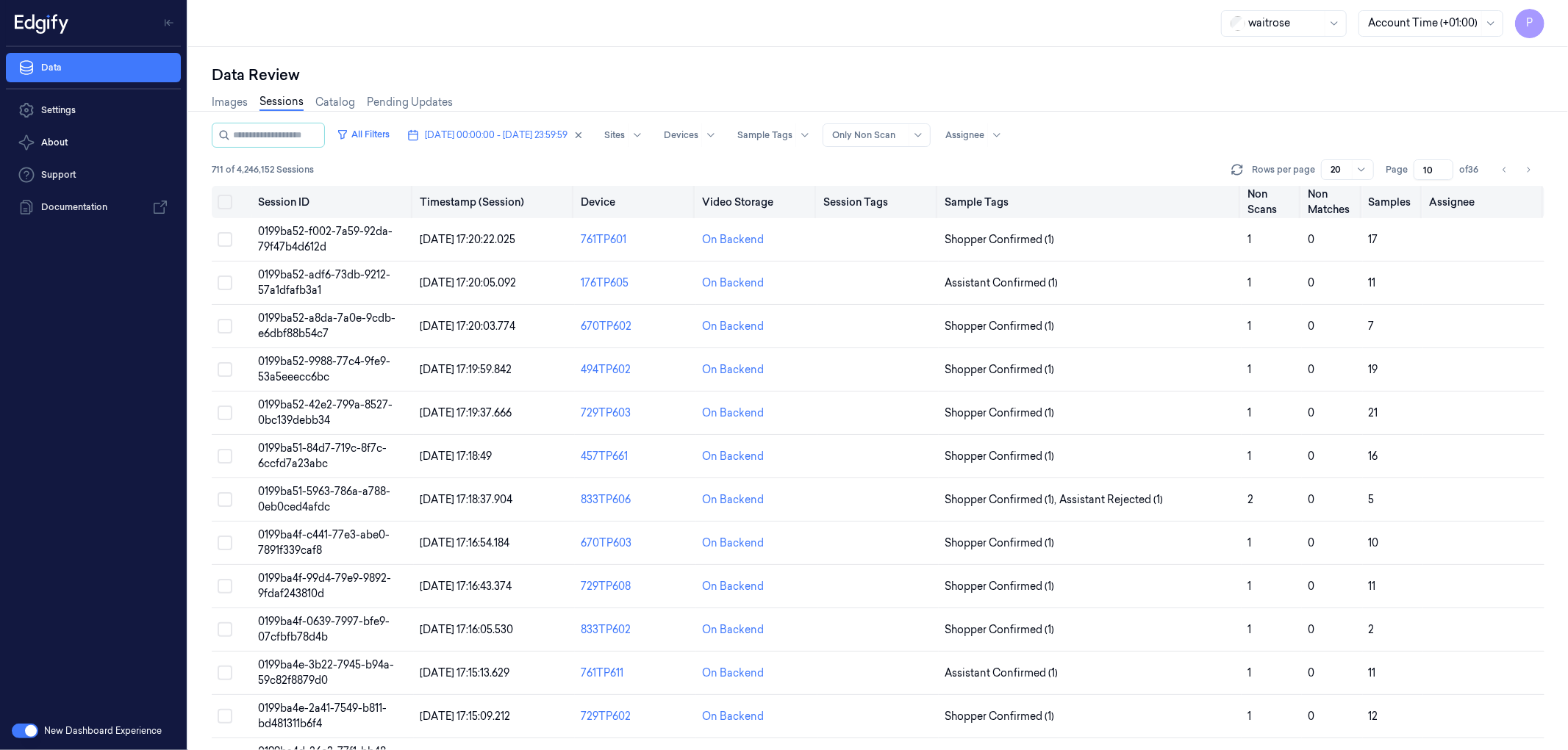
click at [228, 202] on button "Select all" at bounding box center [224, 202] width 15 height 15
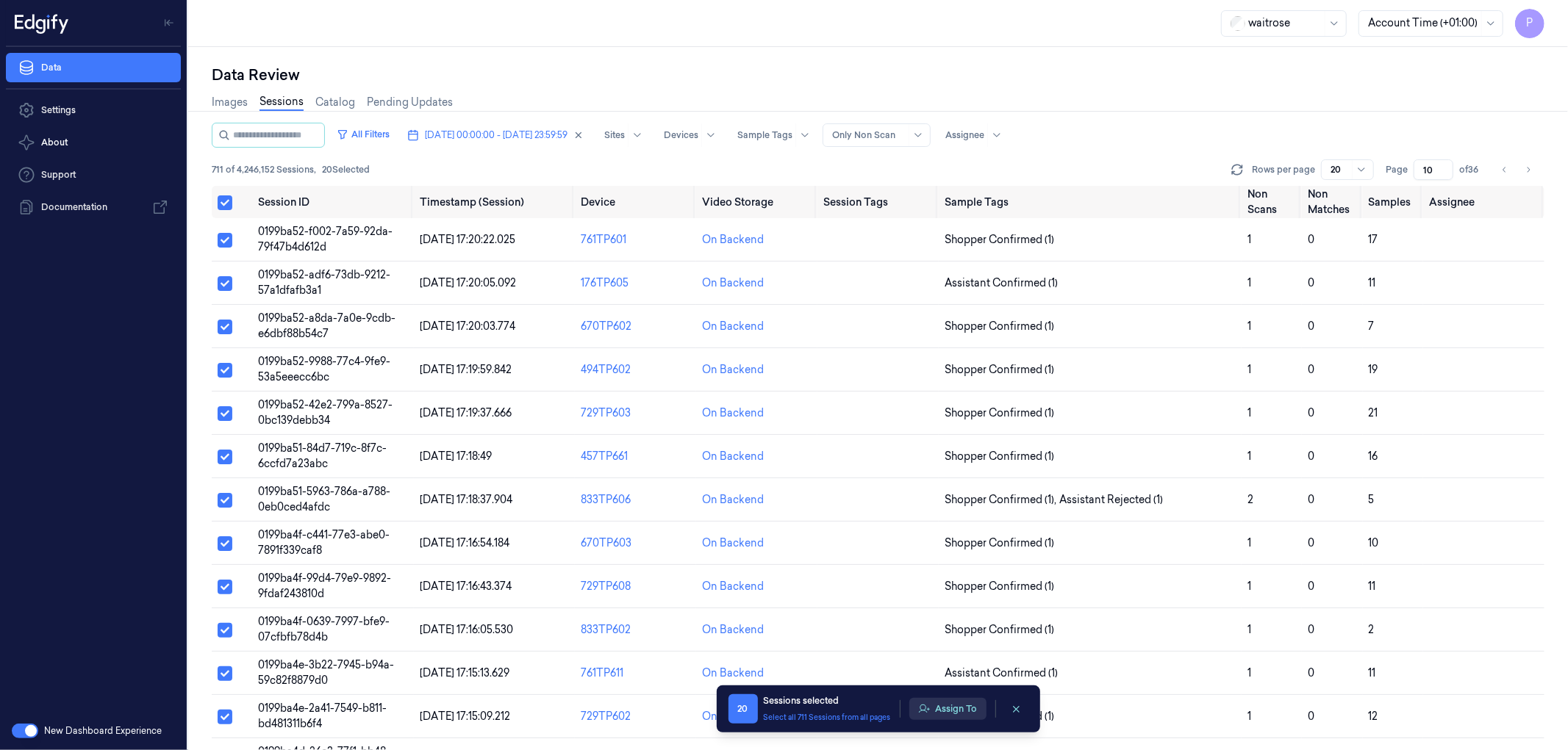
click at [936, 456] on button "Assign To" at bounding box center [948, 708] width 77 height 22
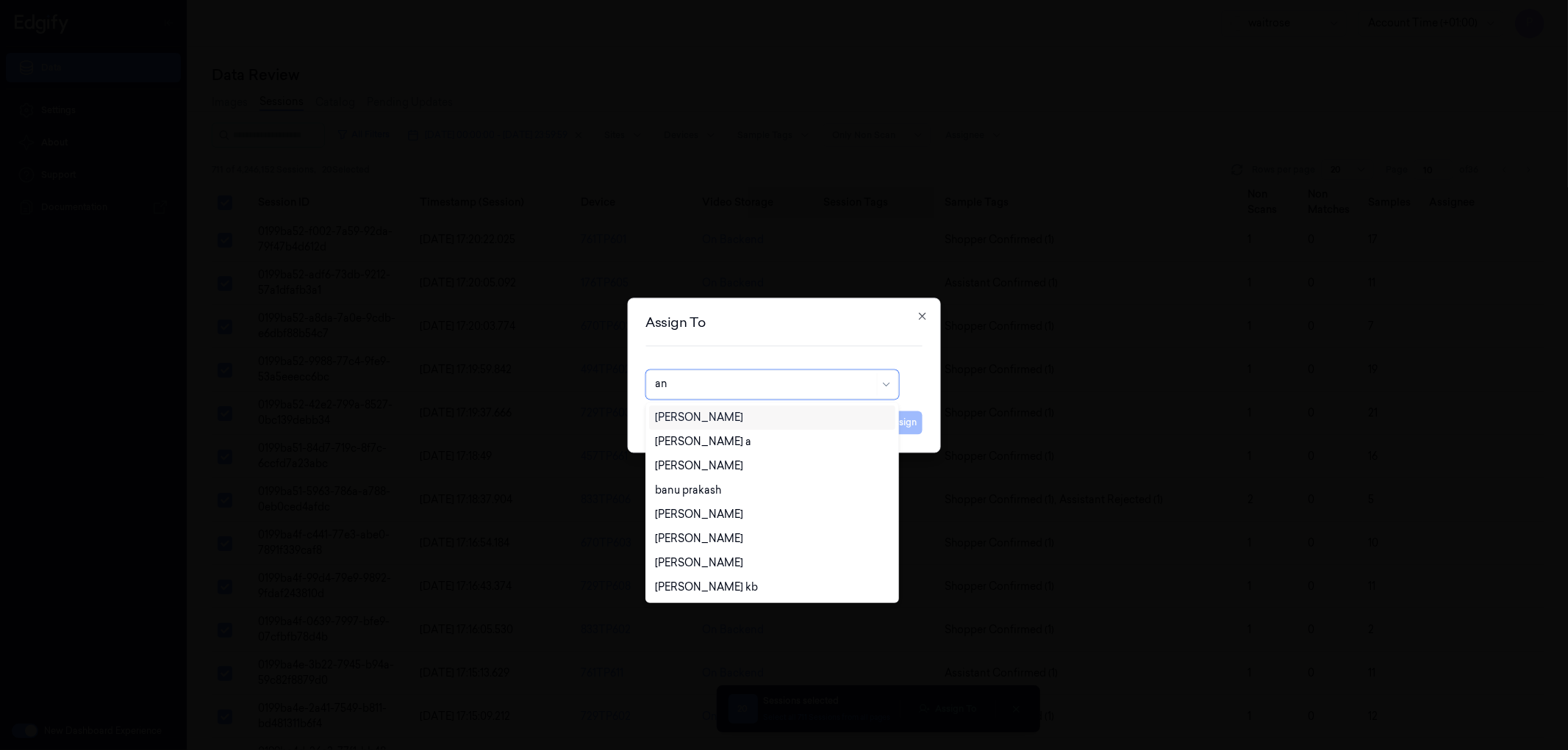
type input "ank"
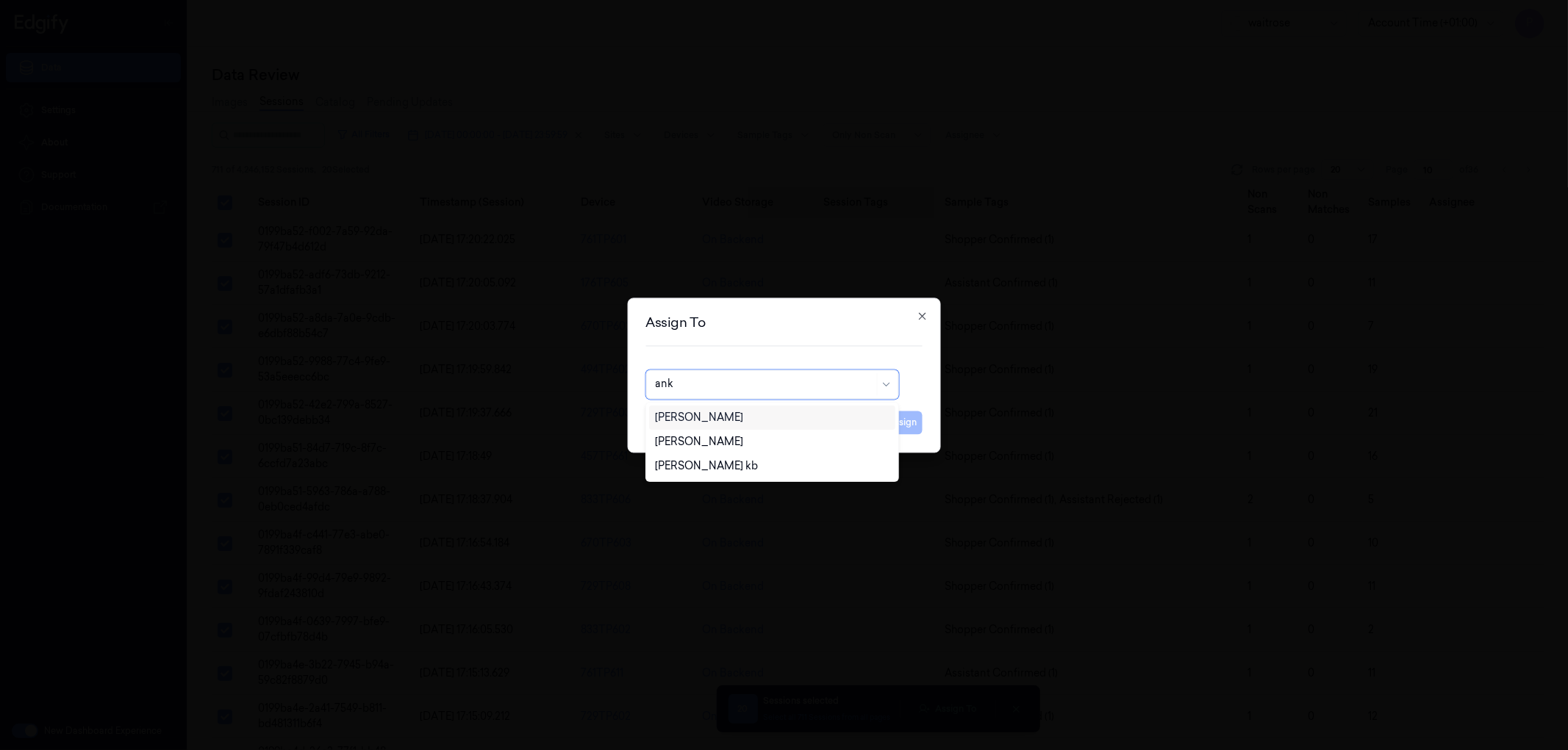
click at [706, 425] on div "[PERSON_NAME]" at bounding box center [699, 418] width 88 height 16
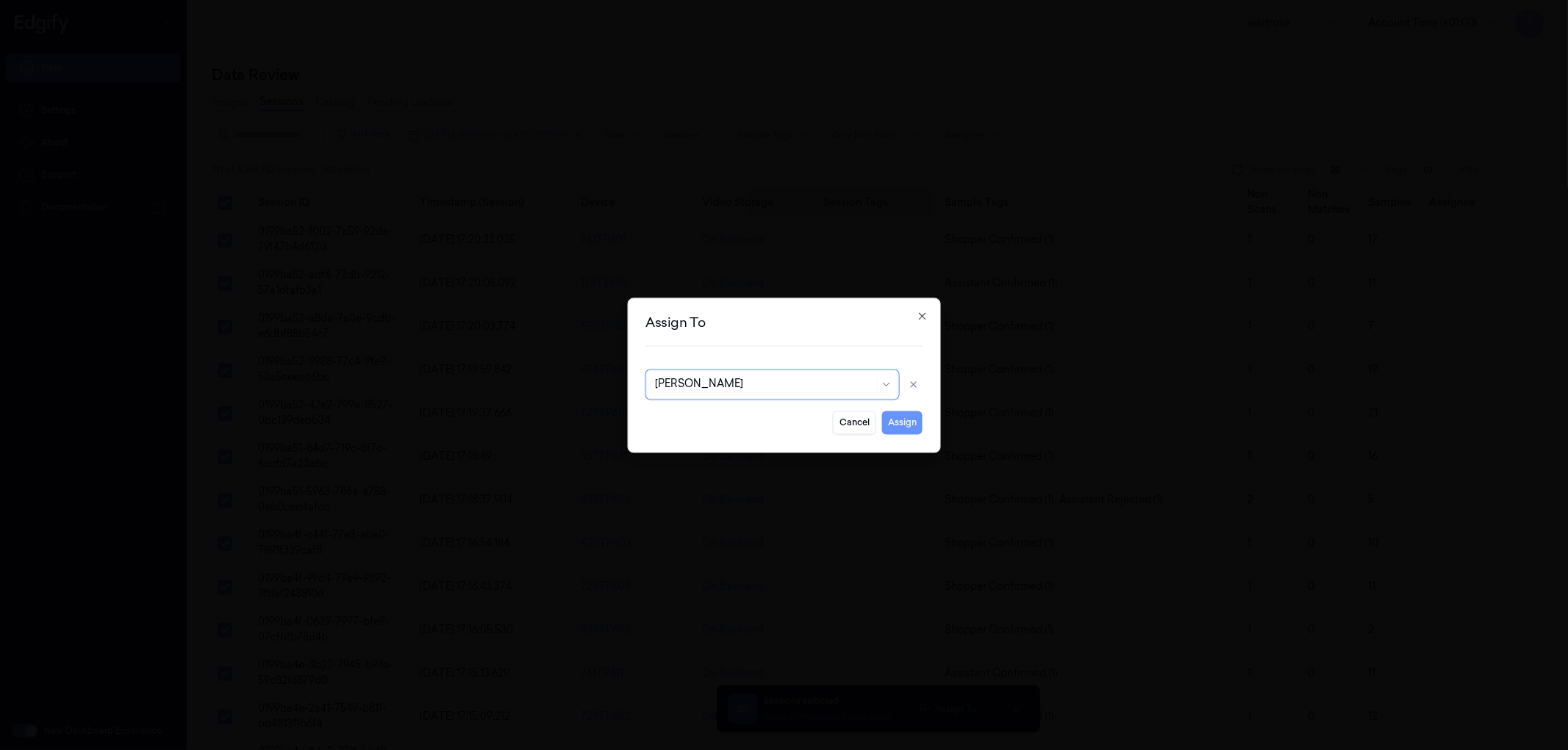
click at [920, 422] on button "Assign" at bounding box center [902, 422] width 41 height 23
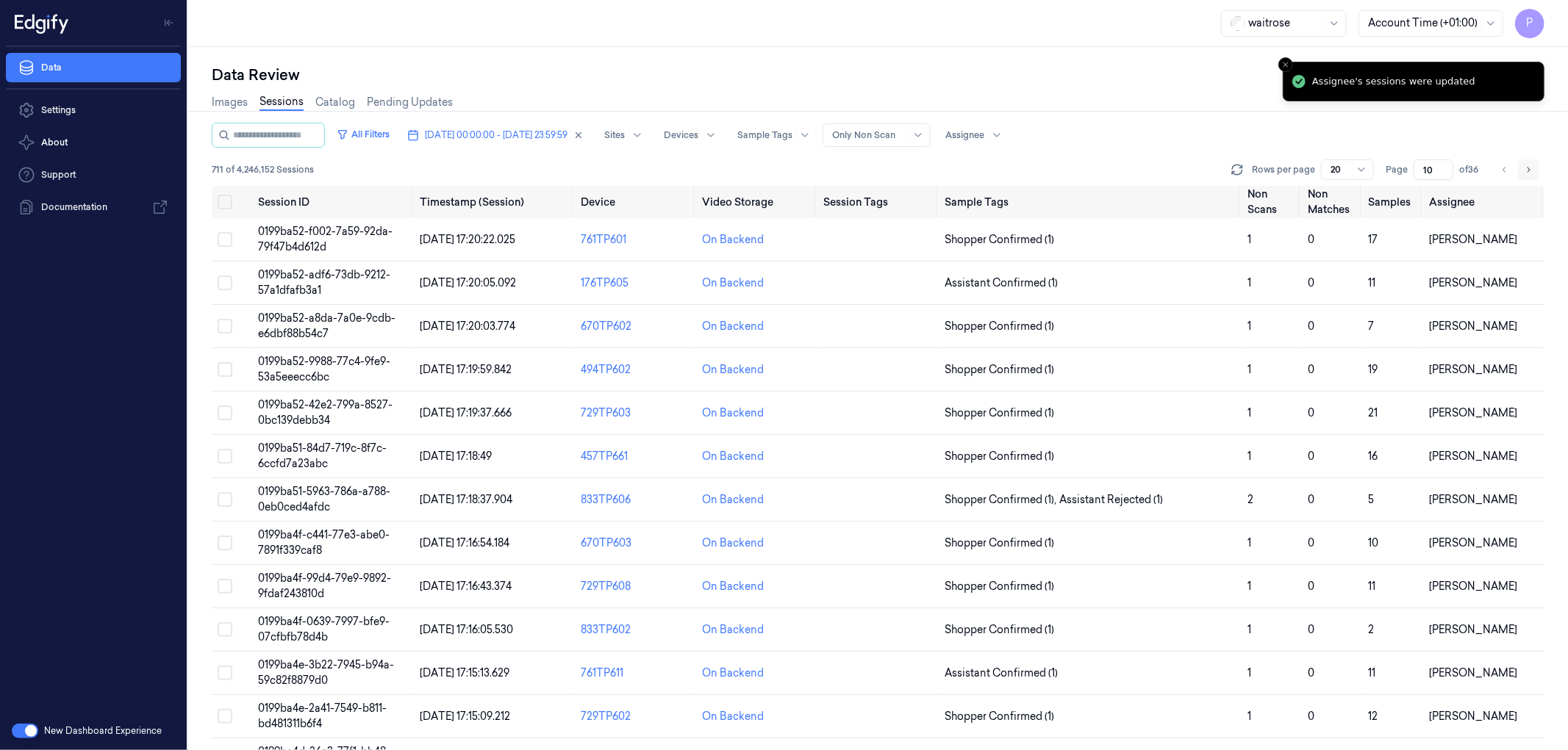
click at [1044, 171] on icon "Go to next page" at bounding box center [1528, 170] width 9 height 12
type input "11"
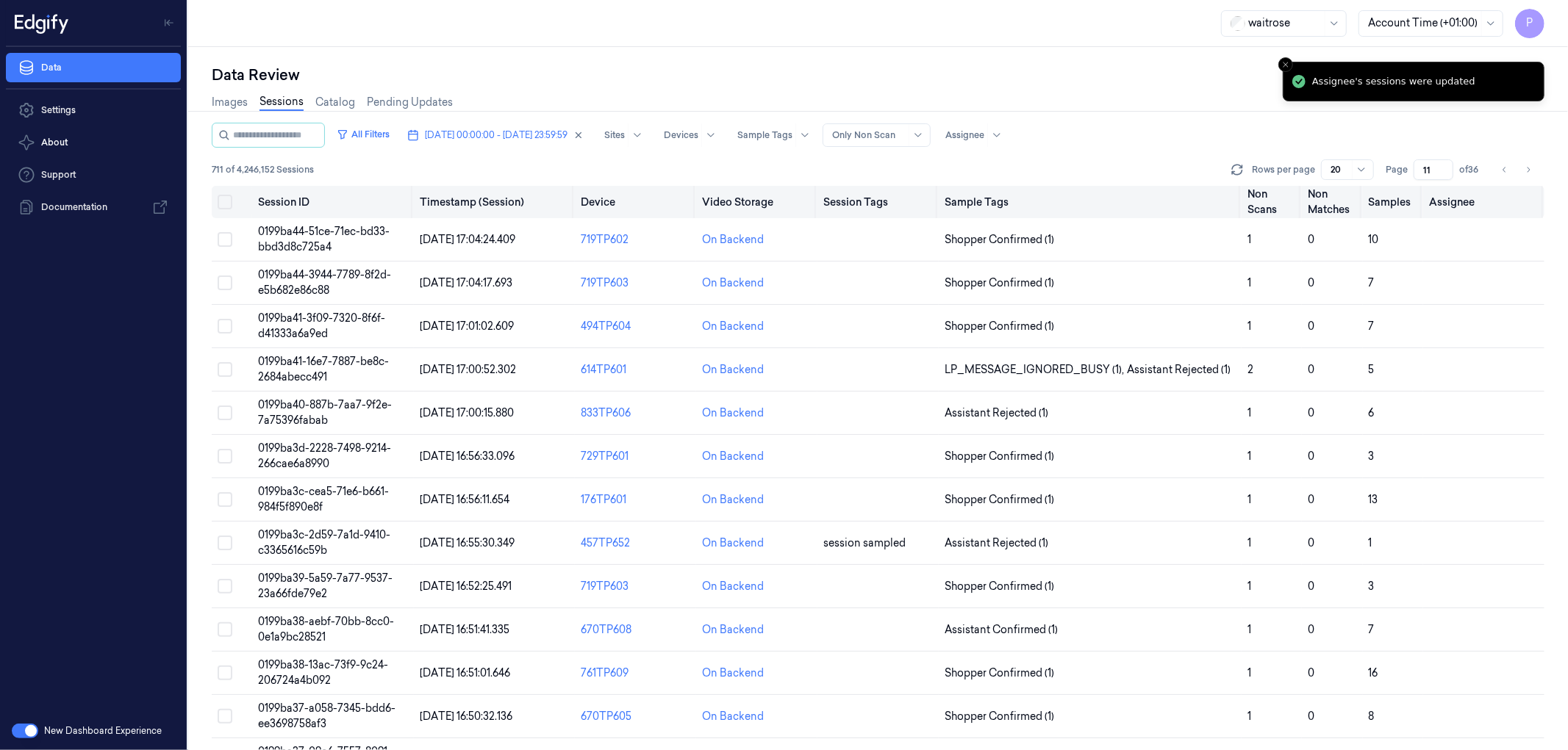
click at [225, 202] on button "Select all" at bounding box center [224, 202] width 15 height 15
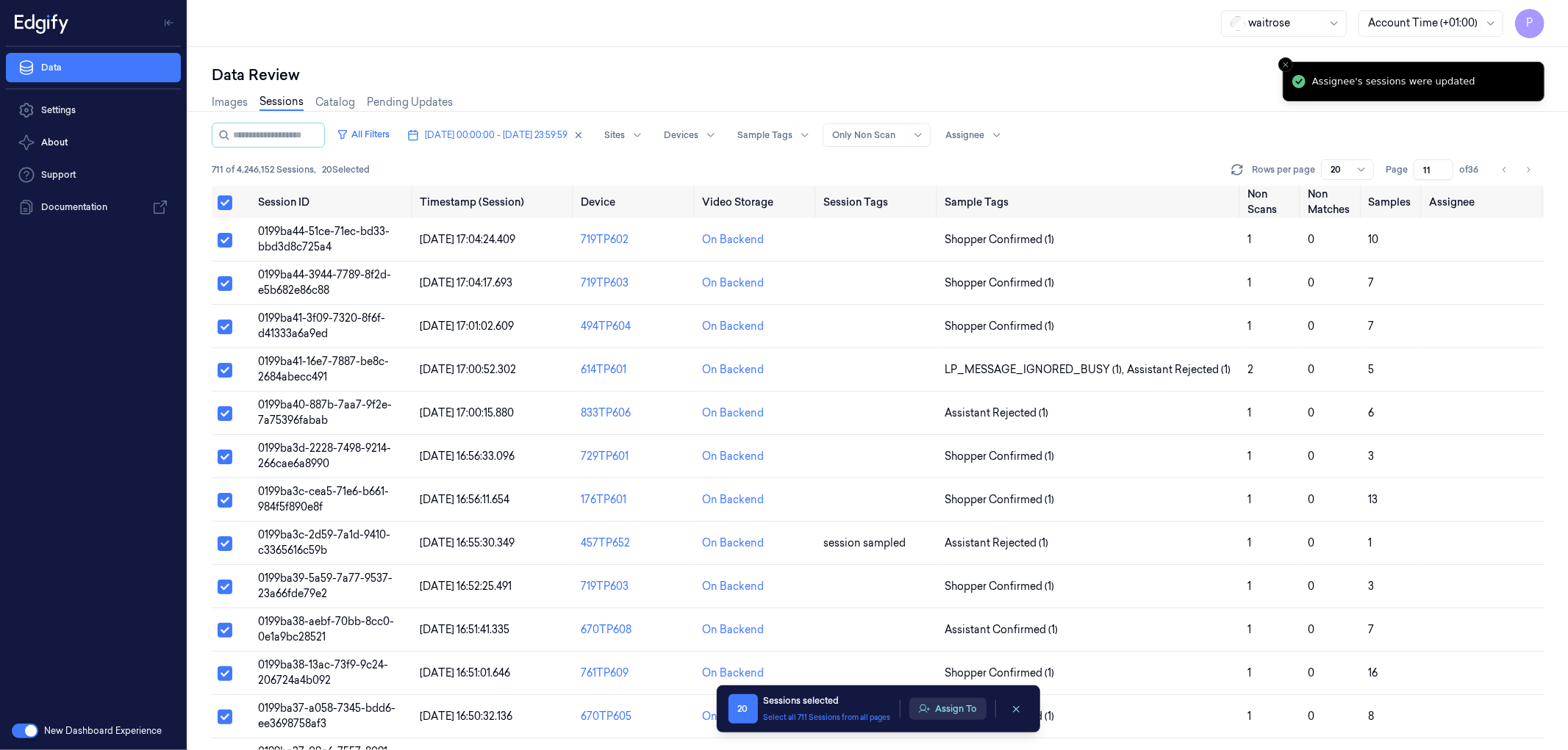
click at [960, 456] on button "Assign To" at bounding box center [948, 708] width 77 height 22
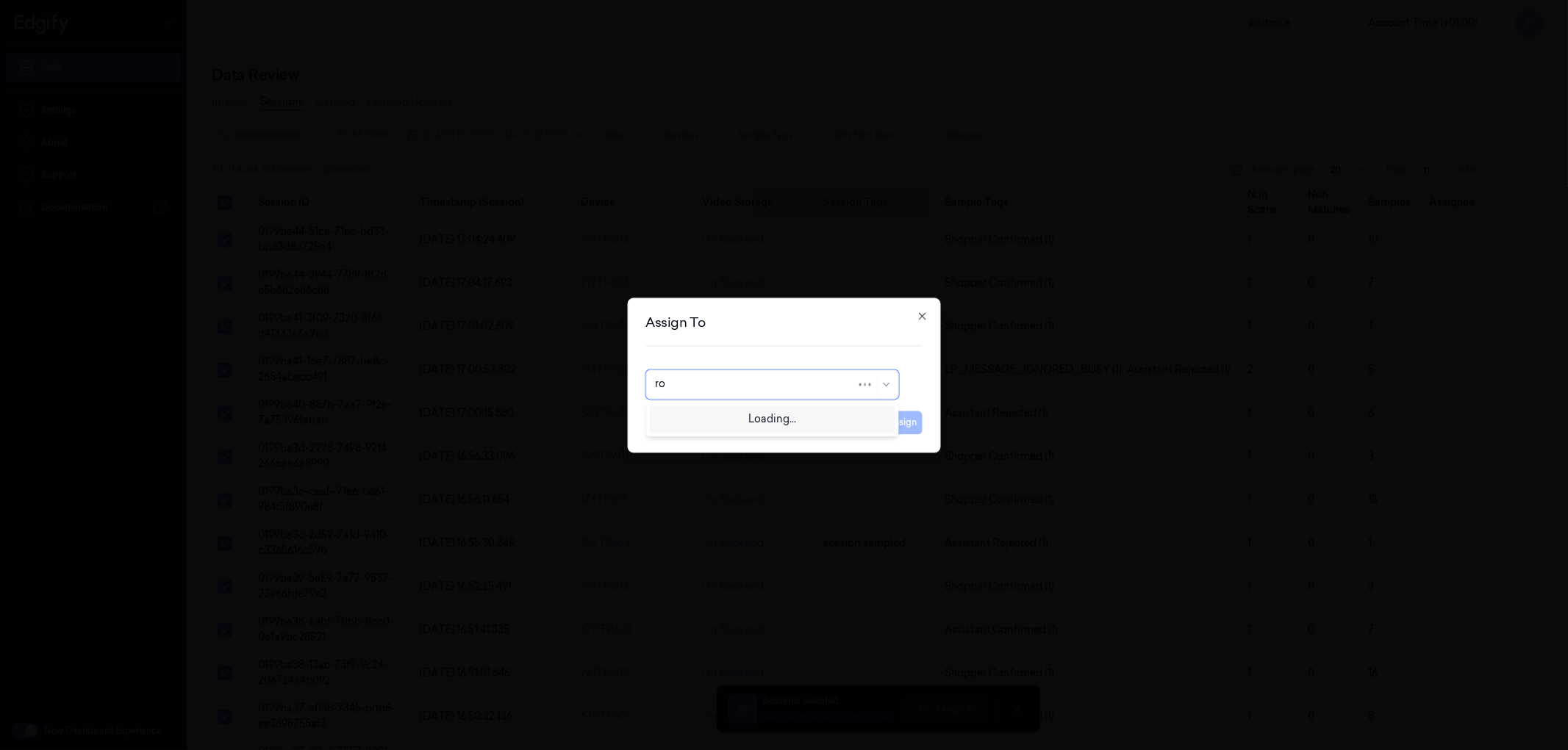
type input "roh"
click at [775, 413] on div "[PERSON_NAME]" at bounding box center [772, 418] width 234 height 16
click at [909, 431] on button "Assign" at bounding box center [902, 422] width 41 height 23
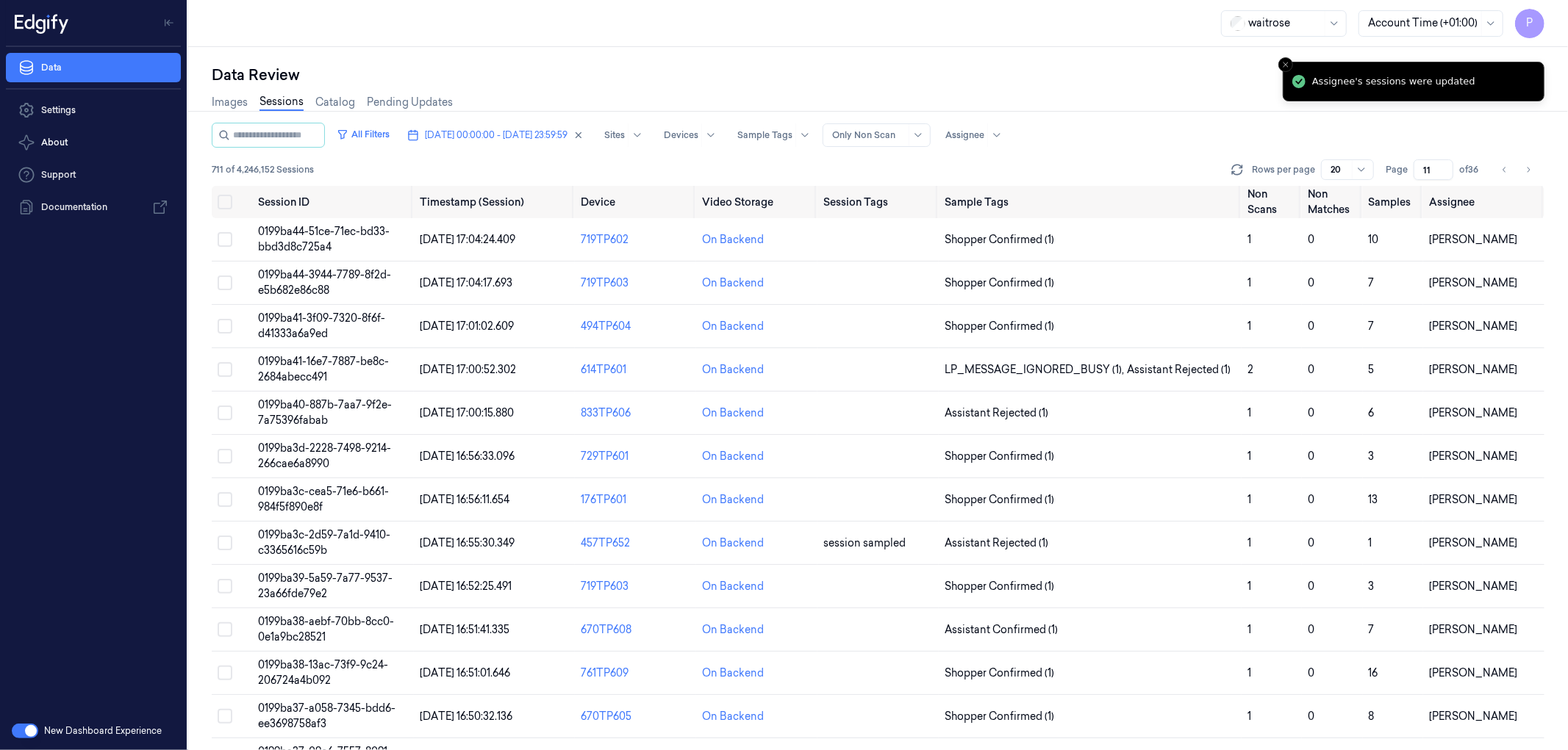
click at [1044, 94] on div "Images Sessions Catalog Pending Updates" at bounding box center [878, 104] width 1333 height 37
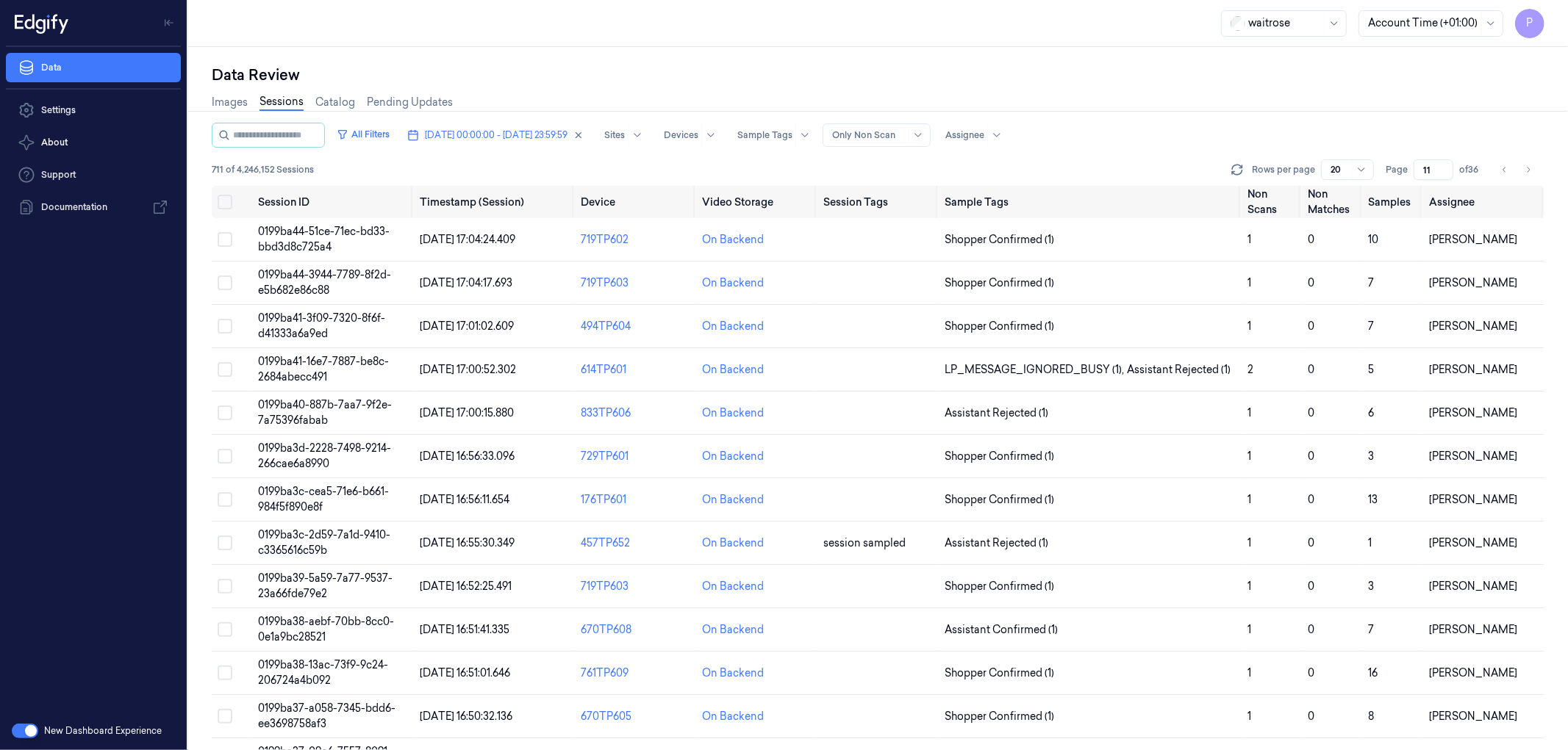
click at [1044, 99] on div "Images Sessions Catalog Pending Updates" at bounding box center [878, 104] width 1333 height 37
click at [1044, 164] on icon "Go to next page" at bounding box center [1528, 170] width 9 height 12
type input "12"
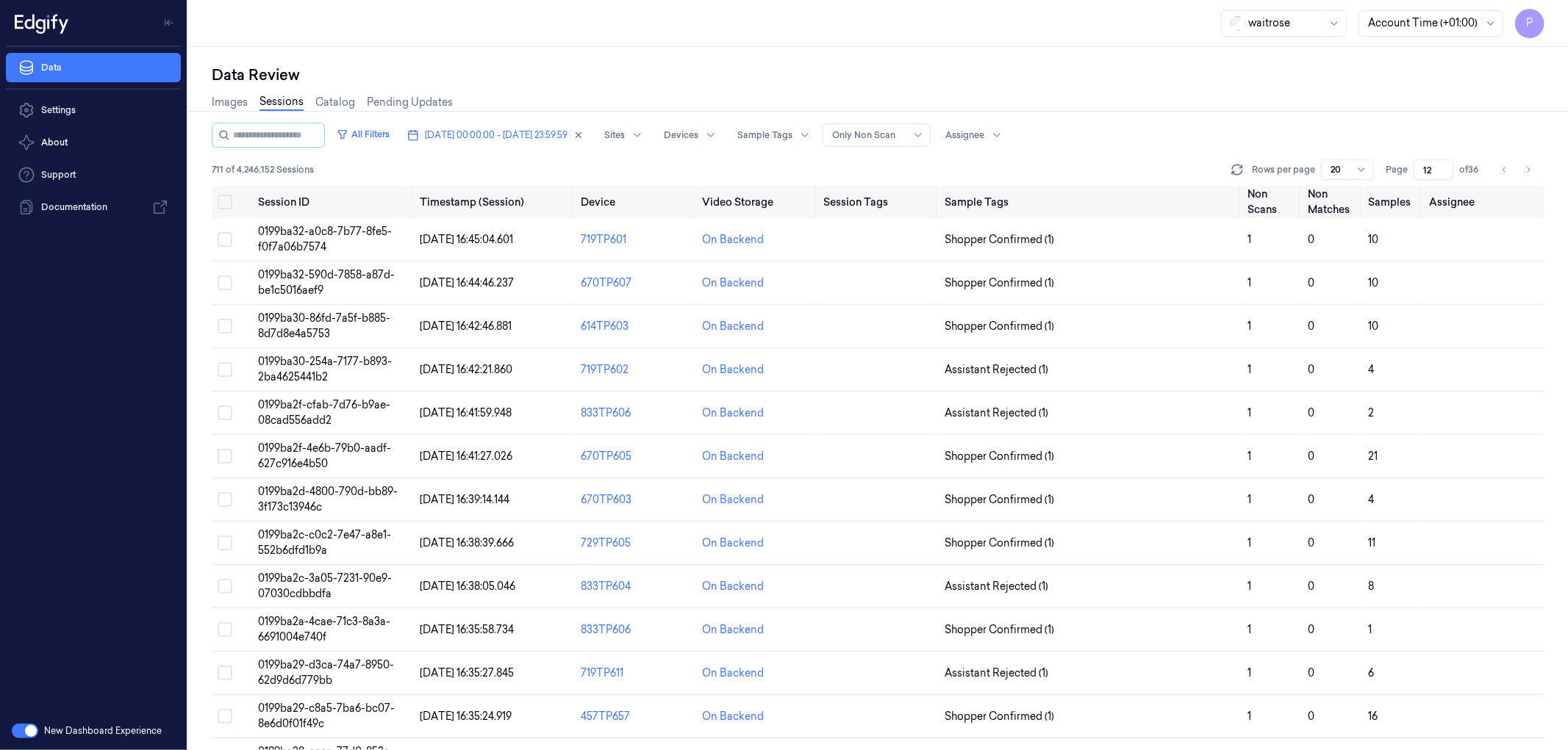
click at [1044, 123] on div "All Filters [DATE] 00:00:00 - [DATE] 23:59:59 Sites Devices Sample Tags Alert T…" at bounding box center [878, 135] width 1333 height 25
